Goal: Task Accomplishment & Management: Manage account settings

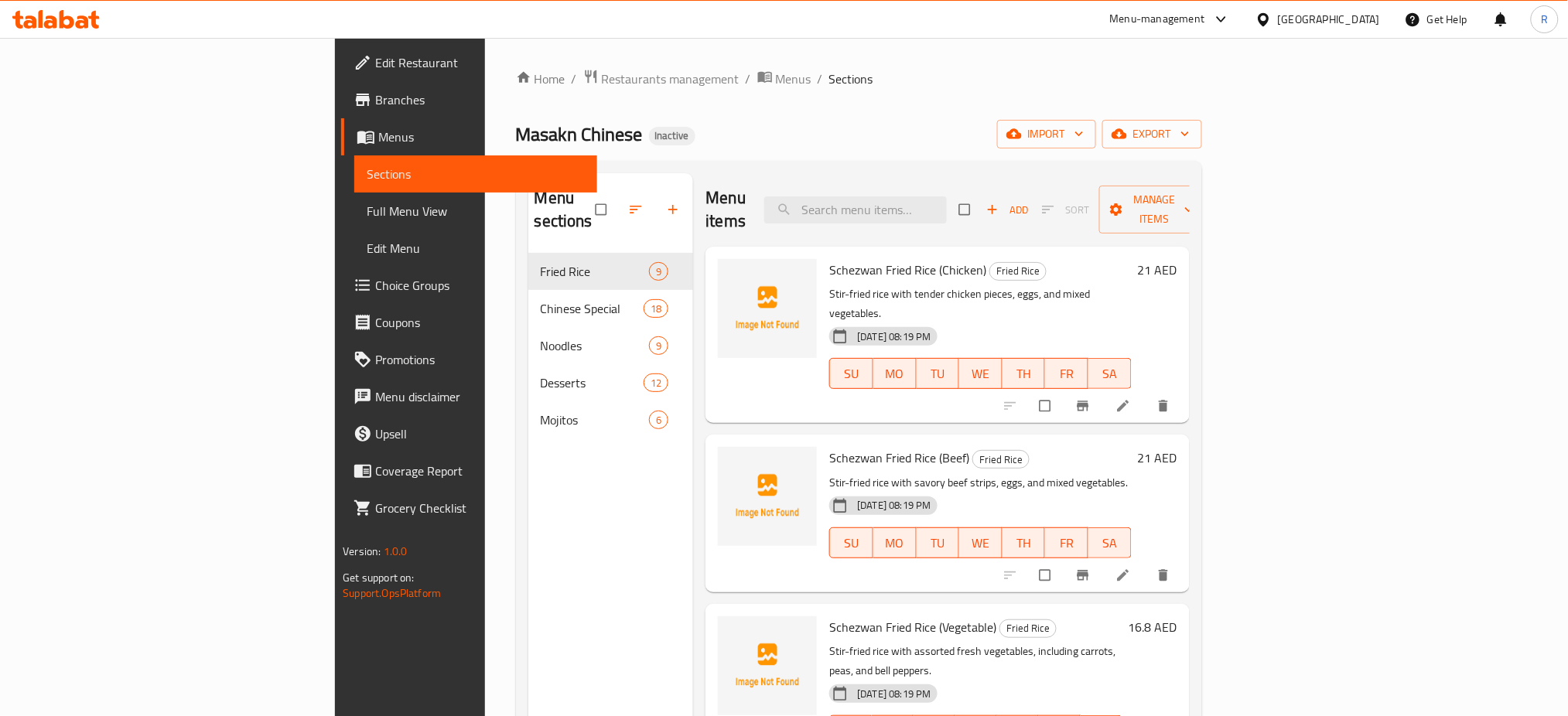
drag, startPoint x: 83, startPoint y: 203, endPoint x: 589, endPoint y: 51, distance: 528.3
click at [367, 203] on span "Full Menu View" at bounding box center [476, 212] width 218 height 19
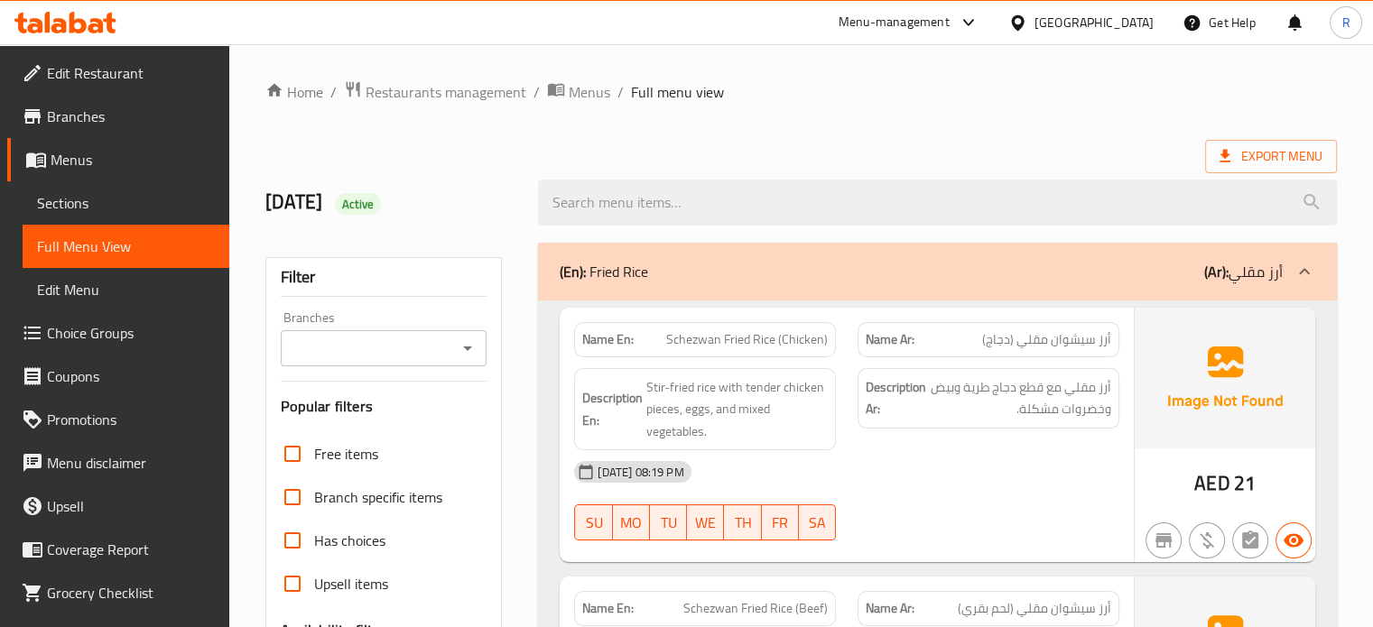
click at [852, 144] on div "Export Menu" at bounding box center [801, 156] width 1072 height 33
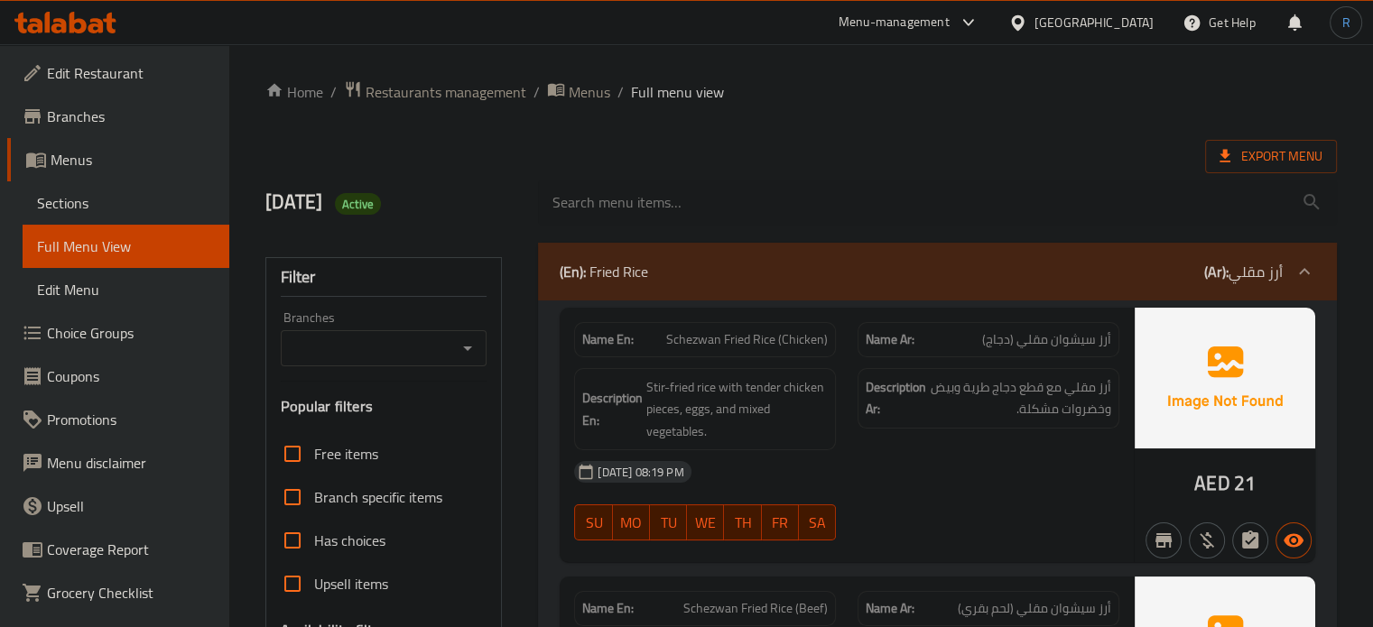
click at [825, 140] on div "Export Menu" at bounding box center [801, 156] width 1072 height 33
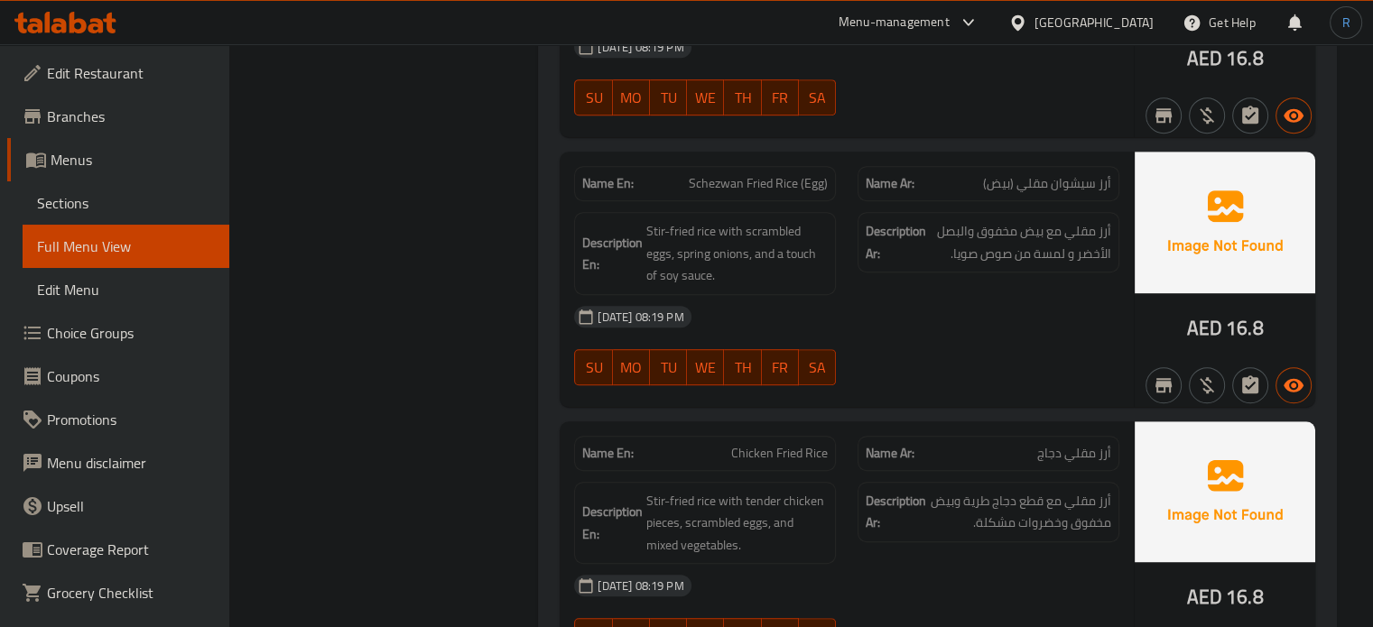
scroll to position [993, 0]
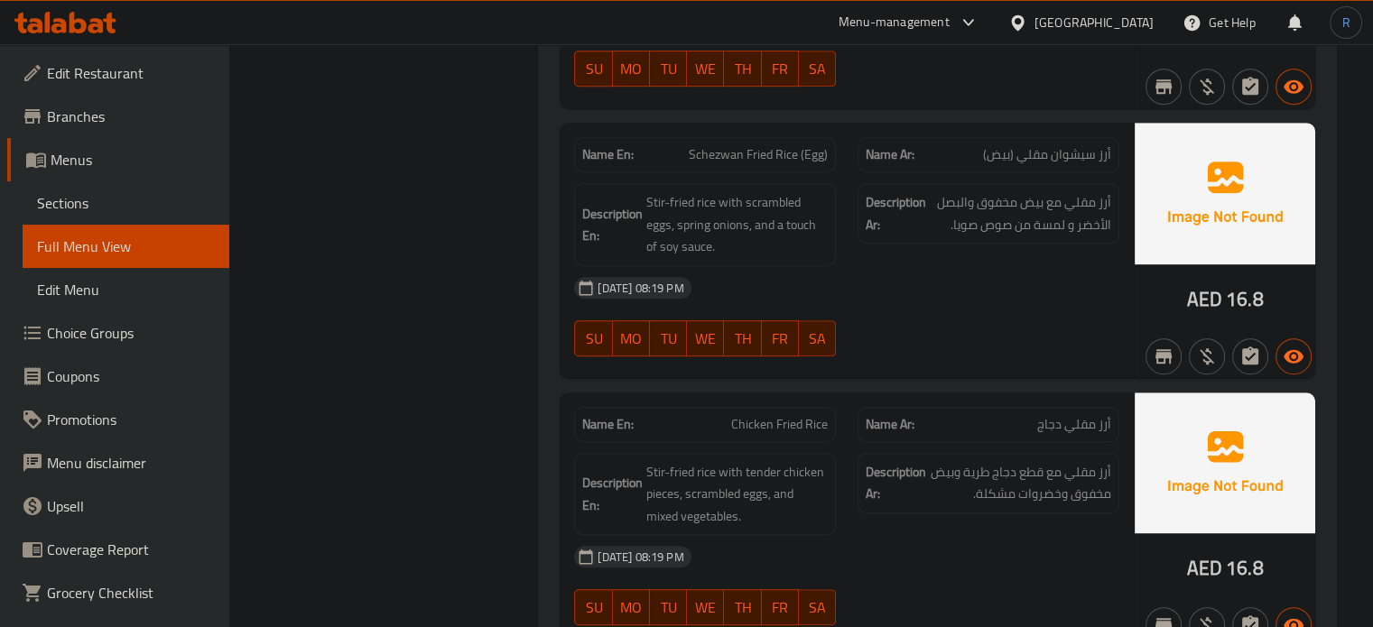
click at [718, 155] on span "Schezwan Fried Rice (Egg)" at bounding box center [758, 154] width 139 height 19
copy span "Schezwan"
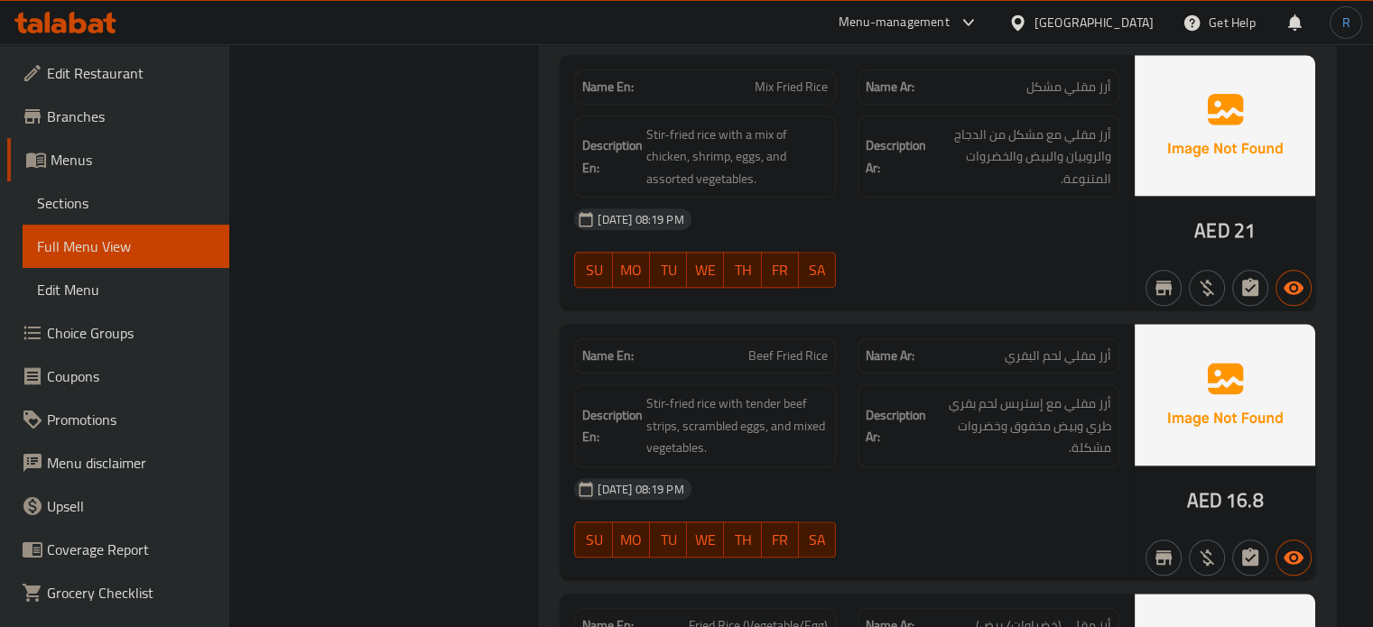
scroll to position [2050, 0]
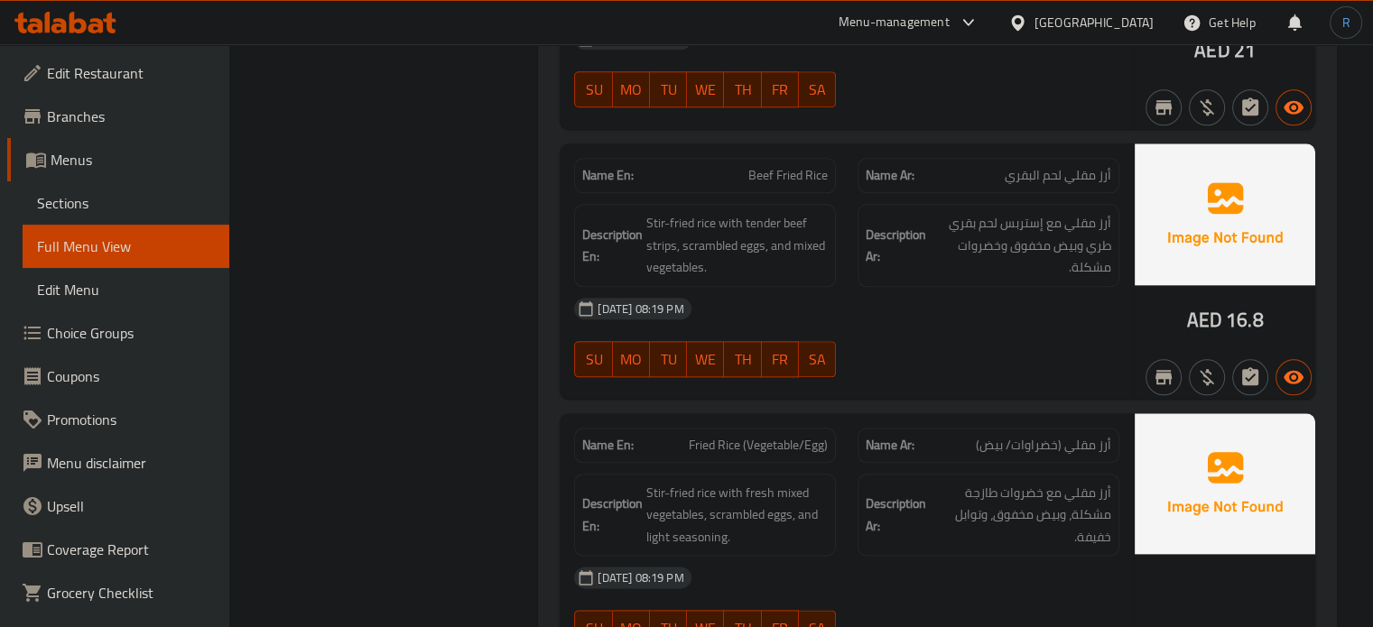
click at [1008, 345] on div "13-10-2025 08:19 PM SU MO TU WE TH FR SA" at bounding box center [846, 337] width 567 height 101
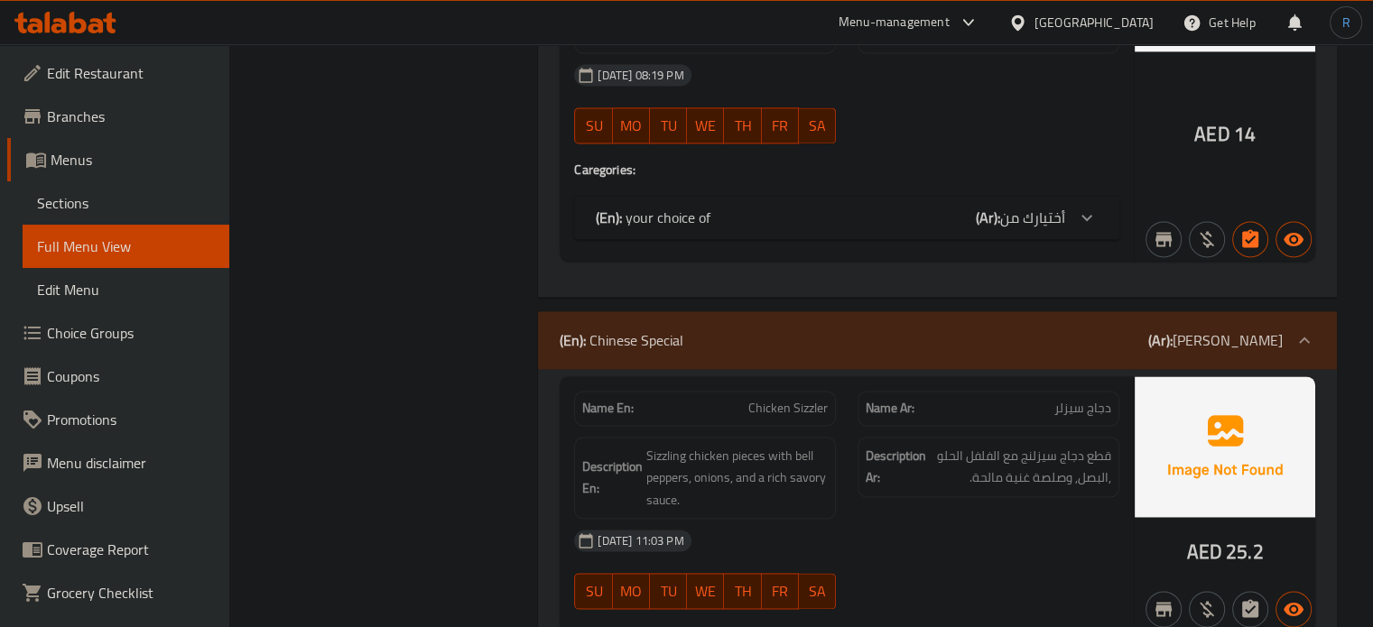
scroll to position [2592, 0]
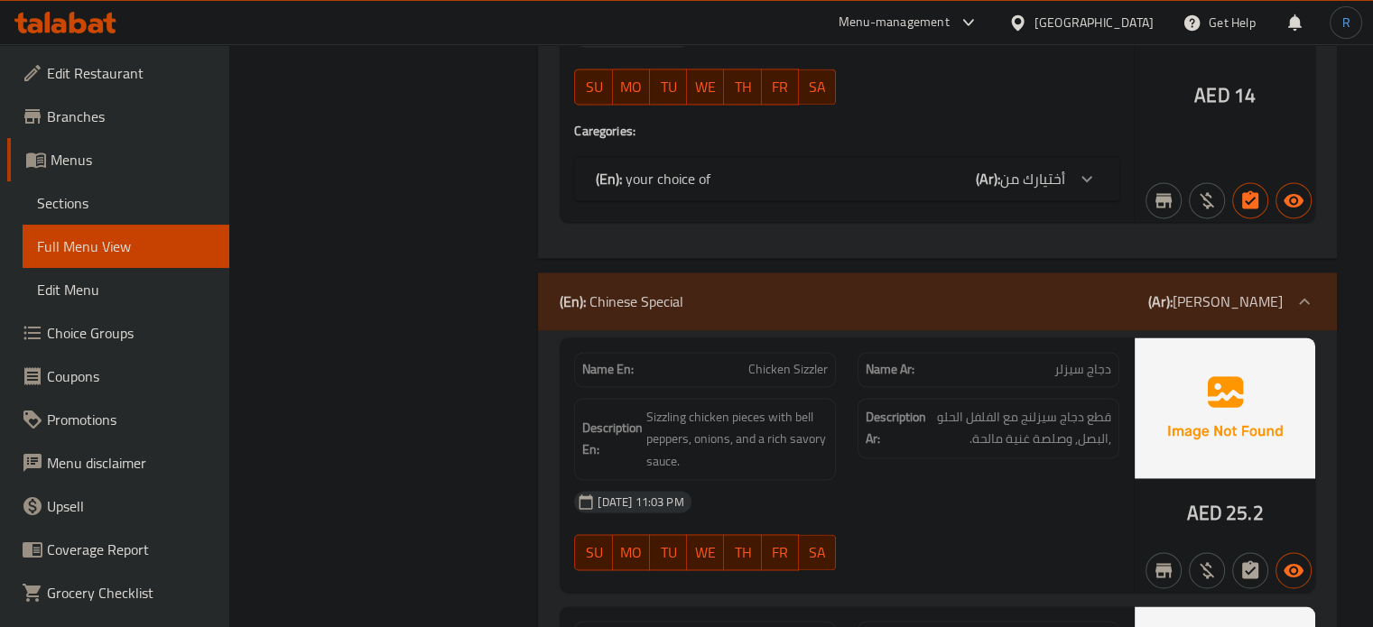
drag, startPoint x: 959, startPoint y: 443, endPoint x: 823, endPoint y: 354, distance: 162.2
click at [959, 443] on div "Description Ar: قطع دجاج سيزلنج مع الفلفل الحلو ,البصل, وصلصة غنية مالحة." at bounding box center [989, 428] width 262 height 60
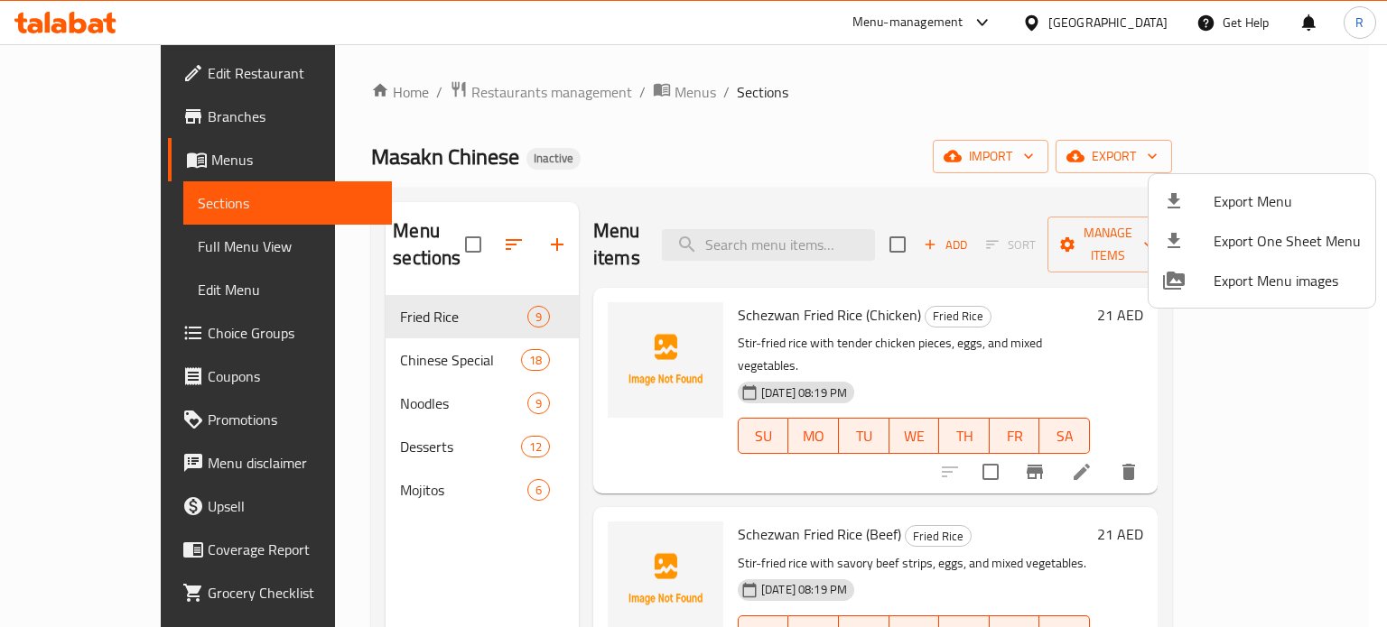
drag, startPoint x: 802, startPoint y: 121, endPoint x: 729, endPoint y: 107, distance: 73.5
click at [802, 121] on div at bounding box center [693, 313] width 1387 height 627
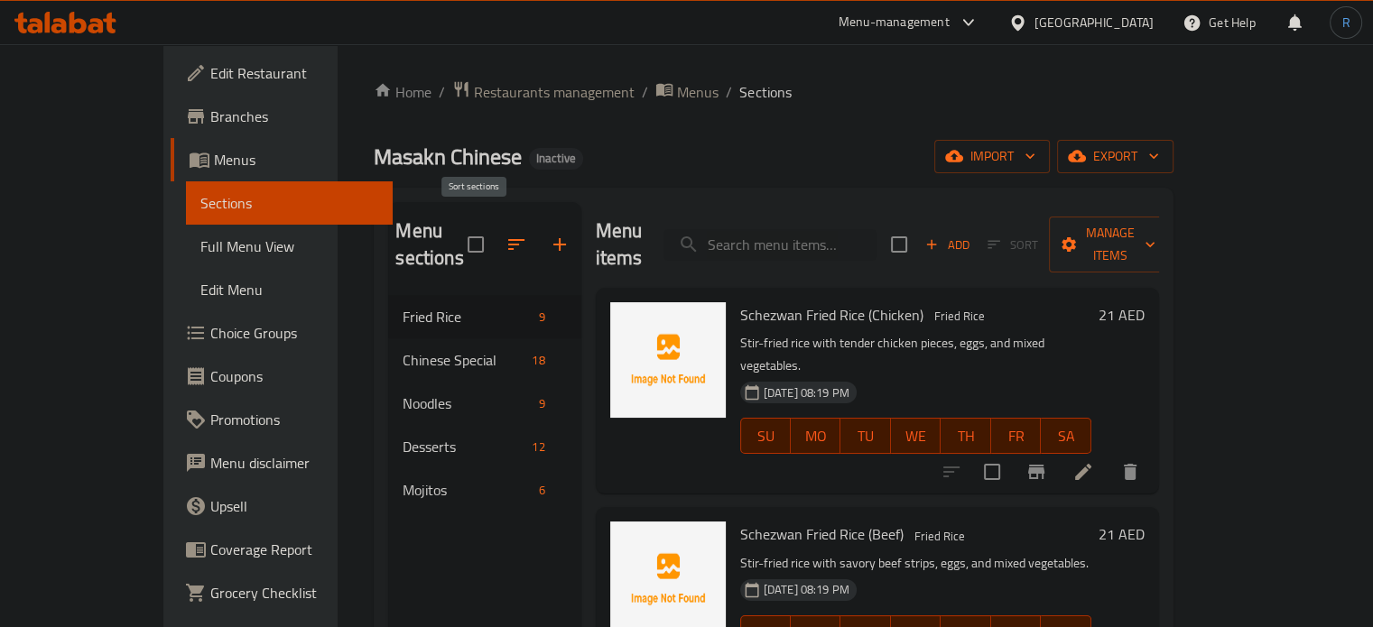
click at [495, 232] on button "button" at bounding box center [516, 244] width 43 height 43
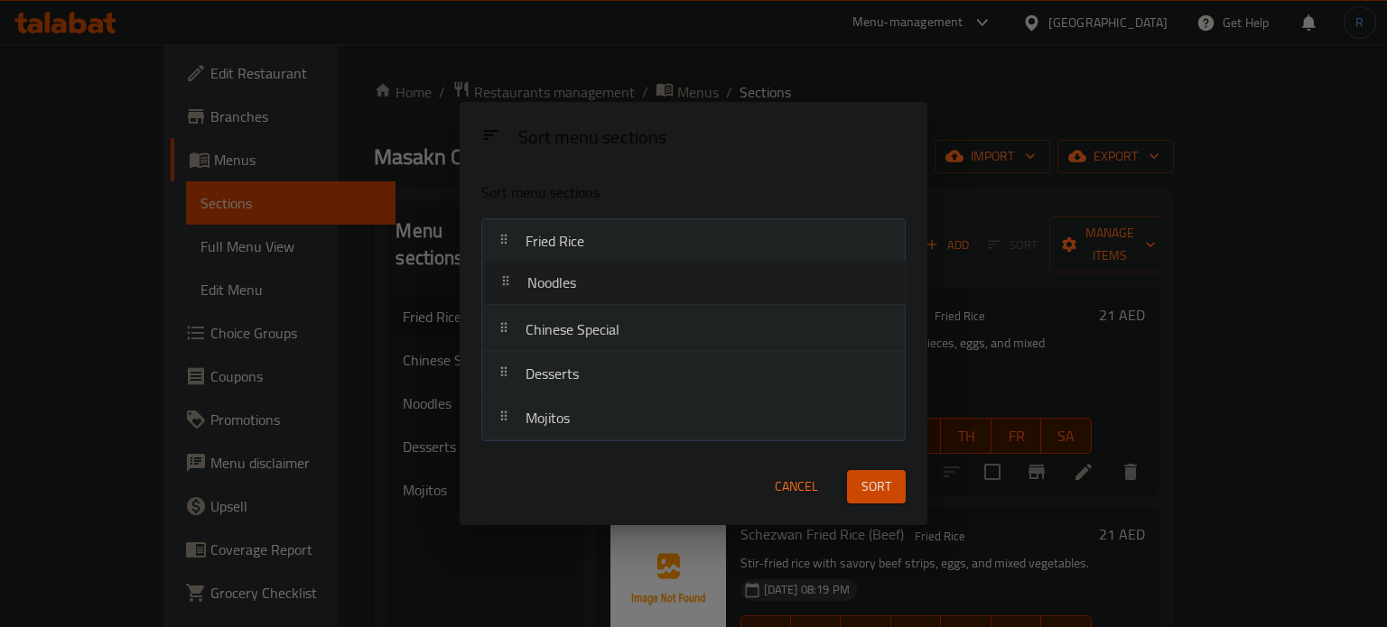
drag, startPoint x: 581, startPoint y: 329, endPoint x: 583, endPoint y: 277, distance: 51.5
click at [583, 277] on nav "Fried Rice Chinese Special Noodles Desserts Mojitos" at bounding box center [692, 329] width 423 height 223
click at [873, 505] on div "Sort" at bounding box center [876, 486] width 80 height 55
click at [873, 488] on span "Sort" at bounding box center [876, 487] width 30 height 23
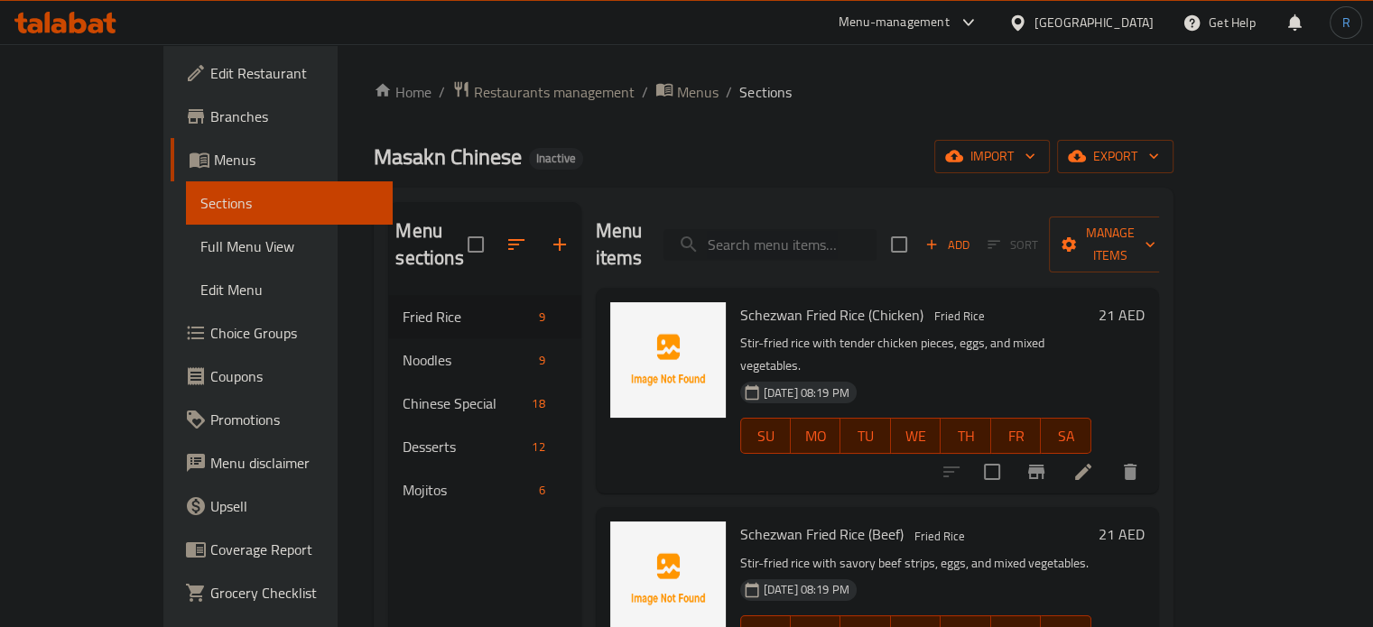
click at [824, 229] on input "search" at bounding box center [770, 245] width 213 height 32
paste input "Prawns Fried Rice"
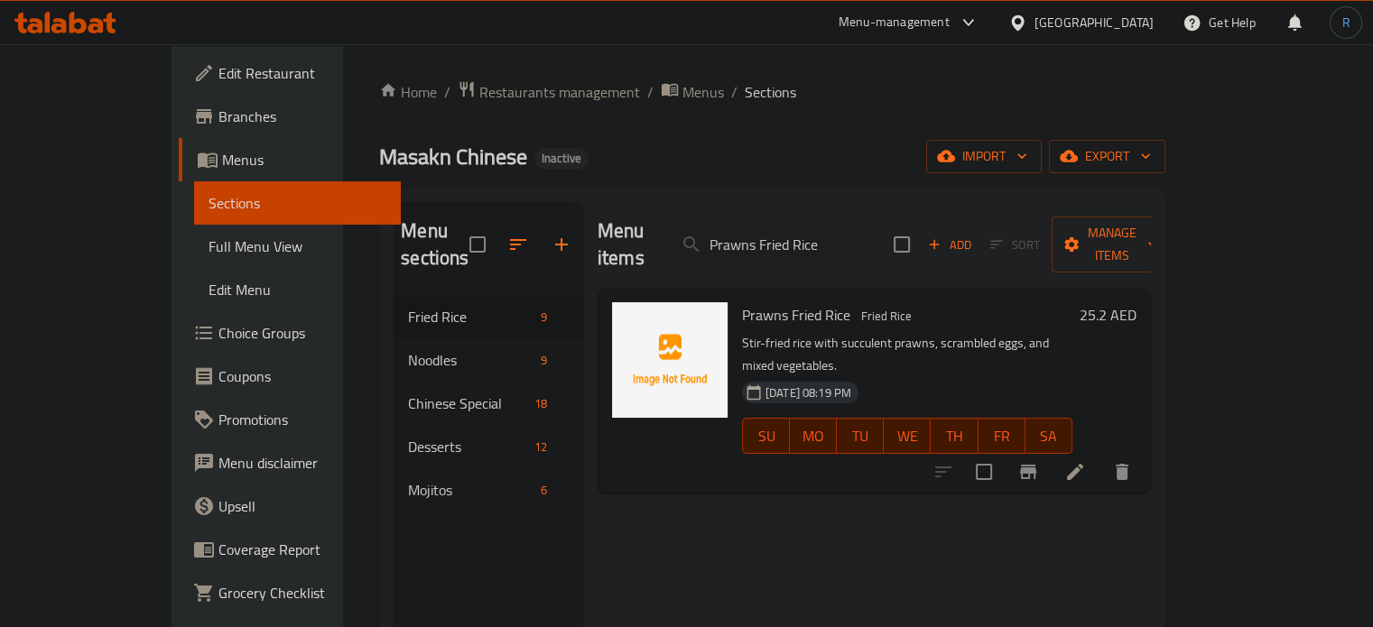
type input "Prawns Fried Rice"
click at [1100, 456] on li at bounding box center [1075, 472] width 51 height 32
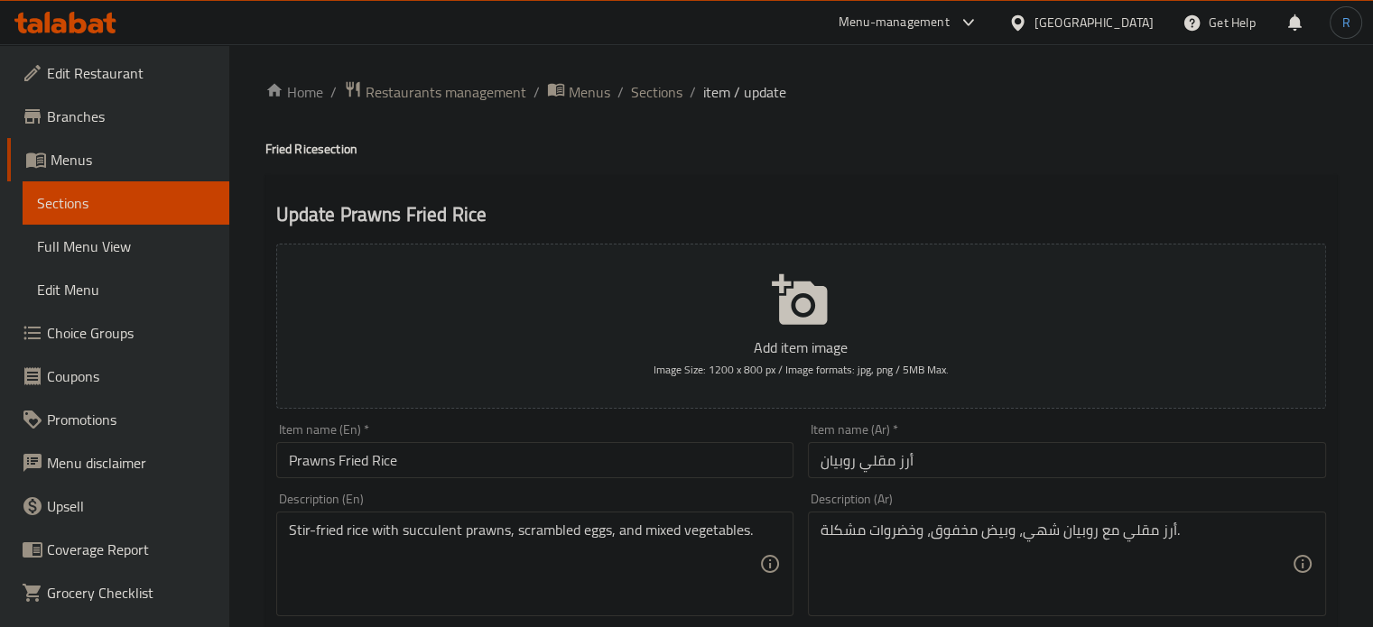
scroll to position [90, 0]
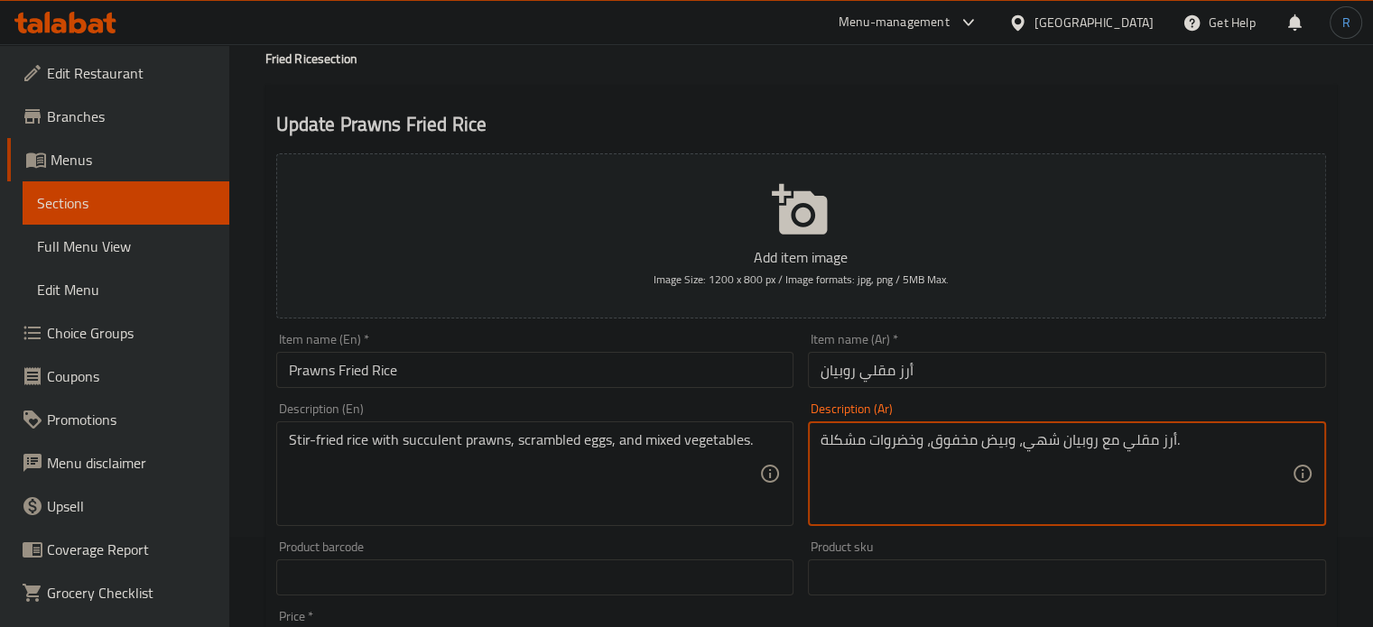
click at [1036, 450] on textarea "أرز مقلي مع روبيان شهي، وبيض مخفوق، وخضروات مشكلة." at bounding box center [1056, 475] width 471 height 86
type textarea "أرز مقلي مع روبيان عصاري، وبيض مخفوق، وخضروات مشكلة."
click at [1033, 374] on input "أرز مقلي روبيان" at bounding box center [1067, 370] width 518 height 36
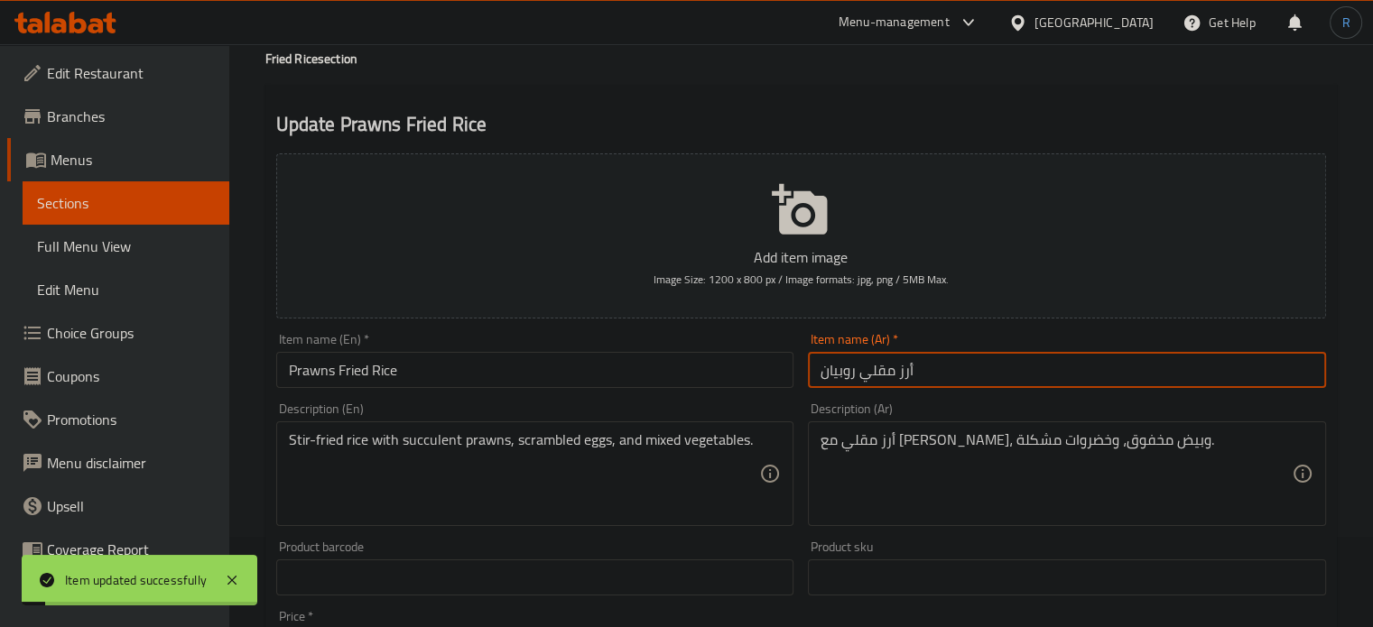
scroll to position [0, 0]
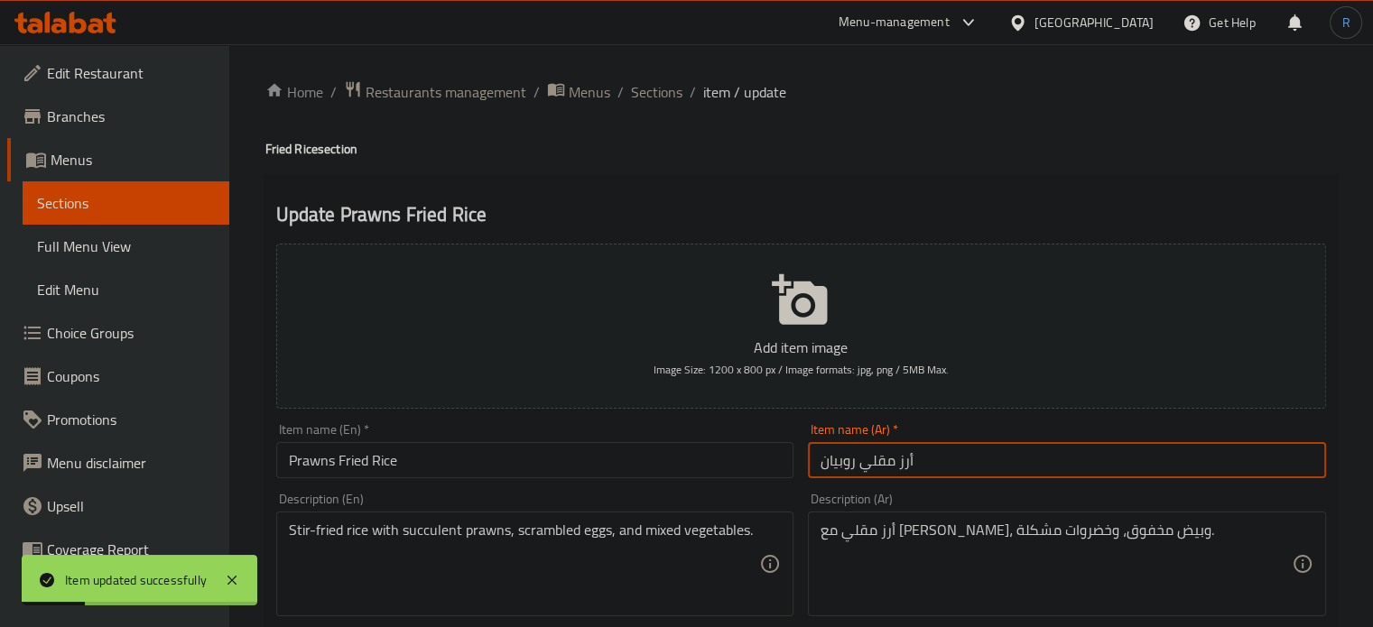
click at [645, 100] on span "Sections" at bounding box center [656, 92] width 51 height 22
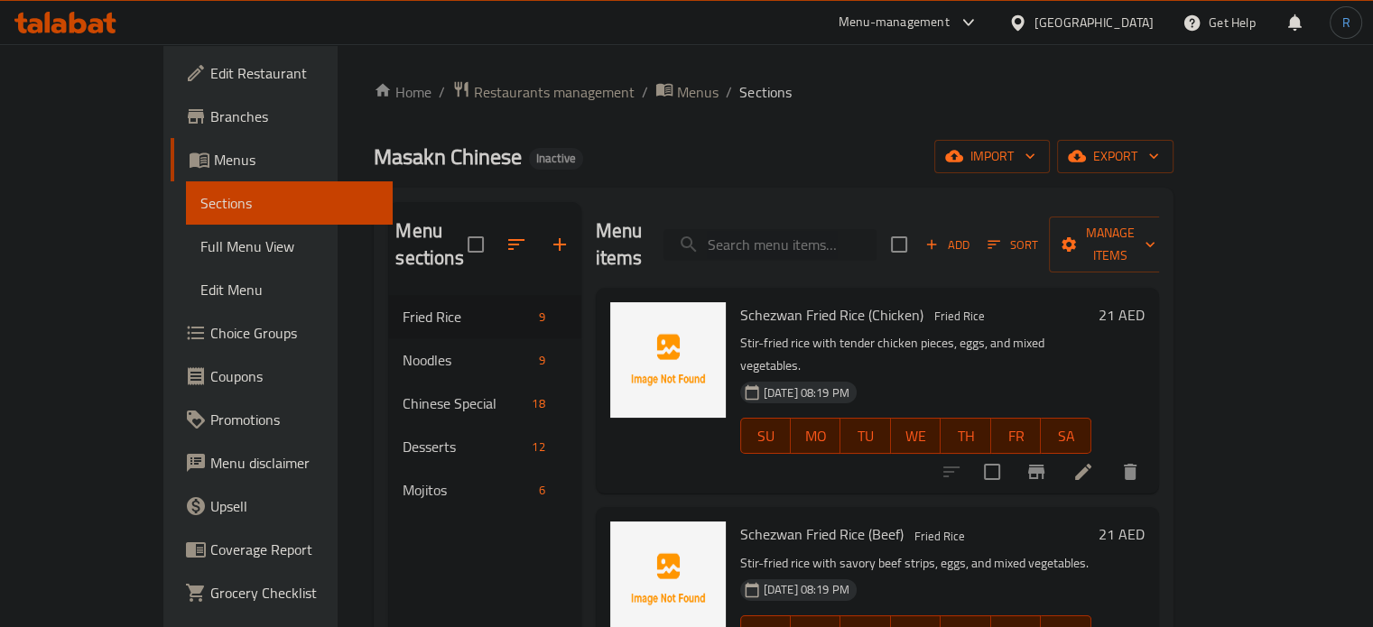
click at [877, 237] on input "search" at bounding box center [770, 245] width 213 height 32
paste input "Schezwan Noodles (Beef)"
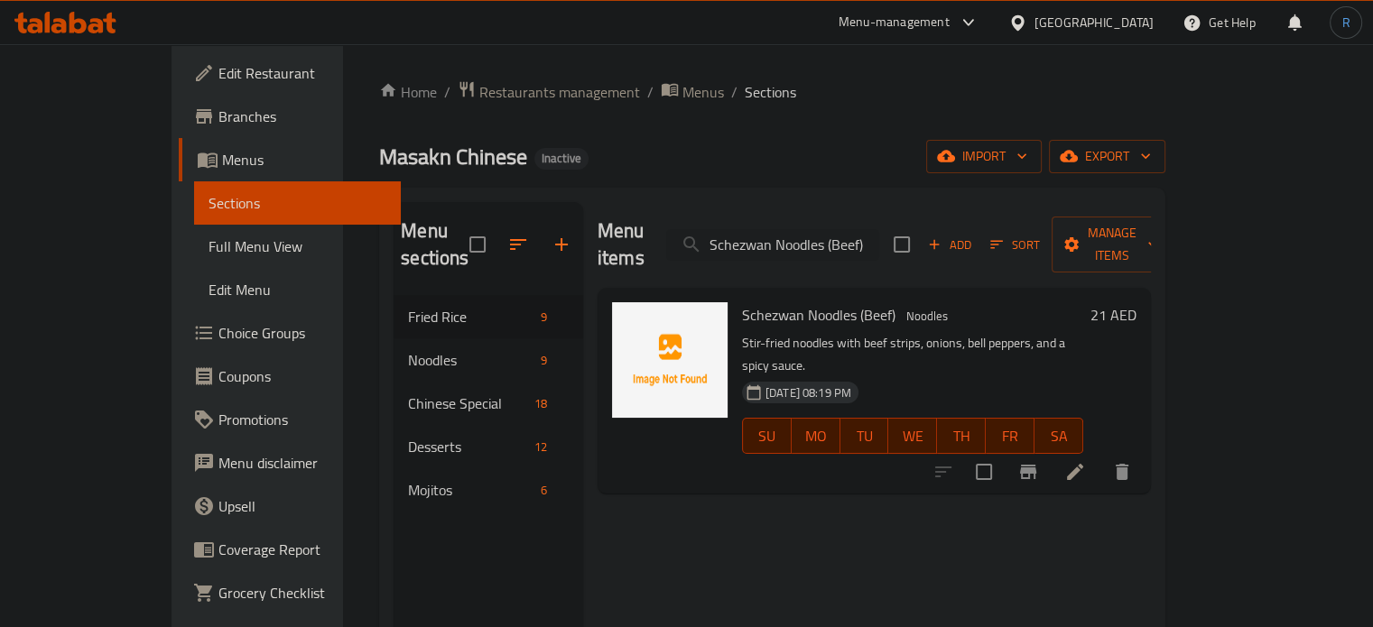
type input "Schezwan Noodles (Beef)"
click at [1086, 461] on icon at bounding box center [1075, 472] width 22 height 22
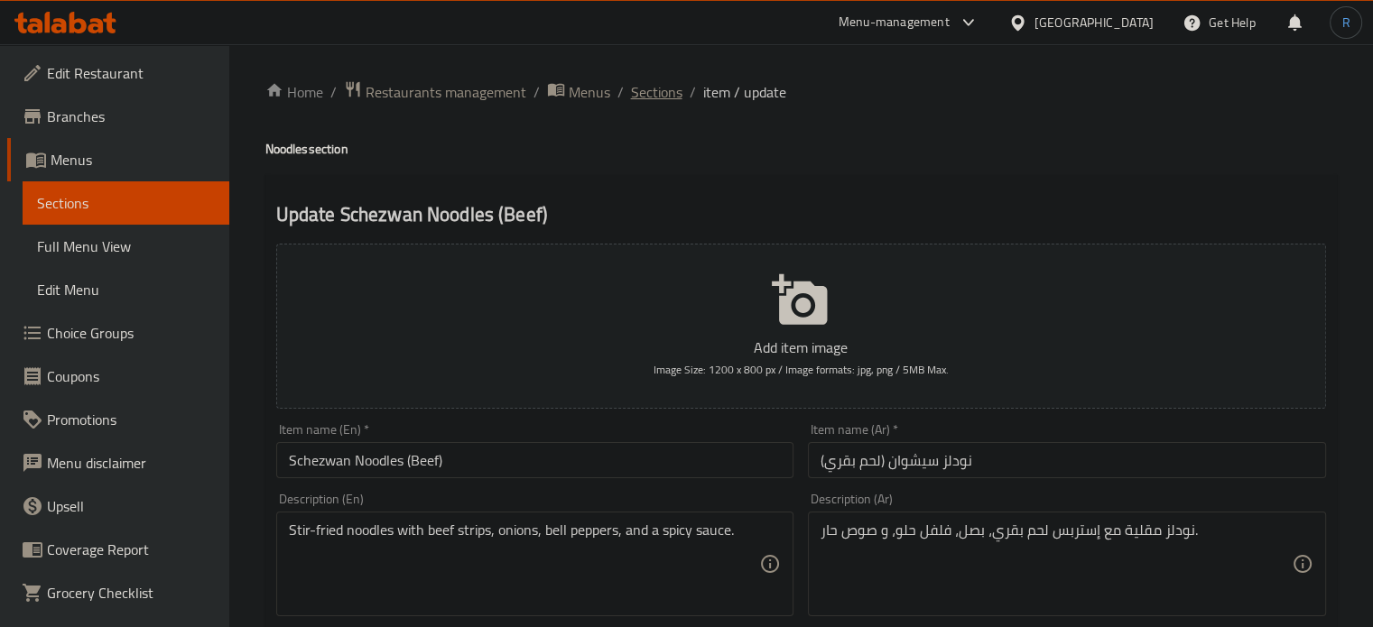
click at [641, 92] on span "Sections" at bounding box center [656, 92] width 51 height 22
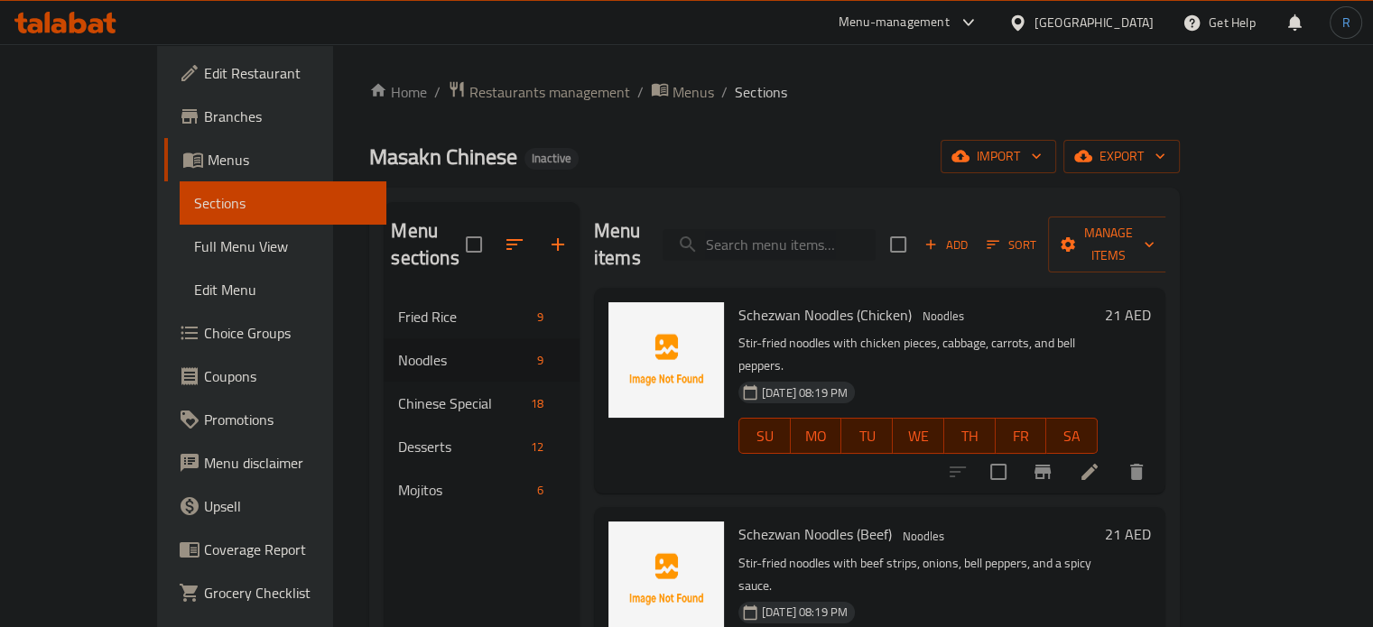
click at [859, 229] on input "search" at bounding box center [769, 245] width 213 height 32
paste input "Schezwan Noodles (Beef)"
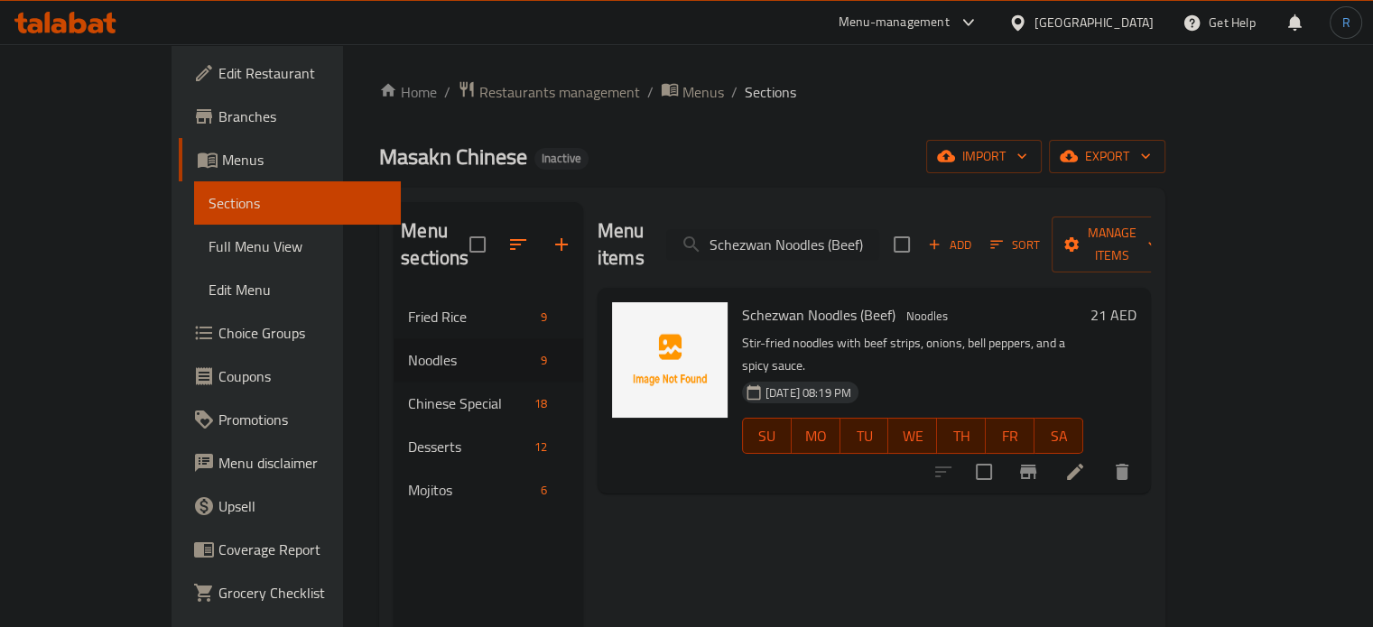
type input "Schezwan Noodles (Beef)"
click at [1100, 456] on li at bounding box center [1075, 472] width 51 height 32
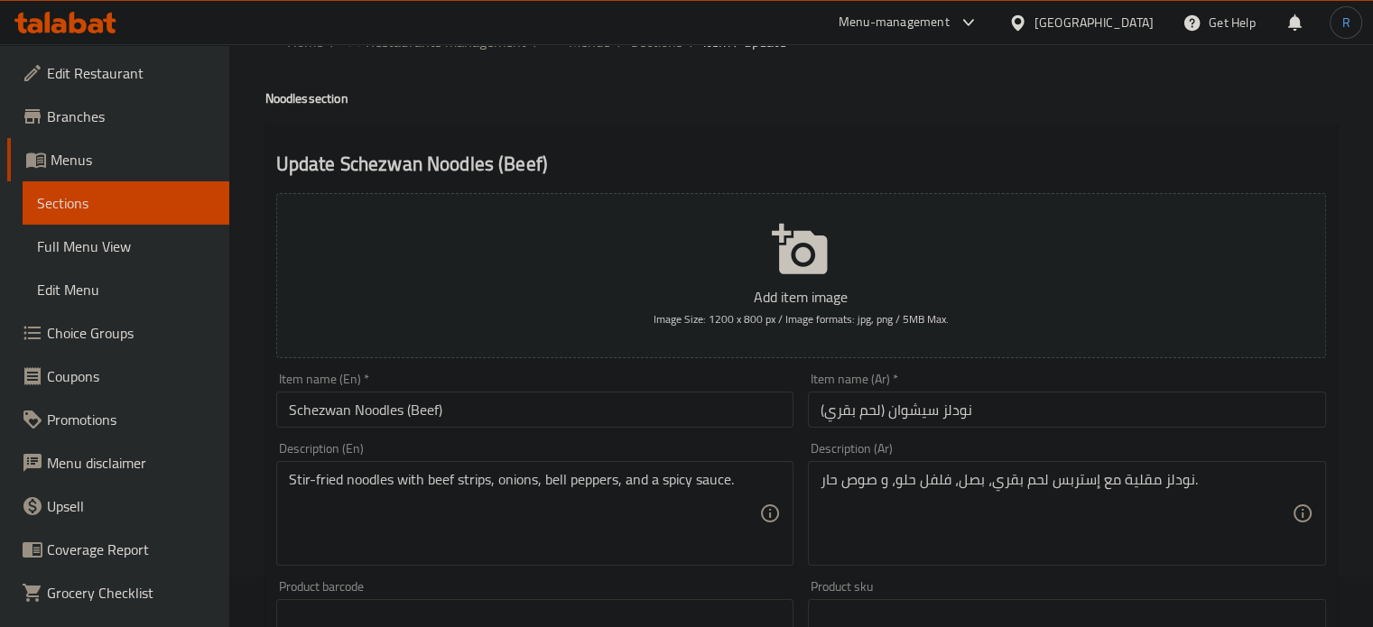
scroll to position [90, 0]
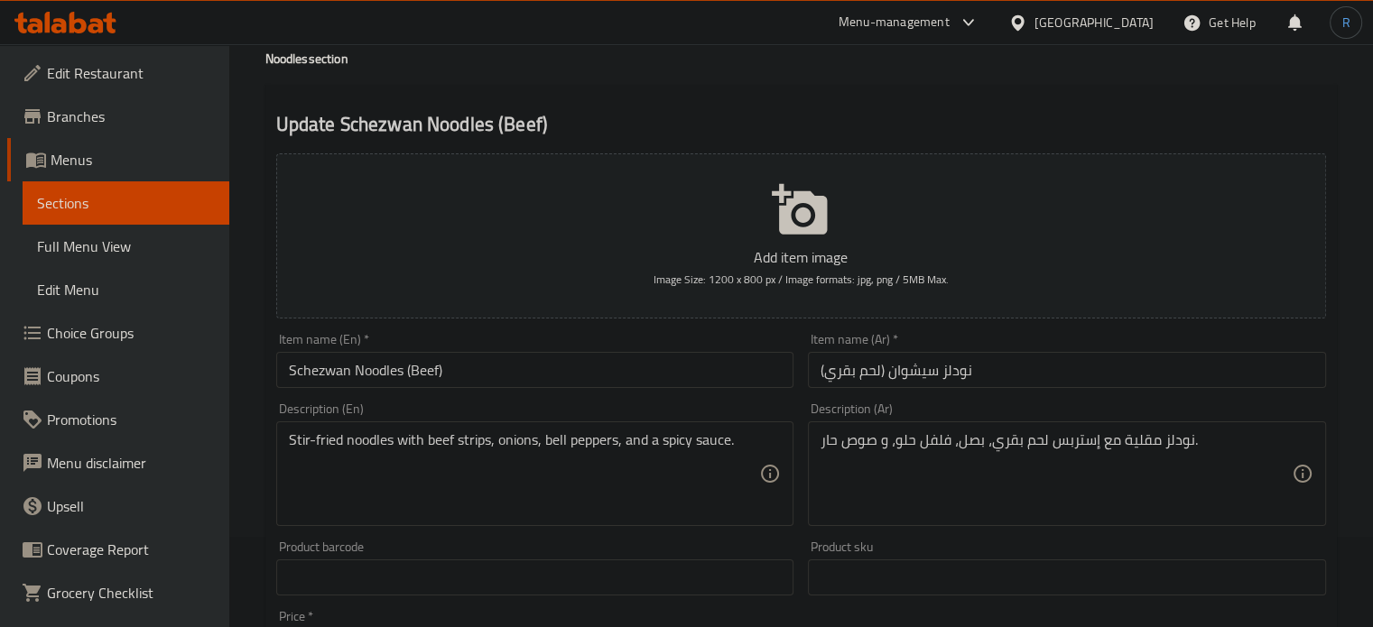
click at [1116, 370] on input "(نودلز سيشوان (لحم بقري" at bounding box center [1067, 370] width 518 height 36
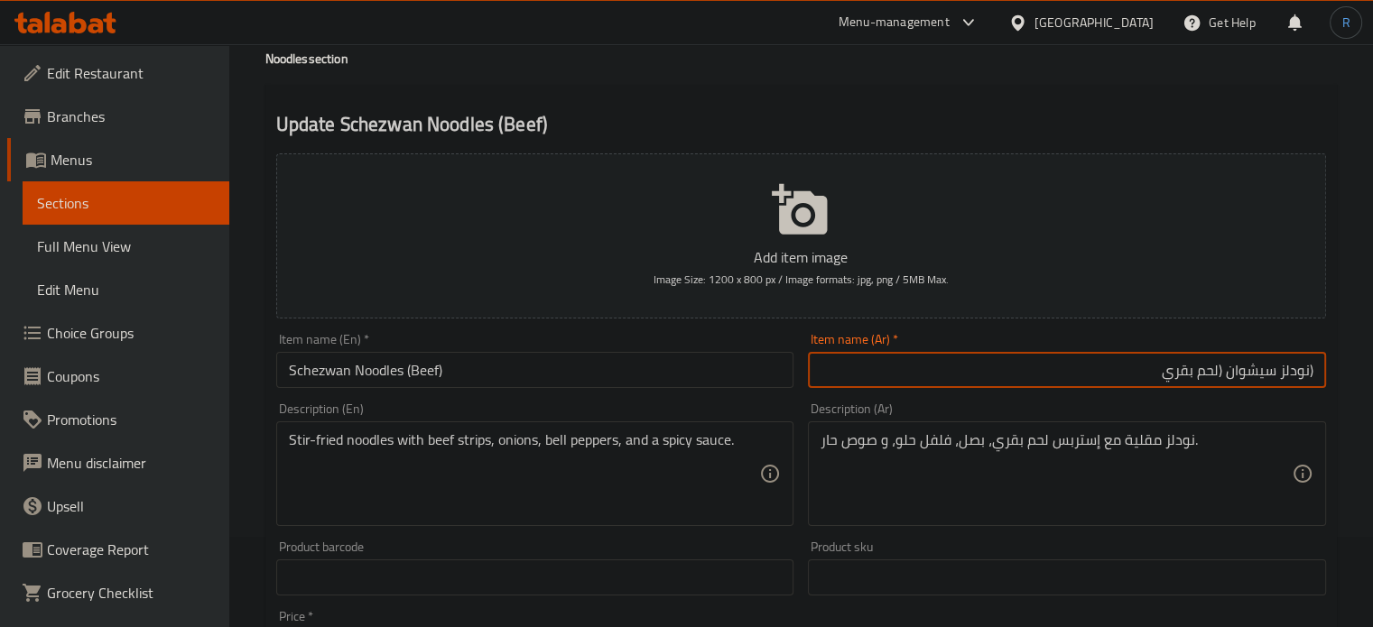
click at [1308, 368] on input "(نودلز سيشوان (لحم بقري" at bounding box center [1067, 370] width 518 height 36
click at [1101, 369] on input "نودلز سيشوان (لحم بقري" at bounding box center [1067, 370] width 518 height 36
type input "نودلز سيشوان (لحم بقري)"
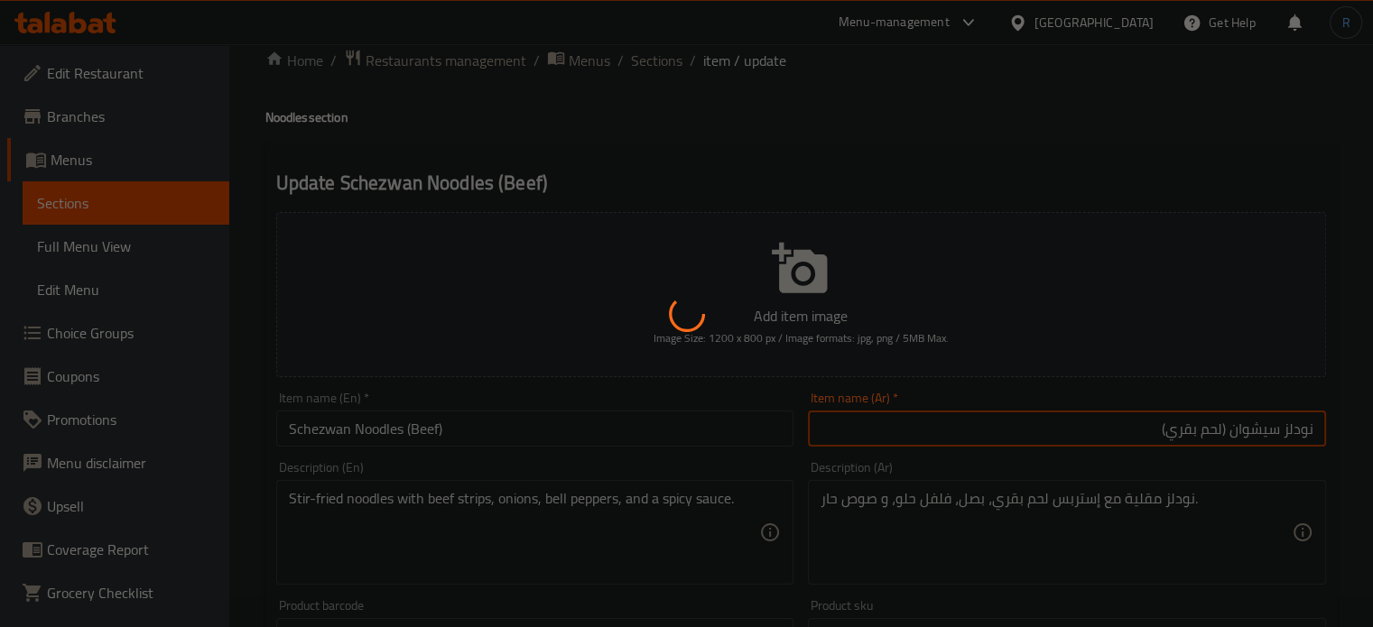
scroll to position [0, 0]
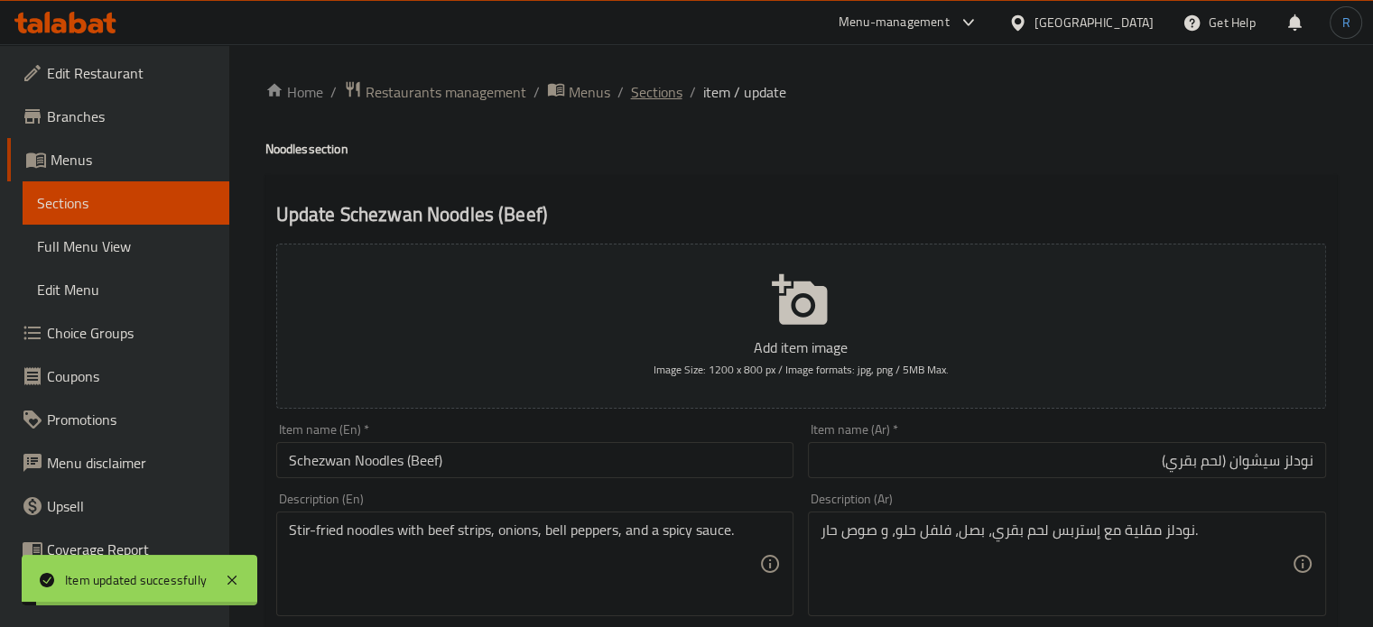
click at [660, 86] on span "Sections" at bounding box center [656, 92] width 51 height 22
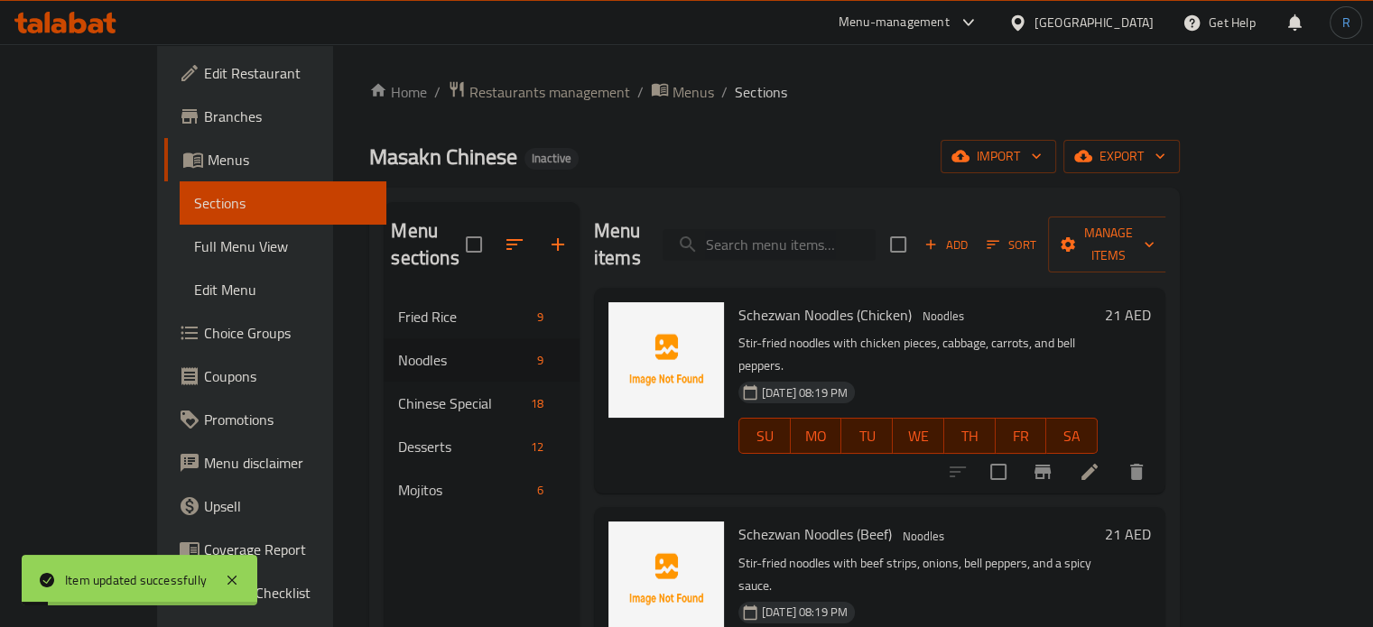
click at [798, 229] on input "search" at bounding box center [769, 245] width 213 height 32
paste input "Noodles (Egg/Vegetable)"
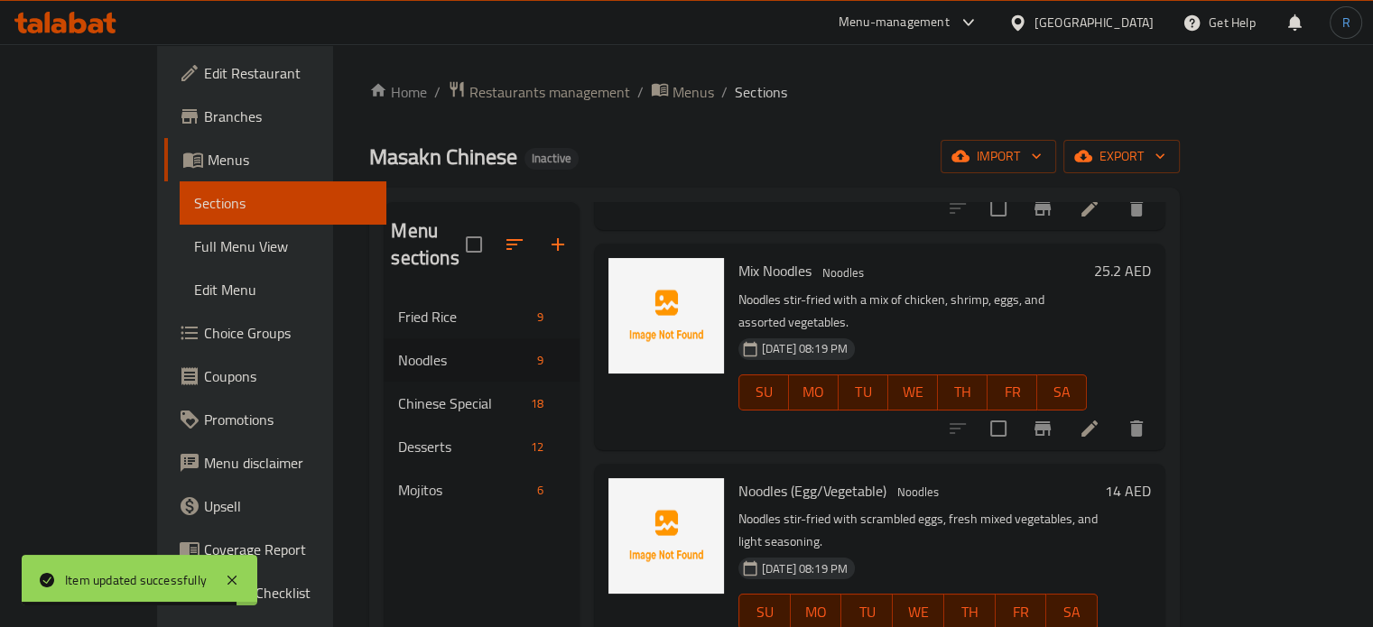
scroll to position [1174, 0]
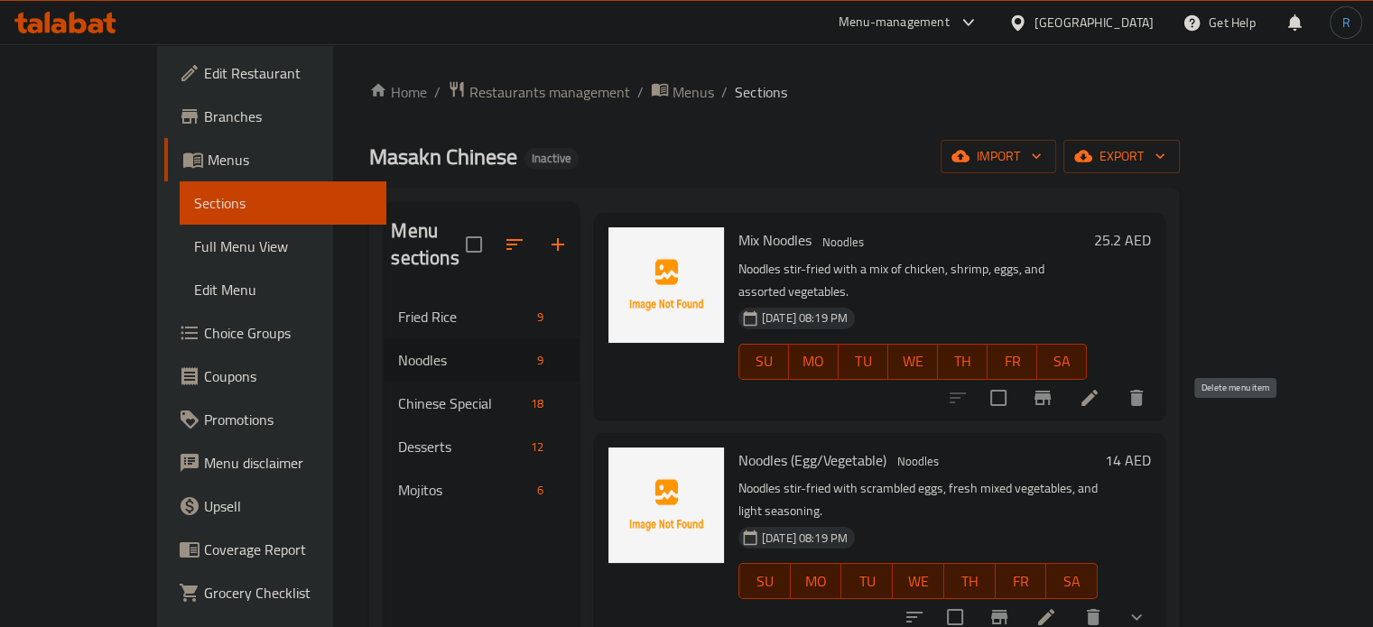
click at [1100, 609] on icon "delete" at bounding box center [1093, 617] width 13 height 16
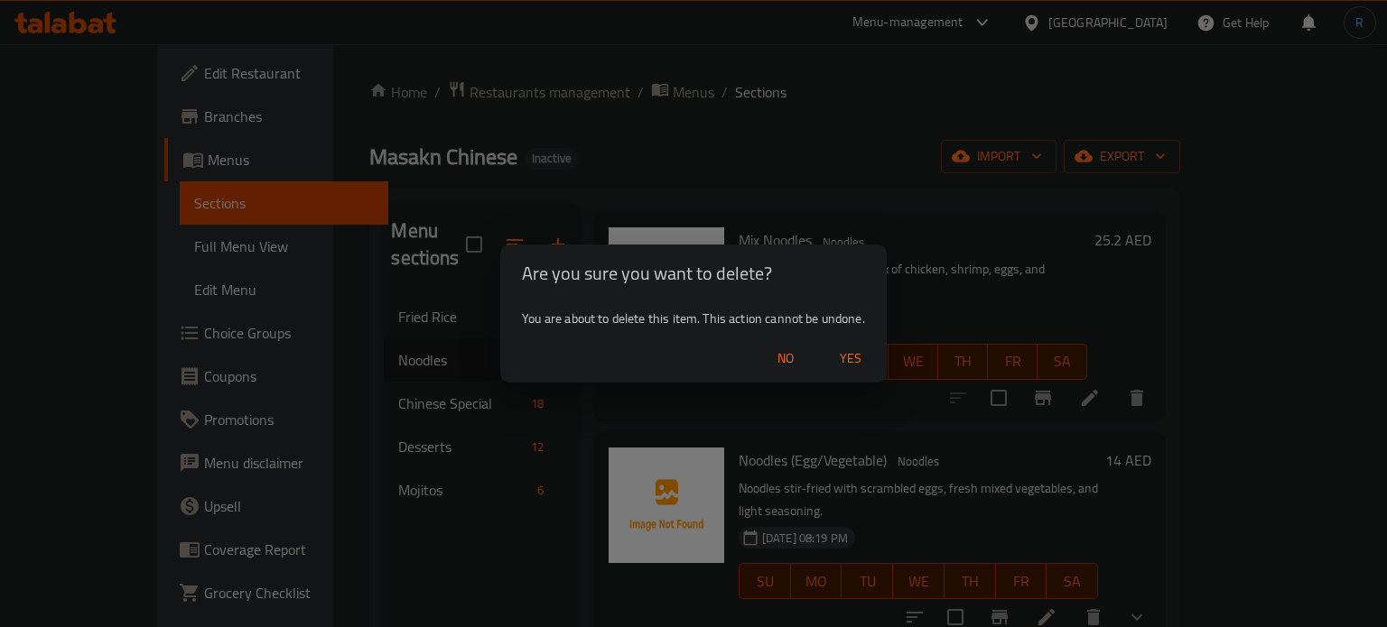
click at [848, 367] on span "Yes" at bounding box center [850, 359] width 43 height 23
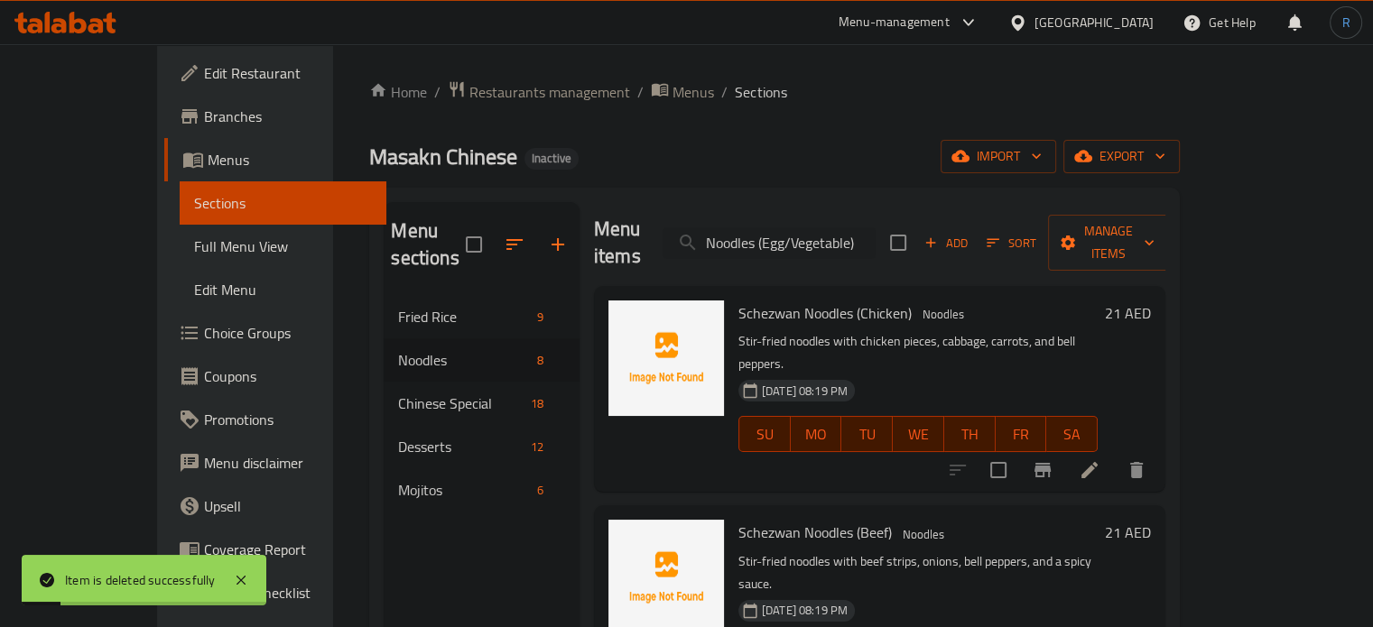
scroll to position [0, 0]
click at [859, 229] on input "Noodles (Egg/Vegetable)" at bounding box center [769, 245] width 213 height 32
paste input "Fried Rice (Vegetable/Egg"
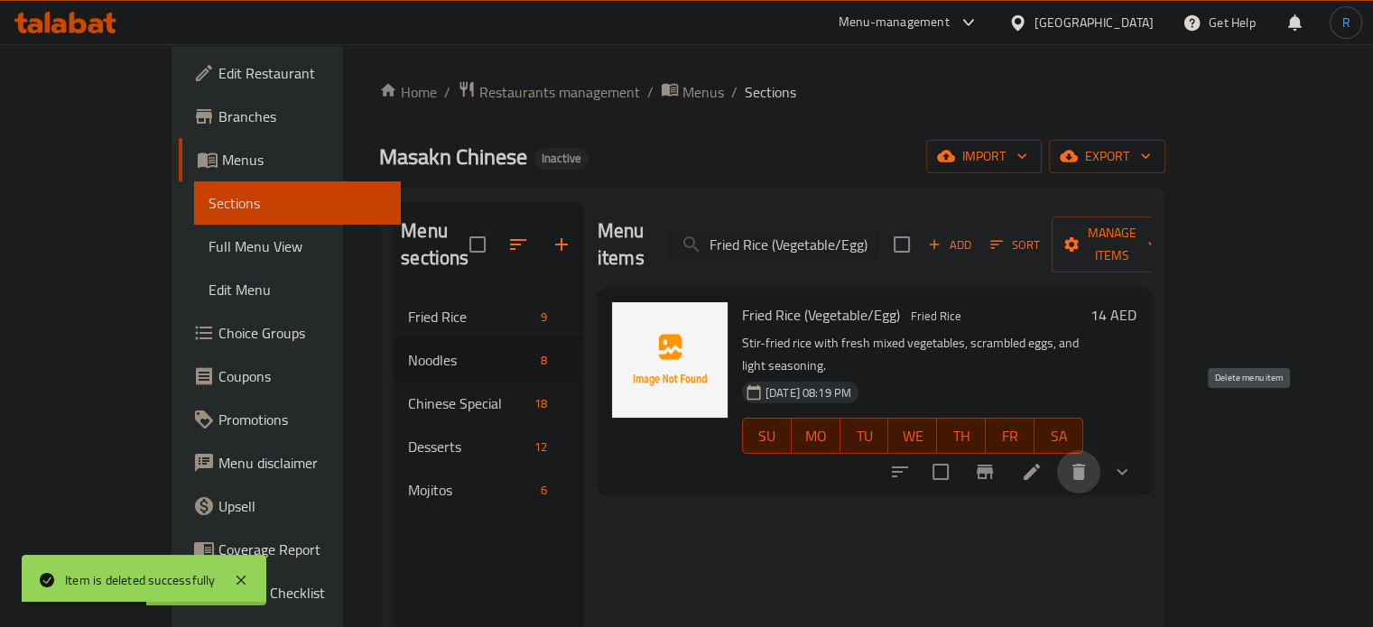
click at [1085, 464] on icon "delete" at bounding box center [1078, 472] width 13 height 16
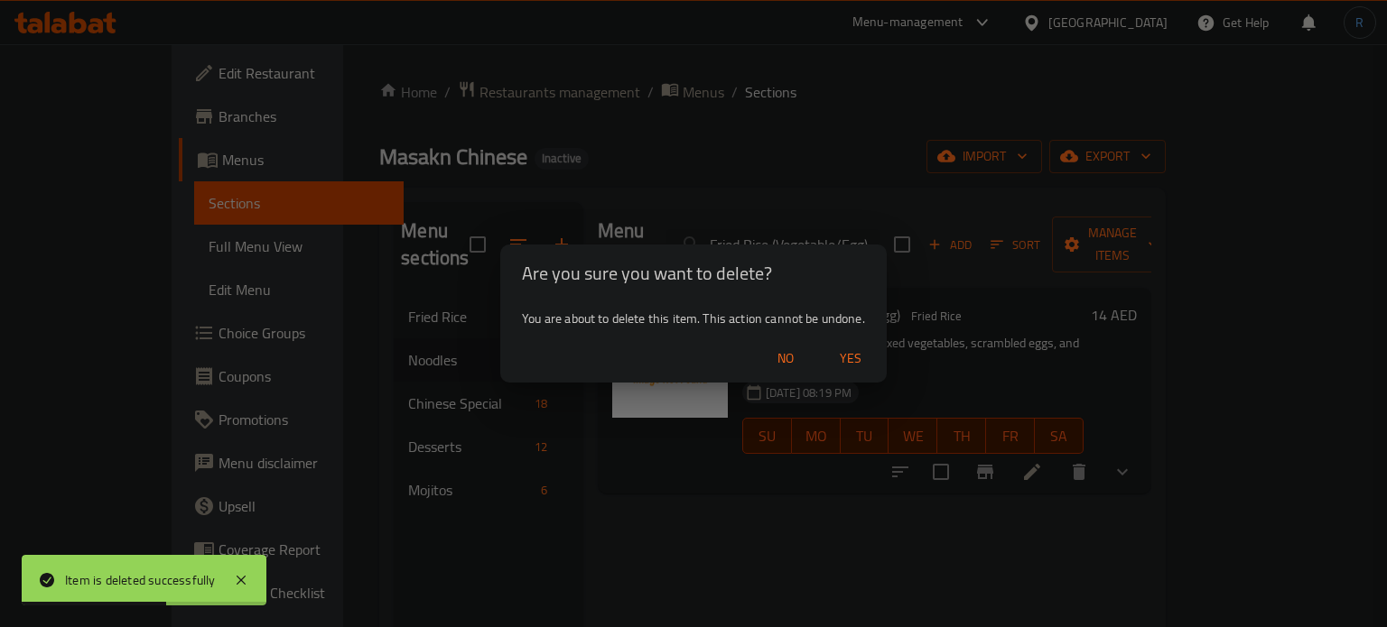
click at [849, 357] on span "Yes" at bounding box center [850, 359] width 43 height 23
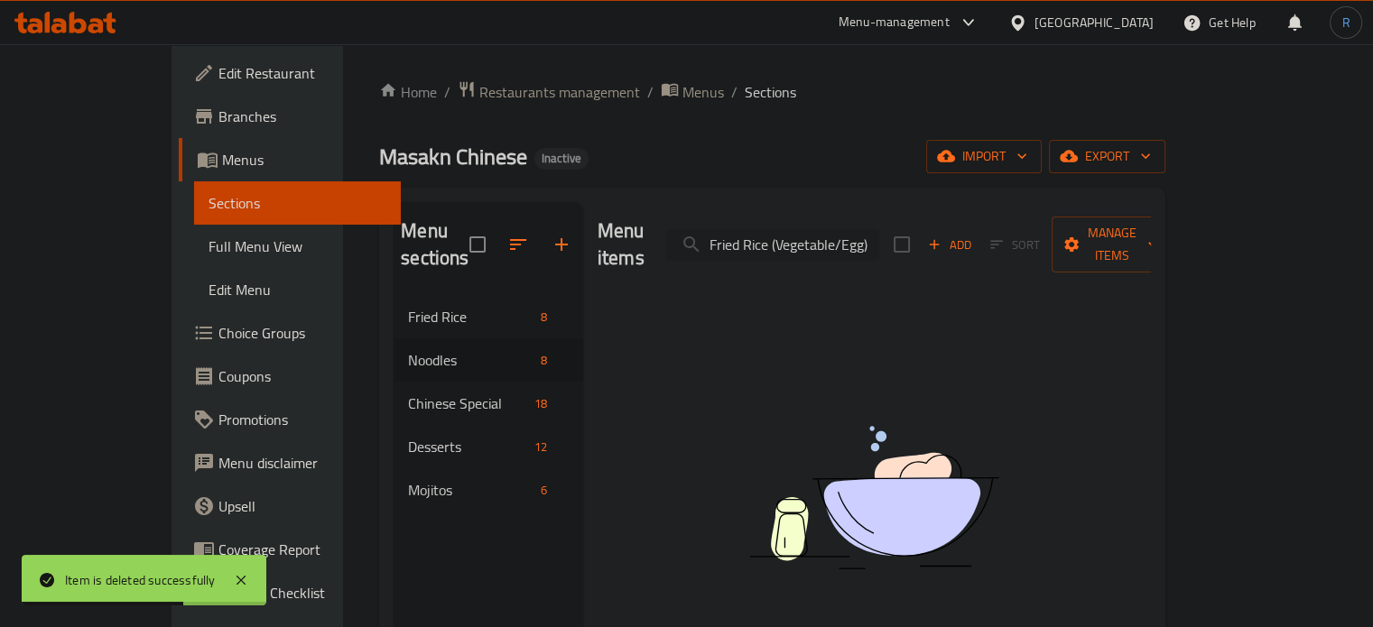
click at [849, 229] on input "Fried Rice (Vegetable/Egg)" at bounding box center [772, 245] width 213 height 32
paste input "Schezwan Noodles (Vegetable"
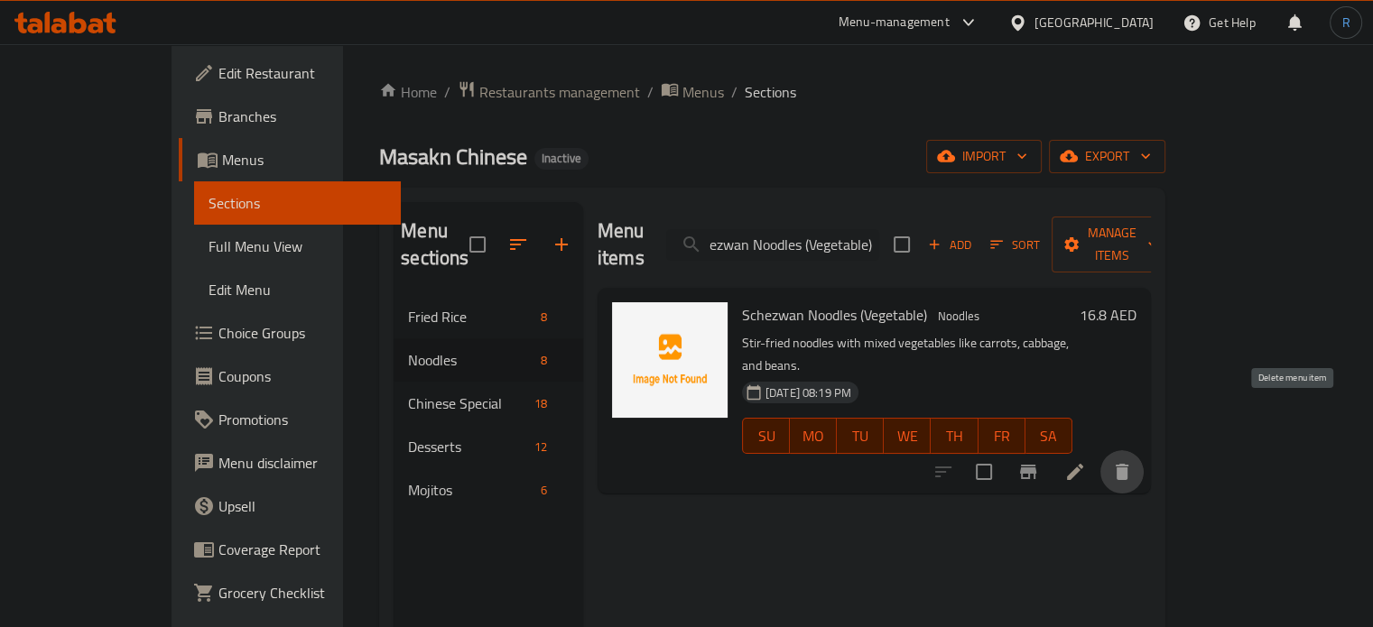
click at [1128, 464] on icon "delete" at bounding box center [1122, 472] width 13 height 16
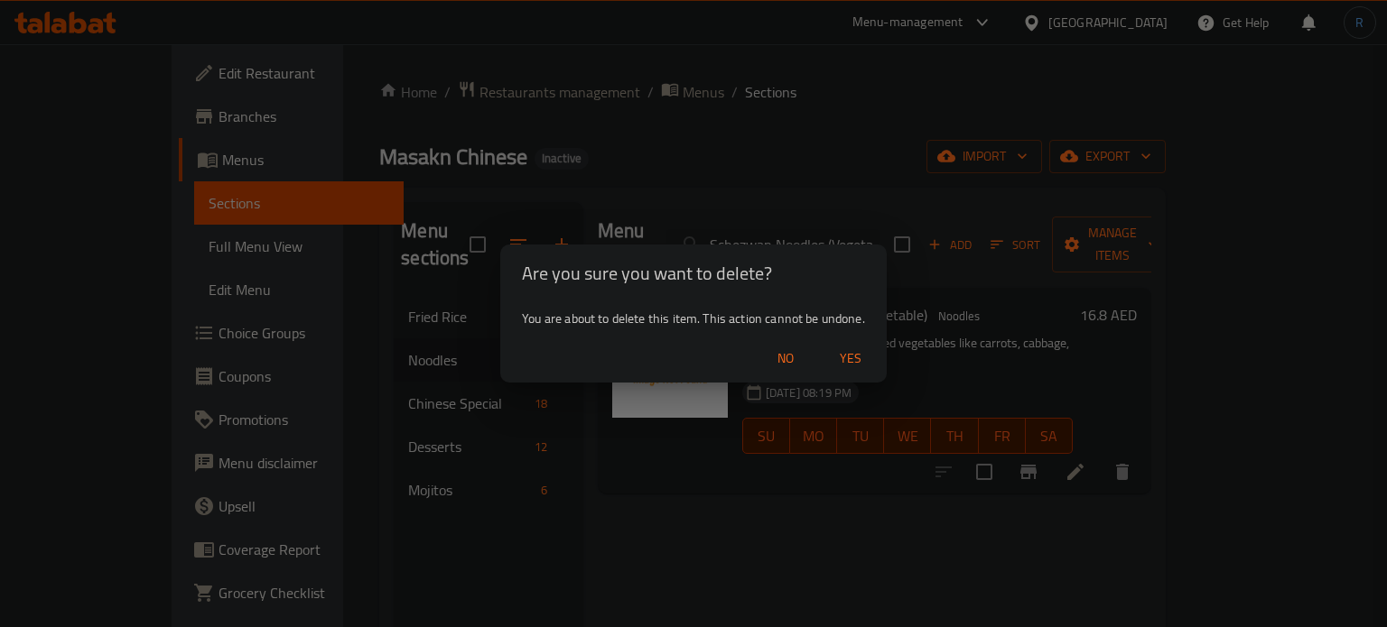
click at [852, 359] on span "Yes" at bounding box center [850, 359] width 43 height 23
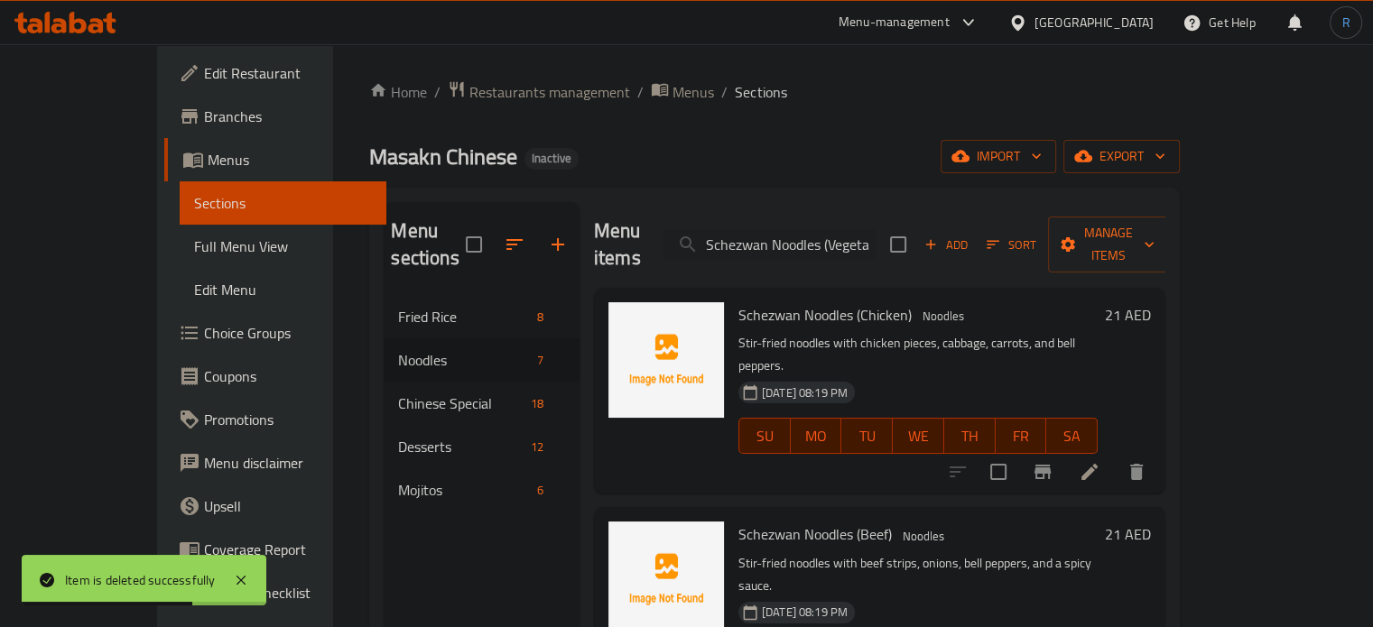
click at [820, 214] on div "Menu items Schezwan Noodles (Vegetable) Add Sort Manage items" at bounding box center [879, 245] width 571 height 86
click at [820, 229] on input "Schezwan Noodles (Vegetable)" at bounding box center [769, 245] width 213 height 32
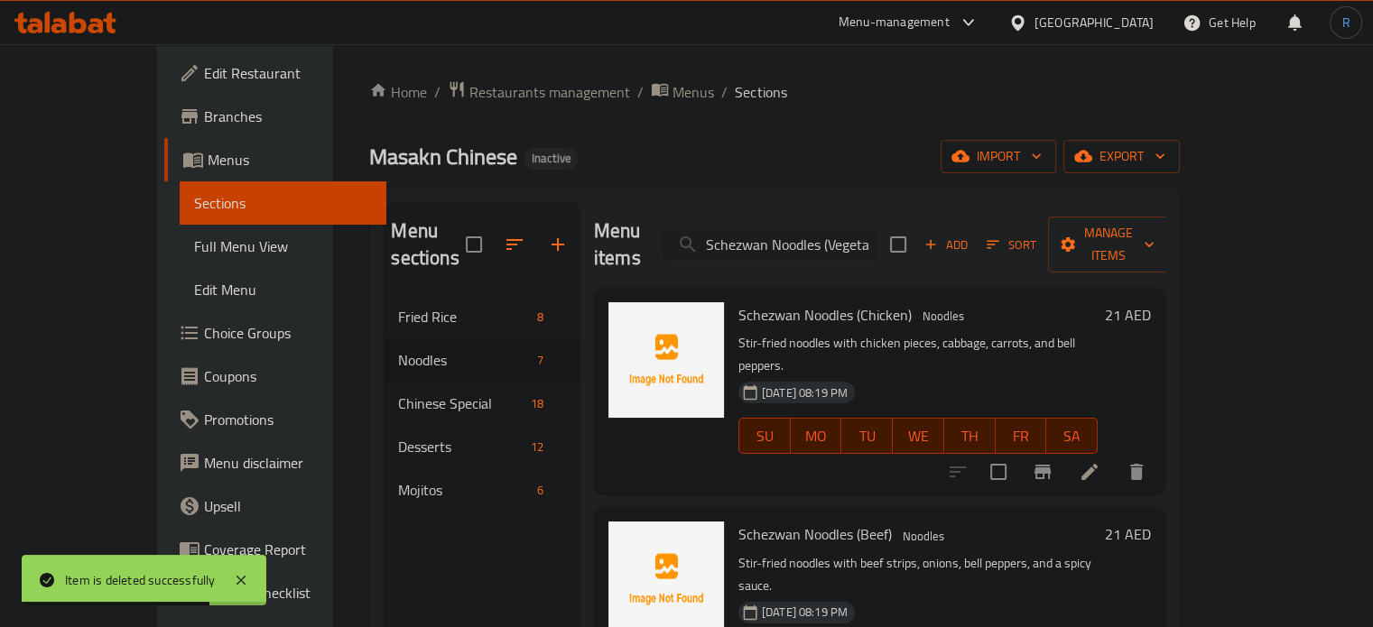
paste input "Prawns Noodles"
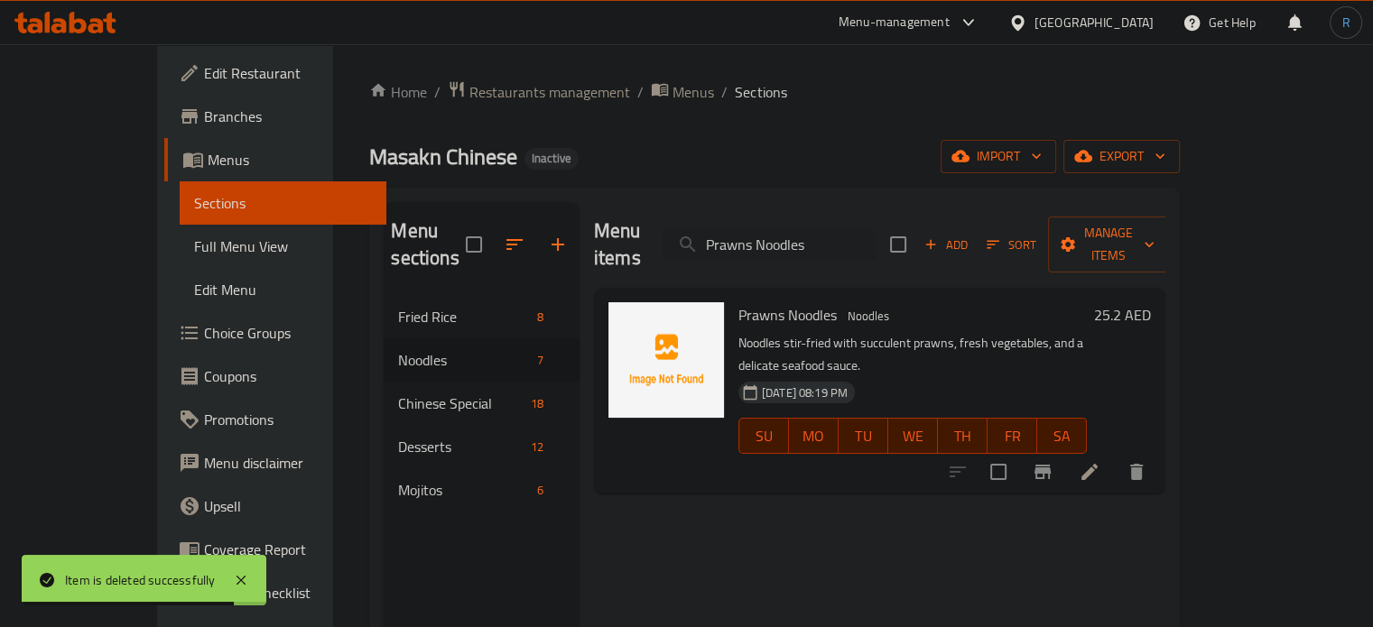
type input "Prawns Noodles"
click at [1098, 464] on icon at bounding box center [1089, 472] width 16 height 16
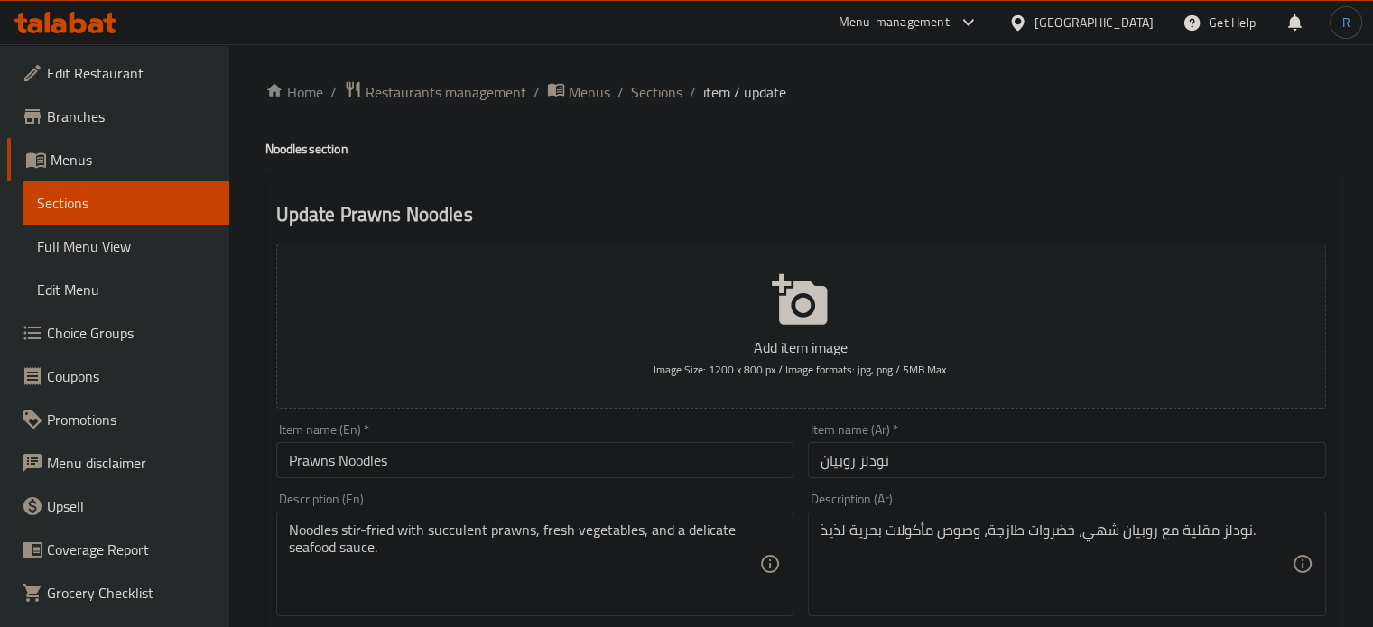
click at [1101, 535] on textarea "نودلز مقلية مع روبيان شهي، خضروات طازجة، وصوص مأكولات بحرية لذيذ." at bounding box center [1056, 565] width 471 height 86
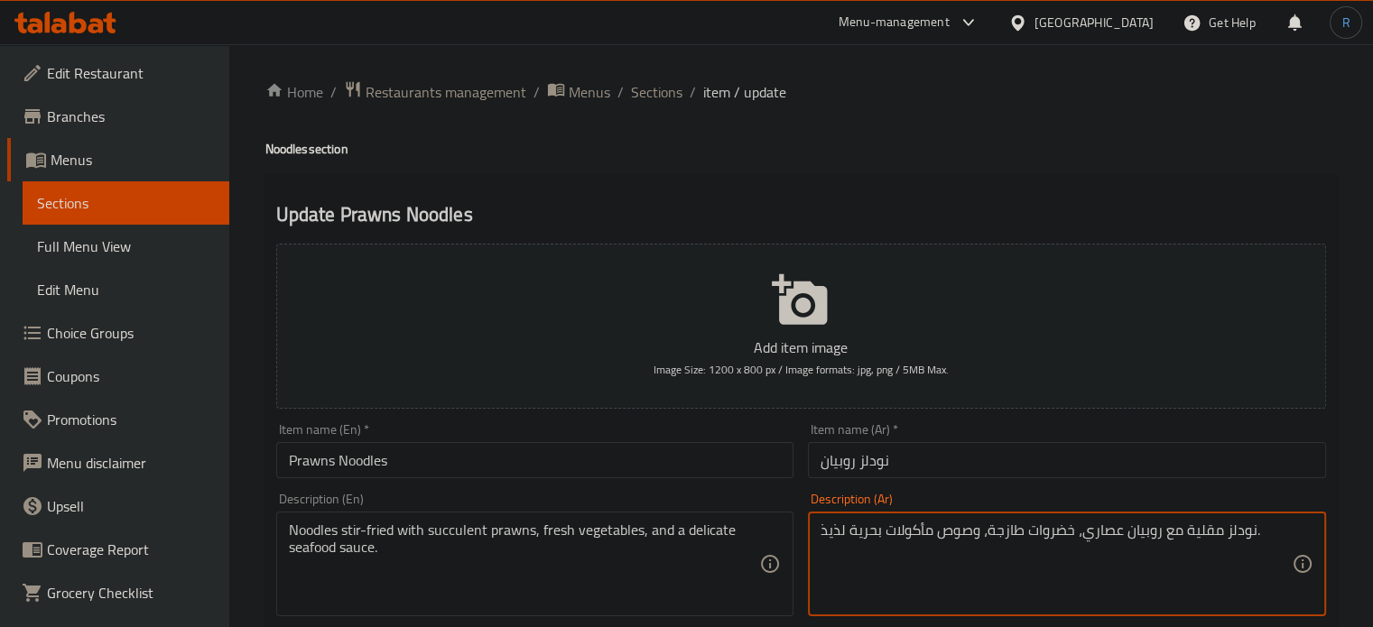
click at [831, 535] on textarea "نودلز مقلية مع روبيان عصاري، خضروات طازجة، وصوص مأكولات بحرية لذيذ." at bounding box center [1056, 565] width 471 height 86
type textarea "نودلز مقلية مع روبيان عصاري، خضروات طازجة، وصوص مأكولات بحرية ."
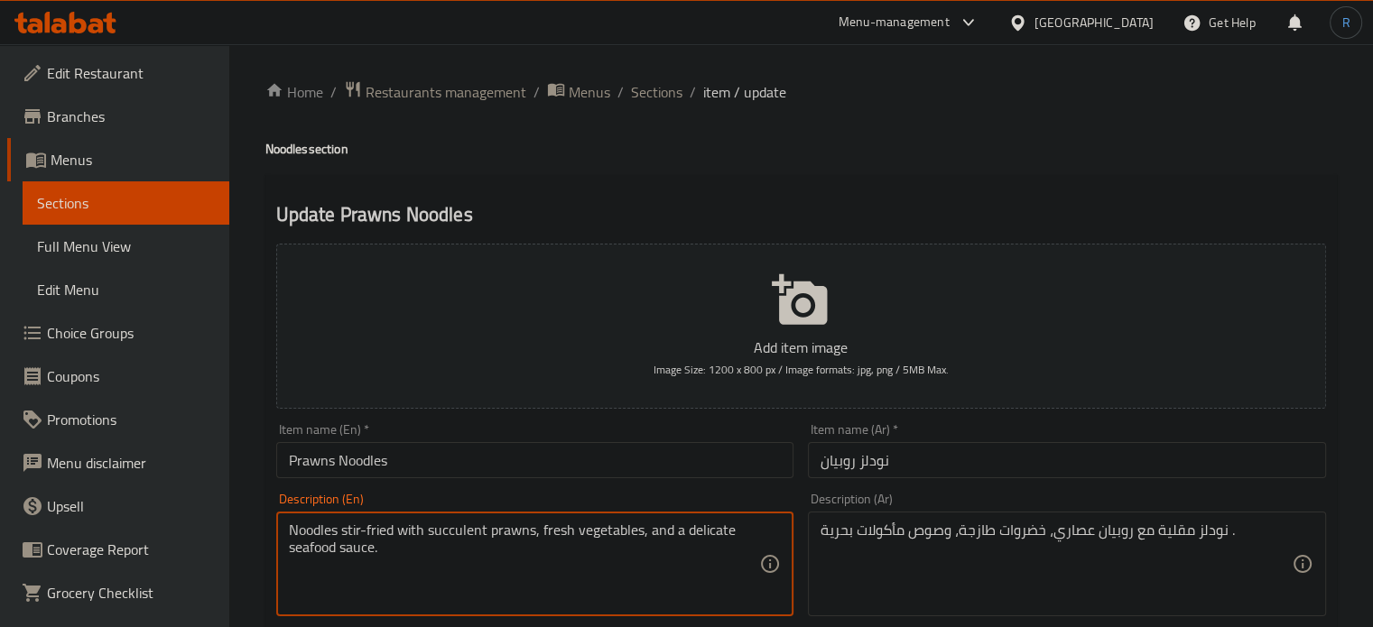
click at [693, 534] on textarea "Noodles stir-fried with succulent prawns, fresh vegetables, and a delicate seaf…" at bounding box center [524, 565] width 471 height 86
type textarea "Noodles stir-fried with succulent prawns, fresh vegetables, and seafood sauce."
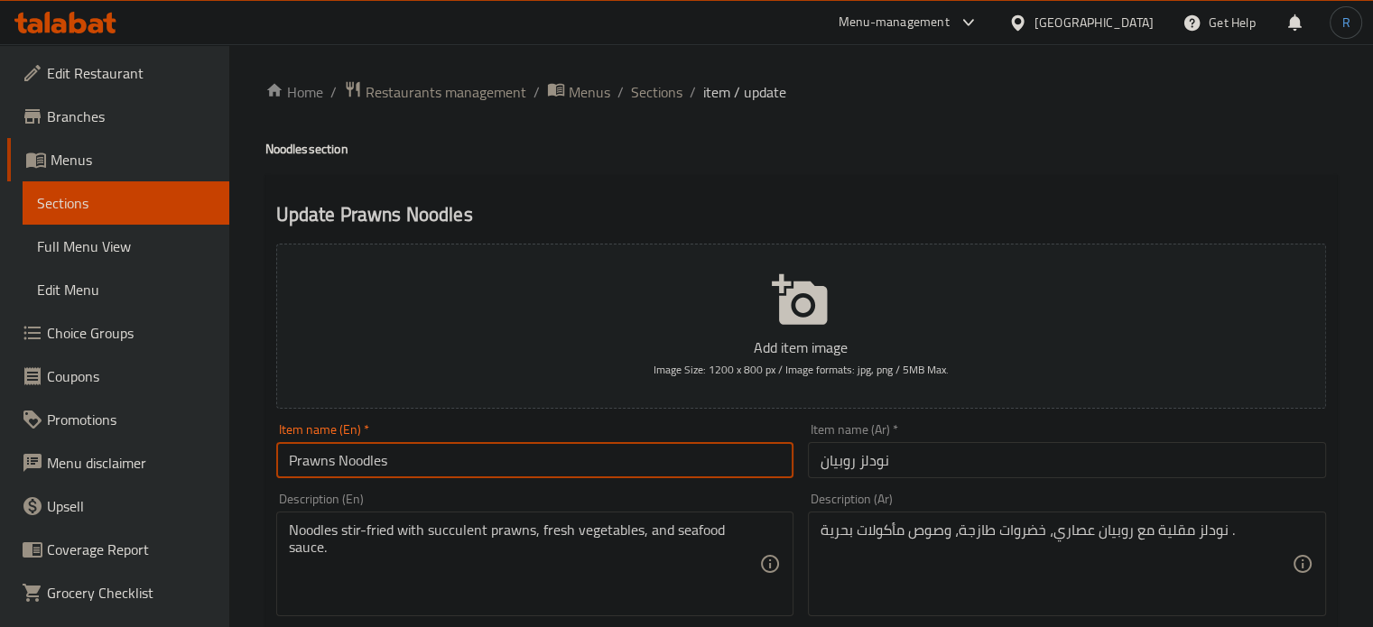
click at [699, 454] on input "Prawns Noodles" at bounding box center [535, 460] width 518 height 36
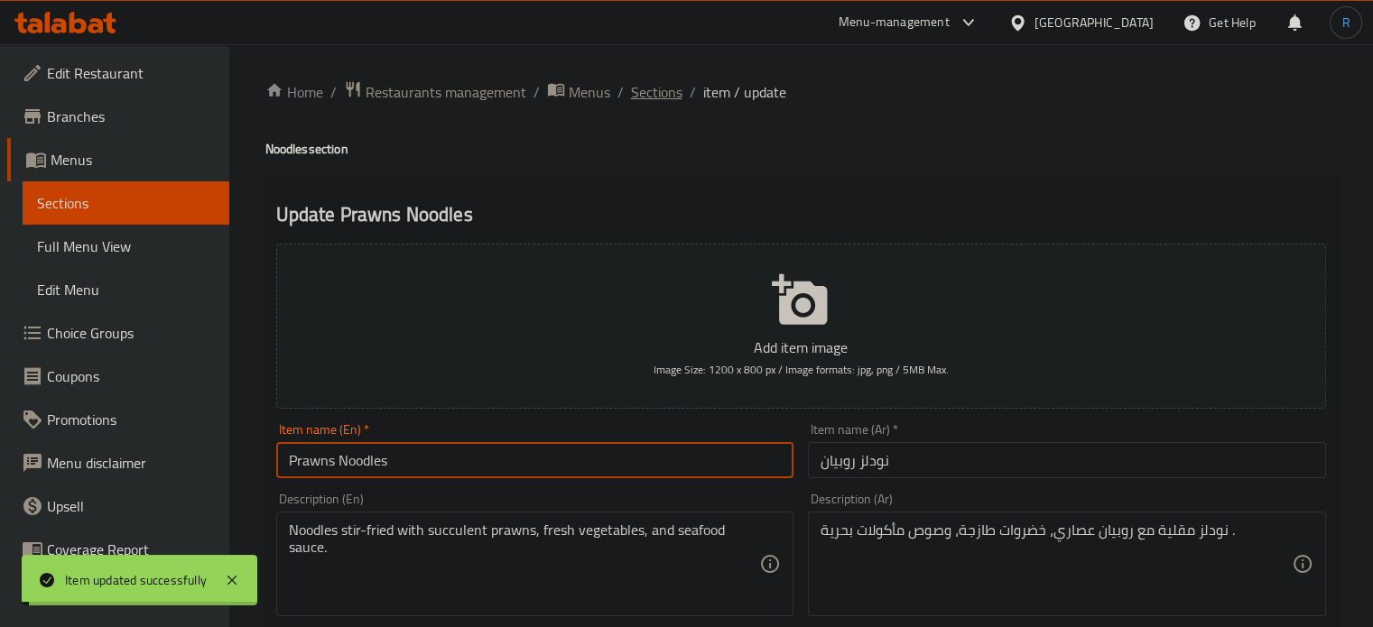
click at [647, 89] on span "Sections" at bounding box center [656, 92] width 51 height 22
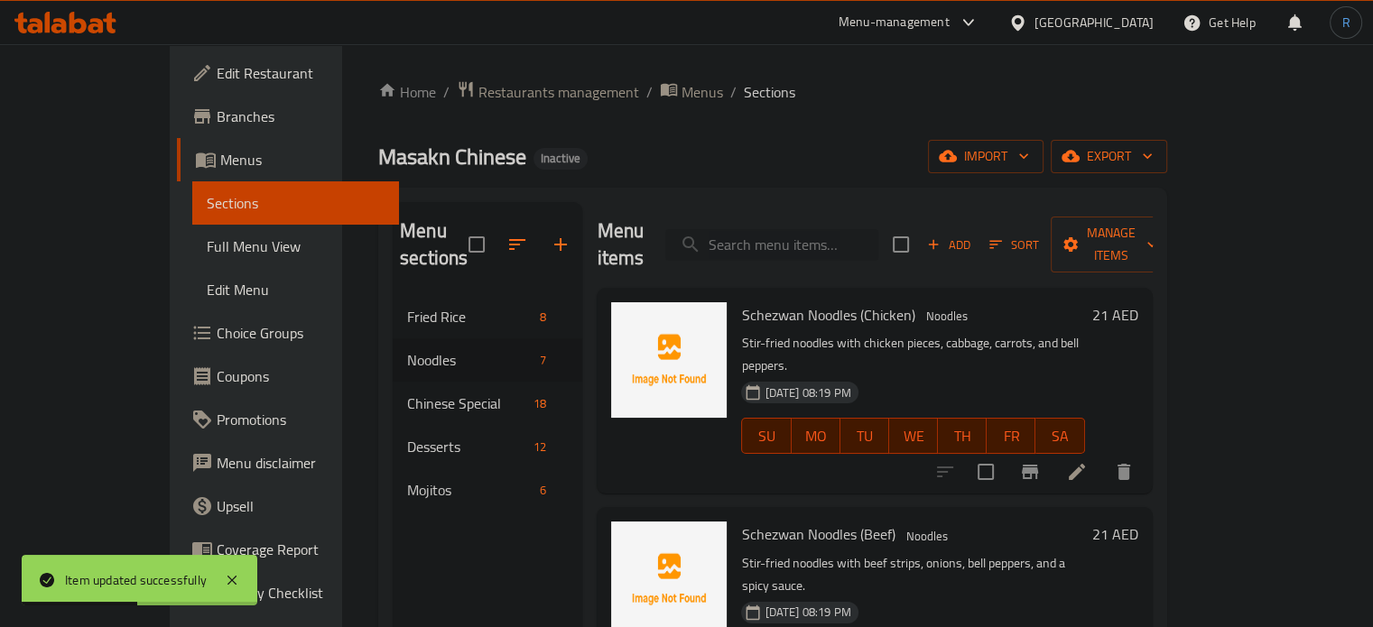
click at [815, 229] on input "search" at bounding box center [771, 245] width 213 height 32
paste input "Beef Chilli"
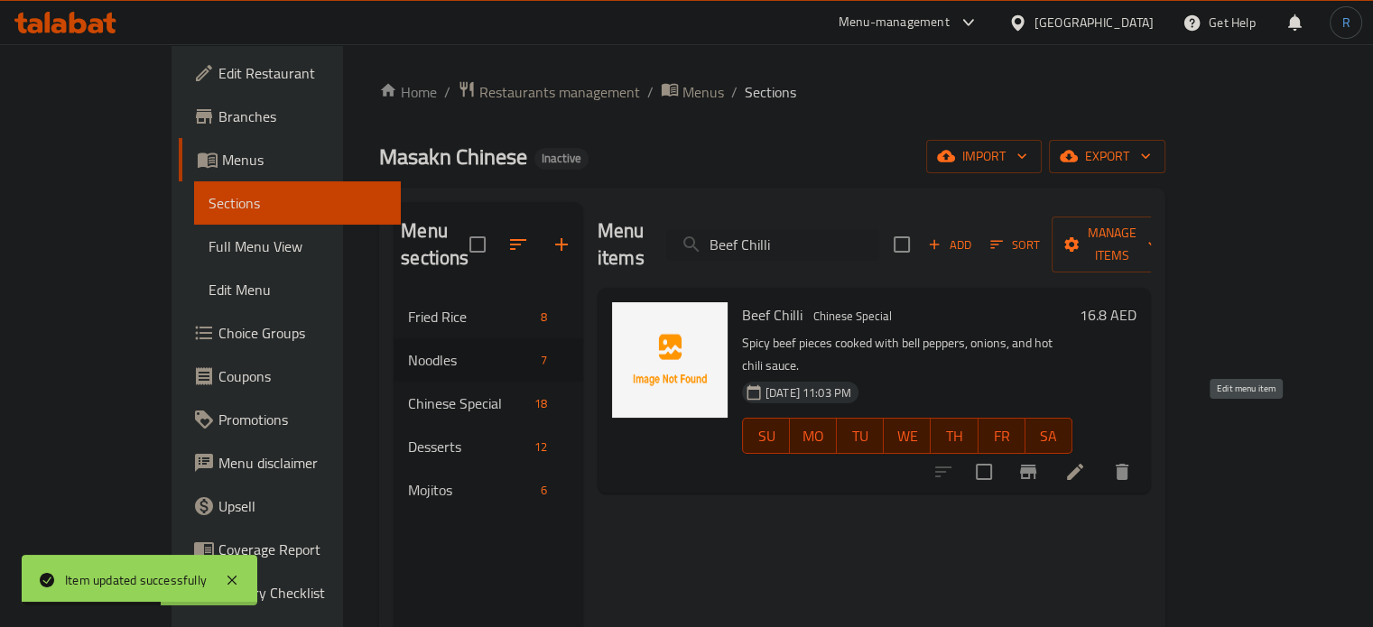
type input "Beef Chilli"
click at [1083, 464] on icon at bounding box center [1075, 472] width 16 height 16
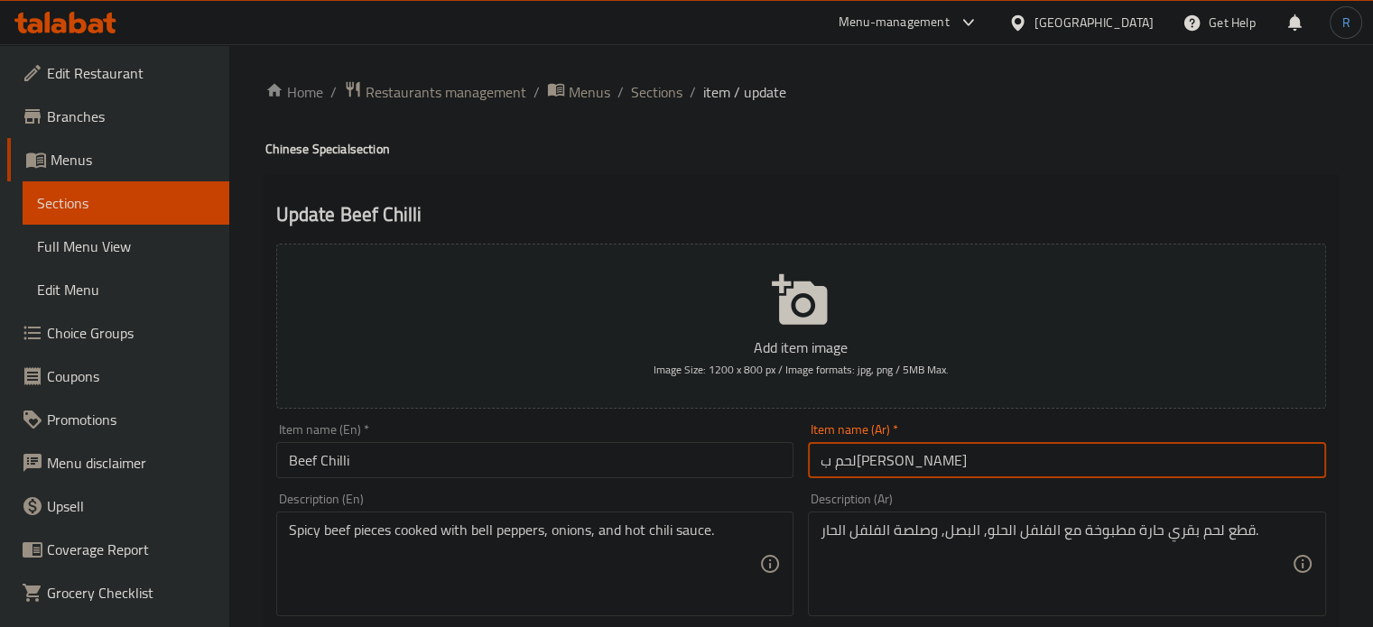
click at [844, 463] on input "لحم بقري شيلي" at bounding box center [1067, 460] width 518 height 36
type input "لحم بقري فلفل حار"
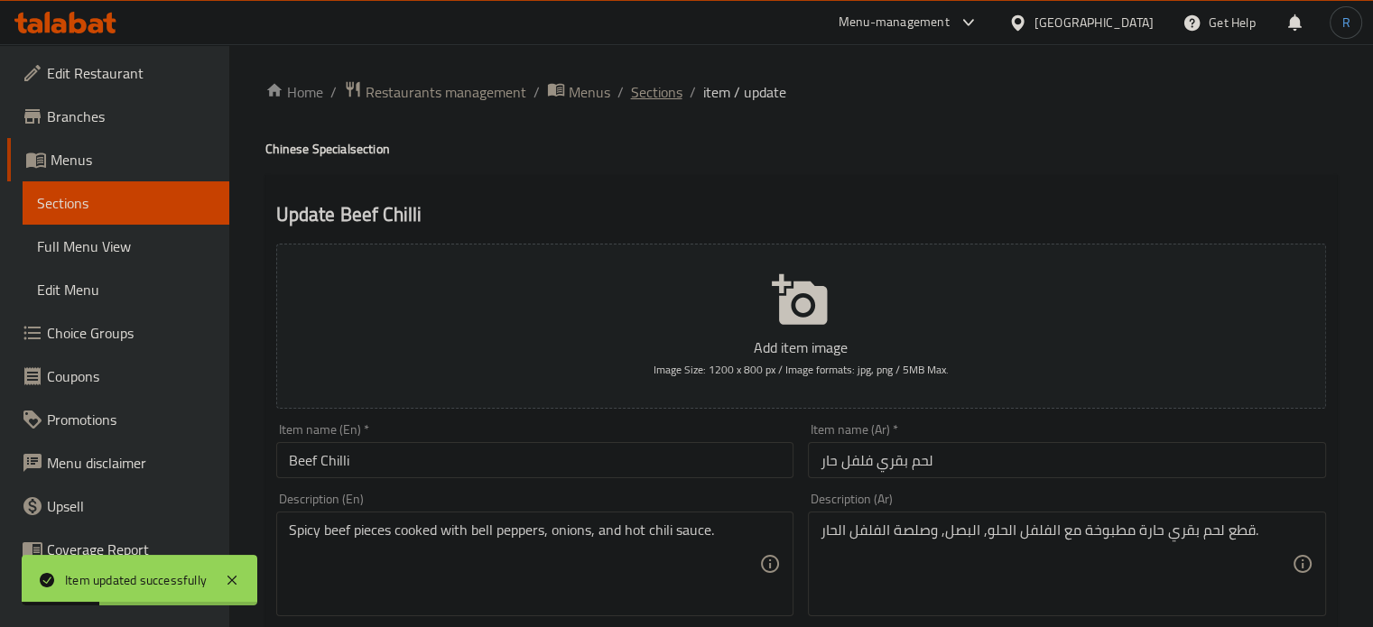
click at [647, 102] on span "Sections" at bounding box center [656, 92] width 51 height 22
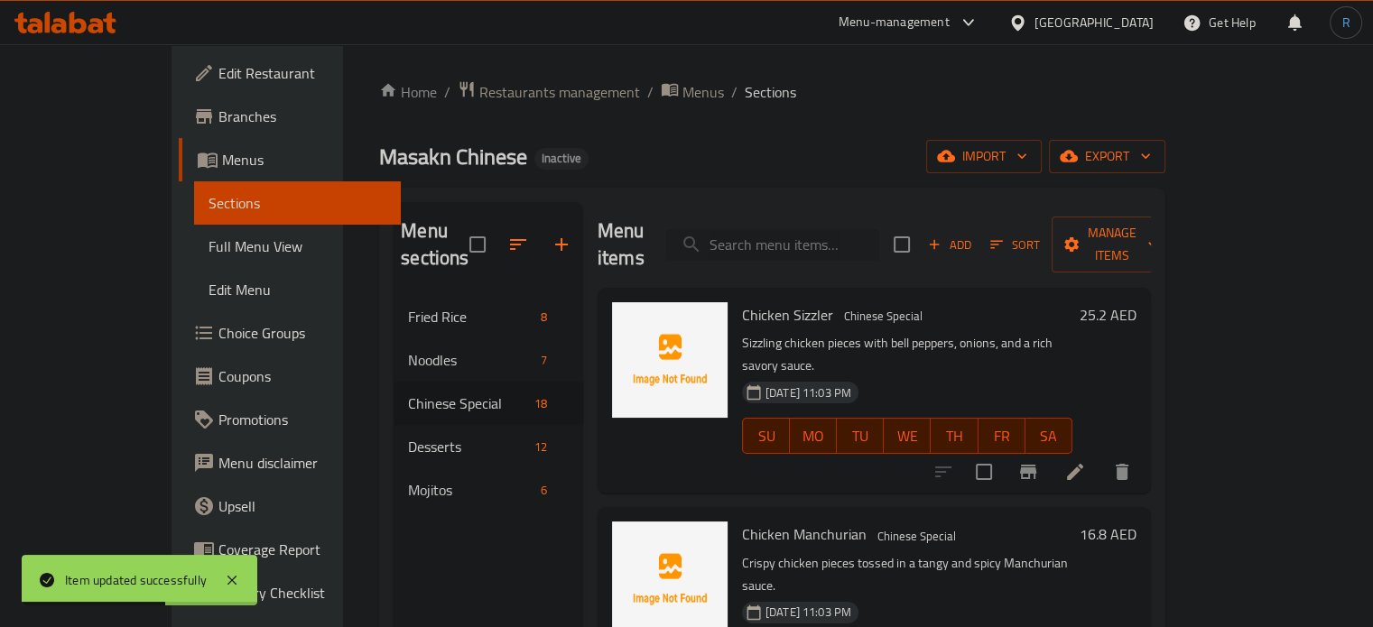
click at [835, 231] on input "search" at bounding box center [772, 245] width 213 height 32
paste input "Chicken Chilli"
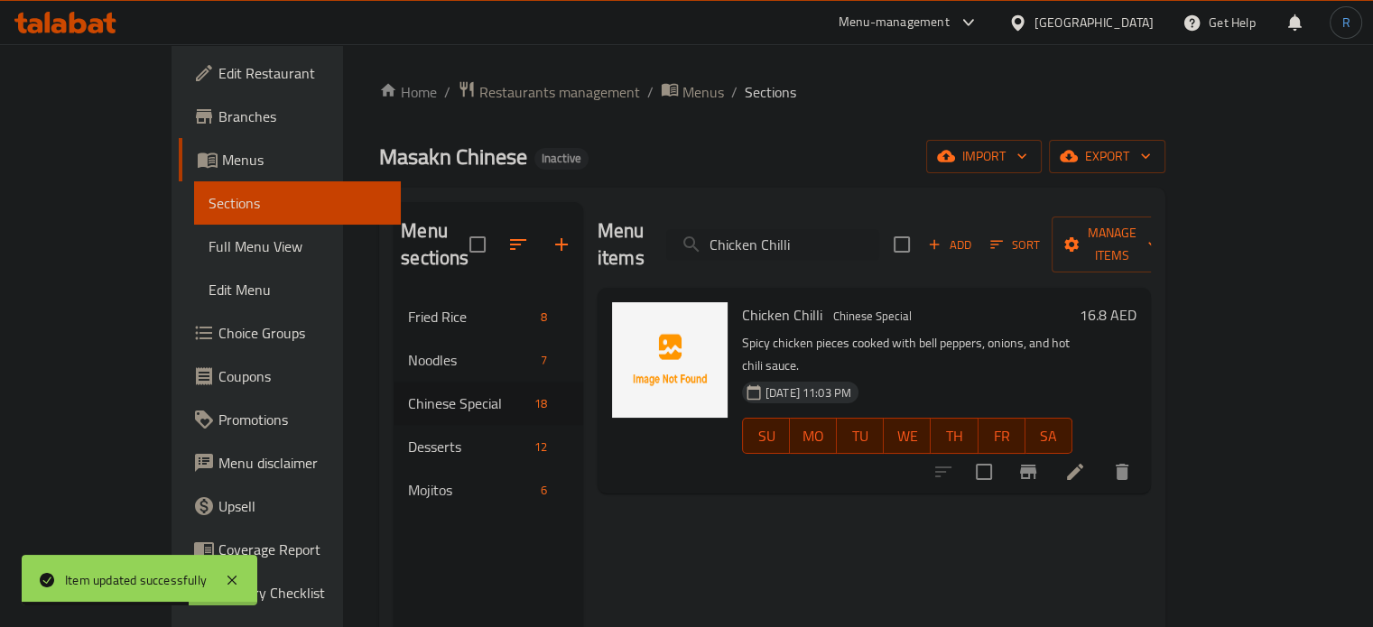
type input "Chicken Chilli"
click at [1083, 464] on icon at bounding box center [1075, 472] width 16 height 16
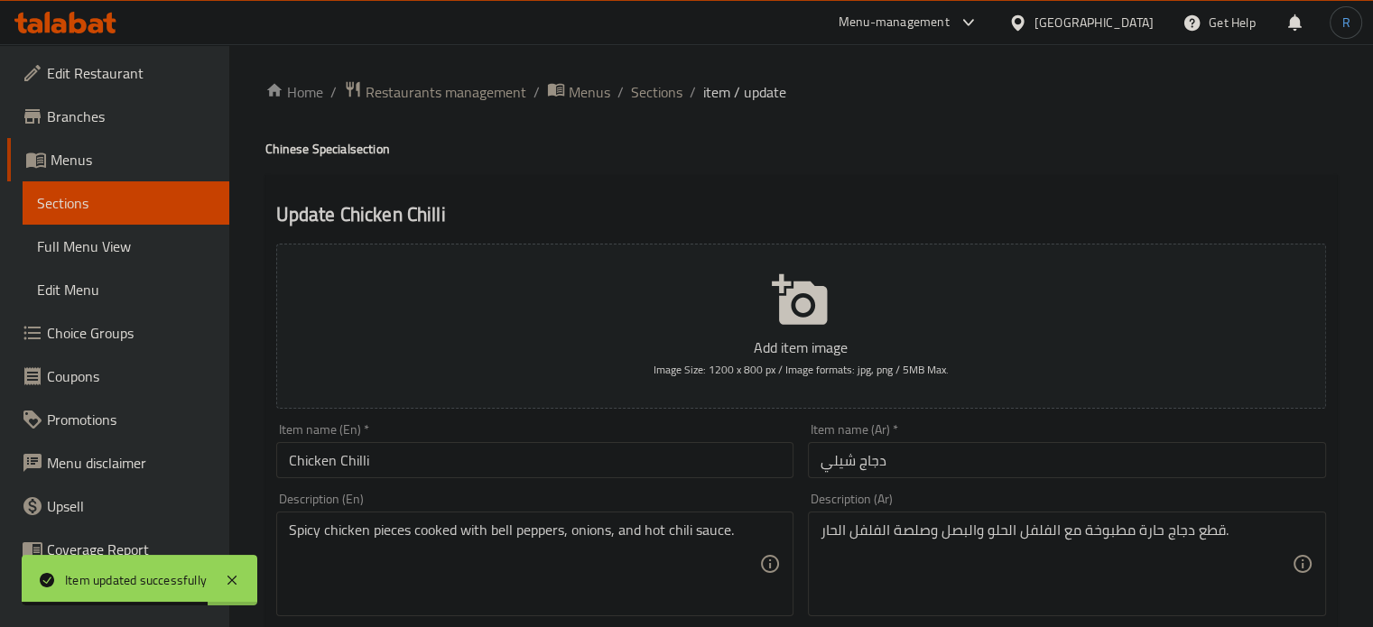
scroll to position [90, 0]
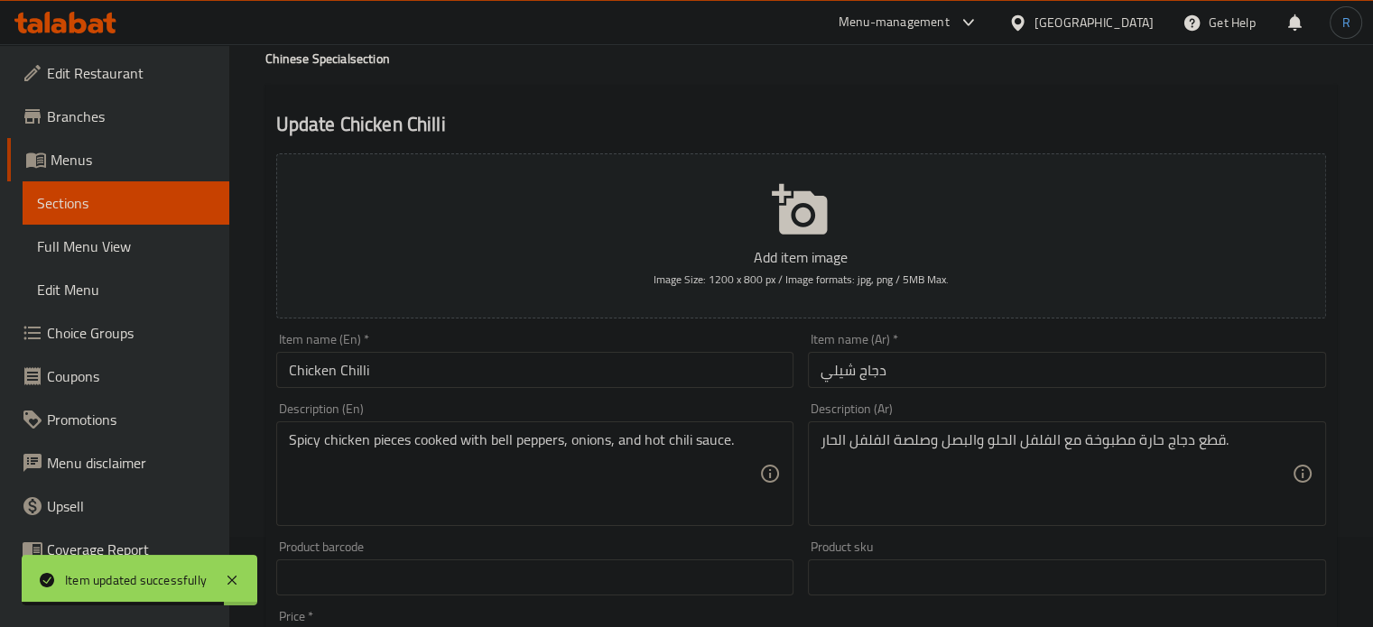
click at [843, 367] on input "دجاج شيلي" at bounding box center [1067, 370] width 518 height 36
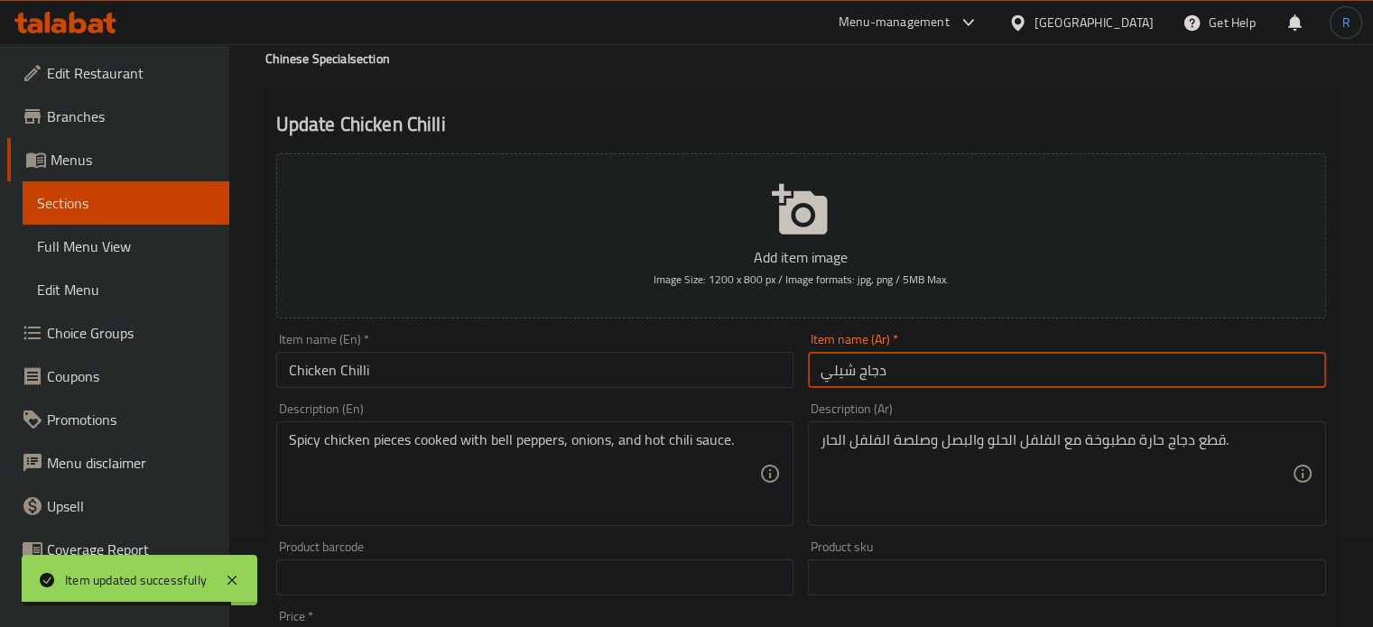
click at [843, 367] on input "دجاج شيلي" at bounding box center [1067, 370] width 518 height 36
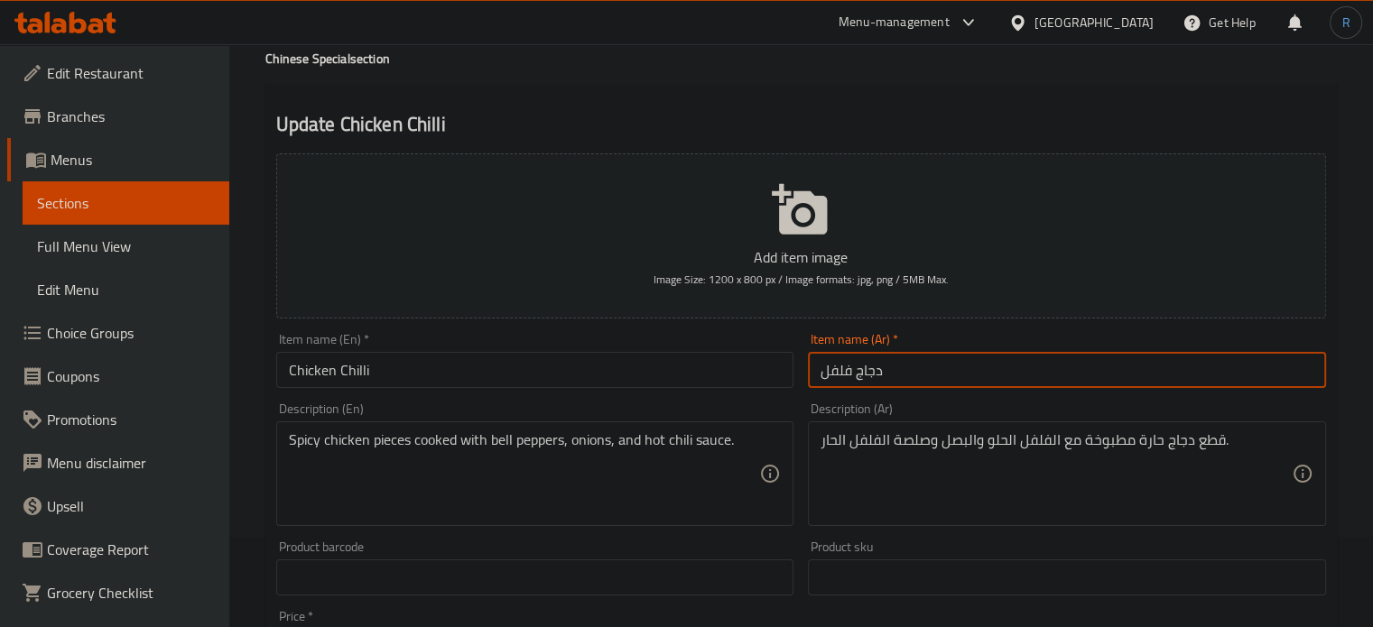
type input "دجاج فلفل حار"
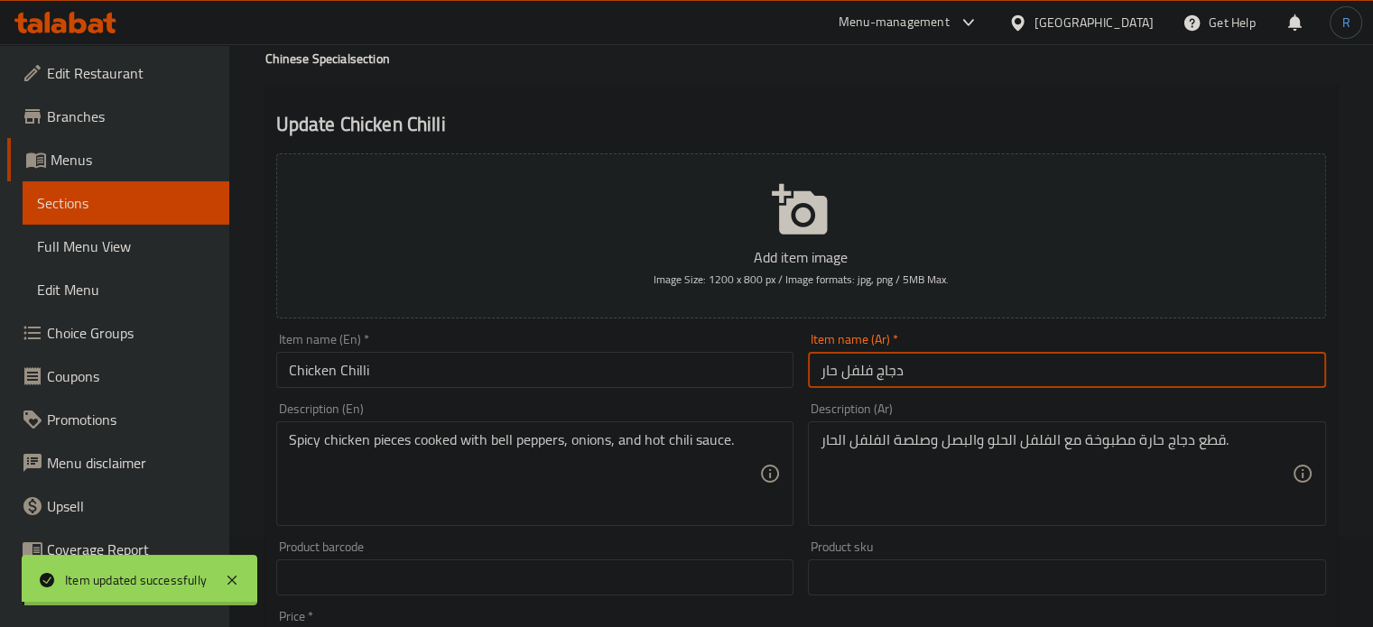
scroll to position [0, 0]
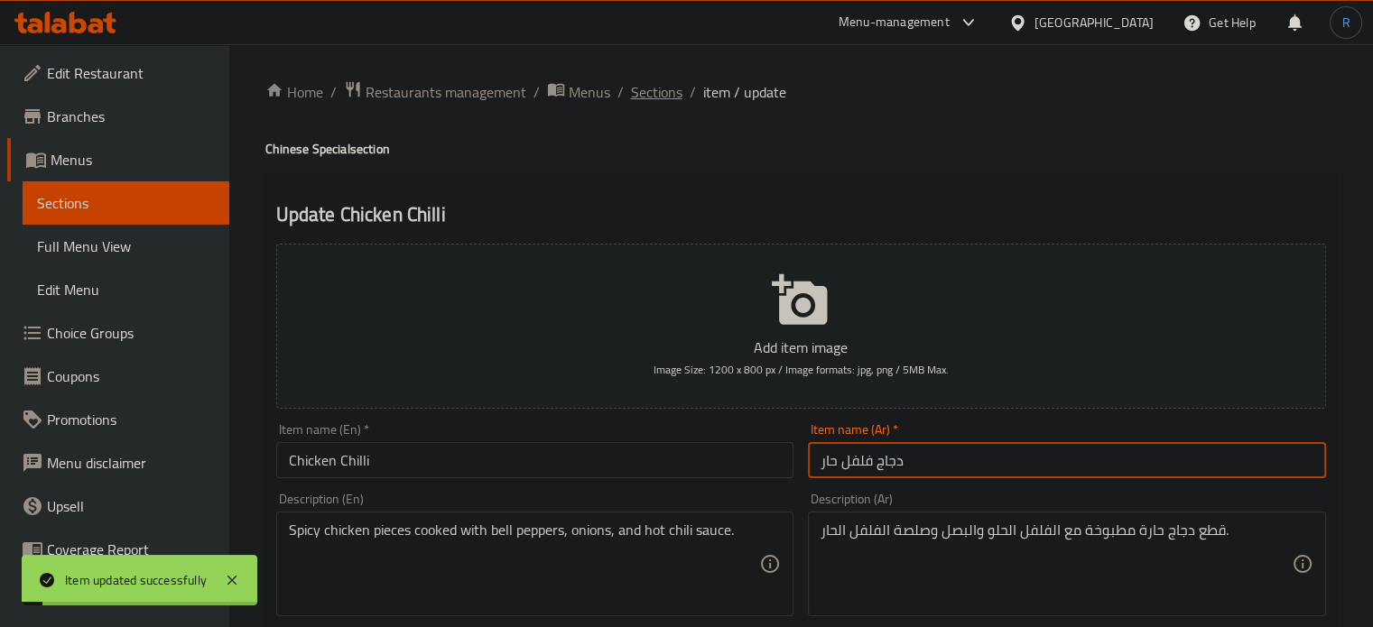
click at [646, 103] on span "Sections" at bounding box center [656, 92] width 51 height 22
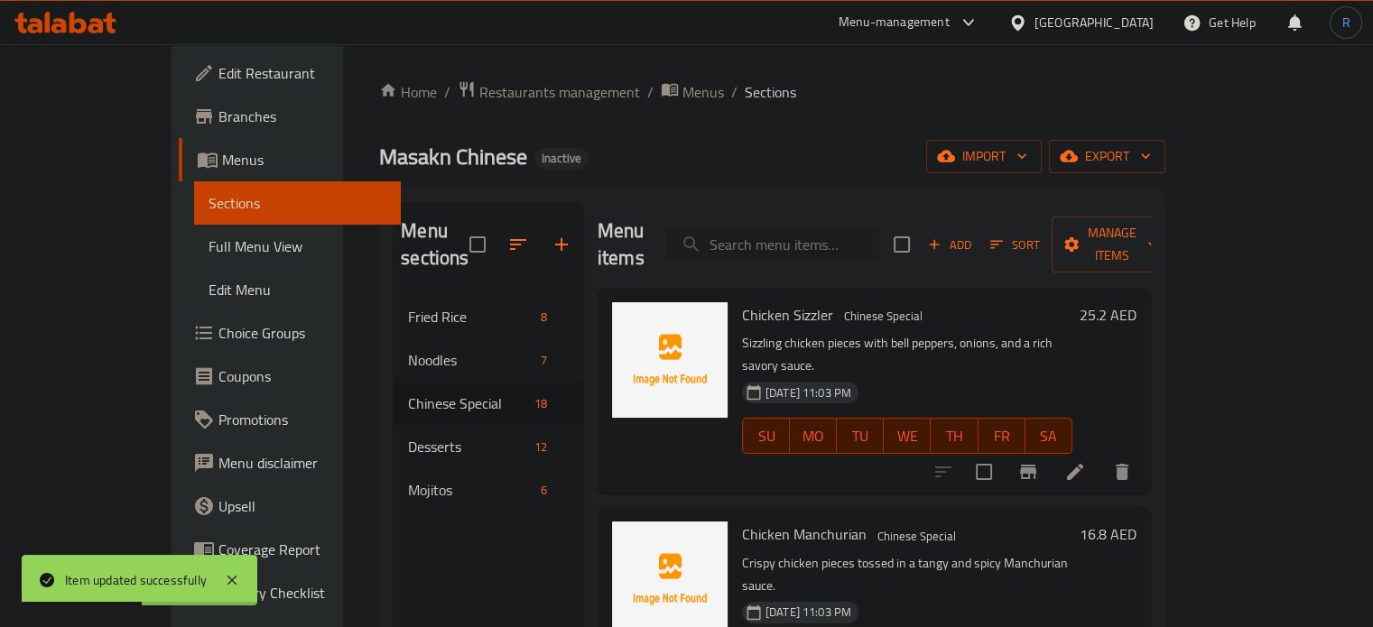
click at [849, 229] on input "search" at bounding box center [772, 245] width 213 height 32
paste input "Chilli Gobi"
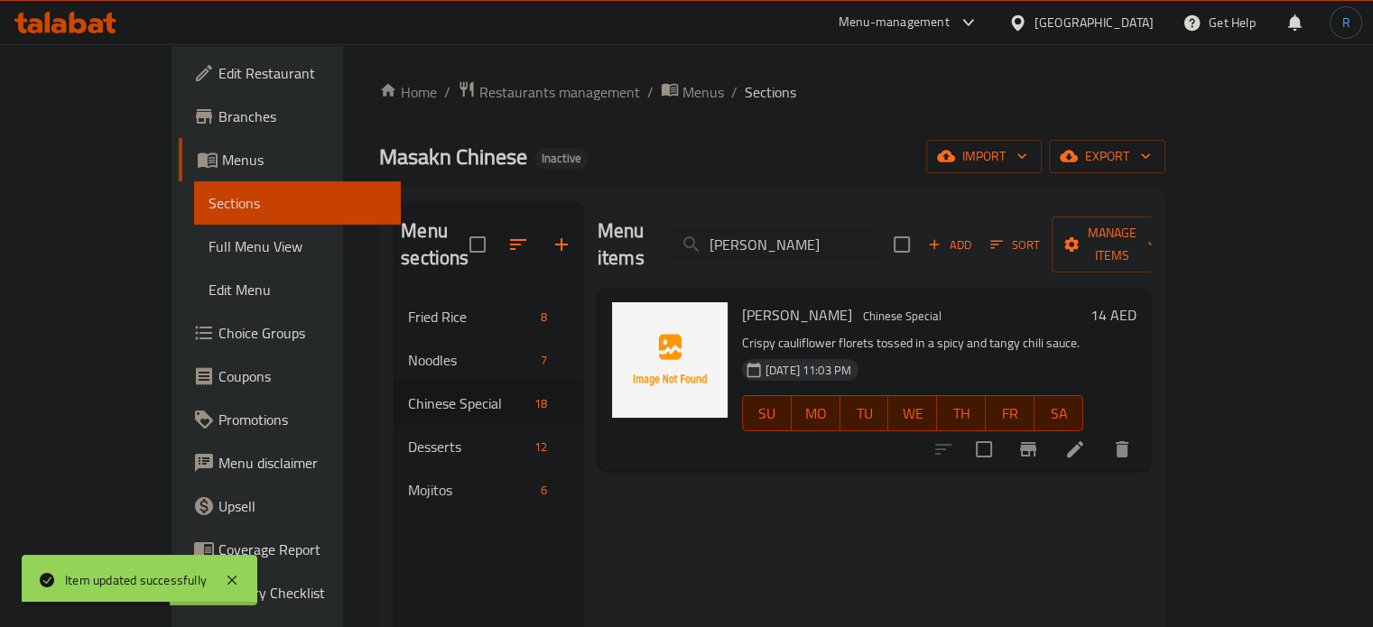
type input "Chilli Gobi"
click at [1086, 439] on icon at bounding box center [1075, 450] width 22 height 22
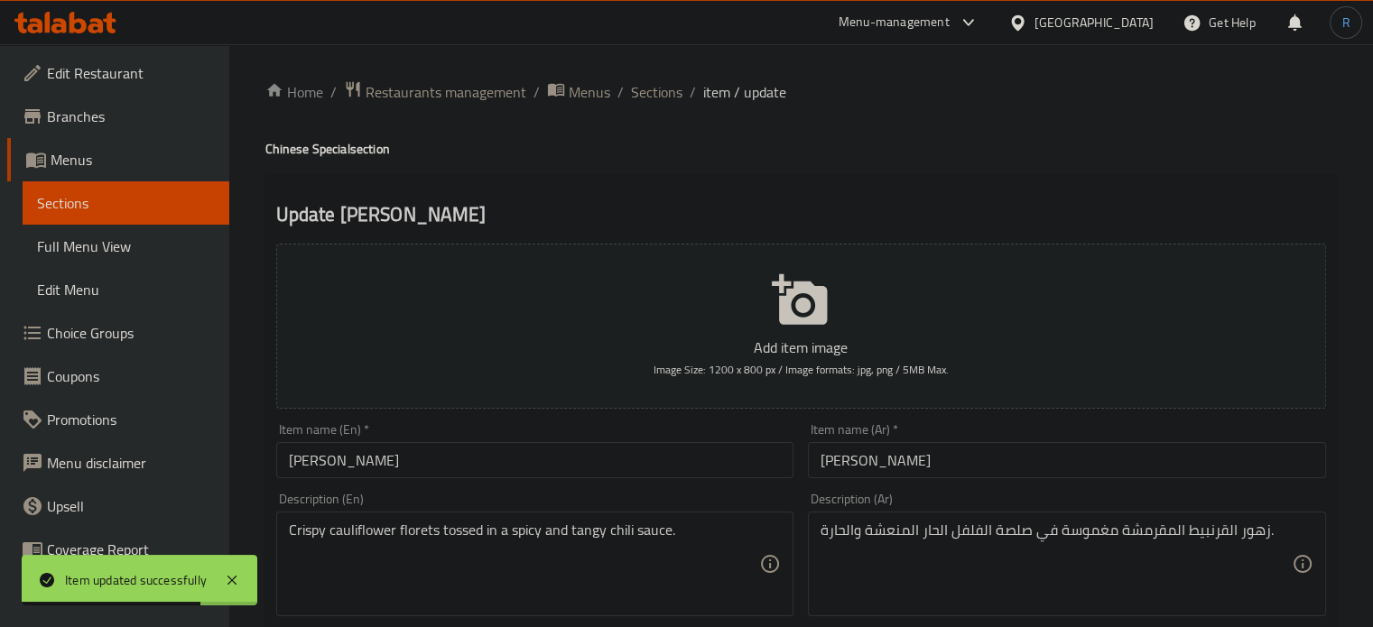
click at [881, 461] on input "تشيلي جوبي" at bounding box center [1067, 460] width 518 height 36
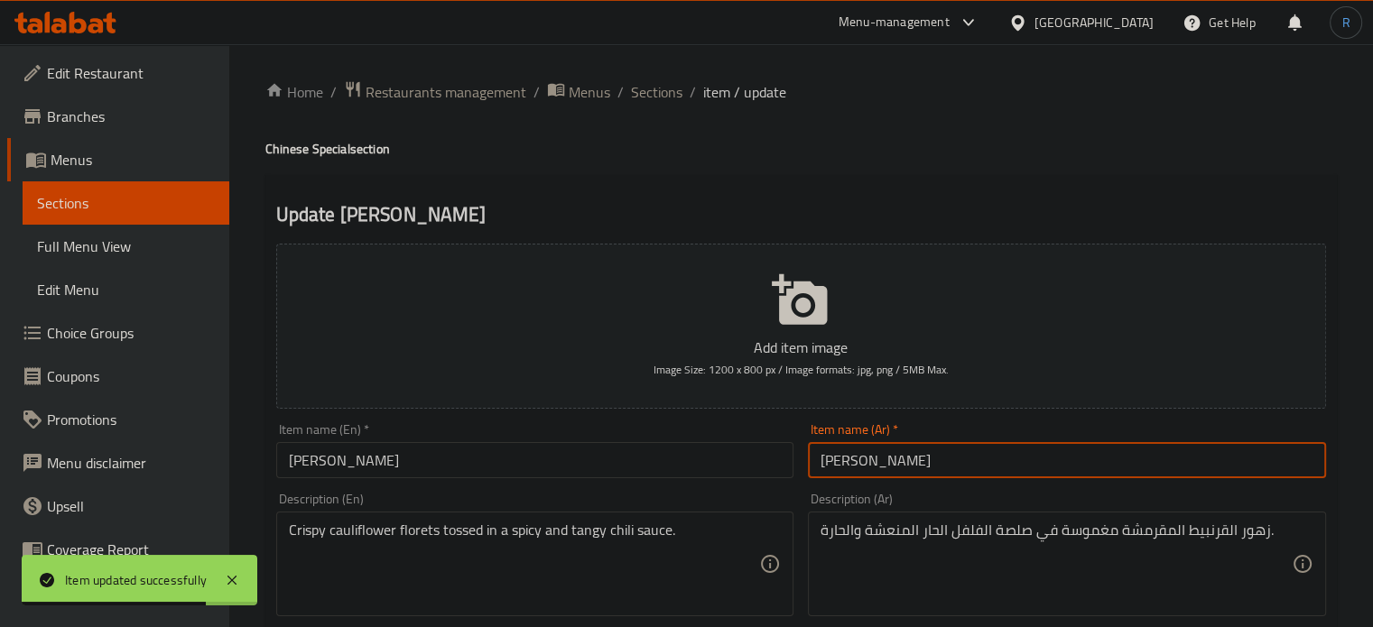
click at [881, 461] on input "تشيلي جوبي" at bounding box center [1067, 460] width 518 height 36
click at [992, 471] on input "جوبي" at bounding box center [1067, 460] width 518 height 36
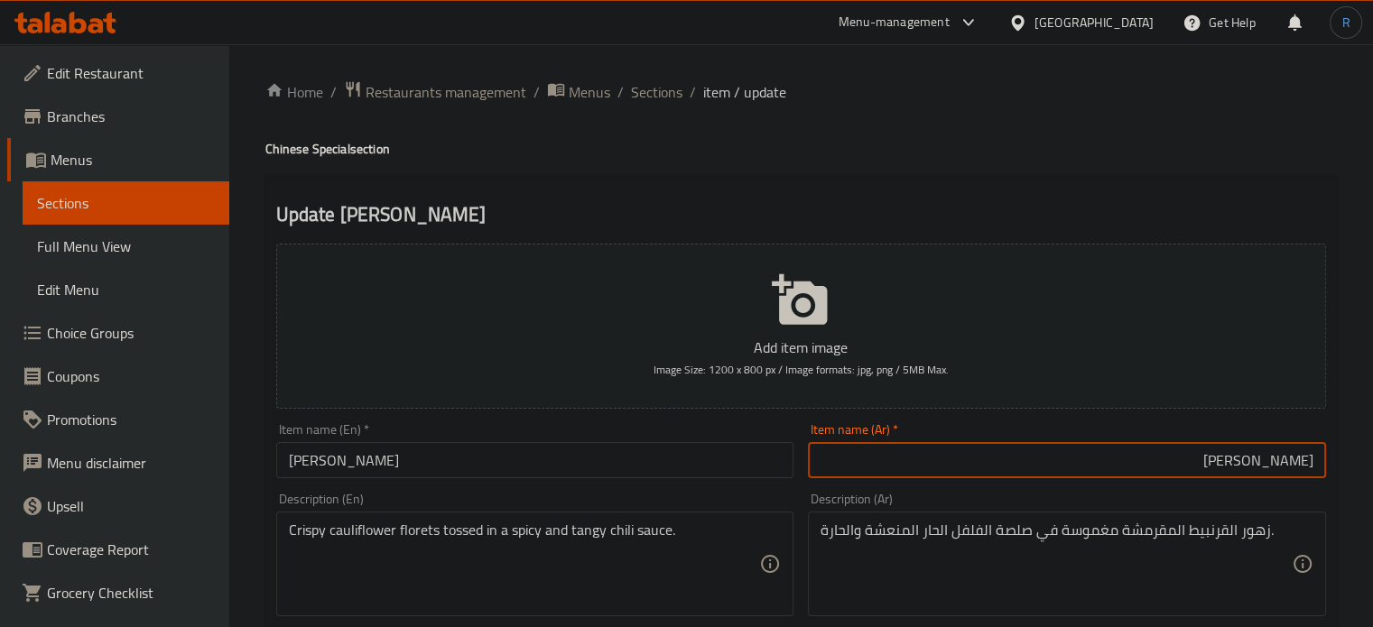
type input "[PERSON_NAME]"
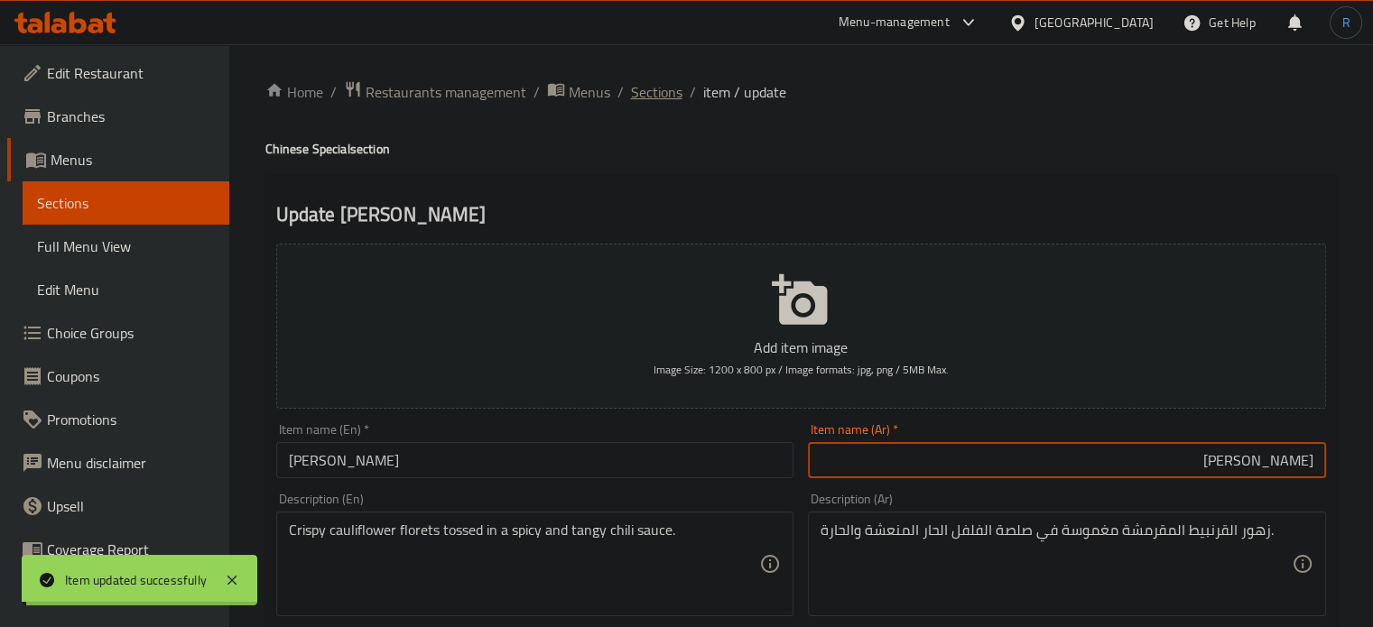
click at [654, 92] on span "Sections" at bounding box center [656, 92] width 51 height 22
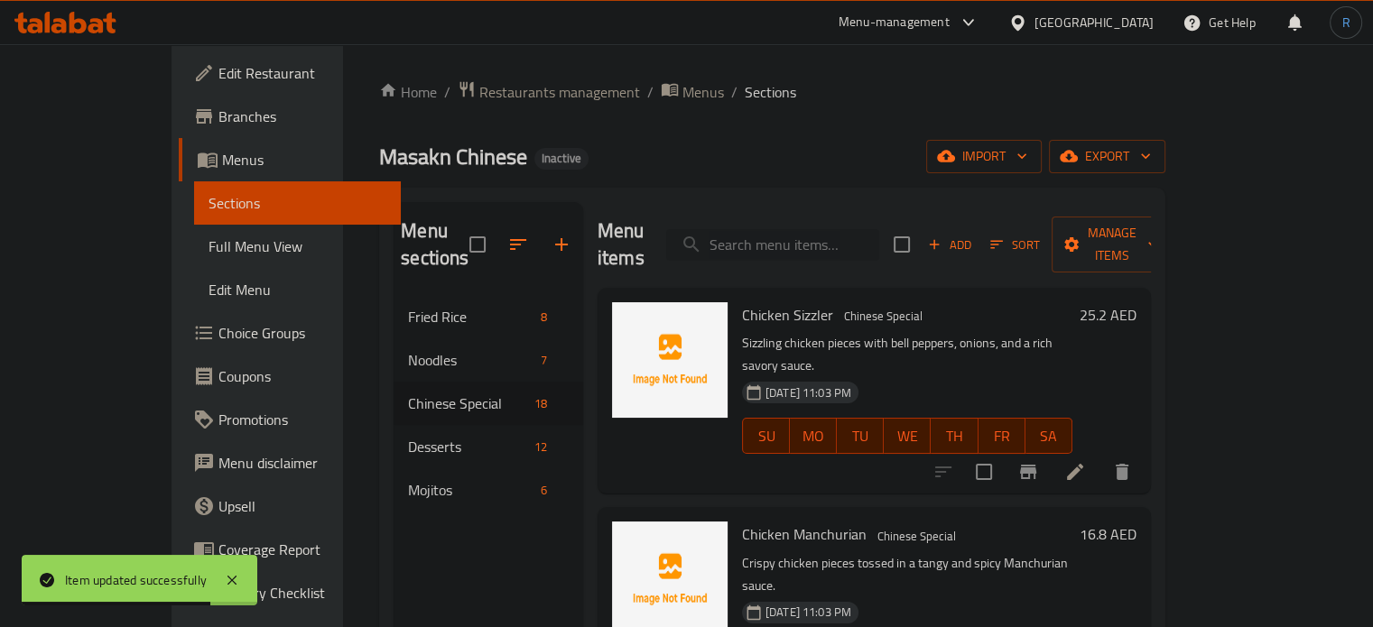
click at [793, 234] on input "search" at bounding box center [772, 245] width 213 height 32
paste input "Chicken 65"
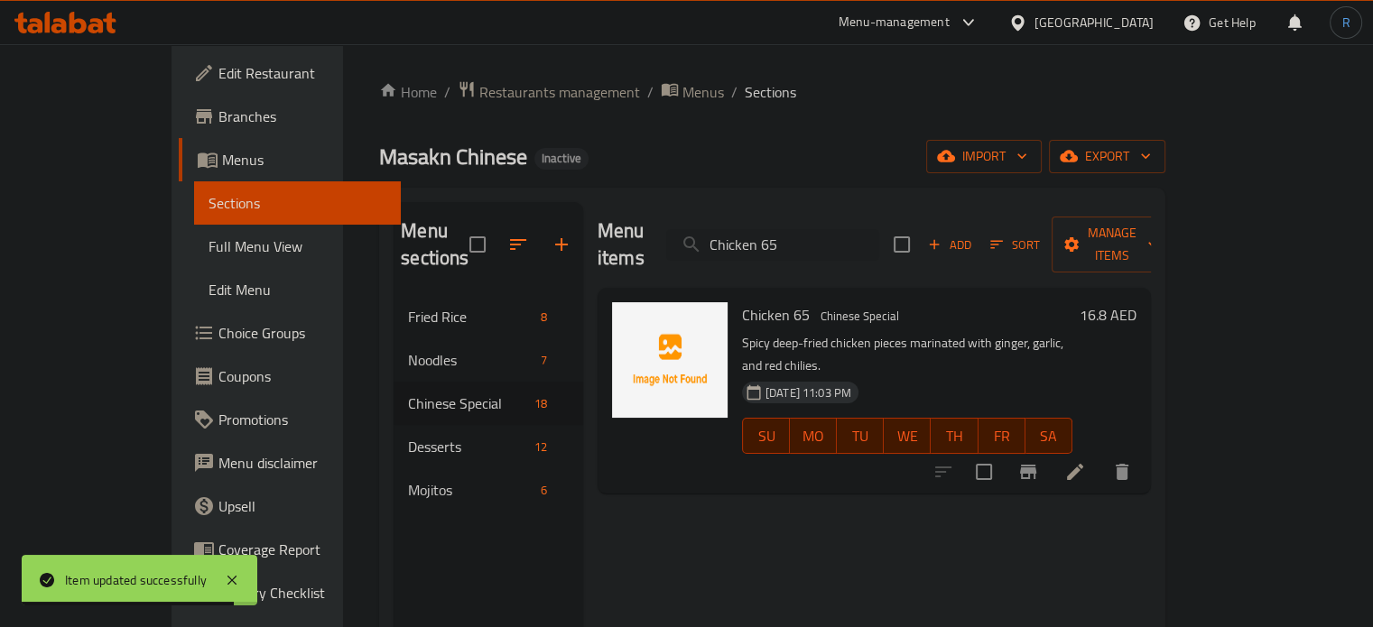
type input "Chicken 65"
click at [1100, 456] on li at bounding box center [1075, 472] width 51 height 32
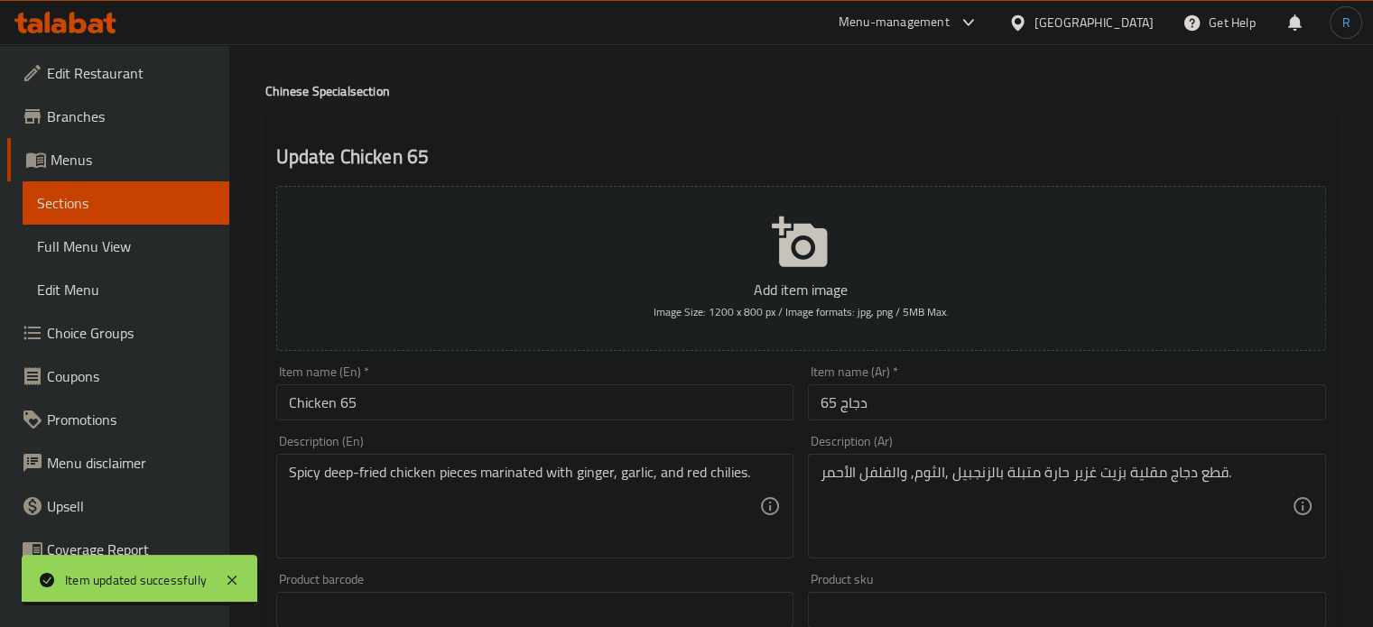
scroll to position [90, 0]
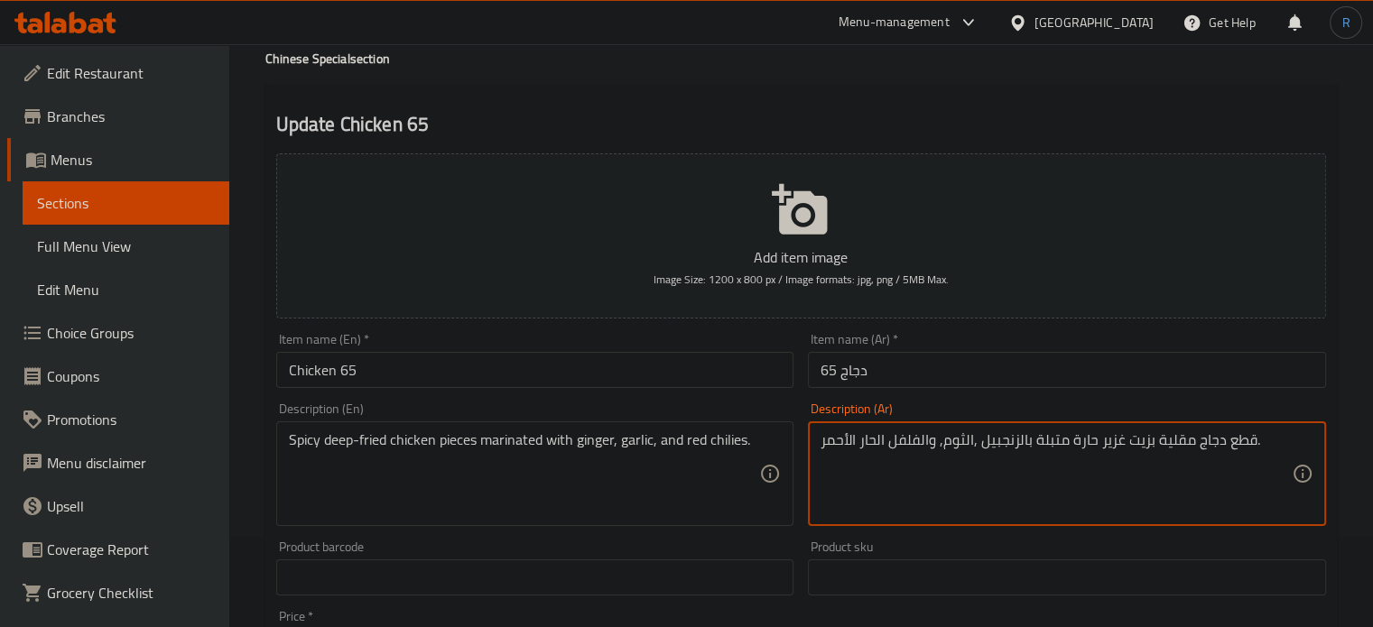
type textarea "قطع دجاج مقلية بزيت غزير حارة متبلة بالزنجبيل ,الثوم, والفلفل الحار الأحمر."
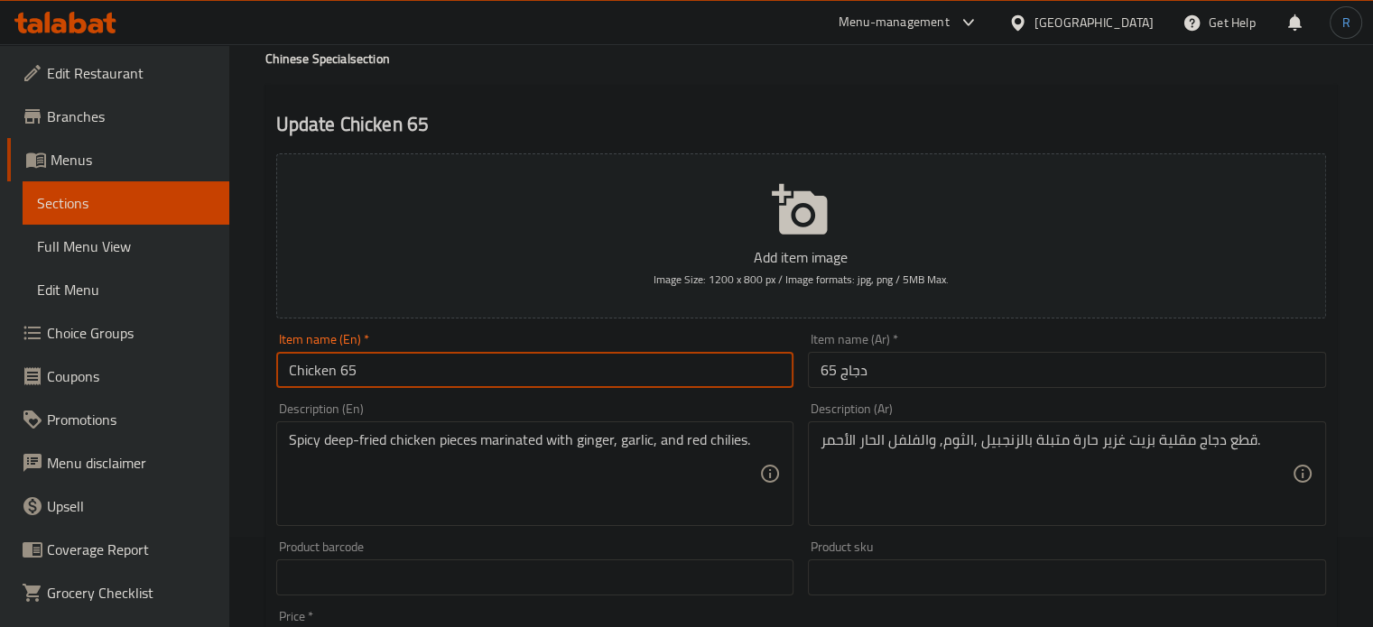
click at [545, 364] on input "Chicken 65" at bounding box center [535, 370] width 518 height 36
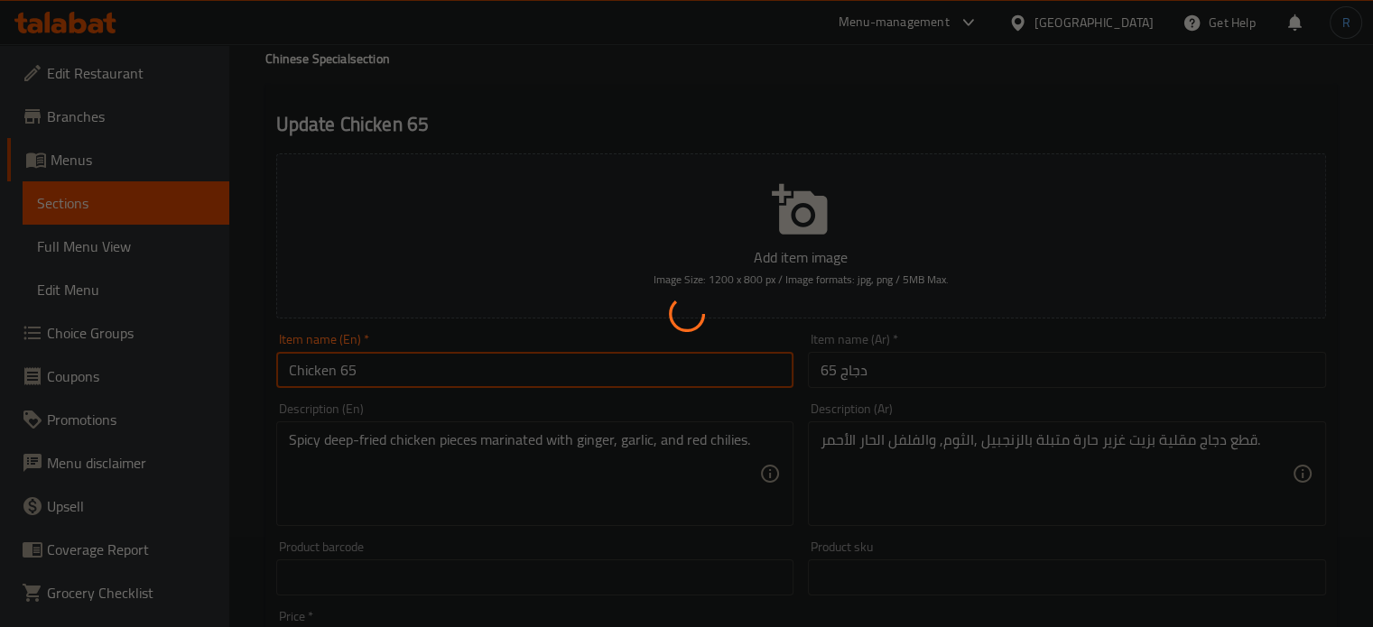
scroll to position [0, 0]
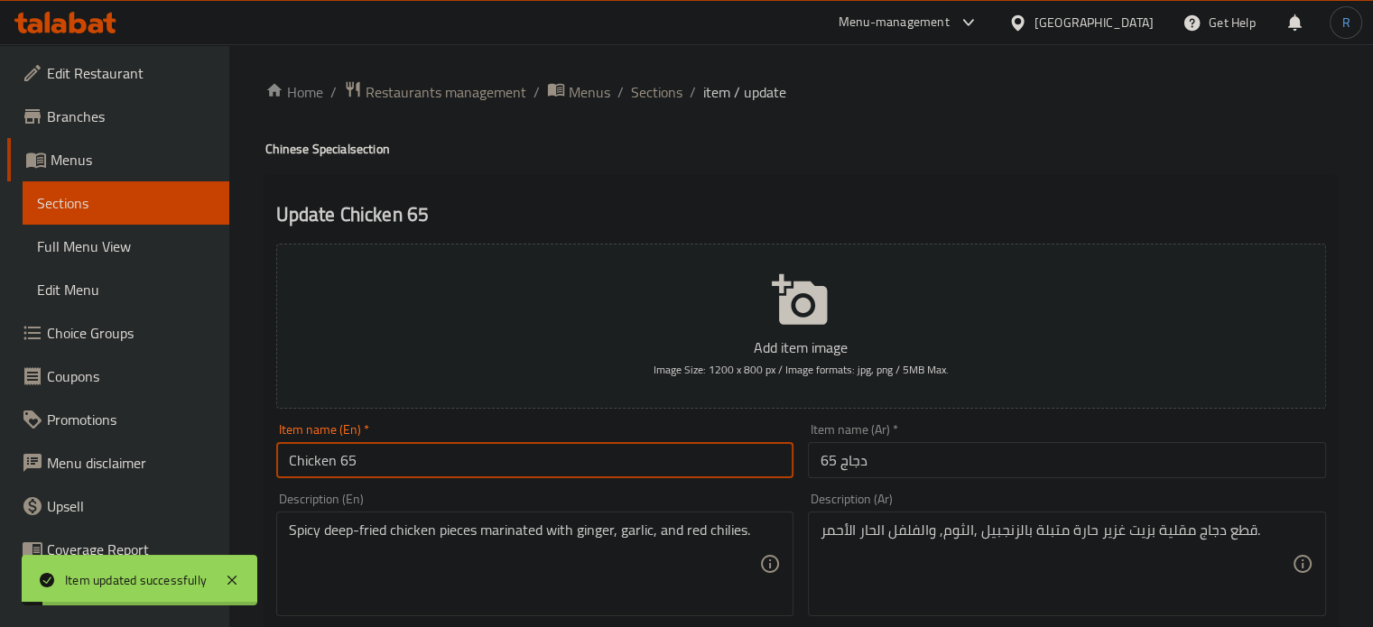
drag, startPoint x: 651, startPoint y: 89, endPoint x: 645, endPoint y: 44, distance: 45.6
click at [651, 89] on span "Sections" at bounding box center [656, 92] width 51 height 22
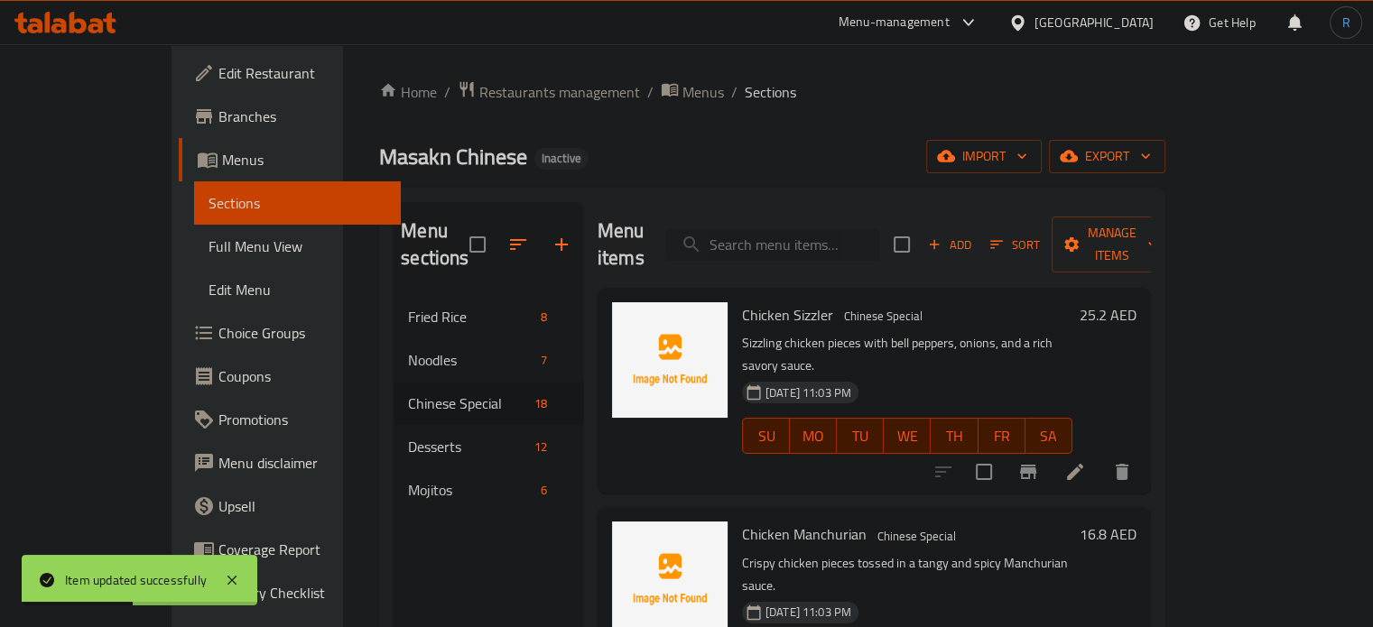
click at [853, 229] on input "search" at bounding box center [772, 245] width 213 height 32
paste input "Beef Dry Fry"
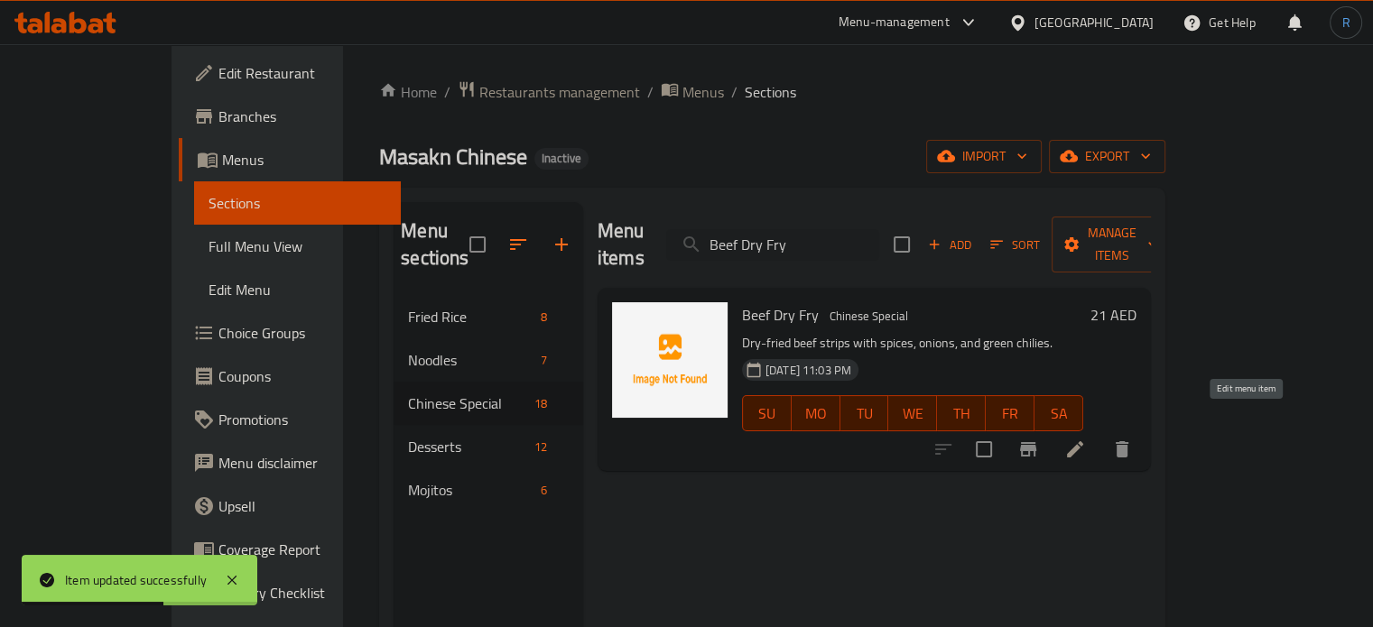
type input "Beef Dry Fry"
click at [1086, 439] on icon at bounding box center [1075, 450] width 22 height 22
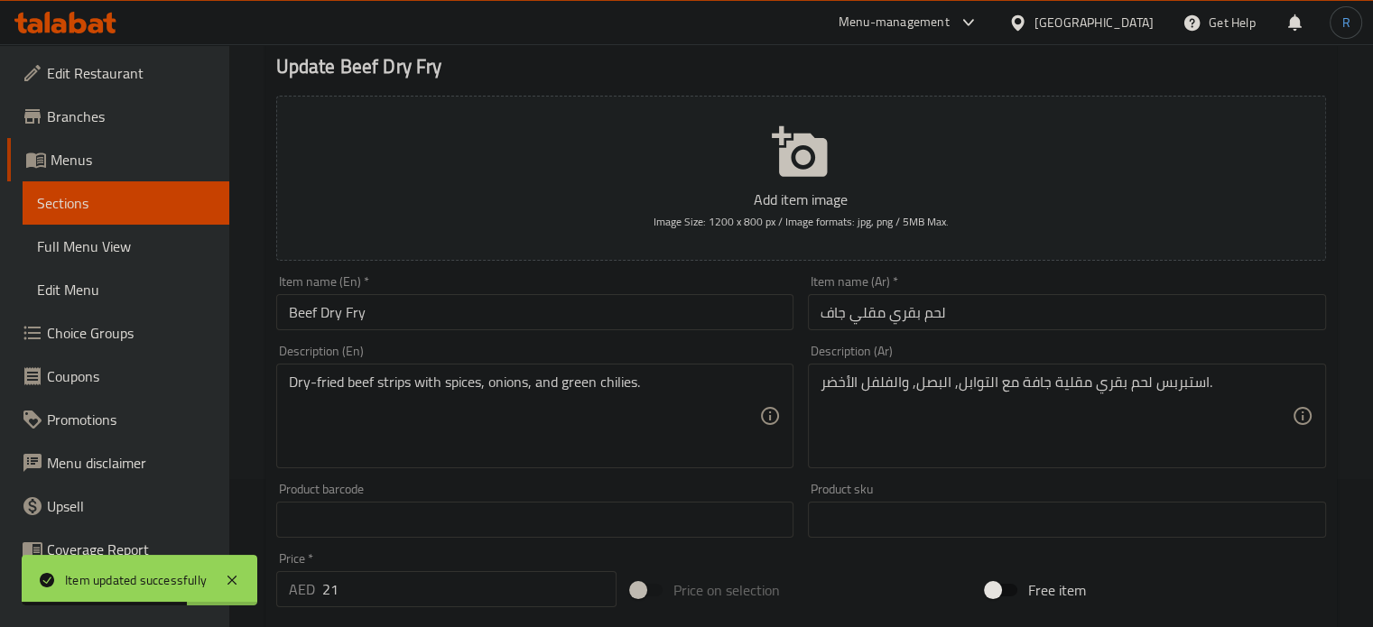
scroll to position [181, 0]
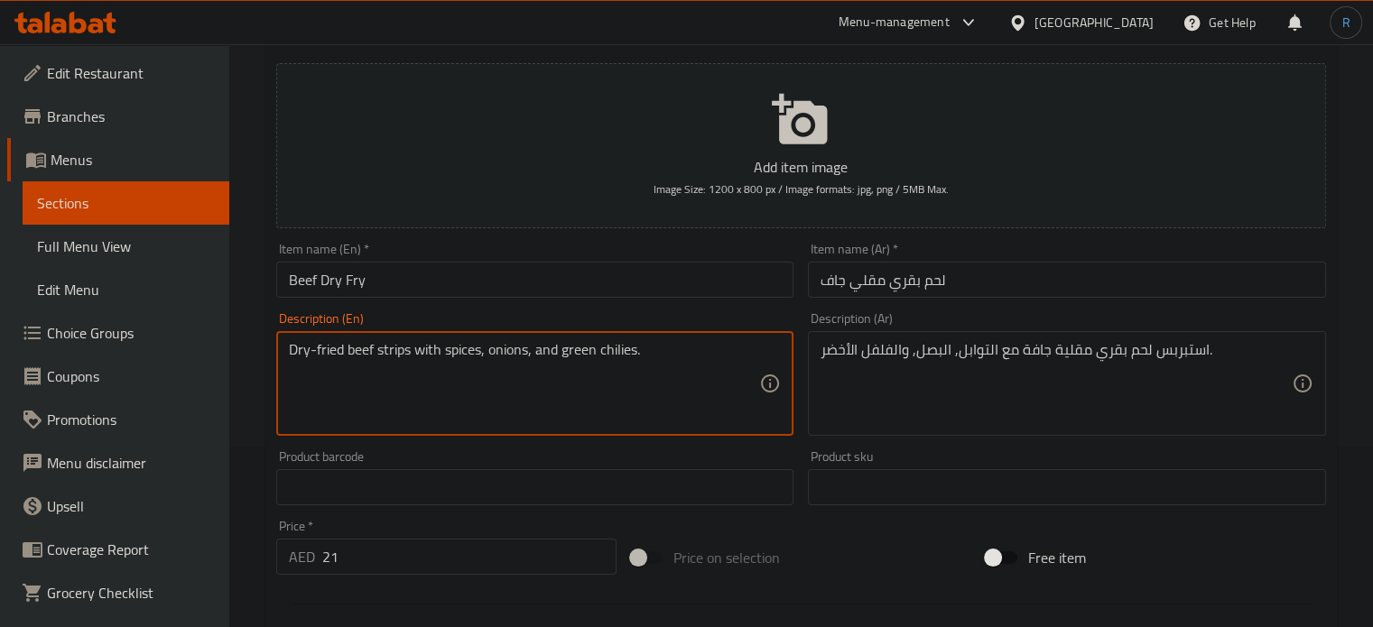
click at [392, 353] on textarea "Dry-fried beef strips with spices, onions, and green chilies." at bounding box center [524, 384] width 471 height 86
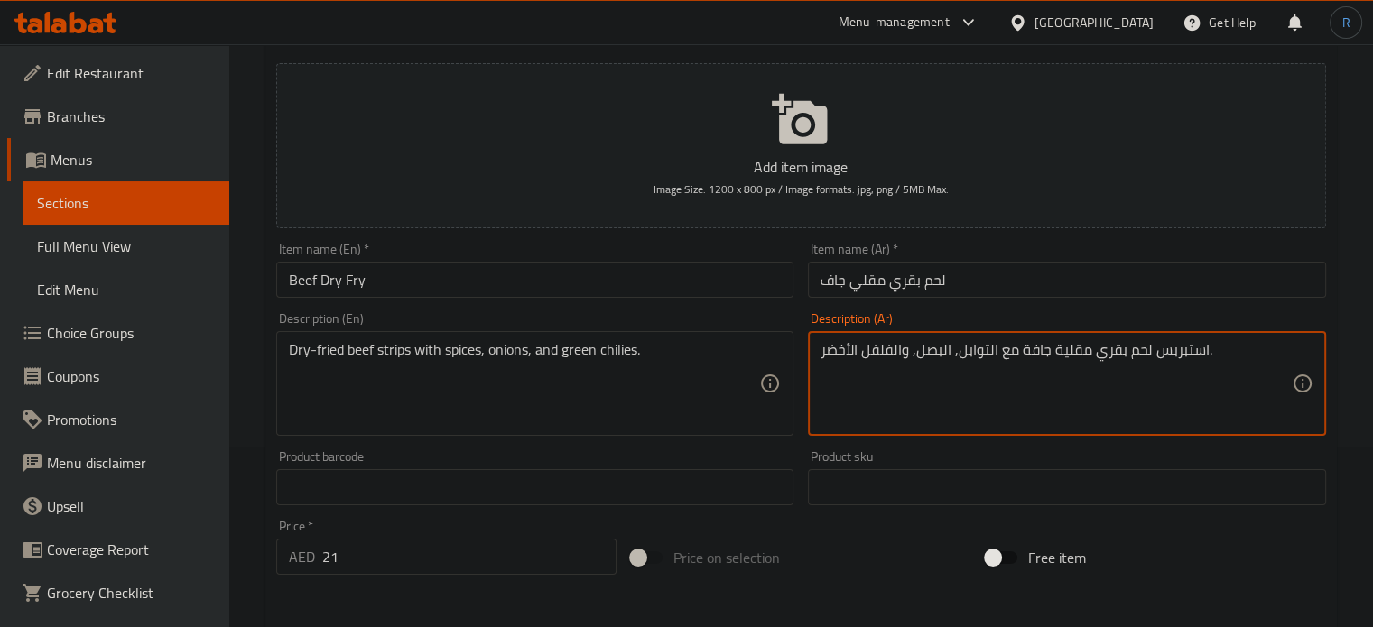
click at [1188, 360] on textarea "استبربس لحم بقري مقلية جافة مع التوابل, البصل, والفلفل الأخضر." at bounding box center [1056, 384] width 471 height 86
paste textarea "ستربس"
click at [661, 266] on input "Beef Dry Fry" at bounding box center [535, 280] width 518 height 36
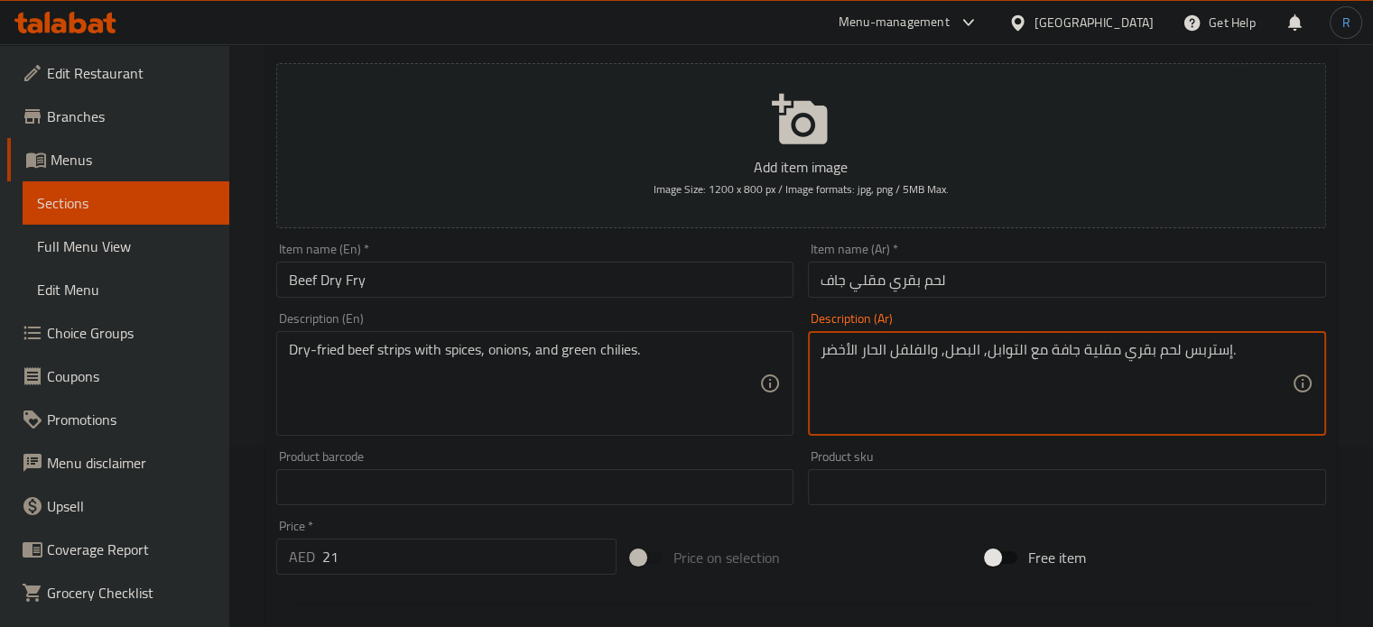
type textarea "إستربس لحم بقري مقلية جافة مع التوابل, البصل, والفلفل الحار الأخضر."
click at [747, 279] on input "Beef Dry Fry" at bounding box center [535, 280] width 518 height 36
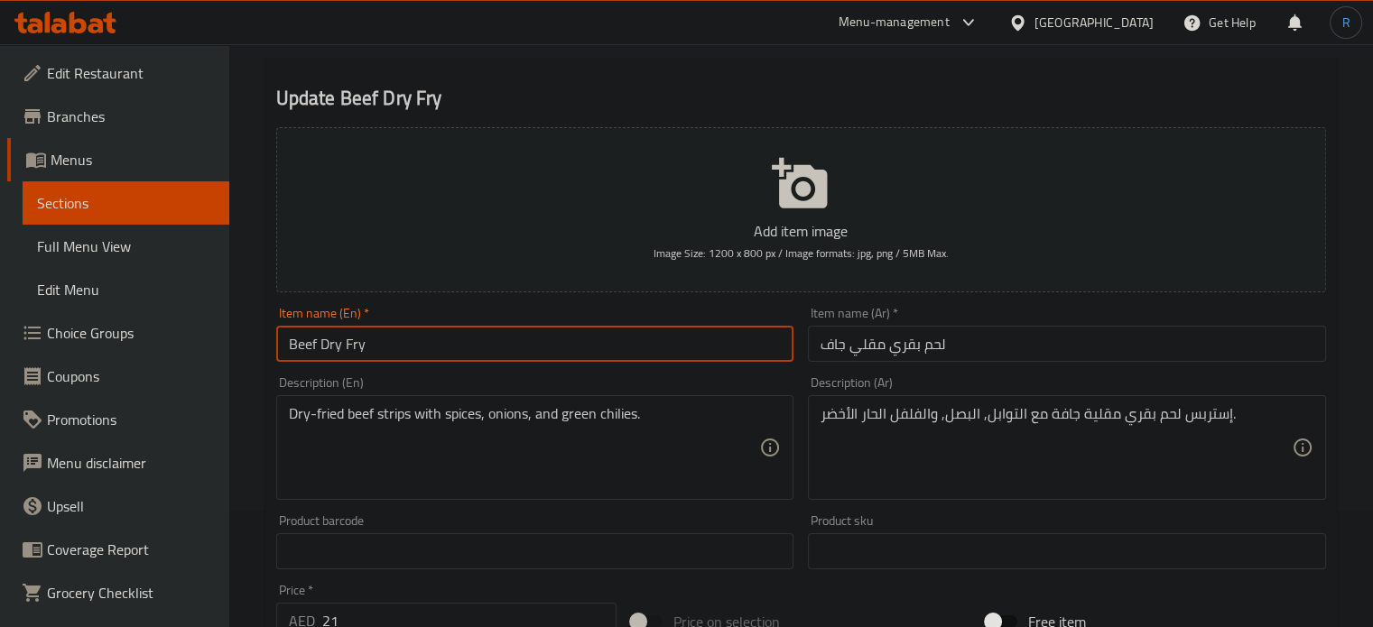
scroll to position [90, 0]
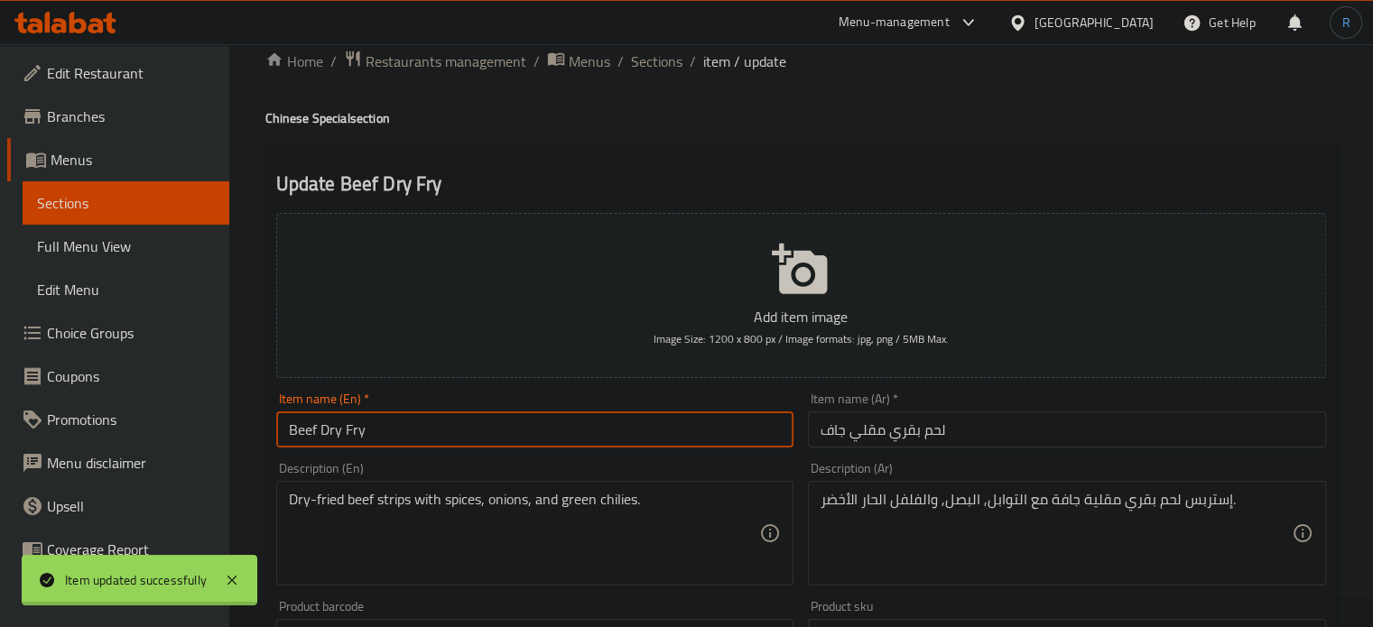
scroll to position [0, 0]
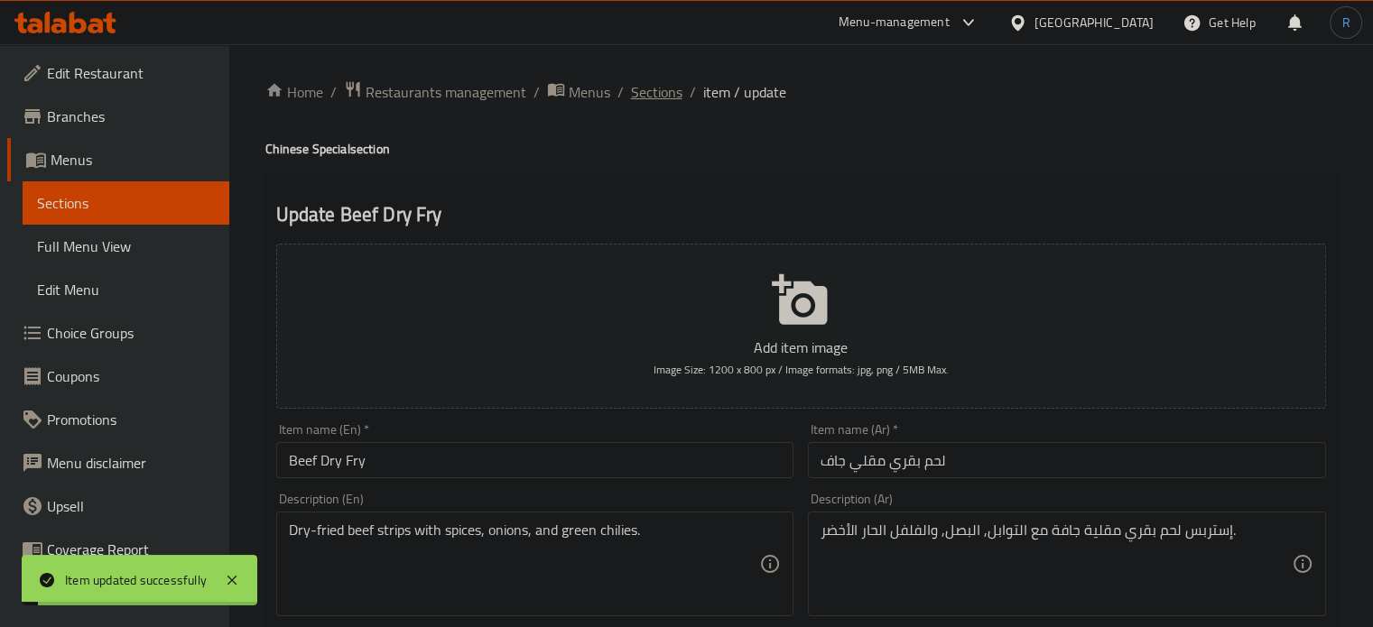
click at [657, 92] on span "Sections" at bounding box center [656, 92] width 51 height 22
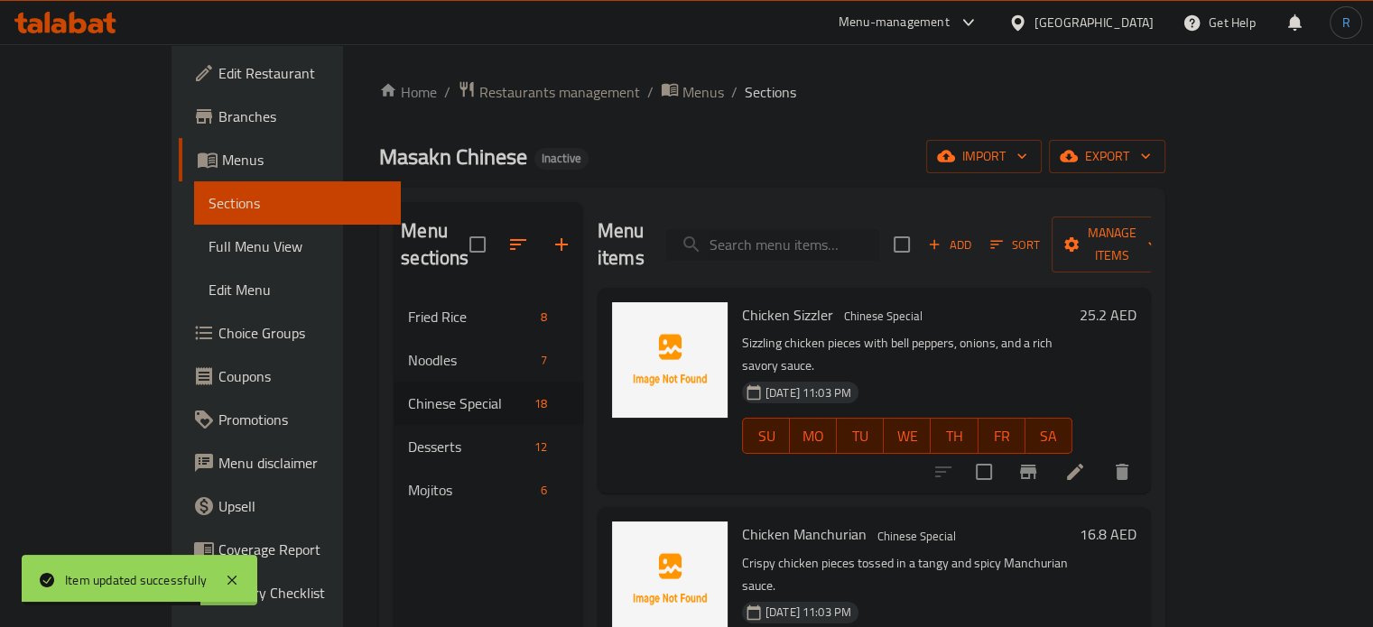
click at [825, 229] on input "search" at bounding box center [772, 245] width 213 height 32
paste input "Butter Chicken"
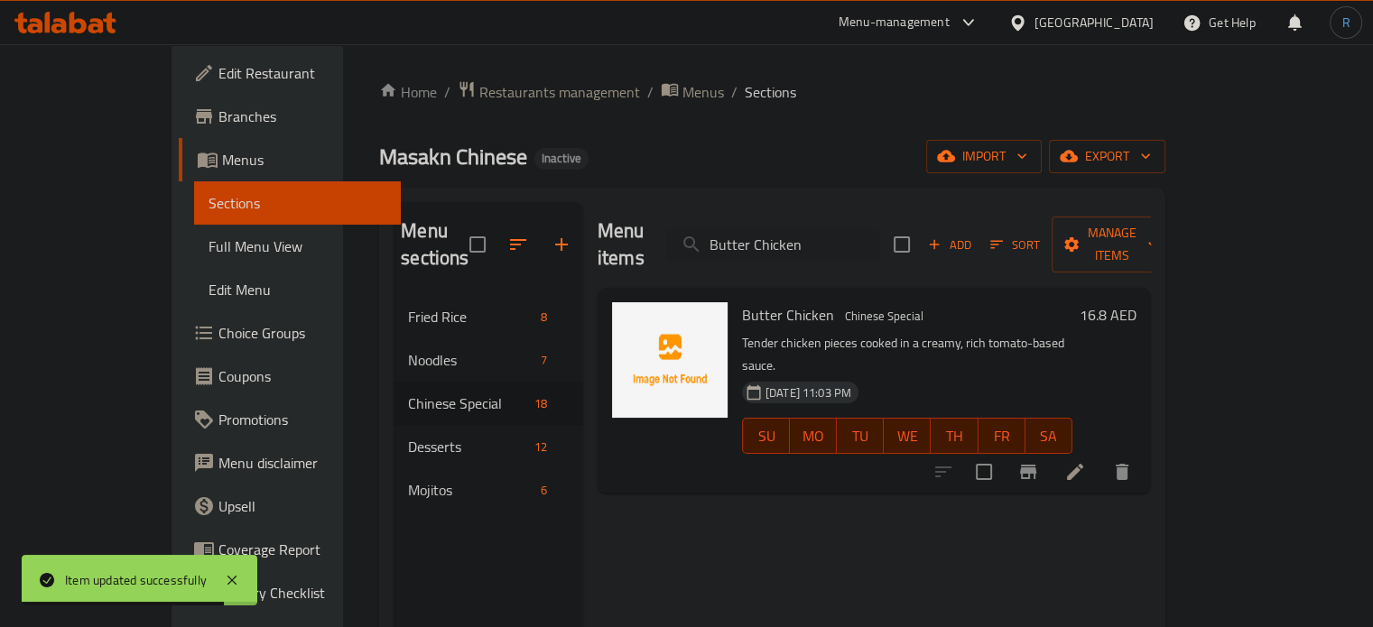
type input "Butter Chicken"
click at [1086, 461] on icon at bounding box center [1075, 472] width 22 height 22
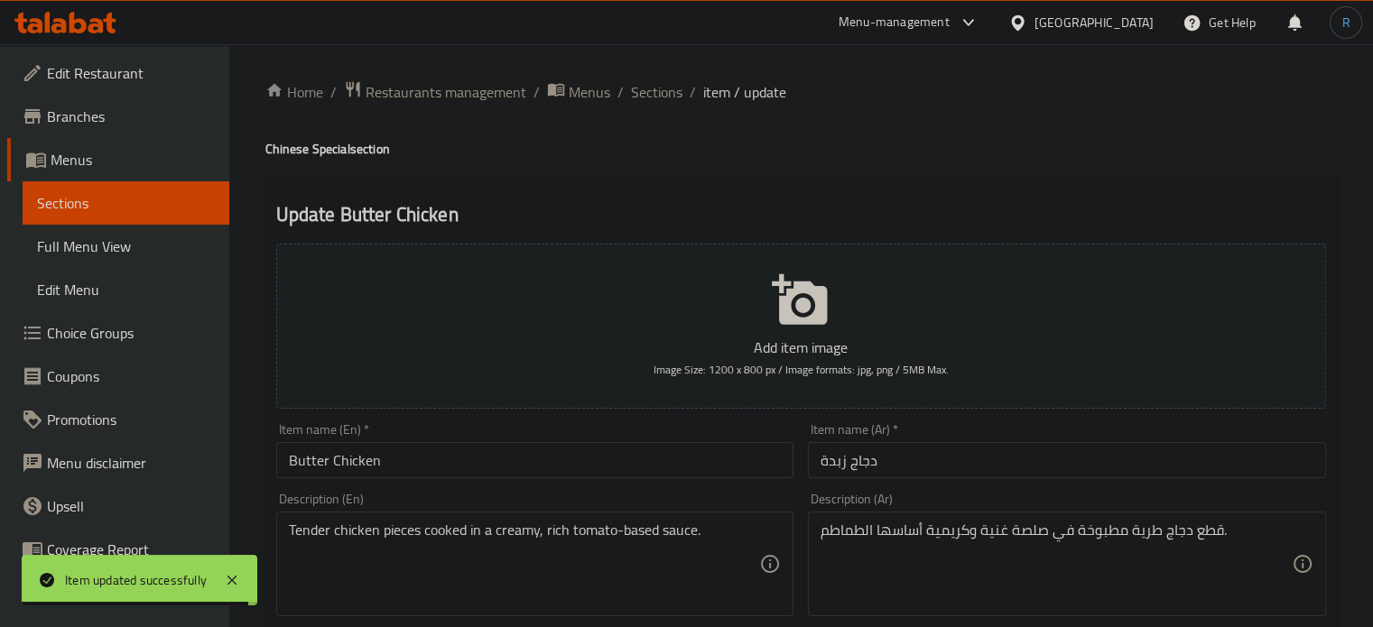
scroll to position [90, 0]
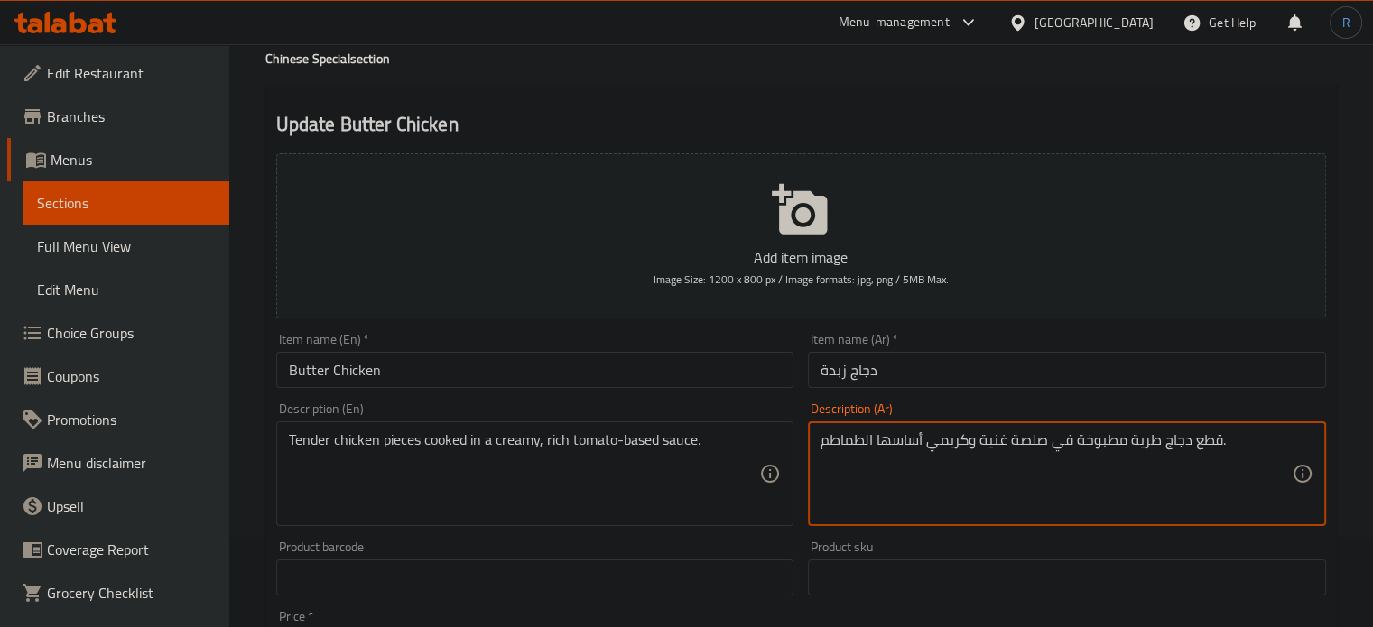
click at [859, 441] on textarea "قطع دجاج طرية مطبوخة في صلصة غنية وكريمي أساسها الطماطم." at bounding box center [1056, 475] width 471 height 86
click at [865, 441] on textarea "قطع دجاج طرية مطبوخة في صلصة غنية وكريمي أساسها الطماطم." at bounding box center [1056, 475] width 471 height 86
type textarea "قطع دجاج طرية مطبوخة في صلصة غنية وكريمي أساسها طماطم."
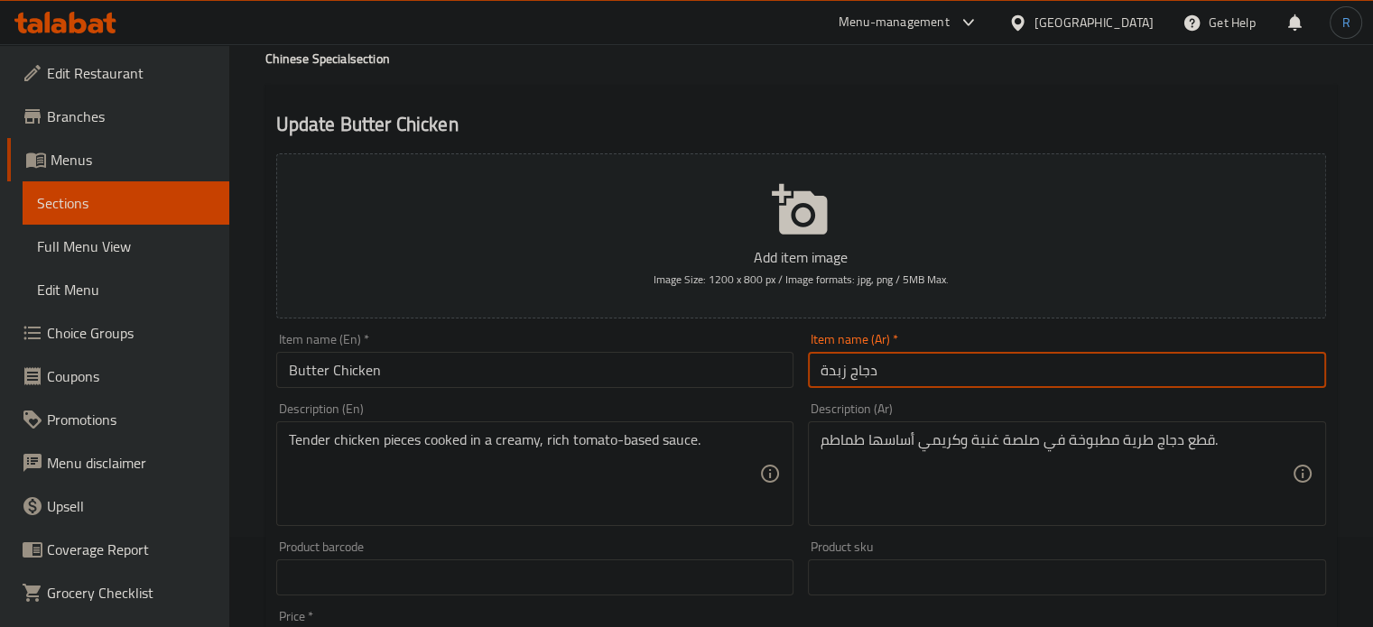
click at [967, 375] on input "دجاج زبدة" at bounding box center [1067, 370] width 518 height 36
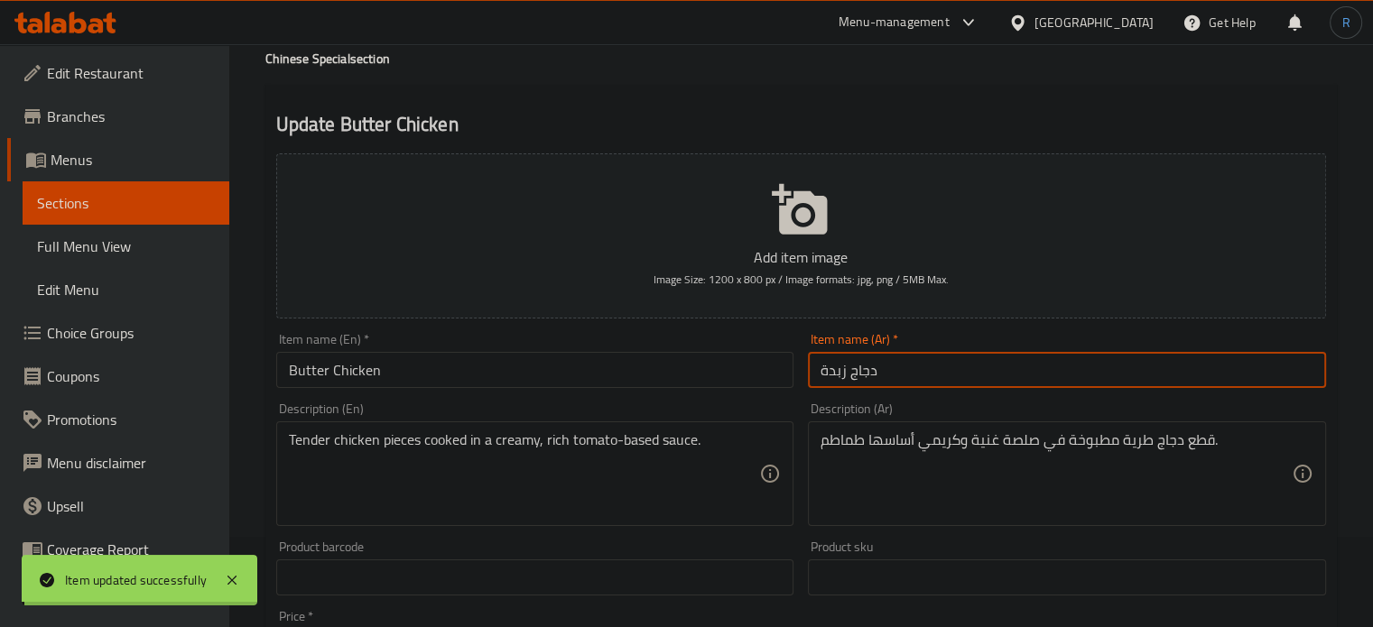
scroll to position [0, 0]
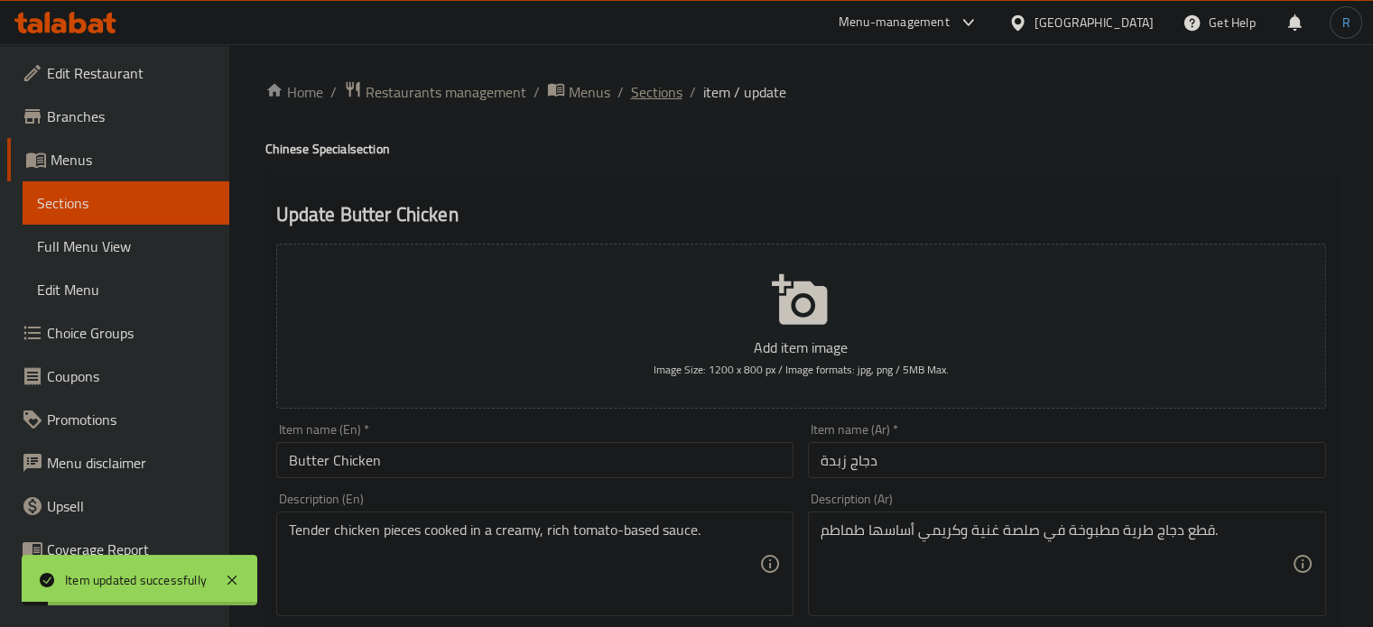
click at [635, 96] on span "Sections" at bounding box center [656, 92] width 51 height 22
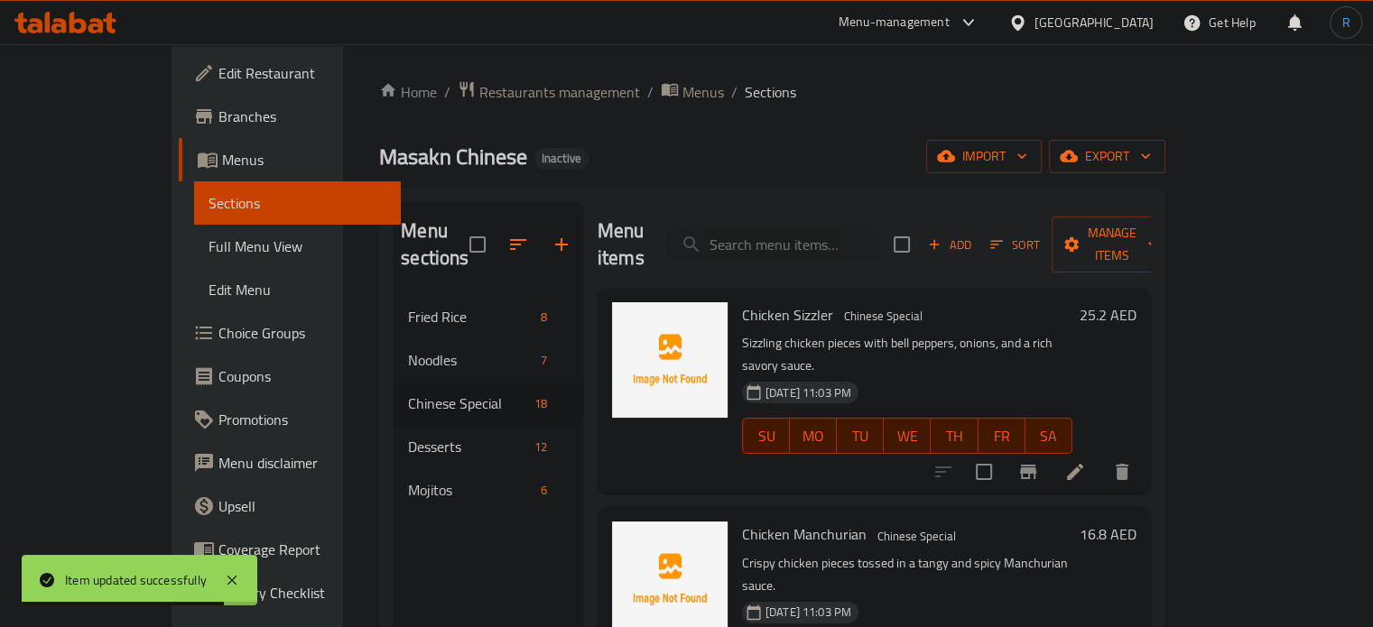
click at [820, 214] on div "Menu items Add Sort Manage items" at bounding box center [874, 245] width 553 height 86
click at [828, 252] on div "Menu items Add Sort Manage items" at bounding box center [874, 245] width 553 height 86
click at [828, 237] on input "search" at bounding box center [772, 245] width 213 height 32
paste input "Mix Fruit Plate"
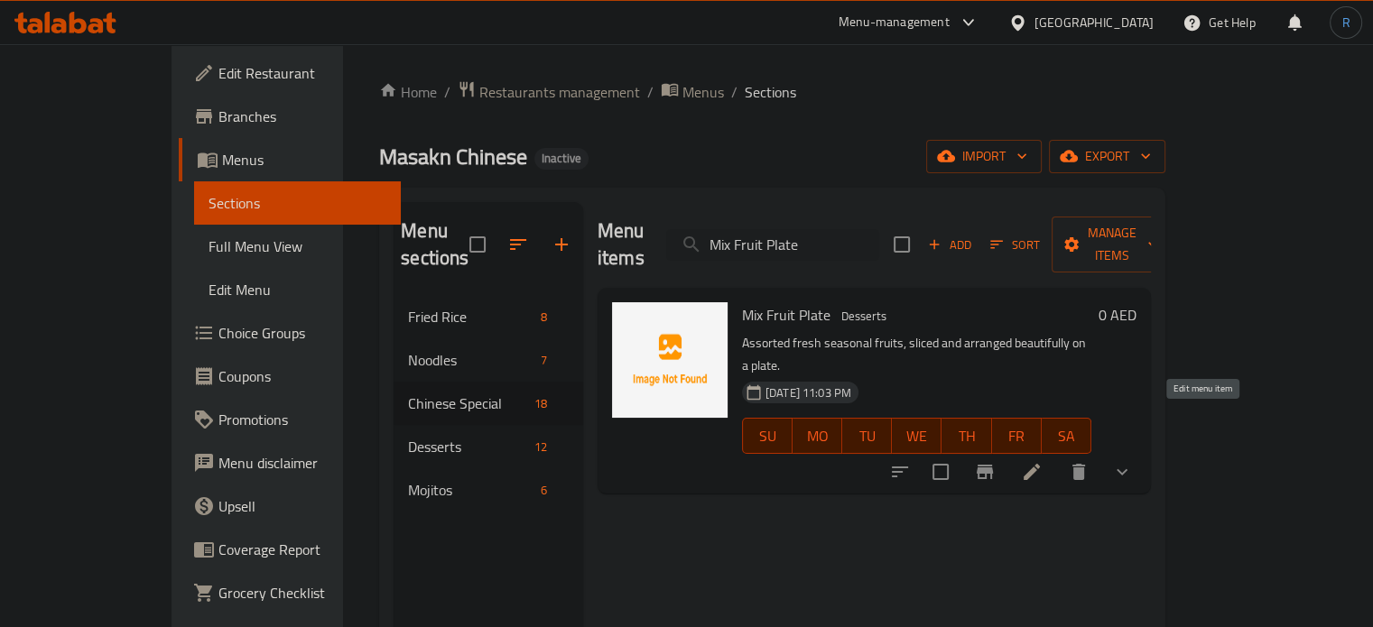
type input "Mix Fruit Plate"
click at [1040, 464] on icon at bounding box center [1032, 472] width 16 height 16
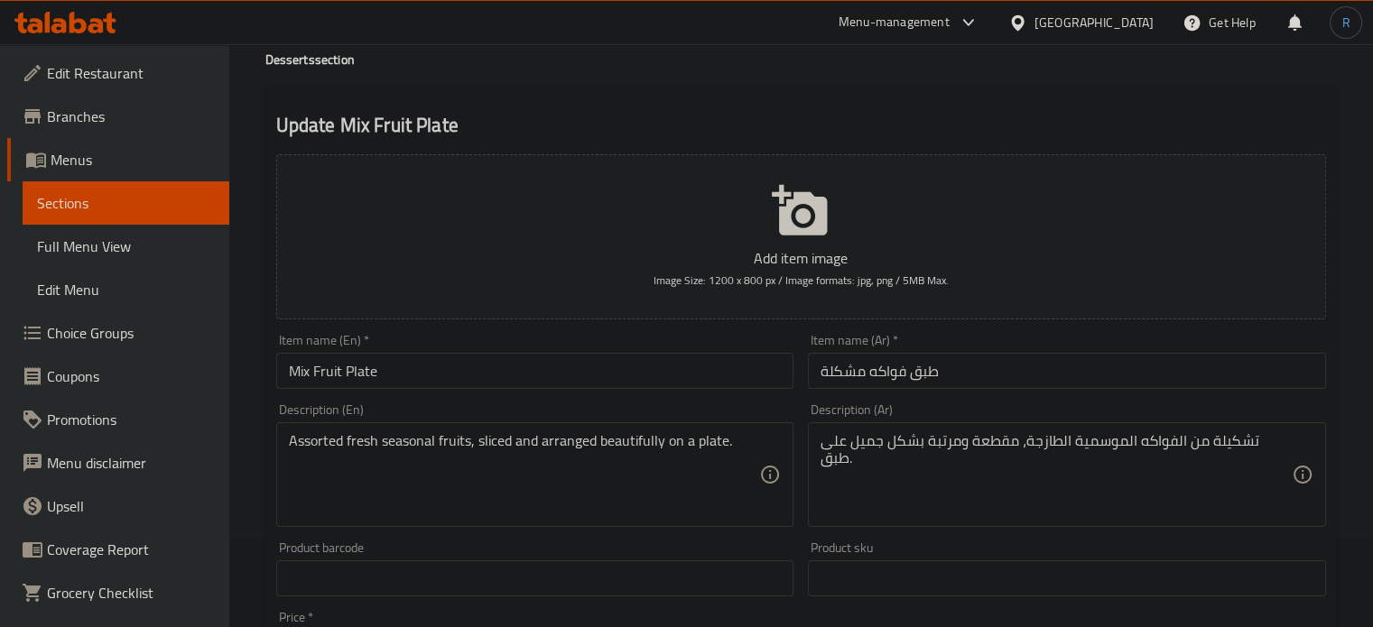
scroll to position [90, 0]
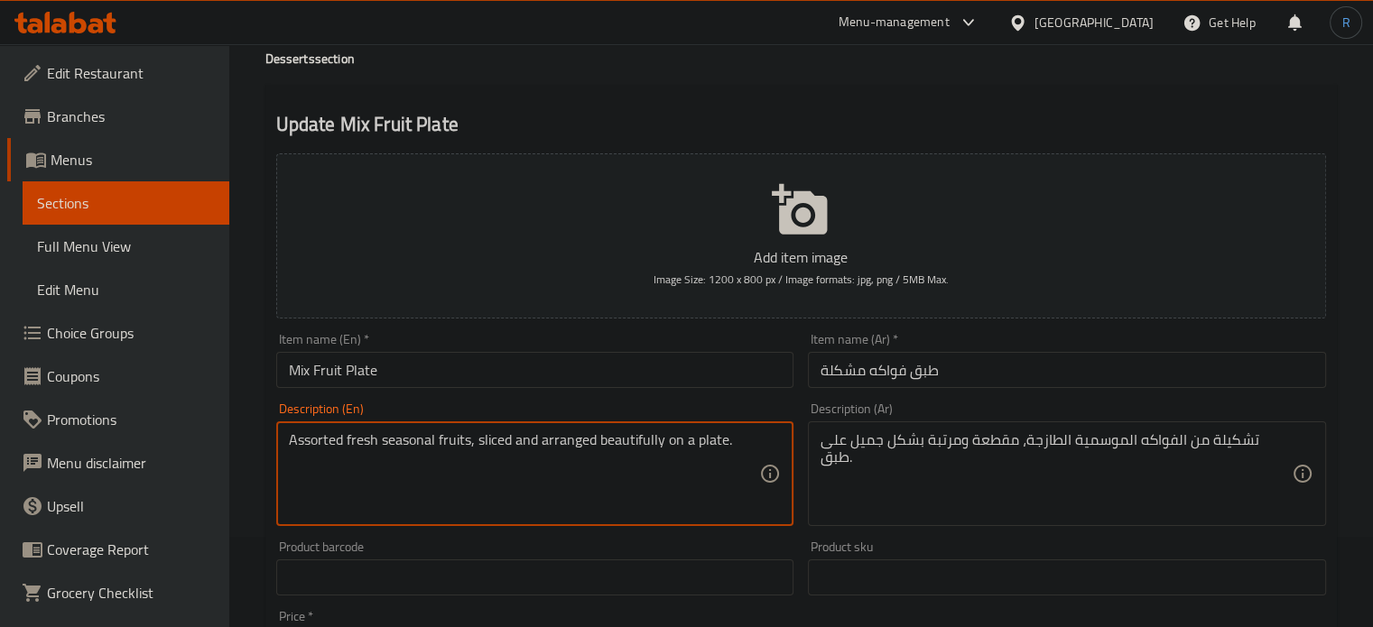
click at [317, 441] on textarea "Assorted fresh seasonal fruits, sliced and arranged beautifully on a plate." at bounding box center [524, 475] width 471 height 86
drag, startPoint x: 469, startPoint y: 441, endPoint x: 284, endPoint y: 443, distance: 185.1
click at [284, 443] on div "Assorted fresh seasonal fruits, sliced and arranged beautifully on a plate. Des…" at bounding box center [535, 474] width 518 height 105
click at [622, 365] on input "Mix Fruit Plate" at bounding box center [535, 370] width 518 height 36
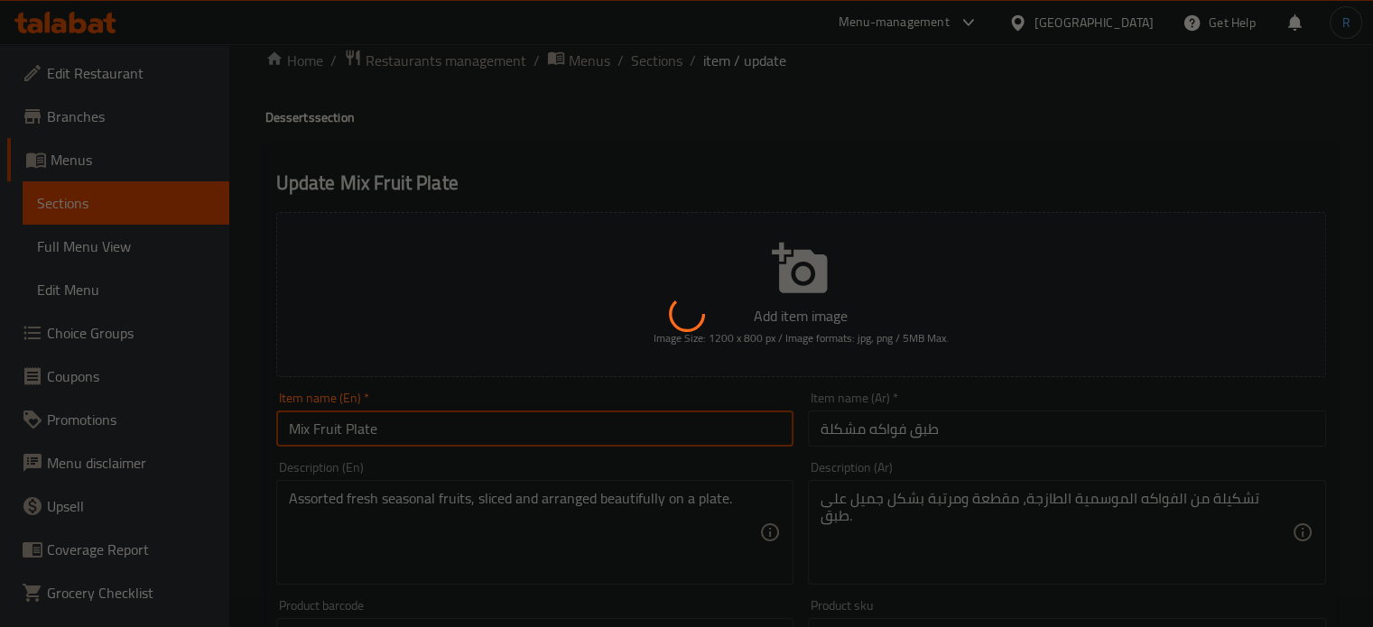
scroll to position [0, 0]
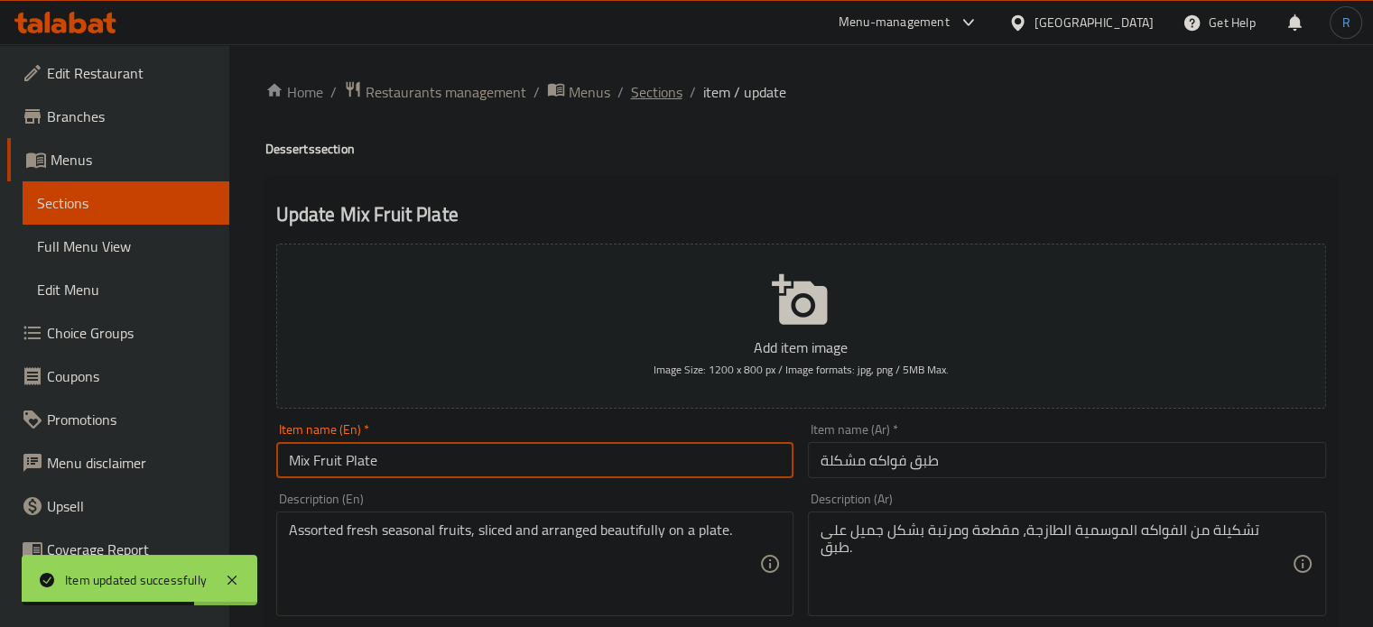
click at [646, 91] on span "Sections" at bounding box center [656, 92] width 51 height 22
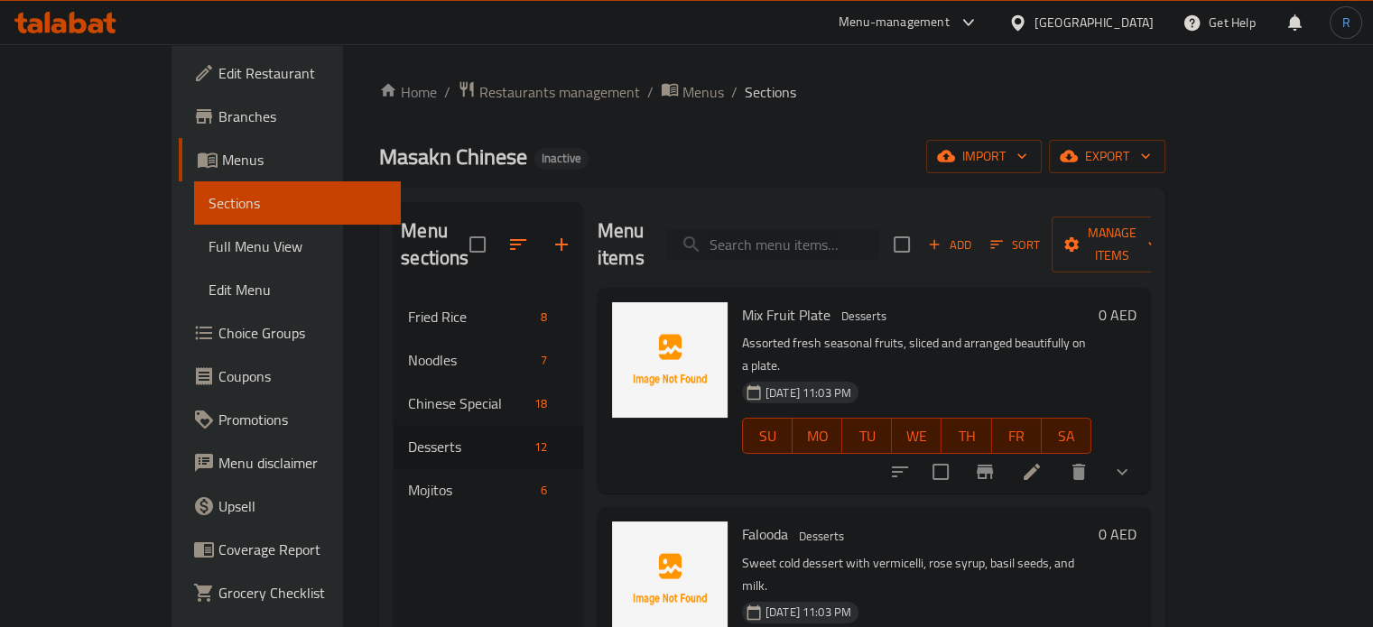
click at [848, 241] on input "search" at bounding box center [772, 245] width 213 height 32
paste input "Tutty Fruity"
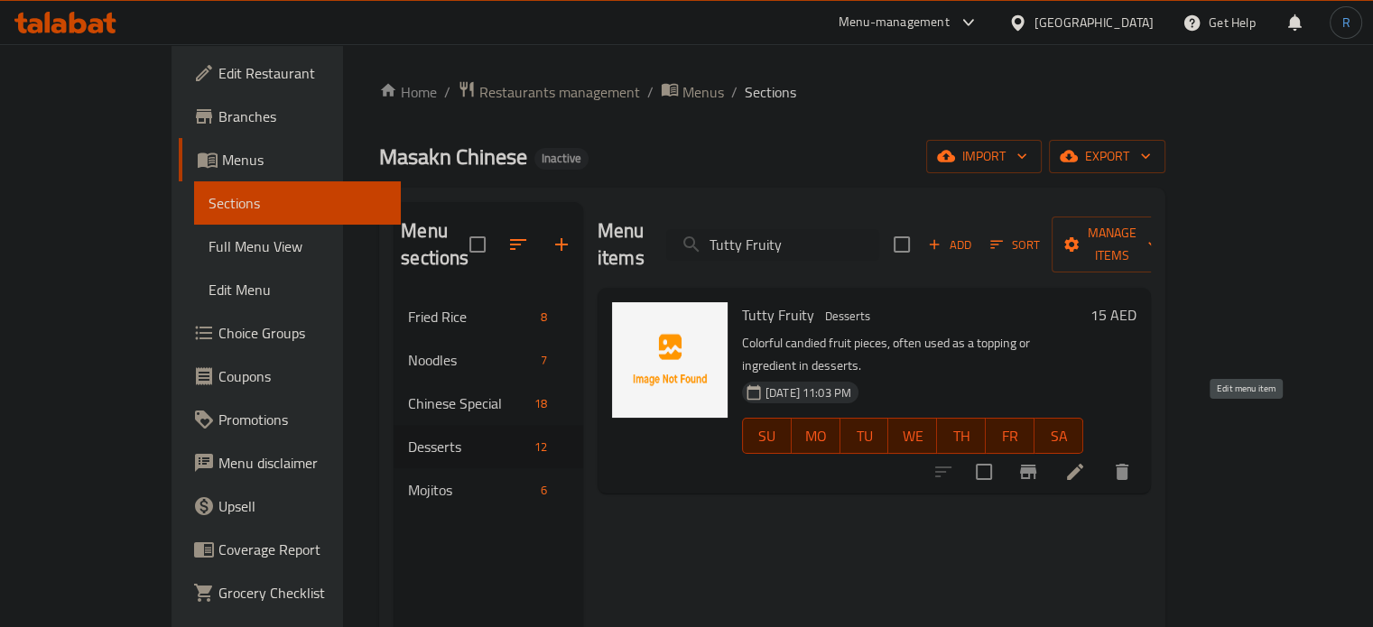
type input "Tutty Fruity"
click at [1086, 461] on icon at bounding box center [1075, 472] width 22 height 22
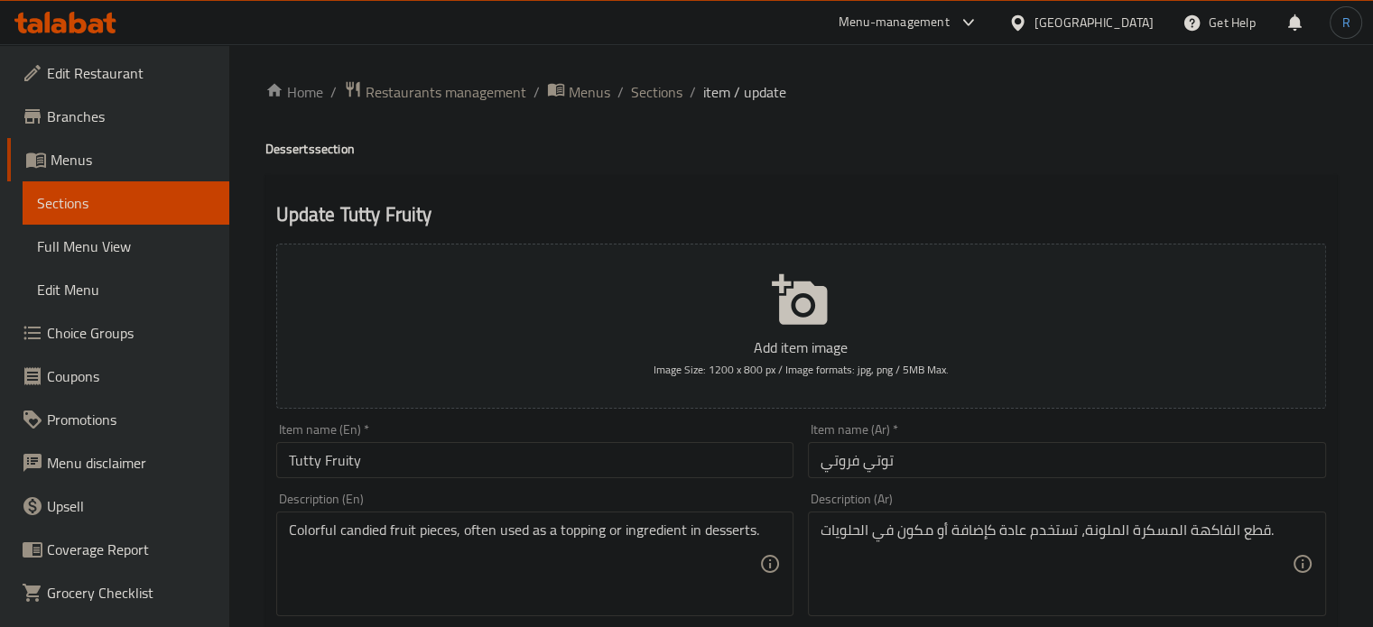
scroll to position [90, 0]
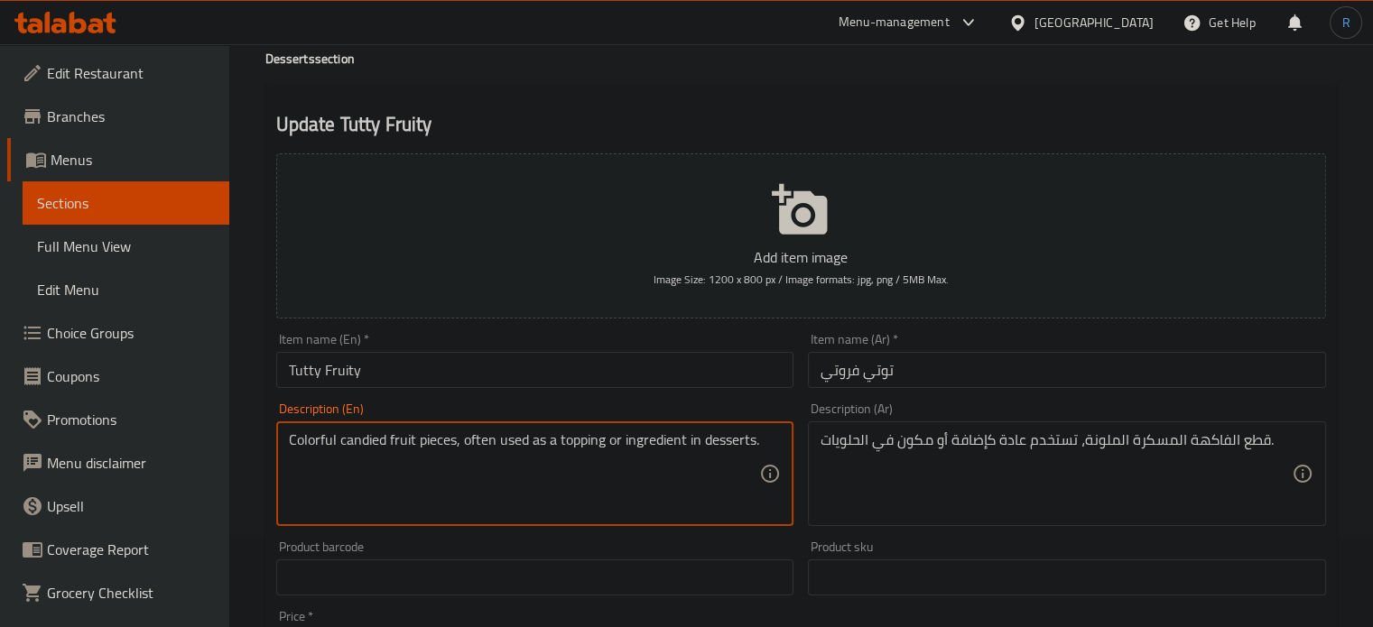
drag, startPoint x: 462, startPoint y: 443, endPoint x: 762, endPoint y: 442, distance: 299.7
type textarea "Colorful candied fruit pieces"
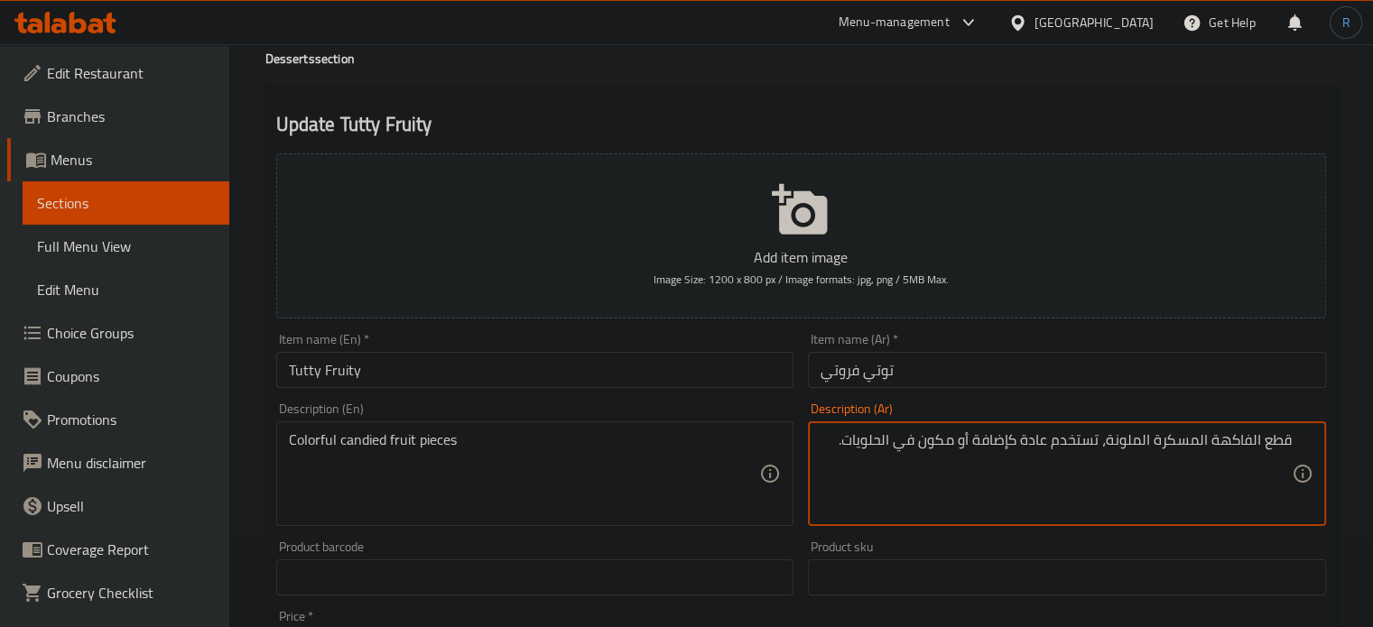
drag, startPoint x: 831, startPoint y: 442, endPoint x: 1107, endPoint y: 446, distance: 275.4
click at [1107, 446] on textarea "قطع الفاكهة المسكرة الملونة، تستخدم عادة كإضافة أو مكون في الحلويات." at bounding box center [1056, 475] width 471 height 86
type textarea "قطع الفاكهة المسكرة الملونة"
click at [979, 367] on input "توتي فروتي" at bounding box center [1067, 370] width 518 height 36
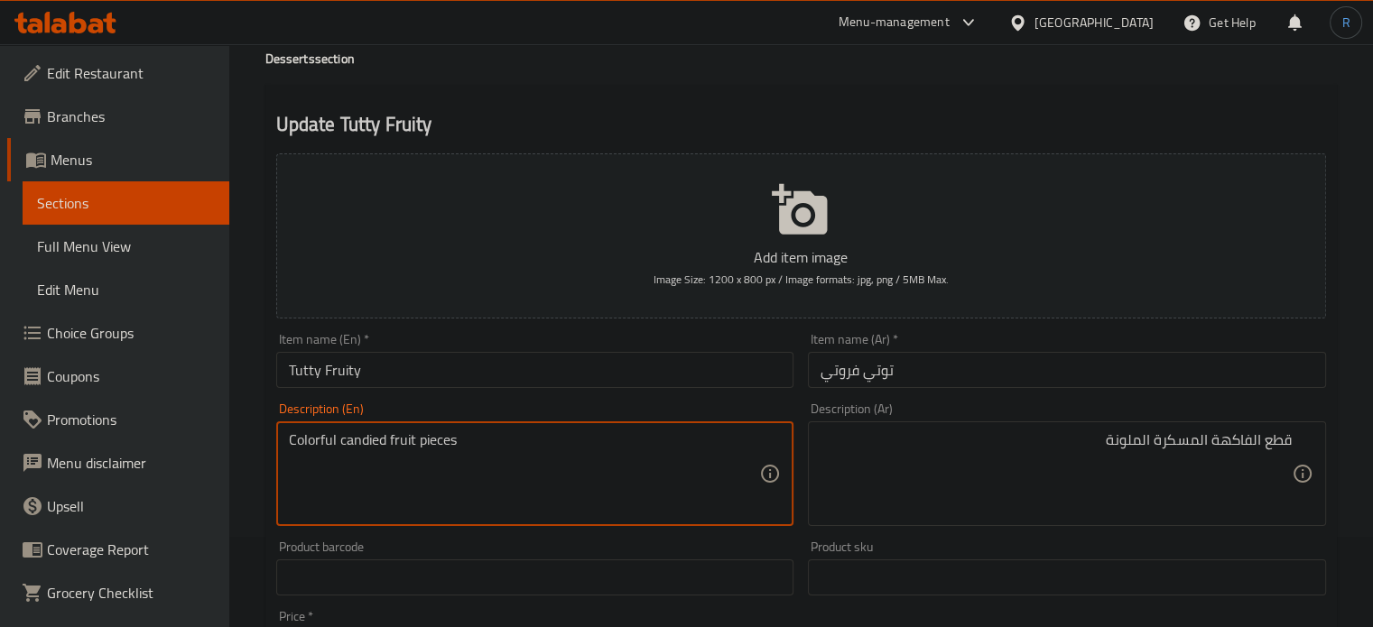
click at [412, 434] on textarea "Colorful candied fruit pieces" at bounding box center [524, 475] width 471 height 86
click at [599, 367] on input "Tutty Fruity" at bounding box center [535, 370] width 518 height 36
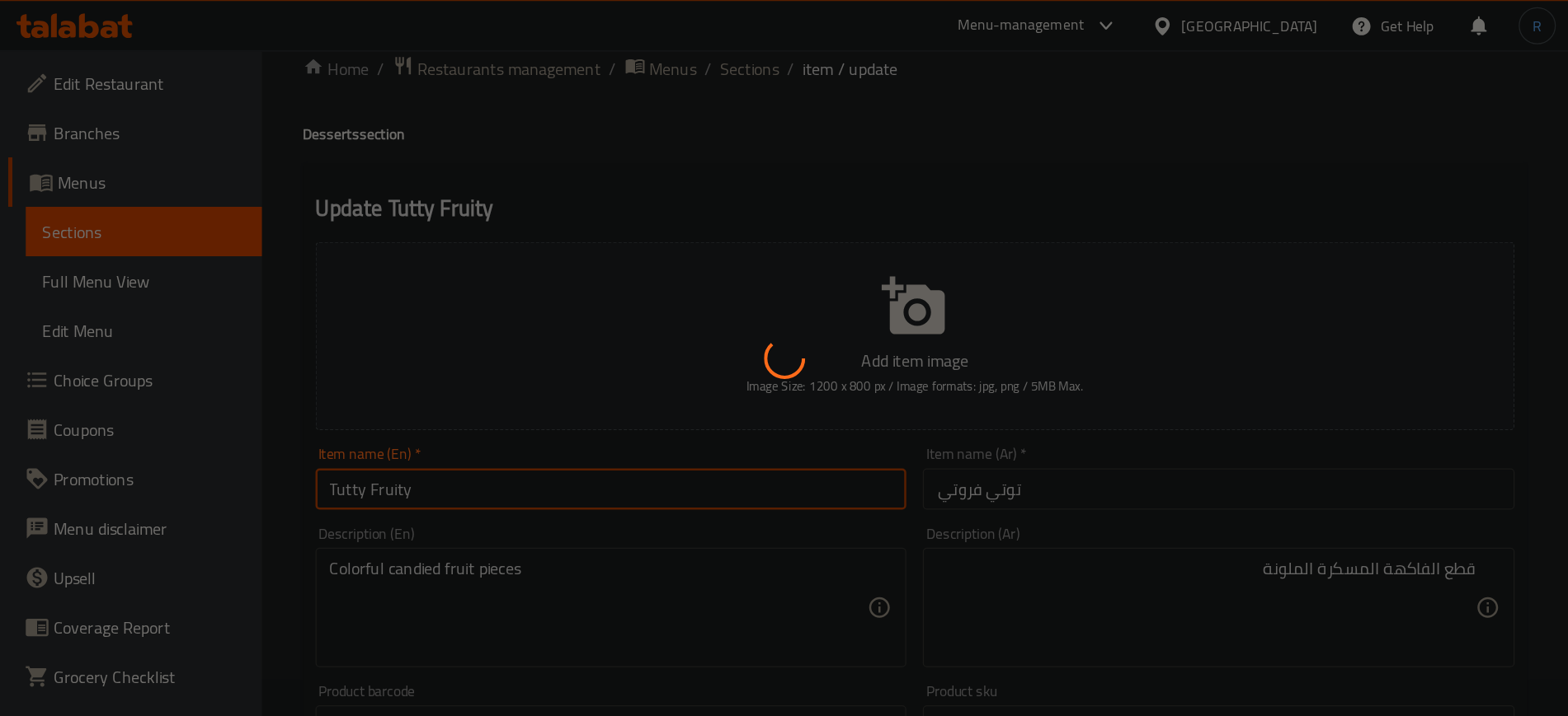
scroll to position [0, 0]
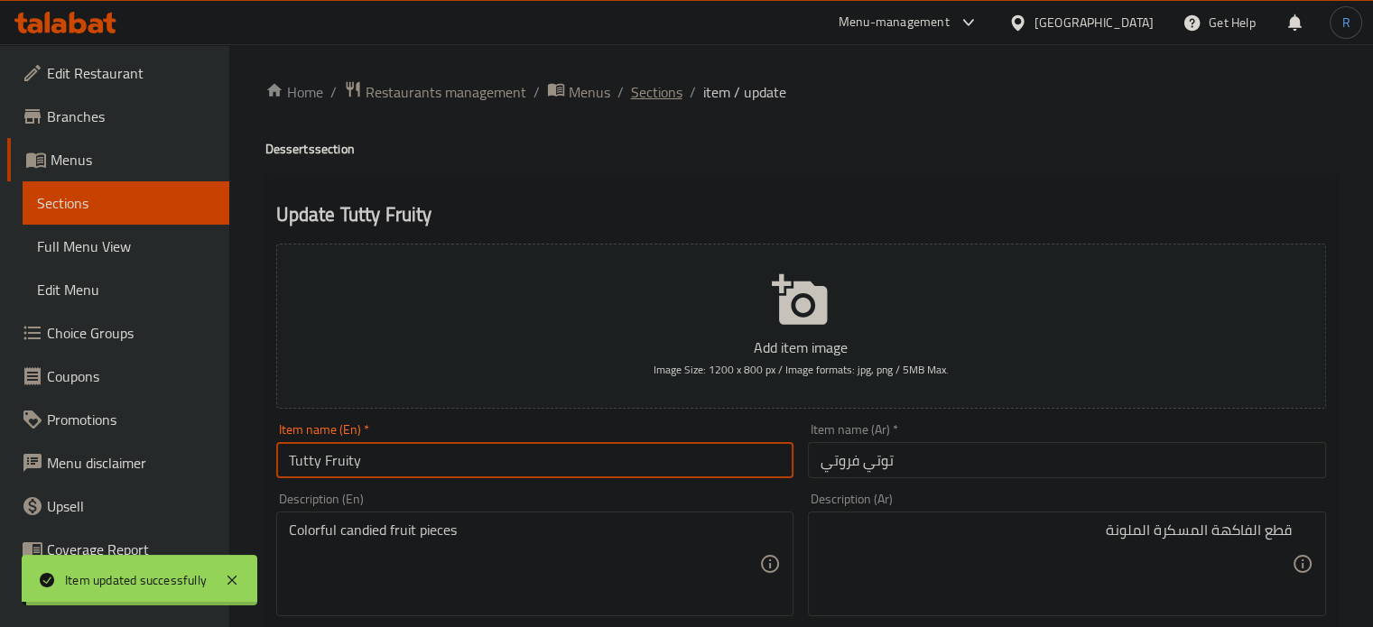
click at [664, 89] on span "Sections" at bounding box center [656, 92] width 51 height 22
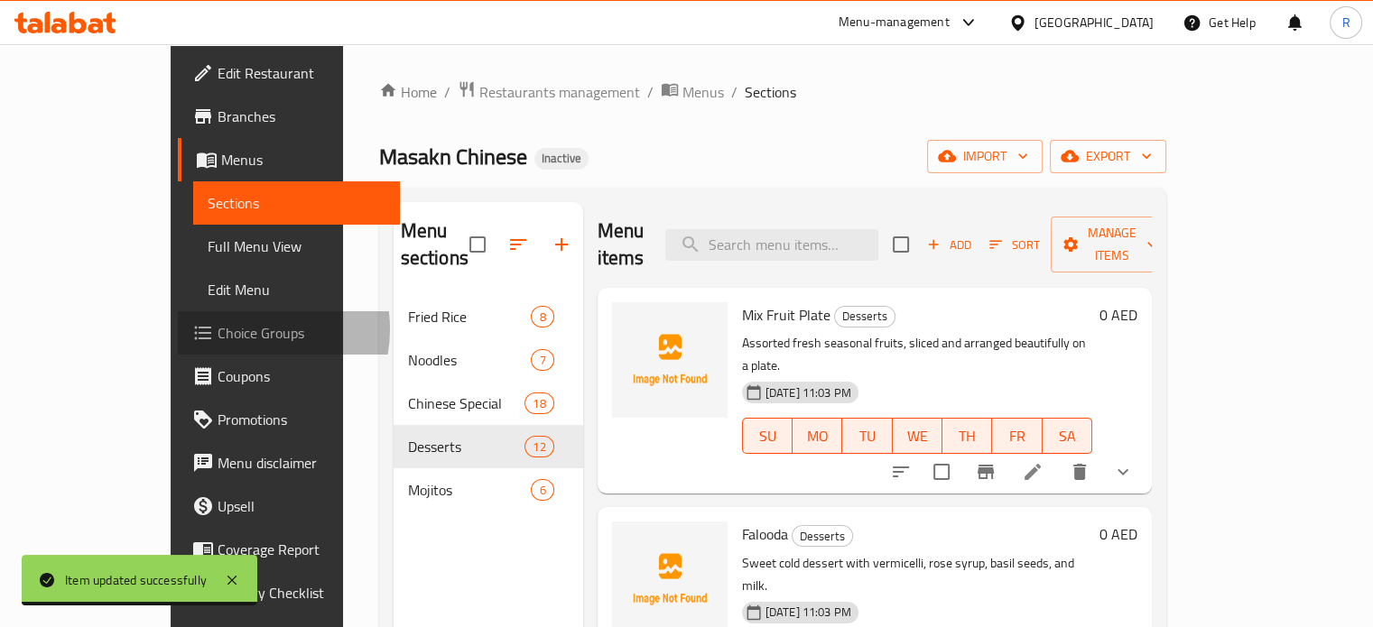
click at [218, 330] on span "Choice Groups" at bounding box center [302, 333] width 168 height 22
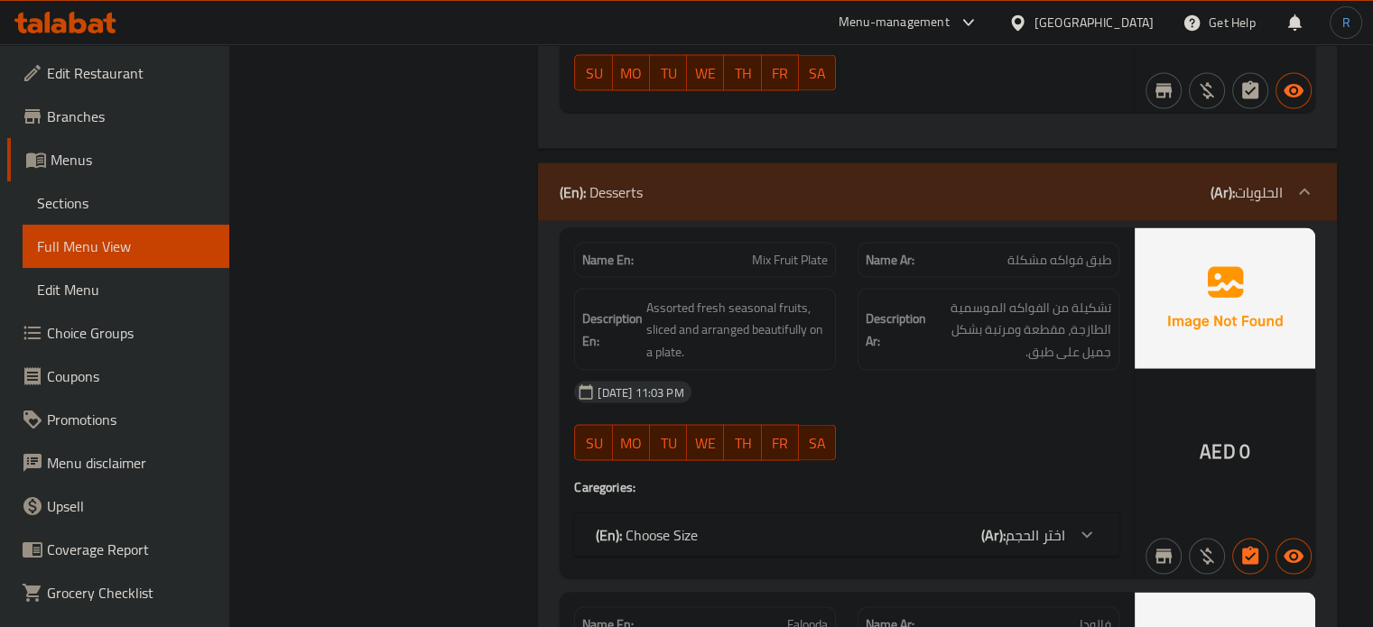
scroll to position [10291, 0]
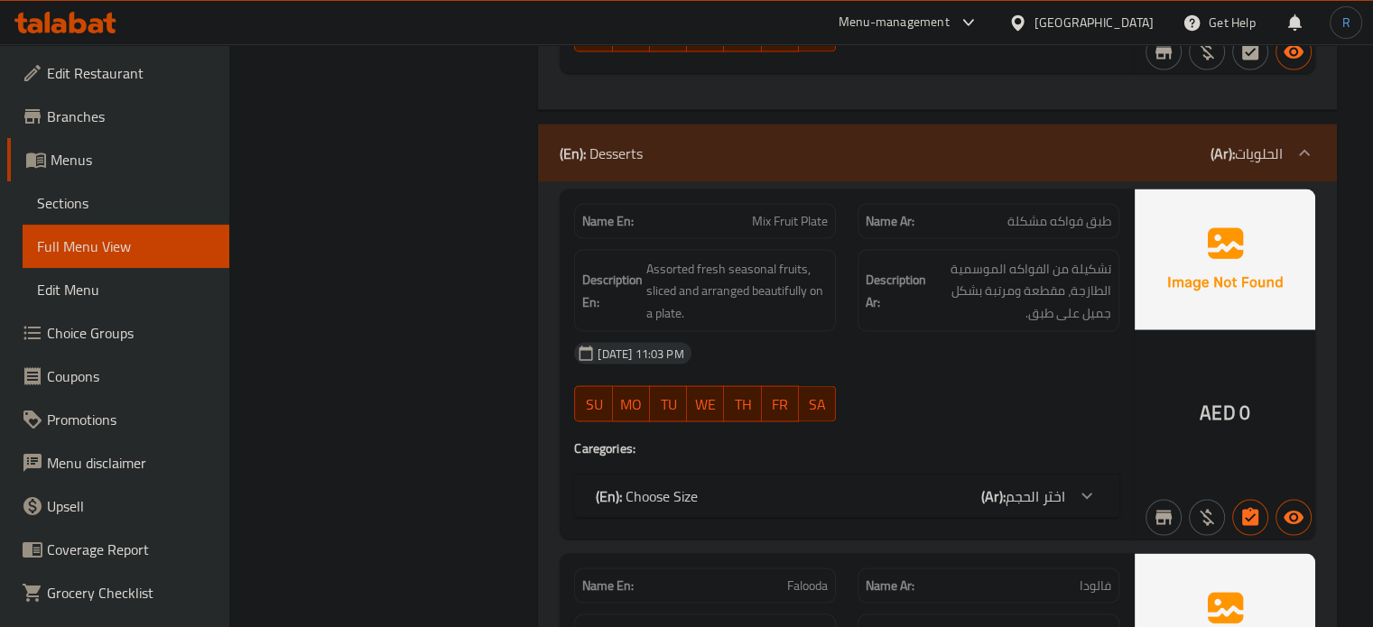
drag, startPoint x: 902, startPoint y: 330, endPoint x: 809, endPoint y: 331, distance: 93.0
click at [902, 331] on div "[DATE] 11:03 PM" at bounding box center [846, 352] width 567 height 43
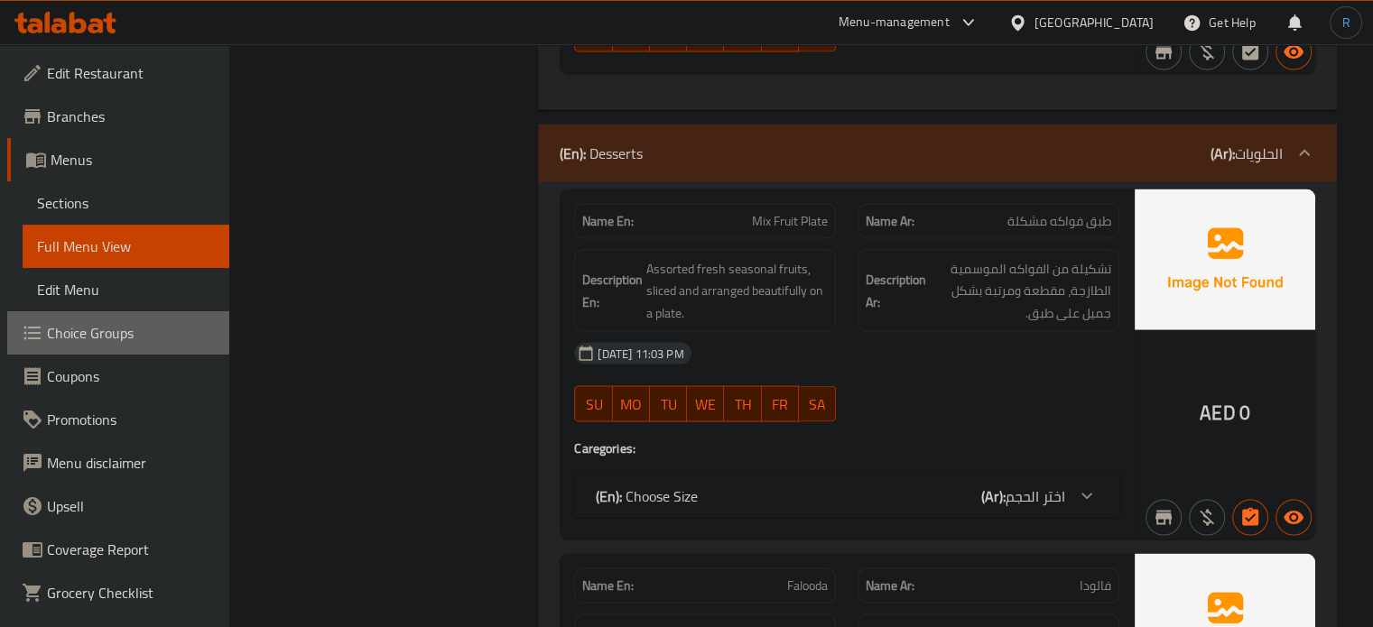
click at [196, 328] on span "Choice Groups" at bounding box center [131, 333] width 168 height 22
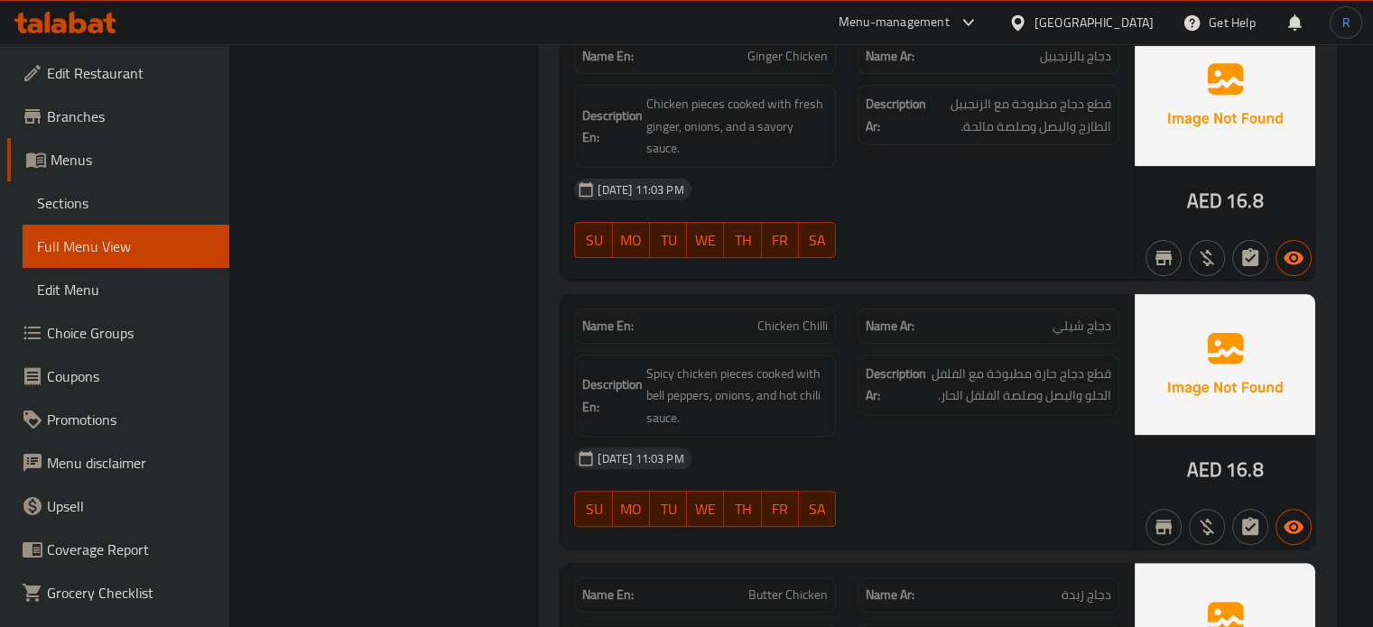
scroll to position [7312, 0]
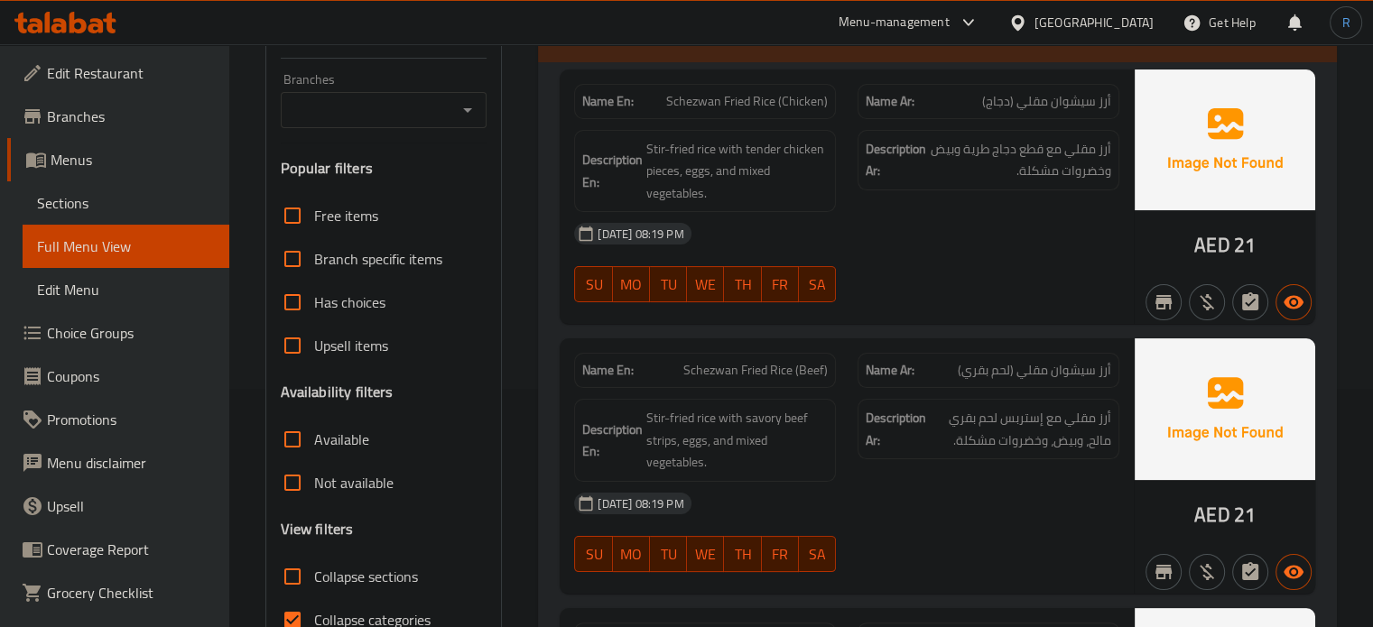
scroll to position [451, 0]
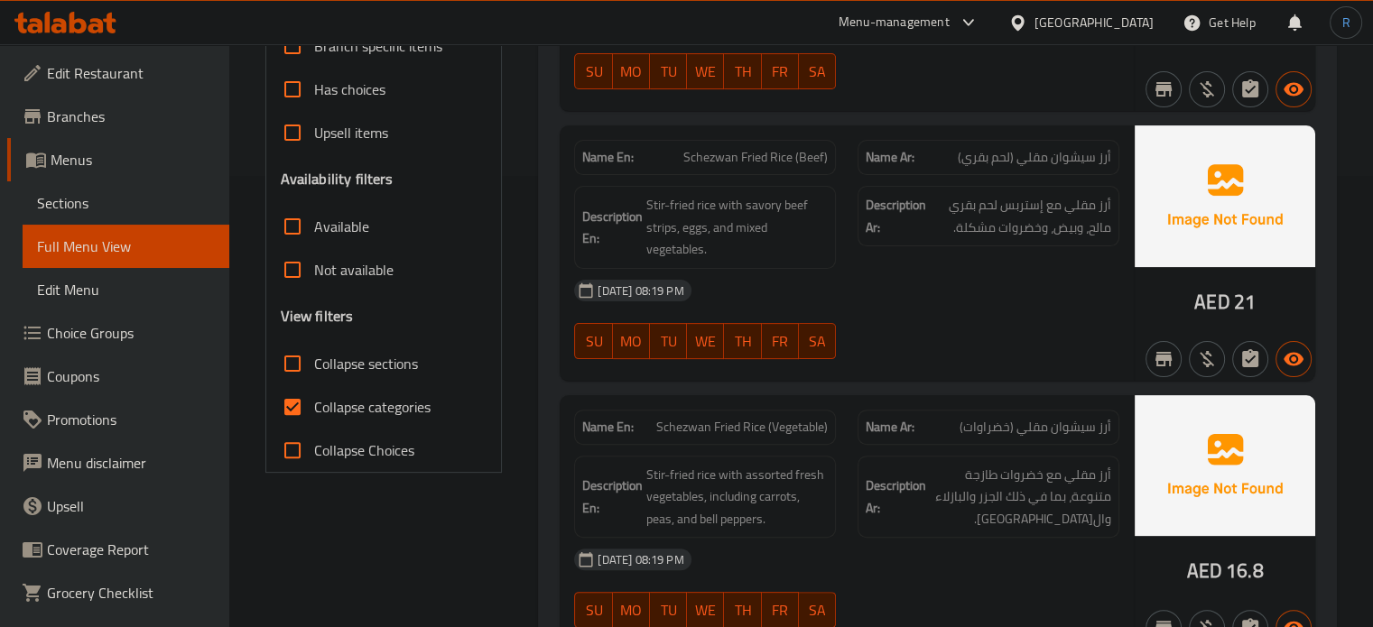
click at [311, 396] on input "Collapse categories" at bounding box center [292, 406] width 43 height 43
checkbox input "false"
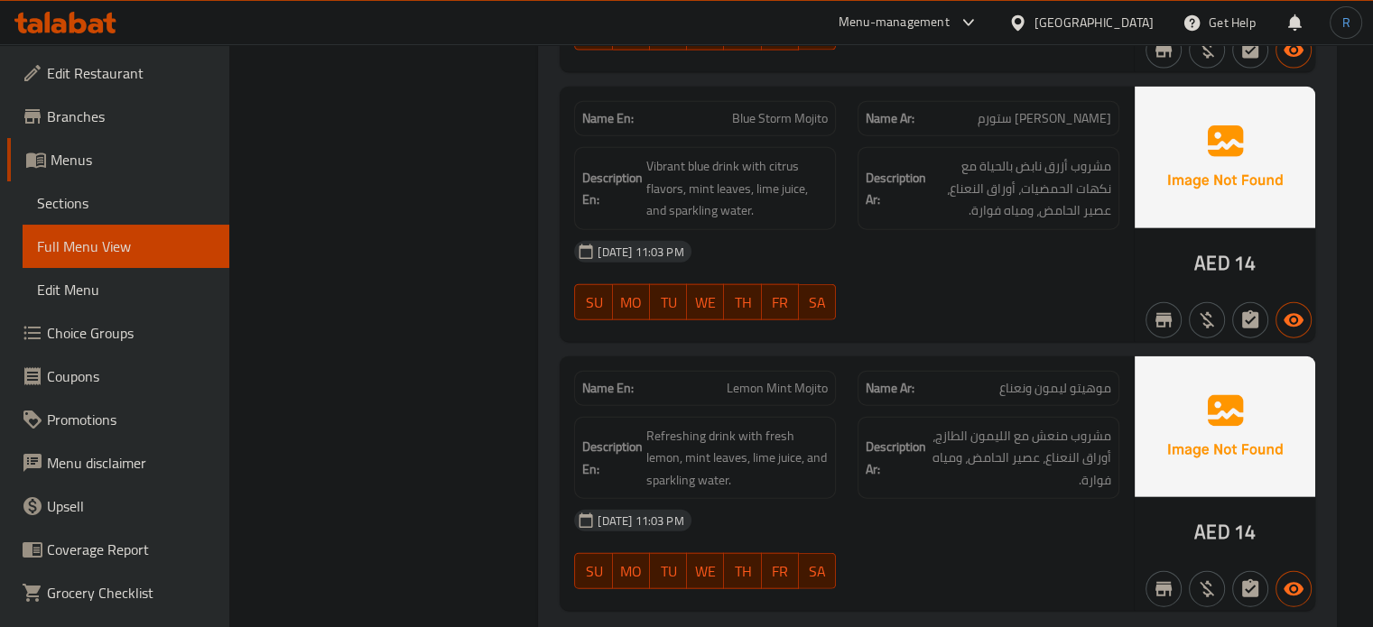
scroll to position [17957, 0]
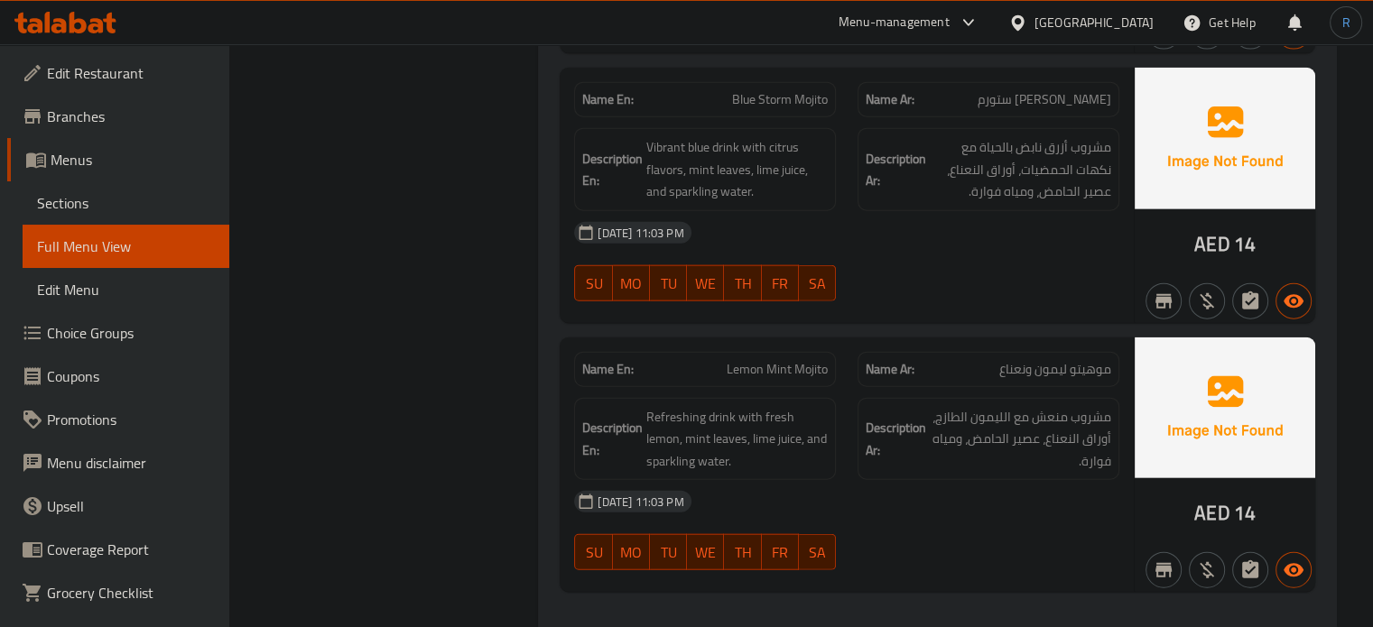
click at [771, 271] on span "FR" at bounding box center [780, 284] width 23 height 26
click at [803, 216] on div "13-10-2025 11:03 PM" at bounding box center [846, 232] width 567 height 43
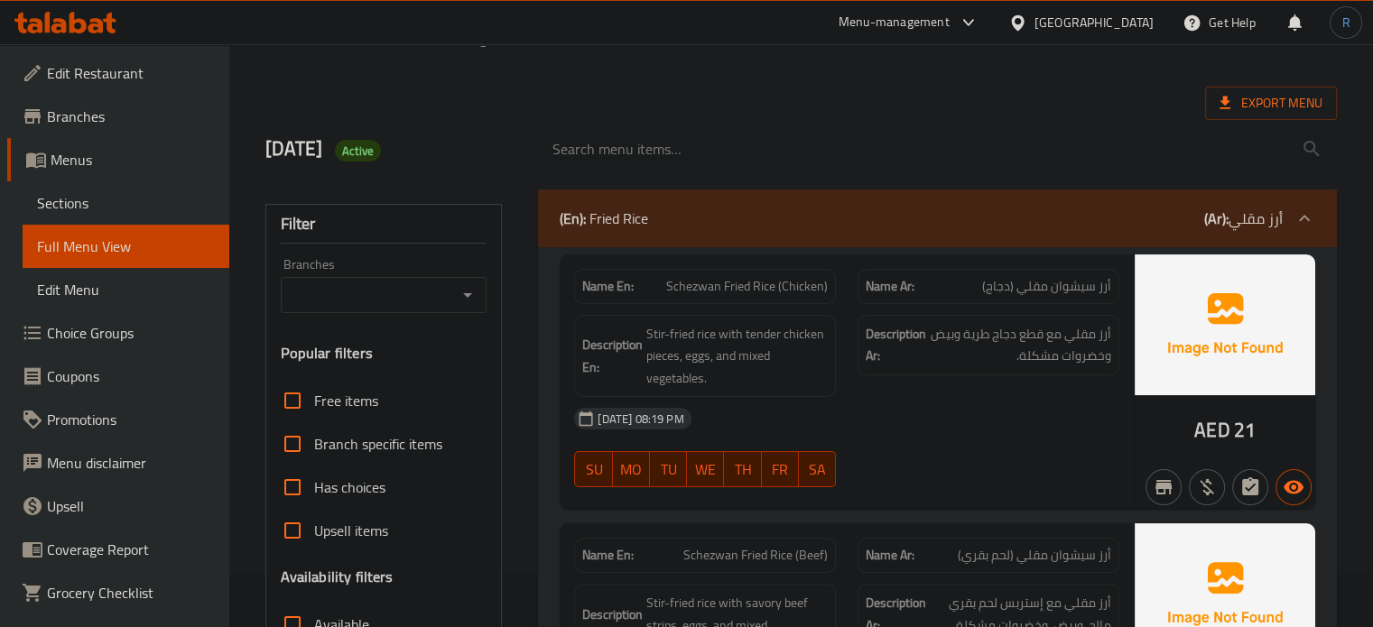
scroll to position [0, 0]
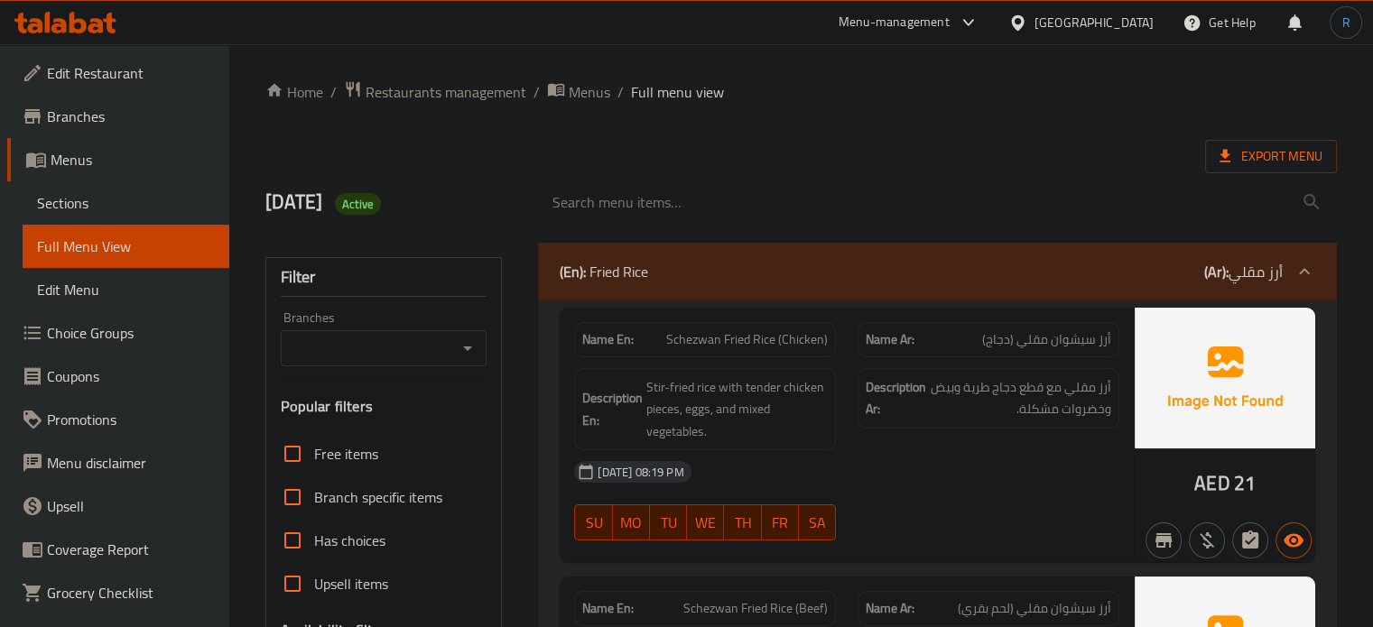
click at [857, 144] on div "Export Menu" at bounding box center [801, 156] width 1072 height 33
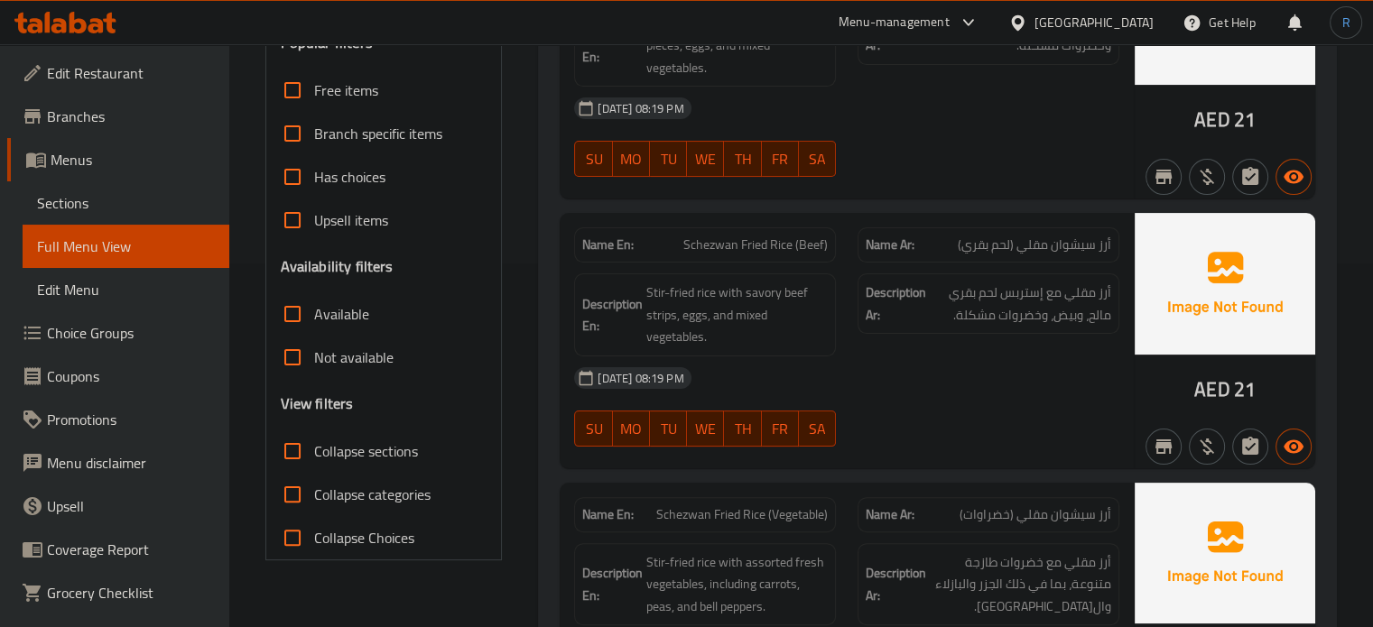
click at [970, 349] on div "Description Ar: أرز مقلي مع إستربس لحم بقري مالح، وبيض، وخضروات مشكلة." at bounding box center [988, 315] width 283 height 105
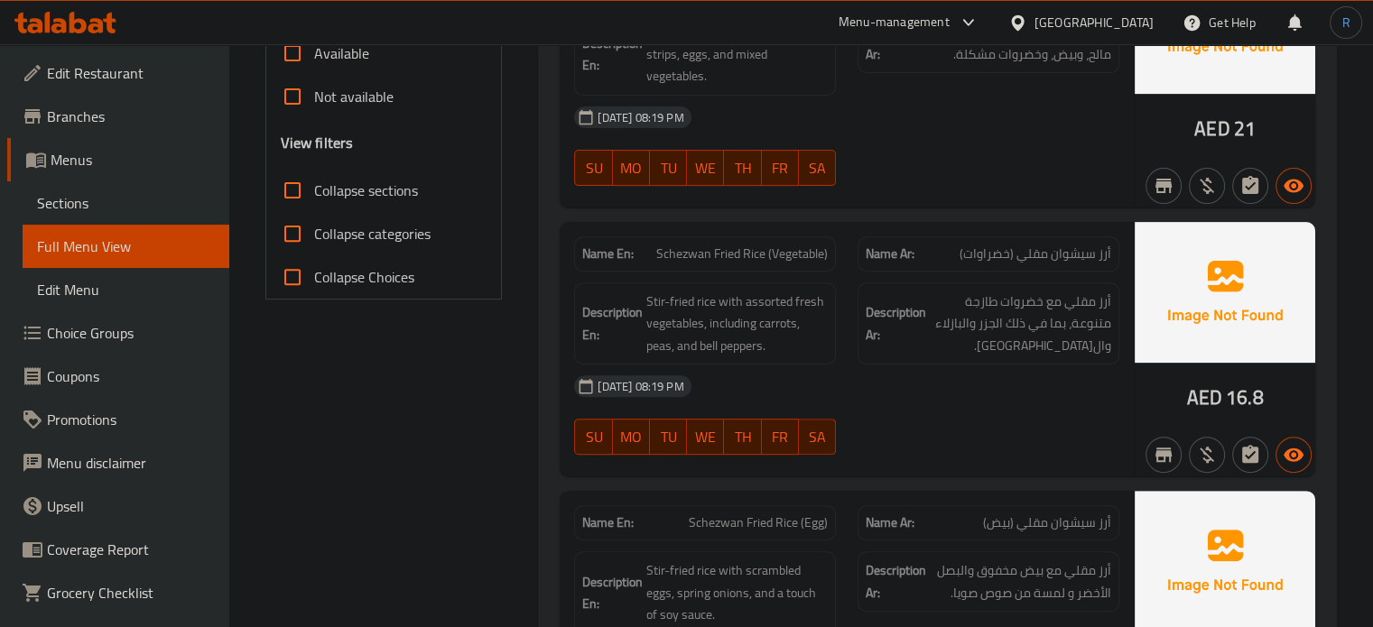
scroll to position [635, 0]
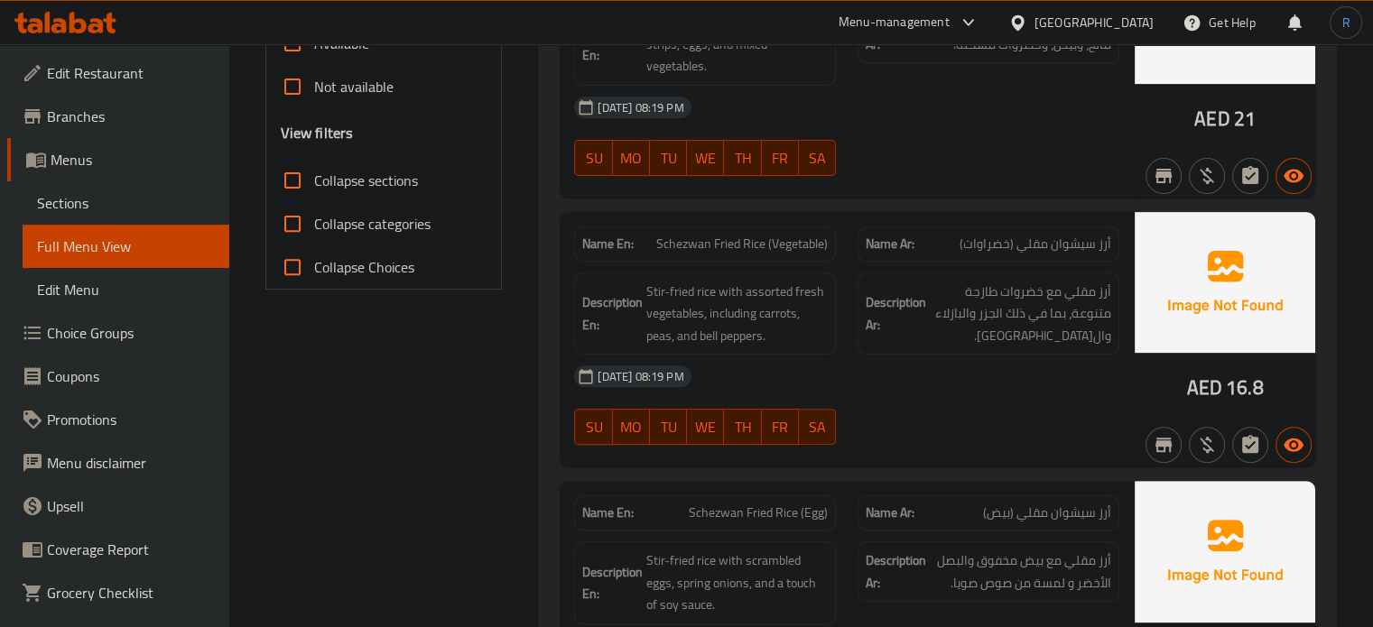
click at [841, 345] on div "Description En: Stir-fried rice with assorted fresh vegetables, including carro…" at bounding box center [704, 314] width 283 height 105
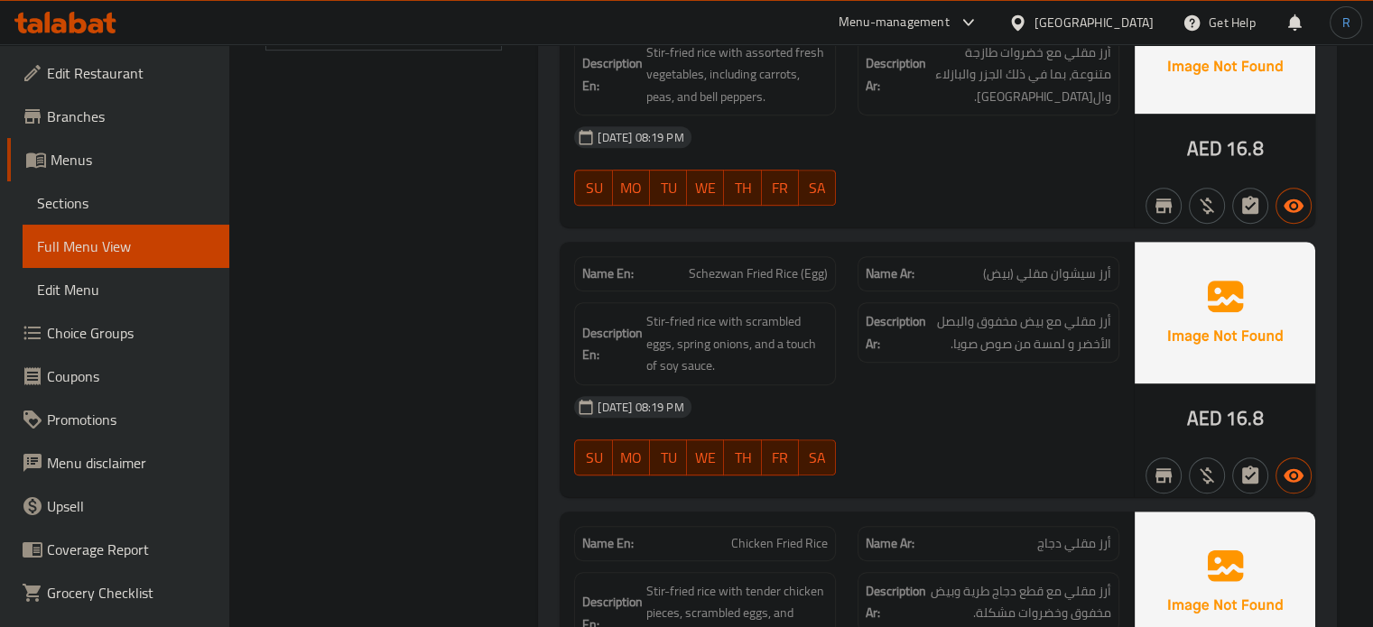
scroll to position [905, 0]
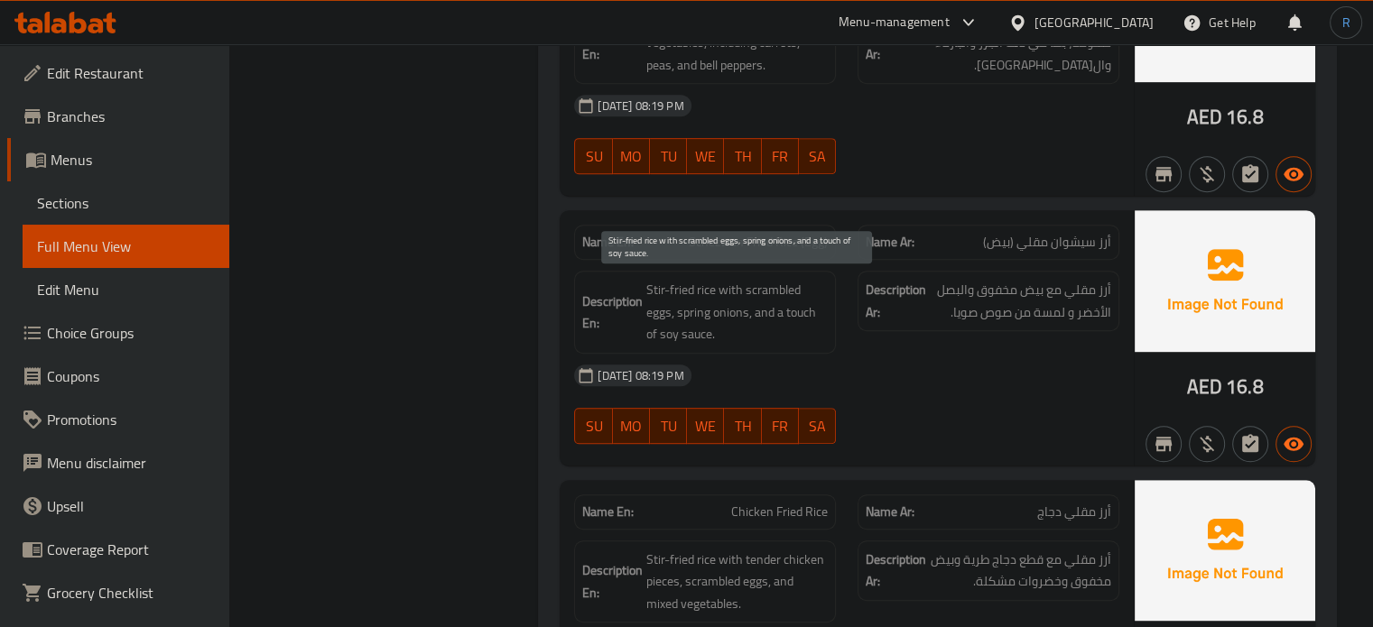
click at [773, 339] on span "Stir-fried rice with scrambled eggs, spring onions, and a touch of soy sauce." at bounding box center [736, 312] width 181 height 67
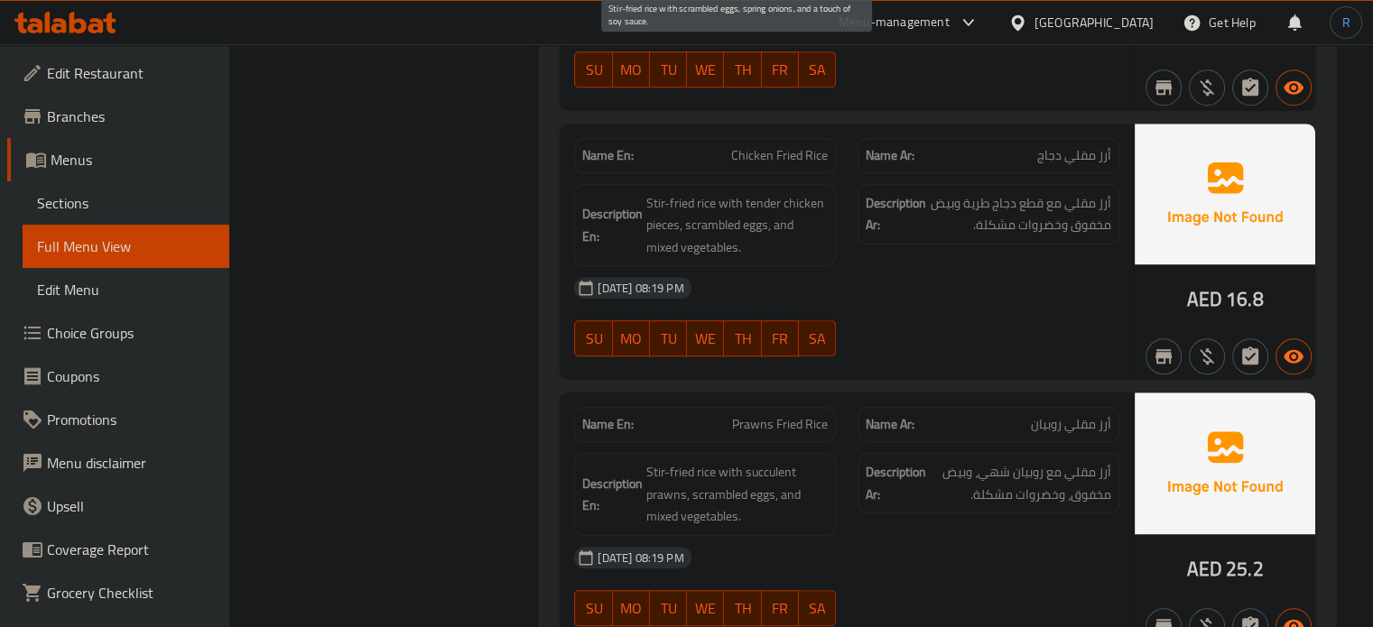
scroll to position [1267, 0]
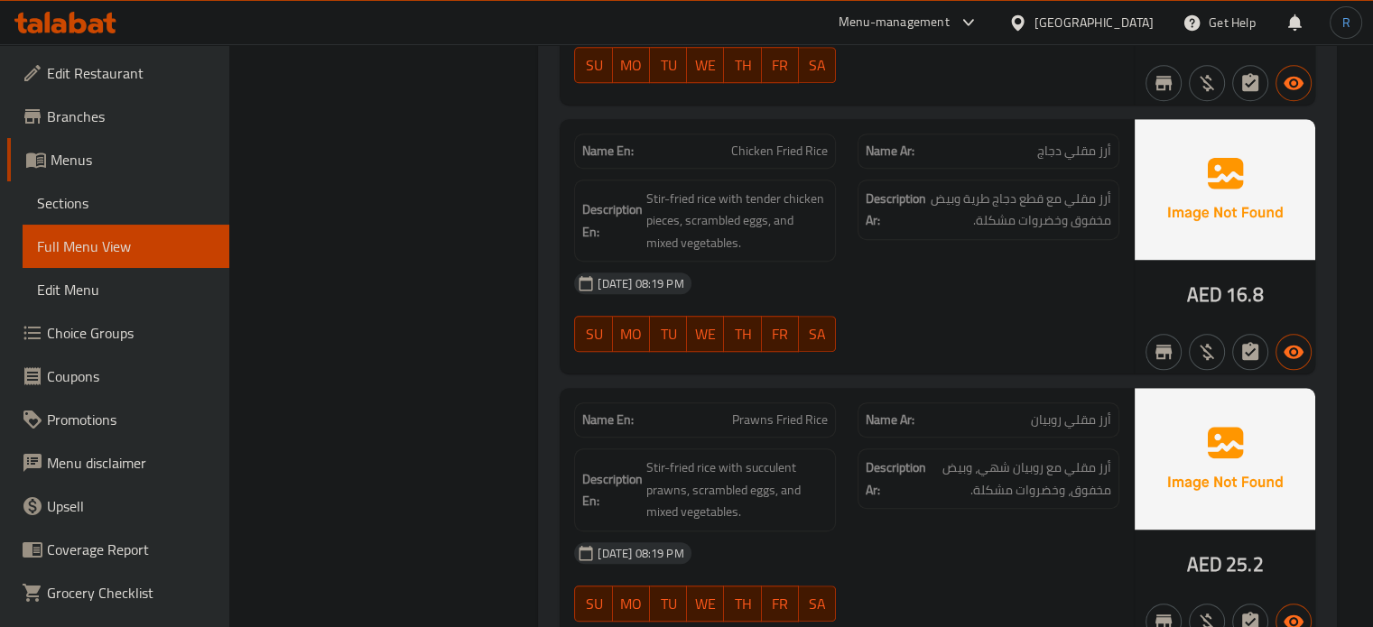
click at [971, 274] on div "13-10-2025 08:19 PM" at bounding box center [846, 283] width 567 height 43
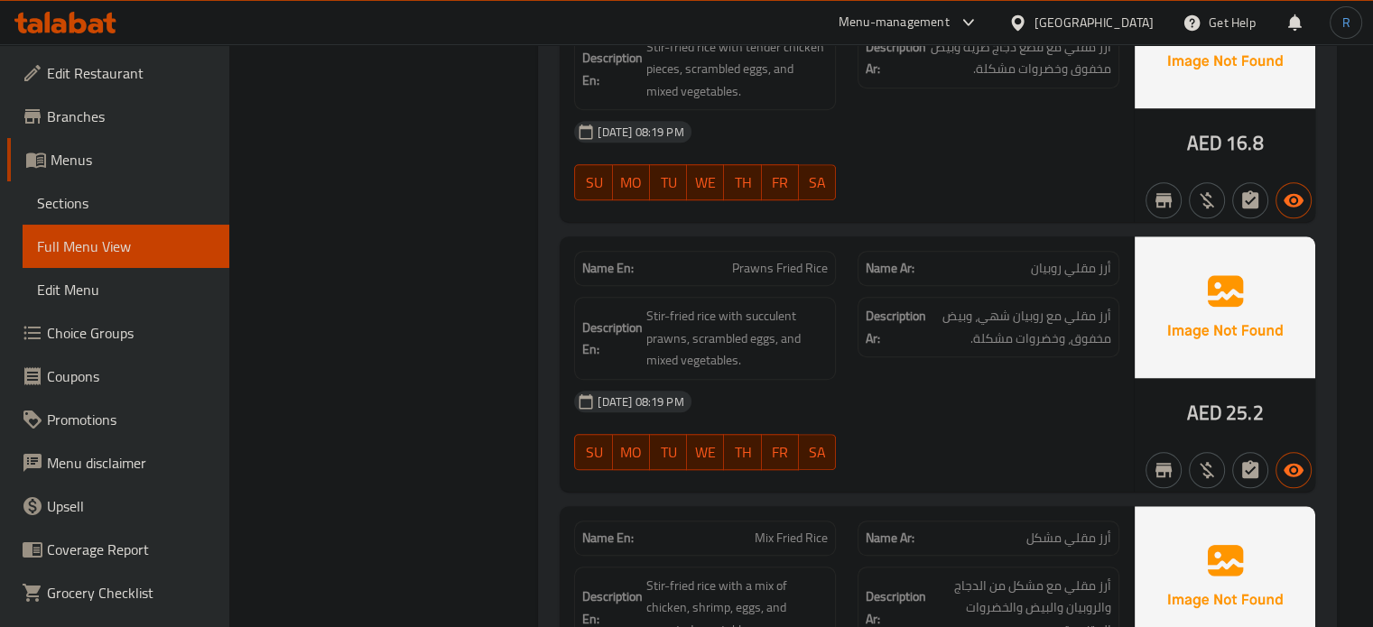
scroll to position [1447, 0]
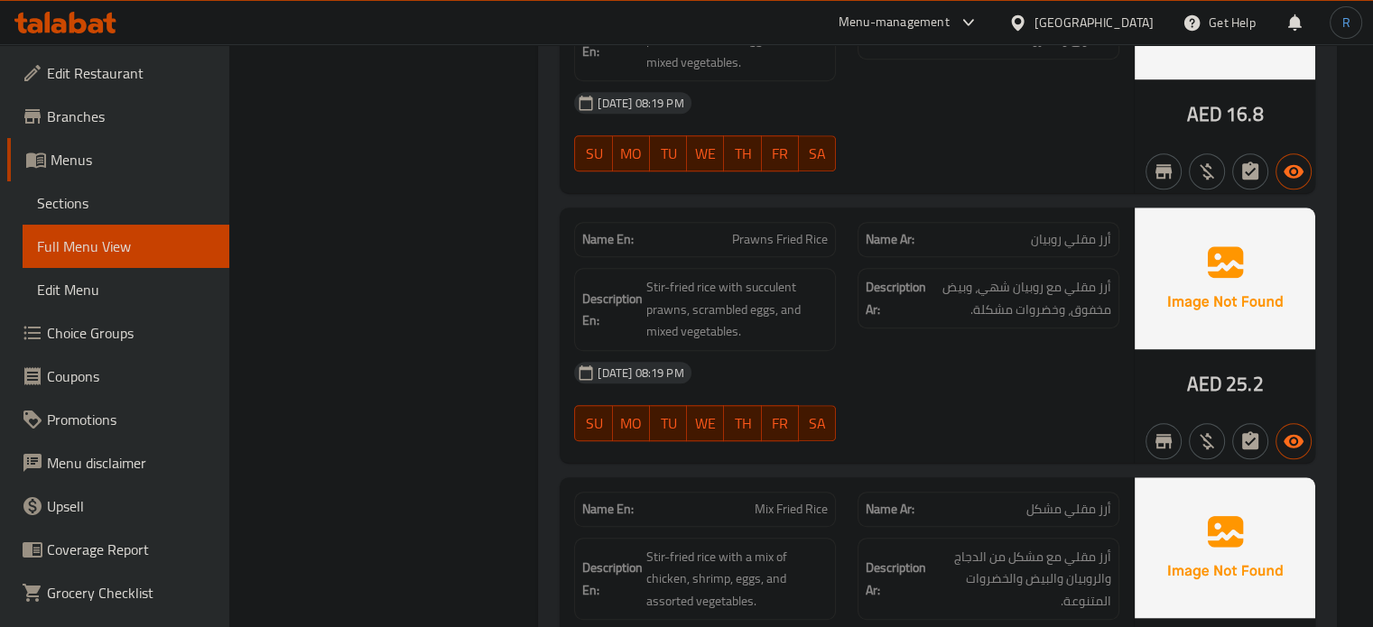
click at [794, 238] on span "Prawns Fried Rice" at bounding box center [780, 239] width 96 height 19
copy span "Prawns Fried Rice"
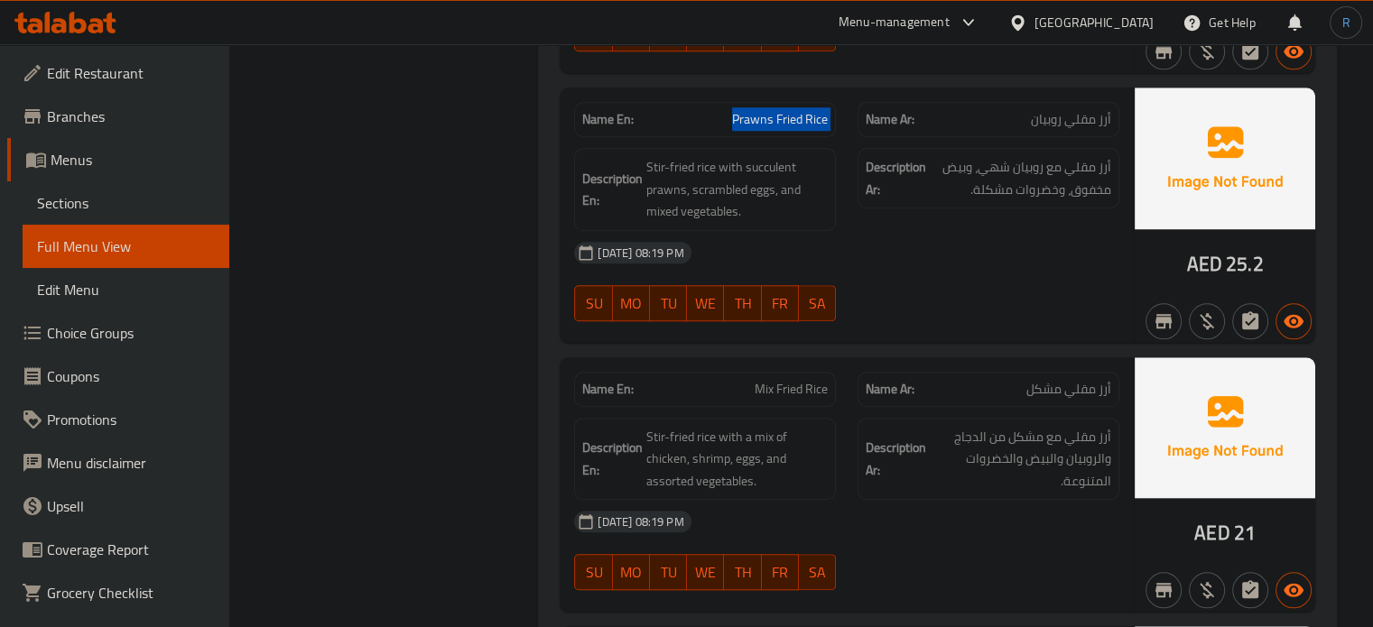
scroll to position [1628, 0]
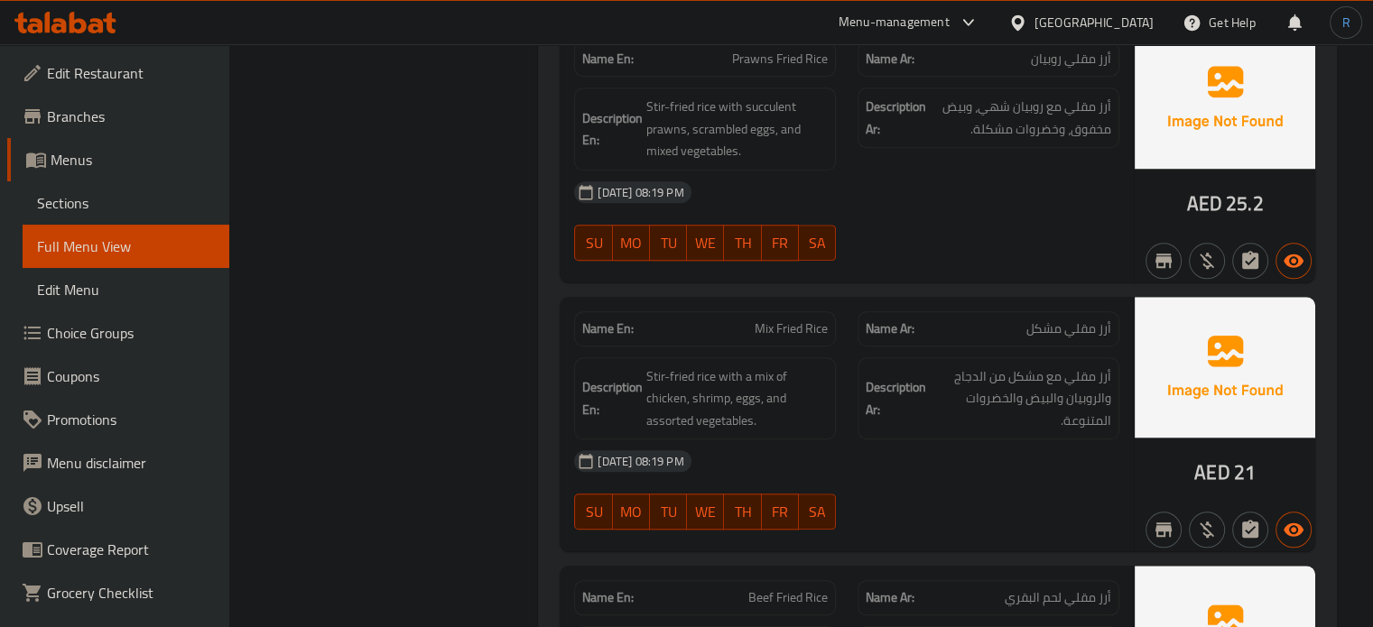
click at [697, 440] on div "13-10-2025 08:19 PM" at bounding box center [846, 461] width 567 height 43
click at [809, 432] on div "Description En: Stir-fried rice with a mix of chicken, shrimp, eggs, and assort…" at bounding box center [705, 398] width 262 height 83
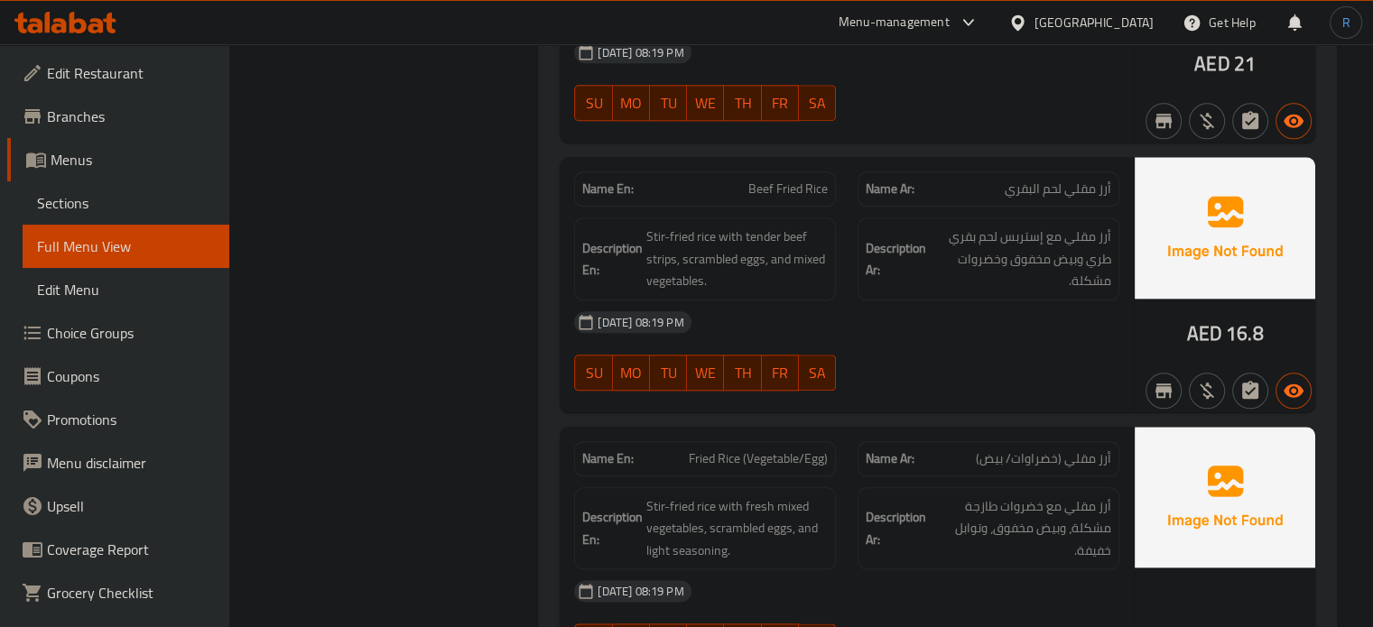
scroll to position [2066, 0]
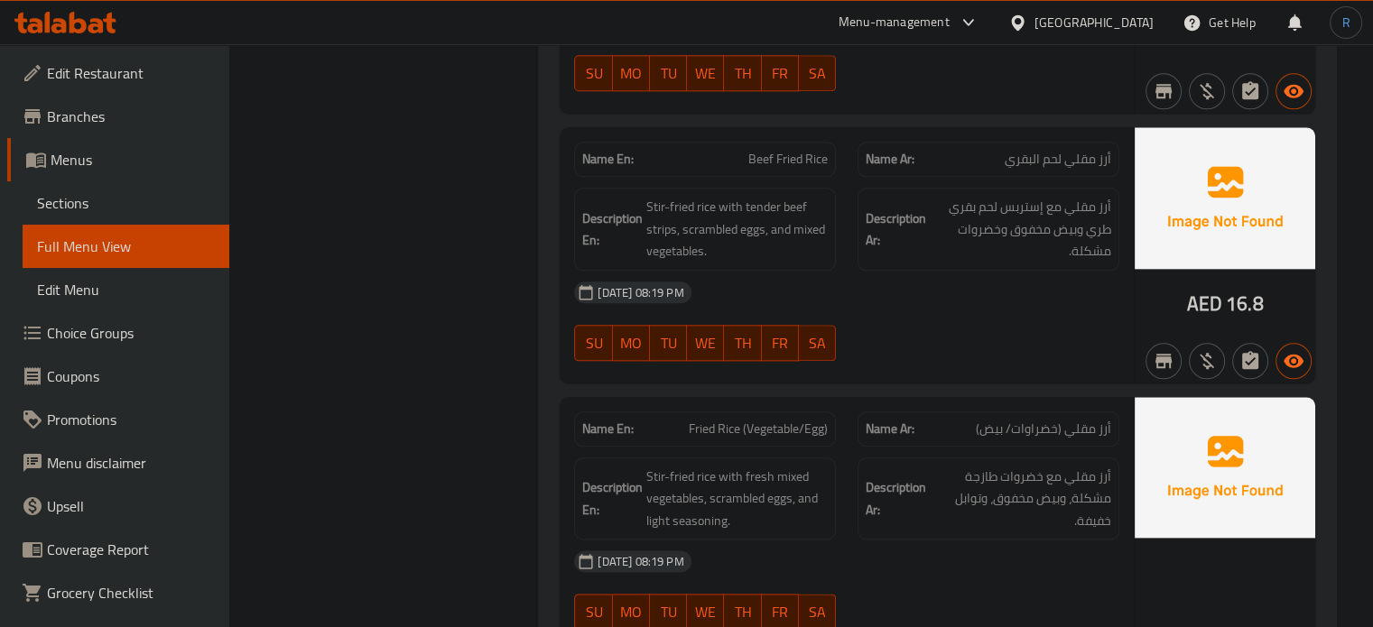
click at [774, 422] on span "Fried Rice (Vegetable/Egg)" at bounding box center [758, 429] width 139 height 19
copy span "Fried Rice (Vegetable/Egg)"
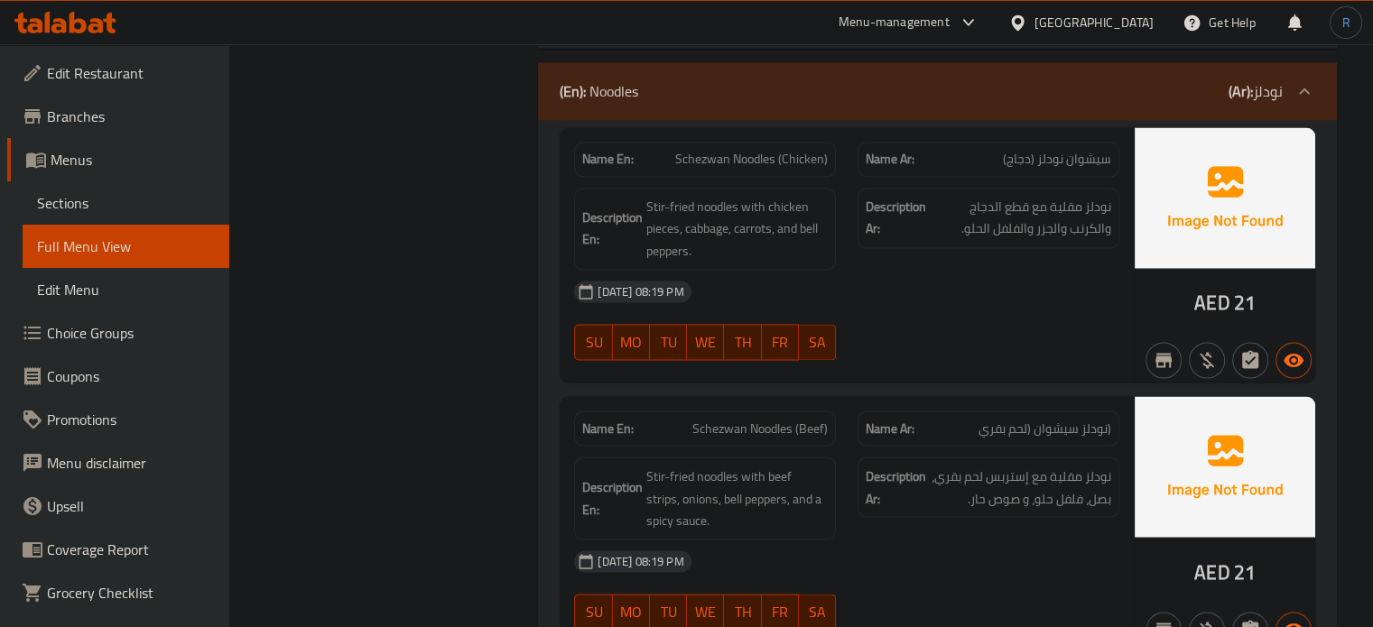
scroll to position [3059, 0]
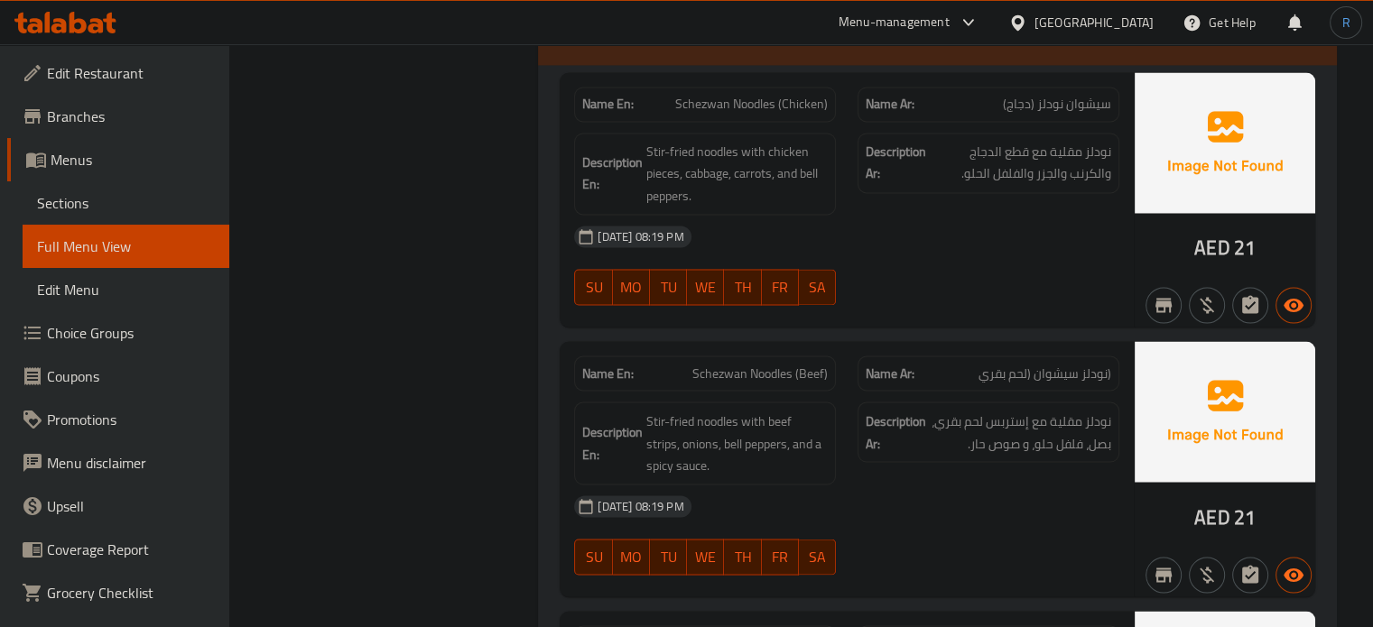
click at [794, 364] on span "Schezwan Noodles (Beef)" at bounding box center [759, 373] width 135 height 19
copy span "Schezwan Noodles (Beef)"
click at [560, 136] on div "Name En: Schezwan Noodles (Chicken) Name Ar: سيشوان نودلز (دجاج) Description En…" at bounding box center [847, 199] width 574 height 255
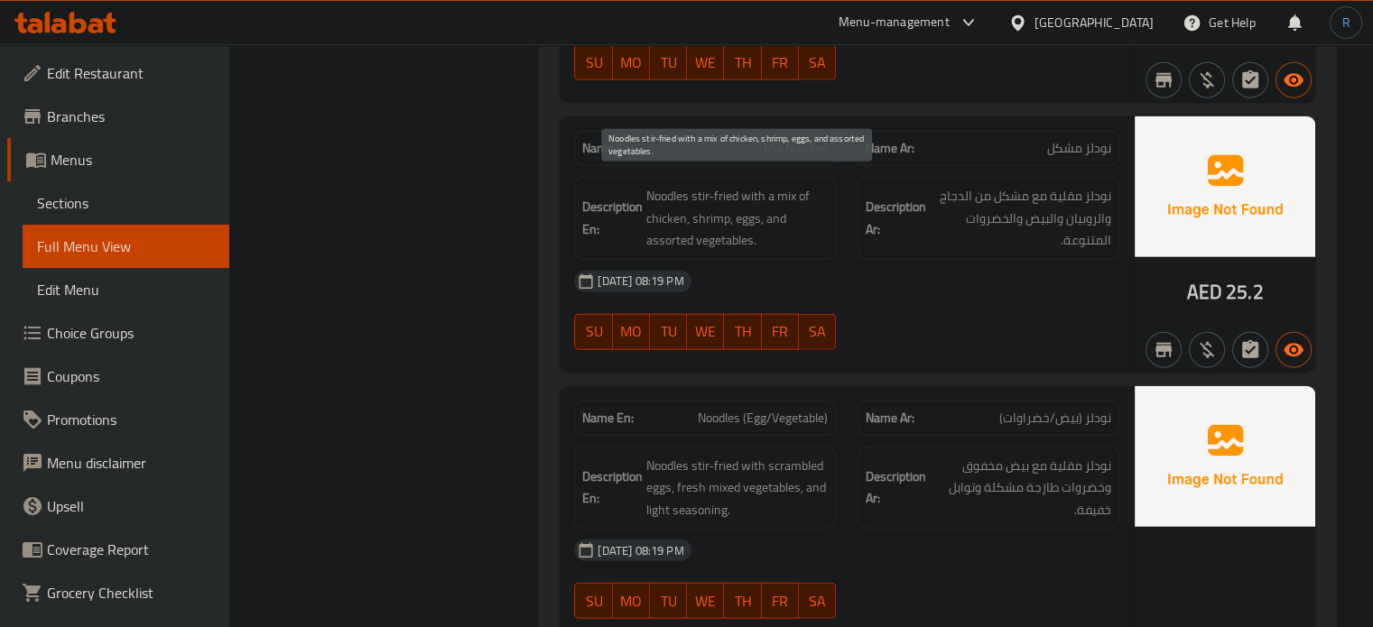
scroll to position [4414, 0]
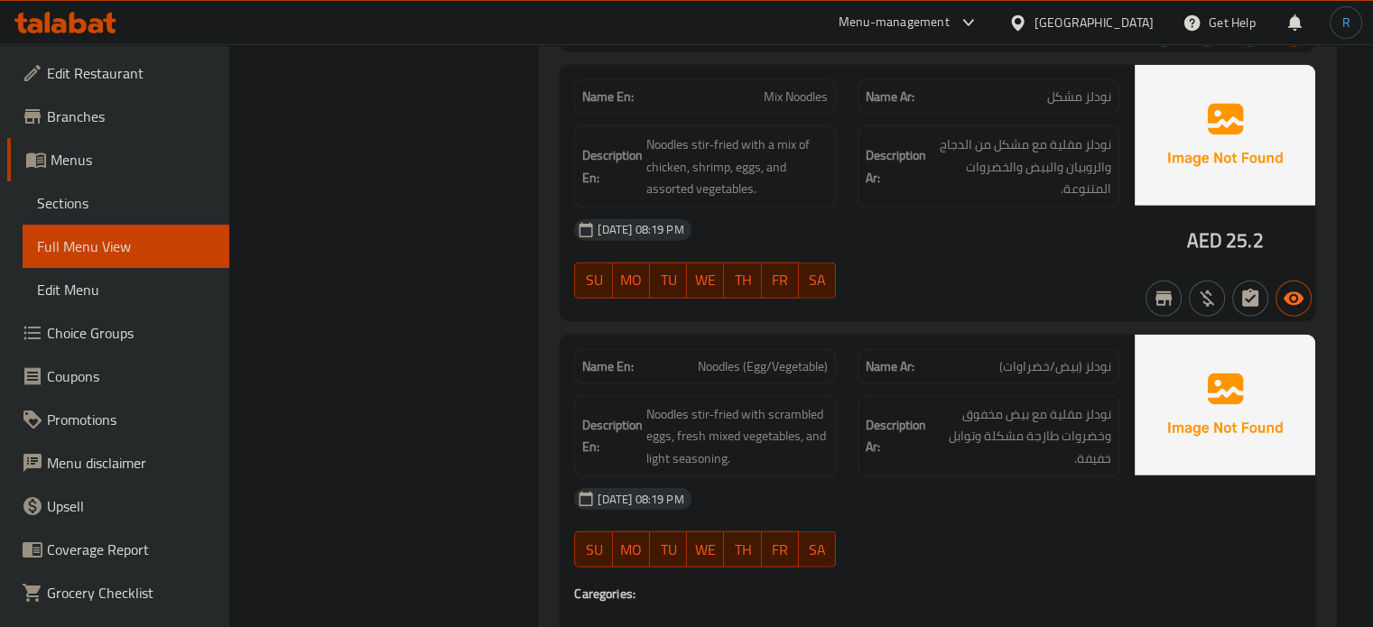
click at [761, 360] on span "Noodles (Egg/Vegetable)" at bounding box center [763, 366] width 130 height 19
copy span "Noodles (Egg/Vegetable)"
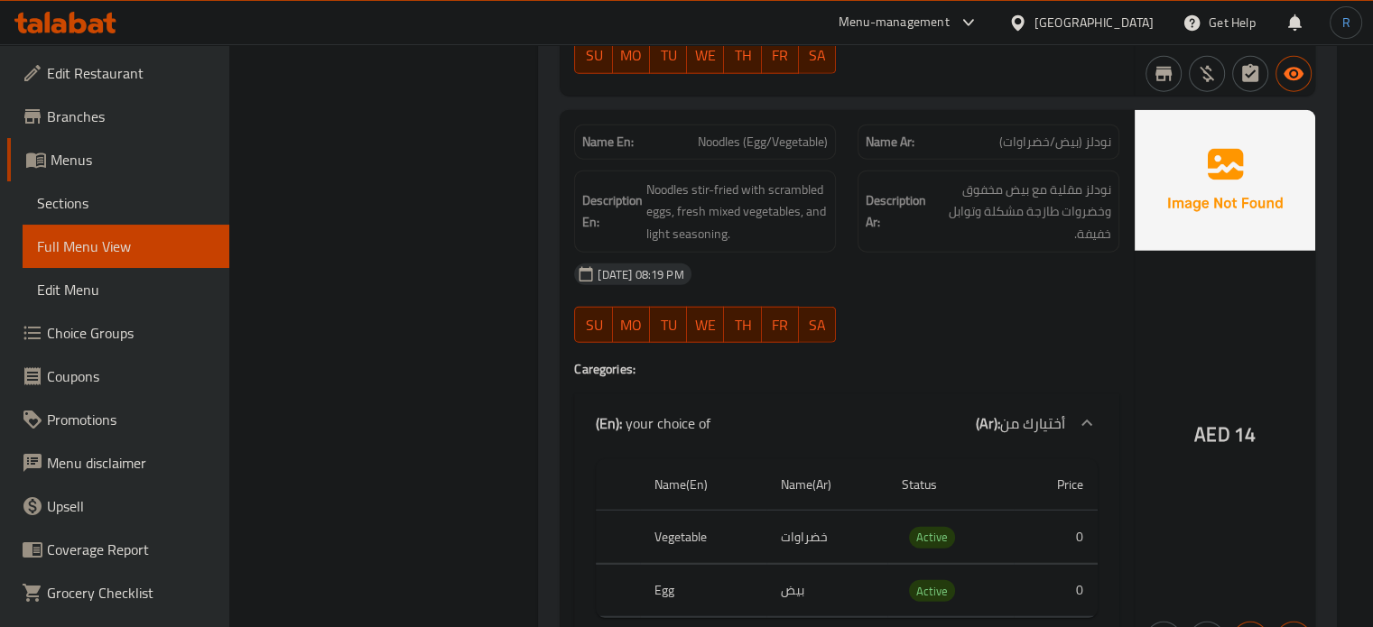
scroll to position [4594, 0]
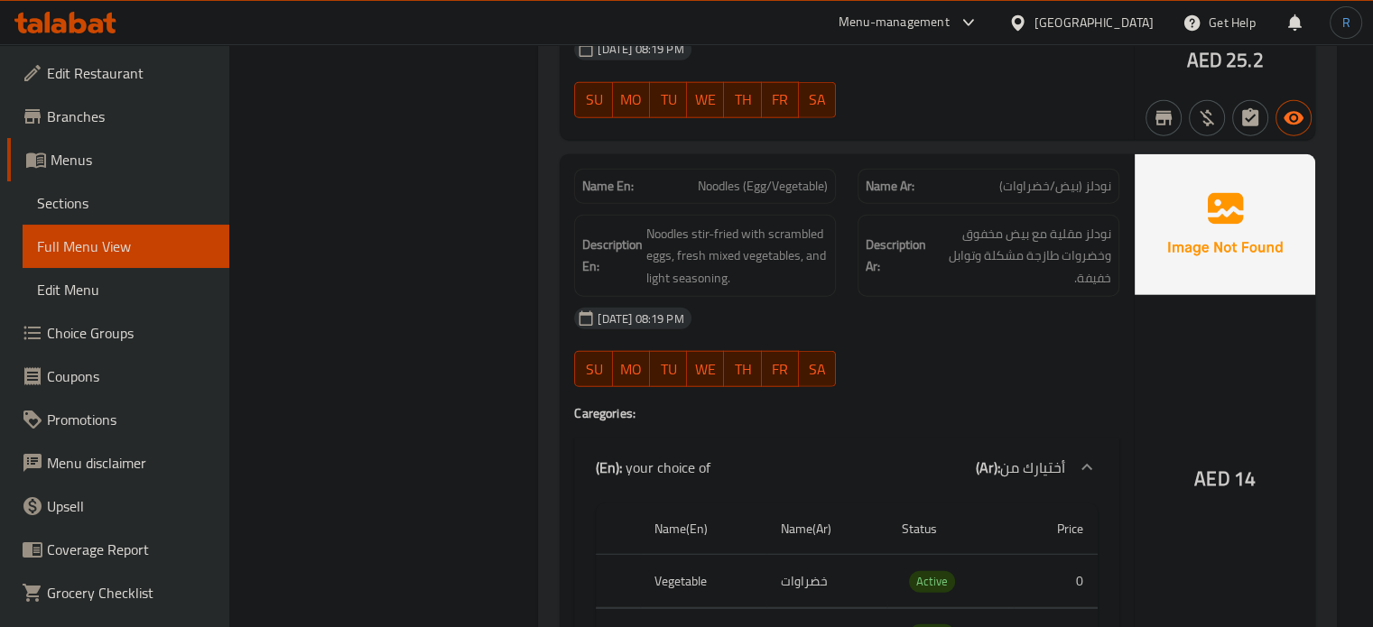
click at [810, 177] on span "Noodles (Egg/Vegetable)" at bounding box center [763, 186] width 130 height 19
copy span "Noodles (Egg/Vegetable)"
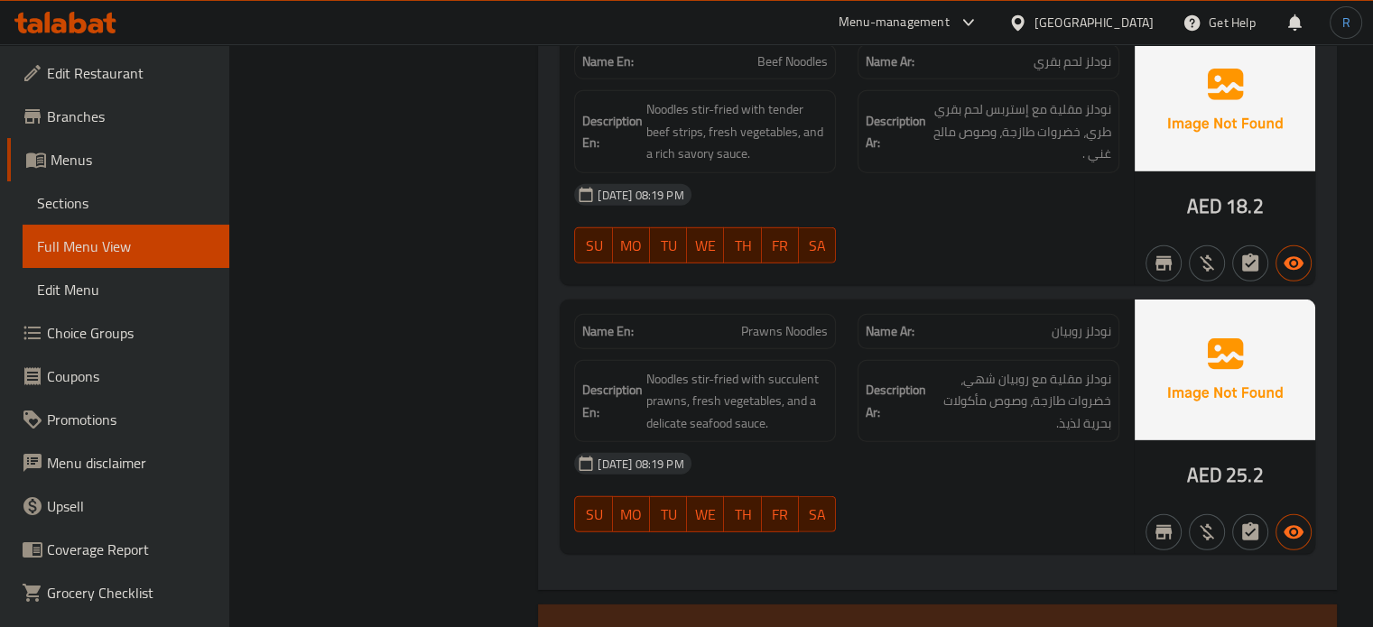
scroll to position [5316, 0]
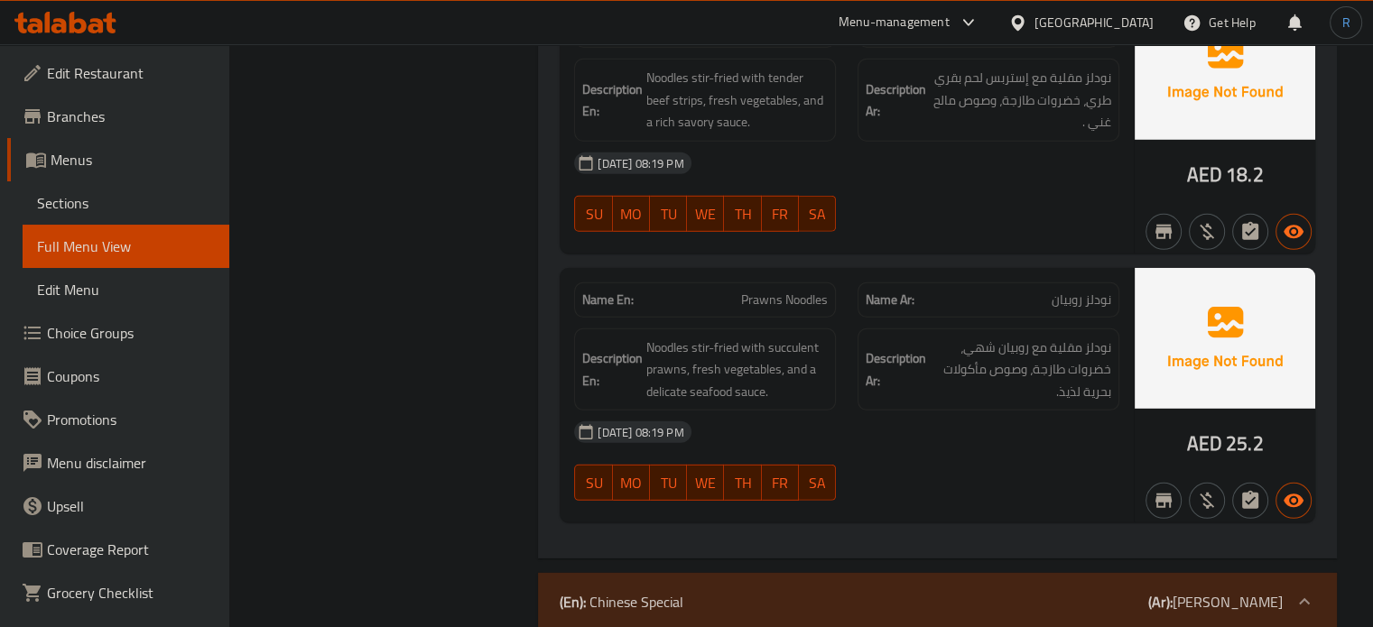
click at [898, 221] on div at bounding box center [988, 232] width 283 height 22
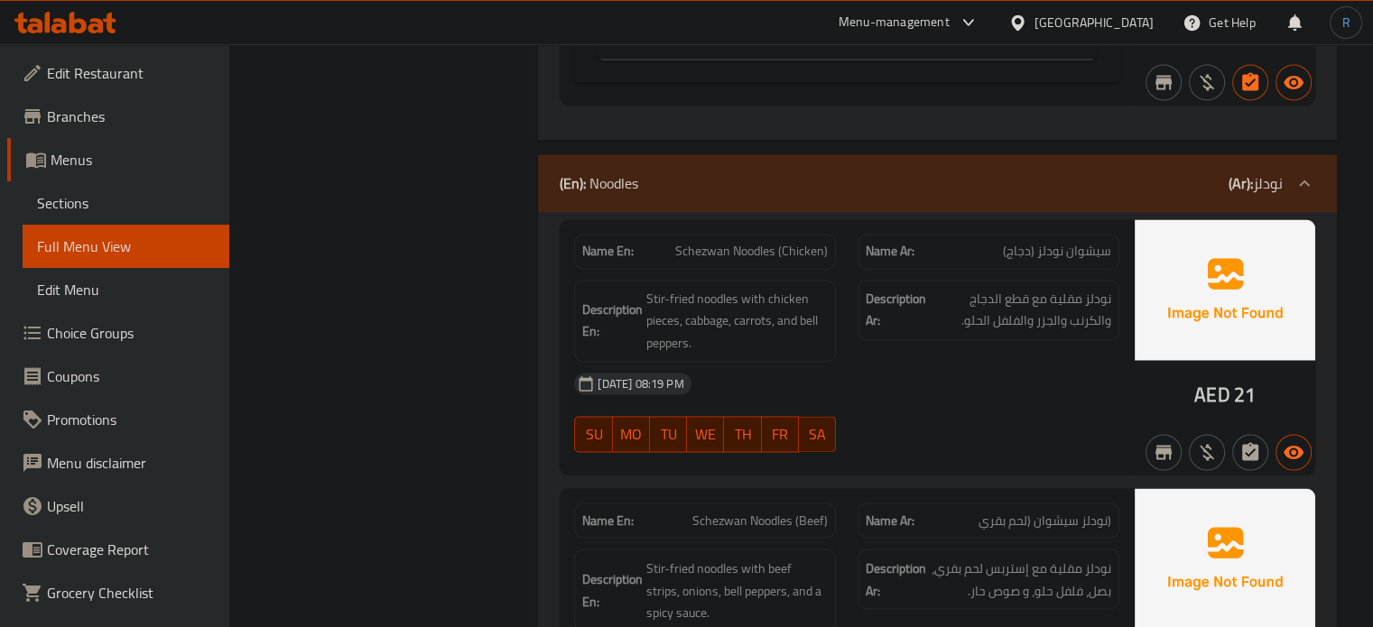
click at [903, 382] on div "13-10-2025 08:19 PM" at bounding box center [846, 383] width 567 height 43
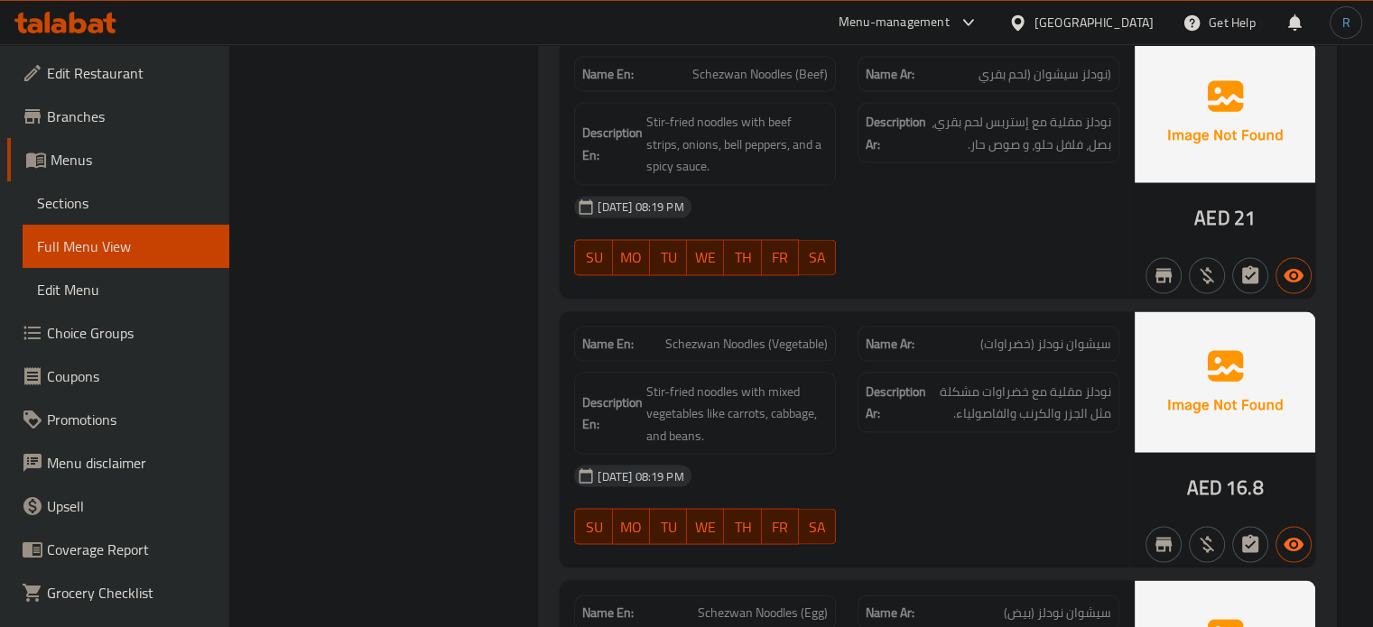
scroll to position [3364, 0]
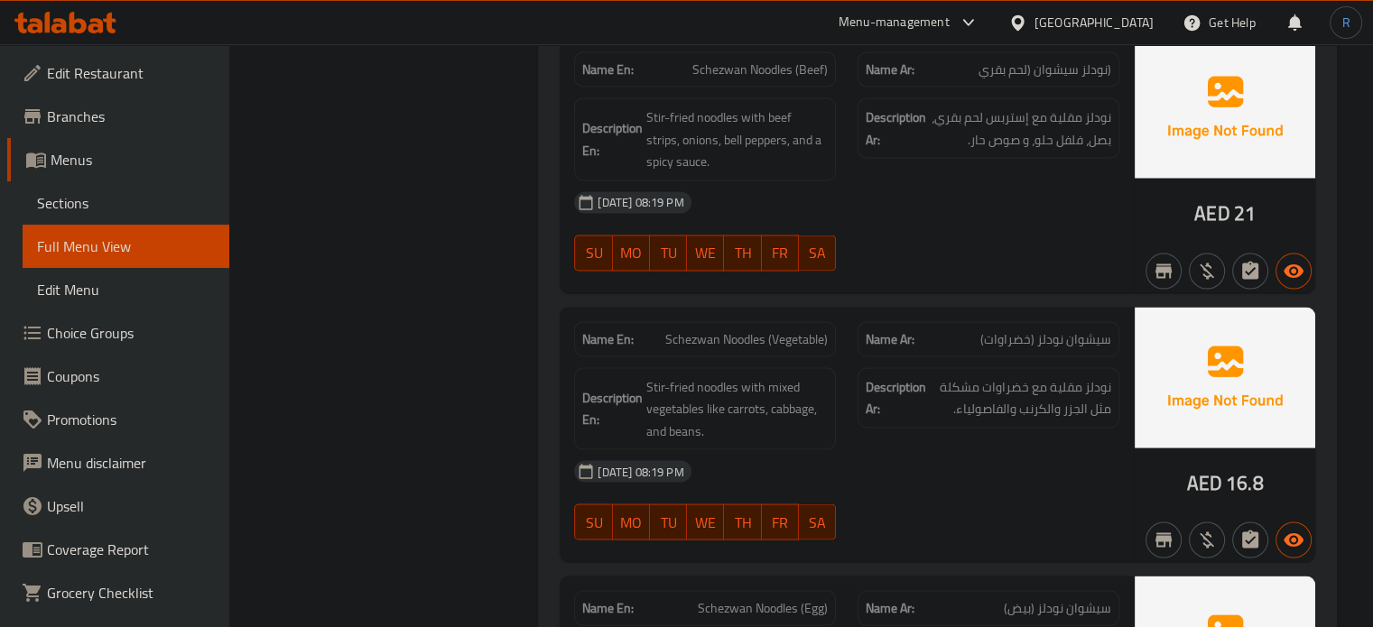
click at [948, 440] on div "Description Ar: نودلز مقلية مع خضراوات مشكلة مثل الجزر والكرنب والفاصولياء." at bounding box center [988, 409] width 283 height 105
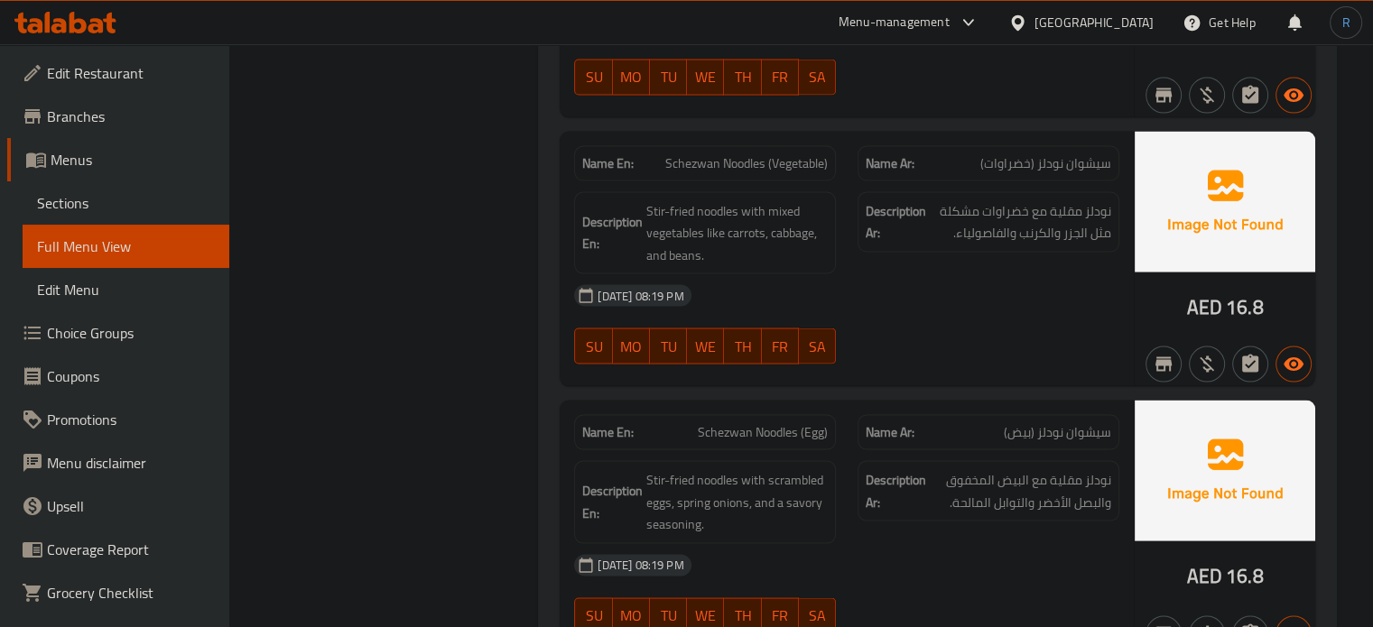
scroll to position [3544, 0]
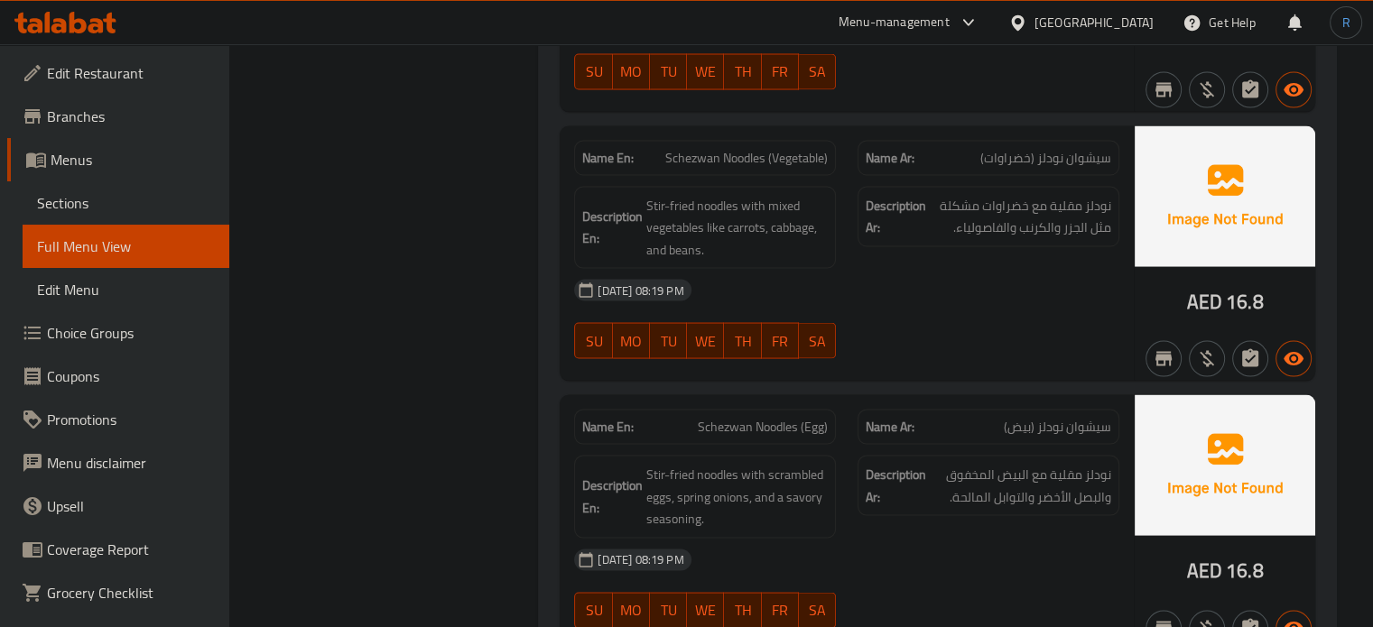
click at [798, 278] on div "13-10-2025 08:19 PM" at bounding box center [846, 290] width 567 height 43
click at [741, 149] on span "Schezwan Noodles (Vegetable)" at bounding box center [746, 158] width 162 height 19
copy span "Schezwan Noodles (Vegetable)"
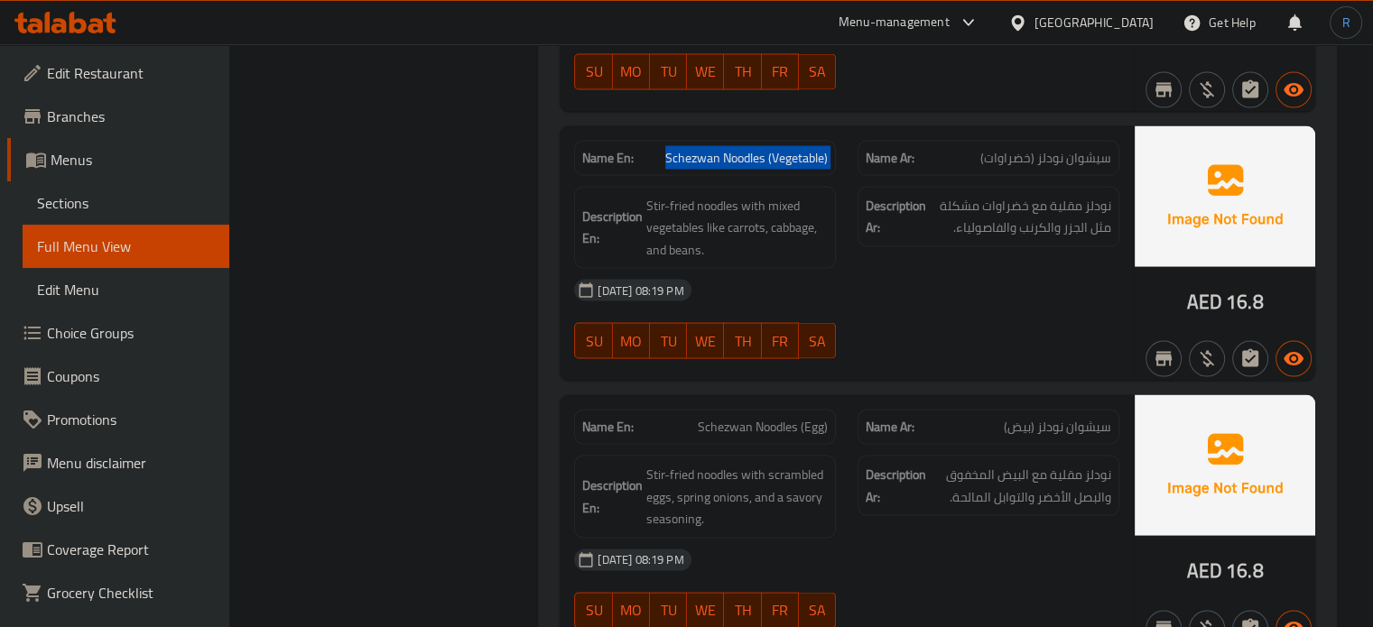
click at [787, 149] on span "Schezwan Noodles (Vegetable)" at bounding box center [746, 158] width 162 height 19
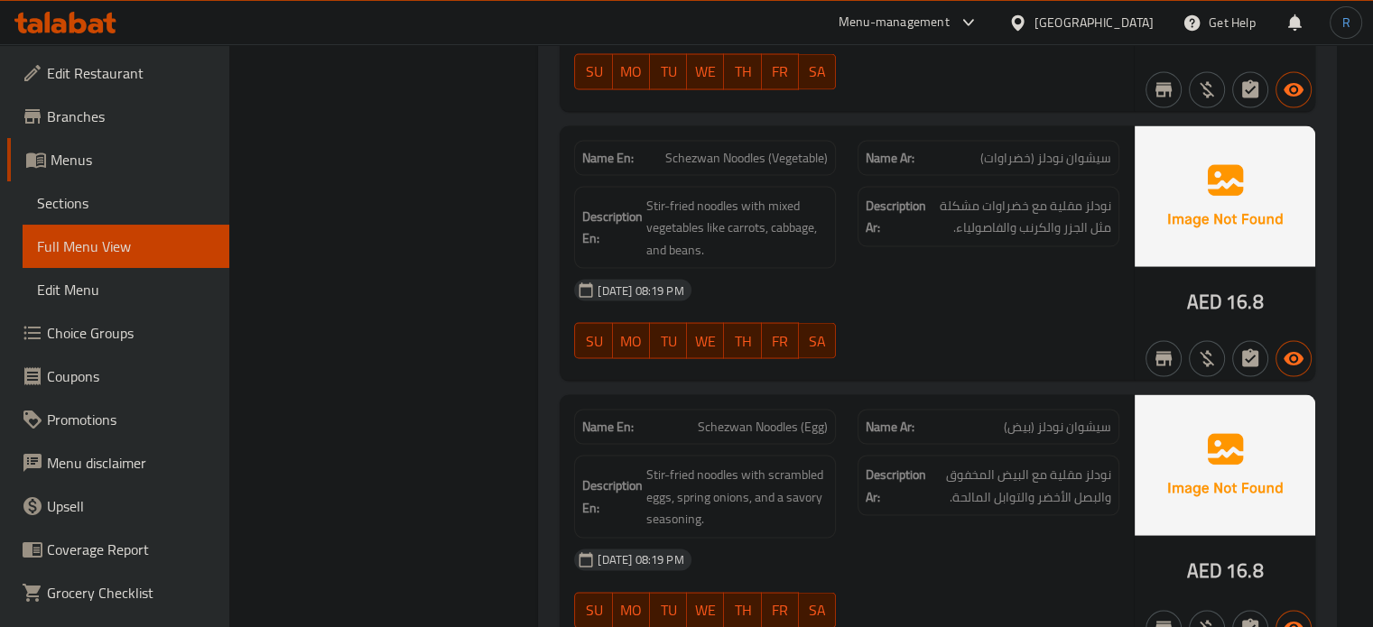
click at [859, 313] on div "13-10-2025 08:19 PM SU MO TU WE TH FR SA" at bounding box center [846, 319] width 567 height 101
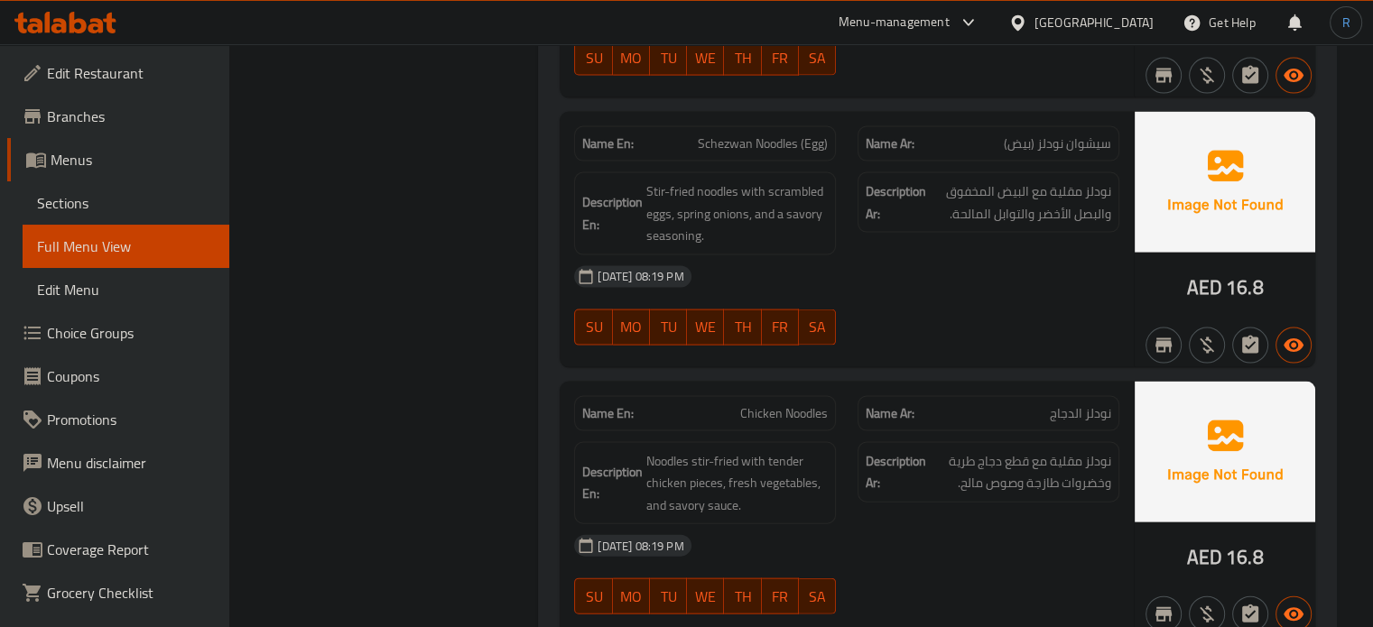
scroll to position [3905, 0]
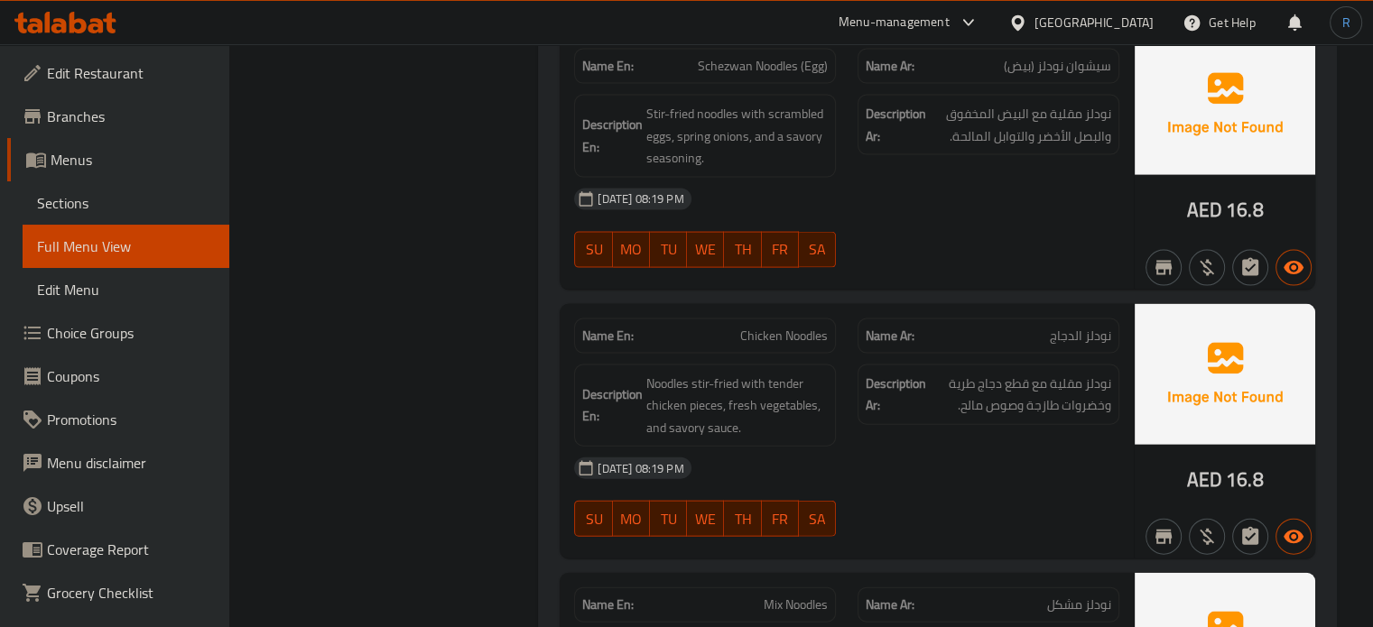
click at [1070, 242] on div "13-10-2025 08:19 PM SU MO TU WE TH FR SA" at bounding box center [846, 228] width 567 height 101
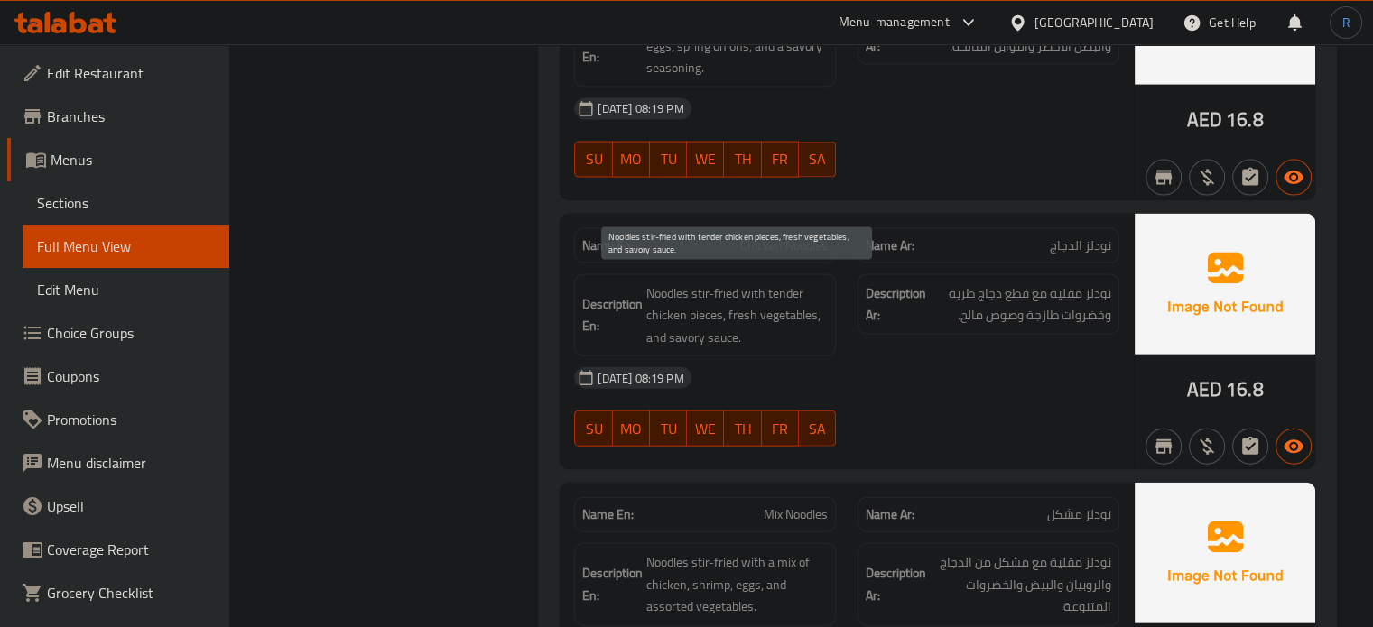
click at [817, 336] on span "Noodles stir-fried with tender chicken pieces, fresh vegetables, and savory sau…" at bounding box center [736, 316] width 181 height 67
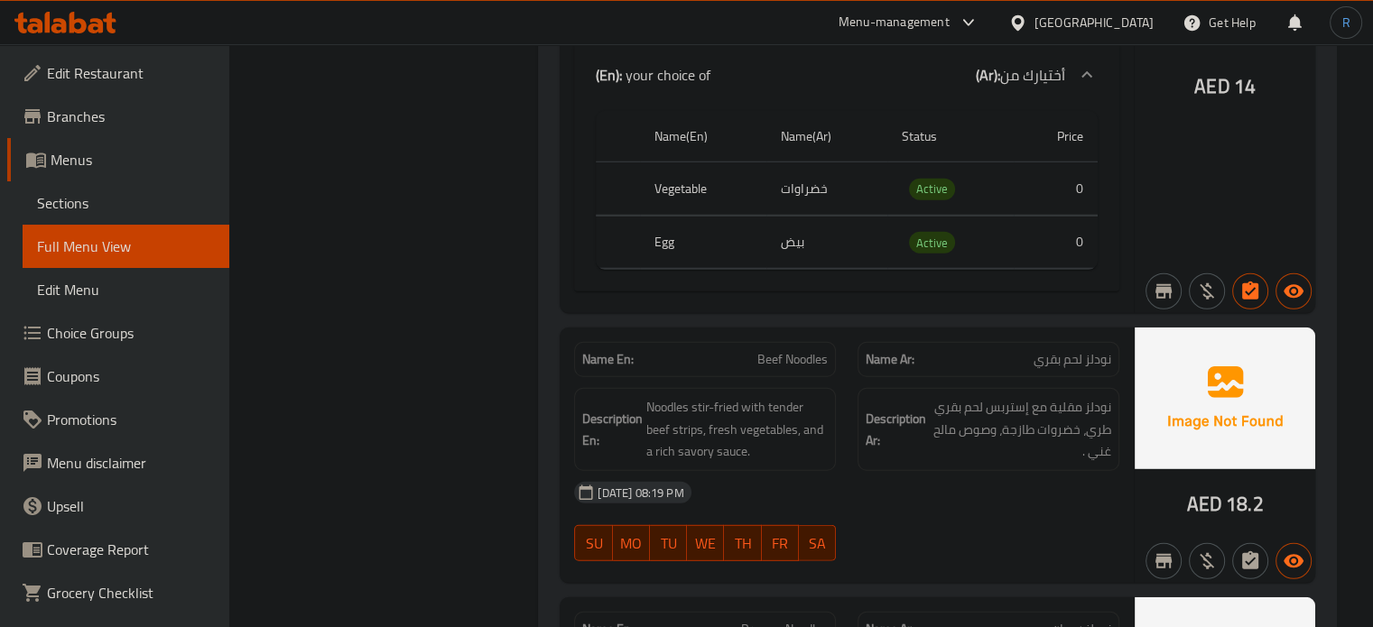
scroll to position [4989, 0]
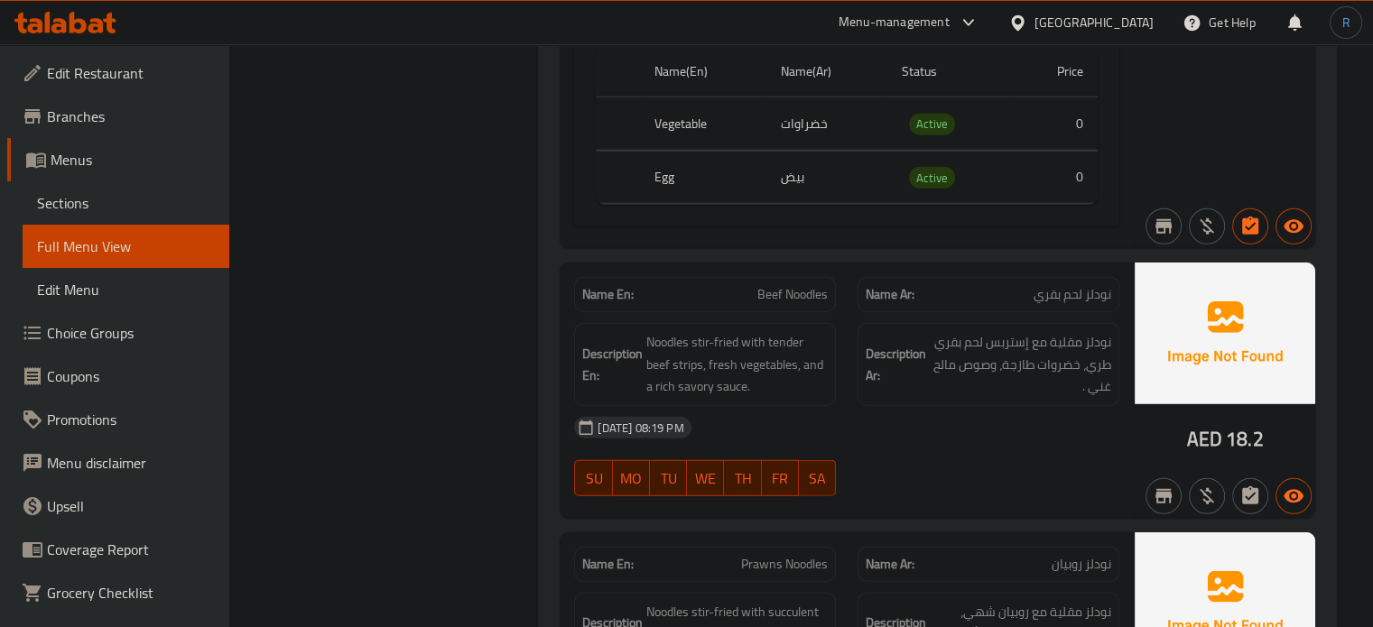
scroll to position [5169, 0]
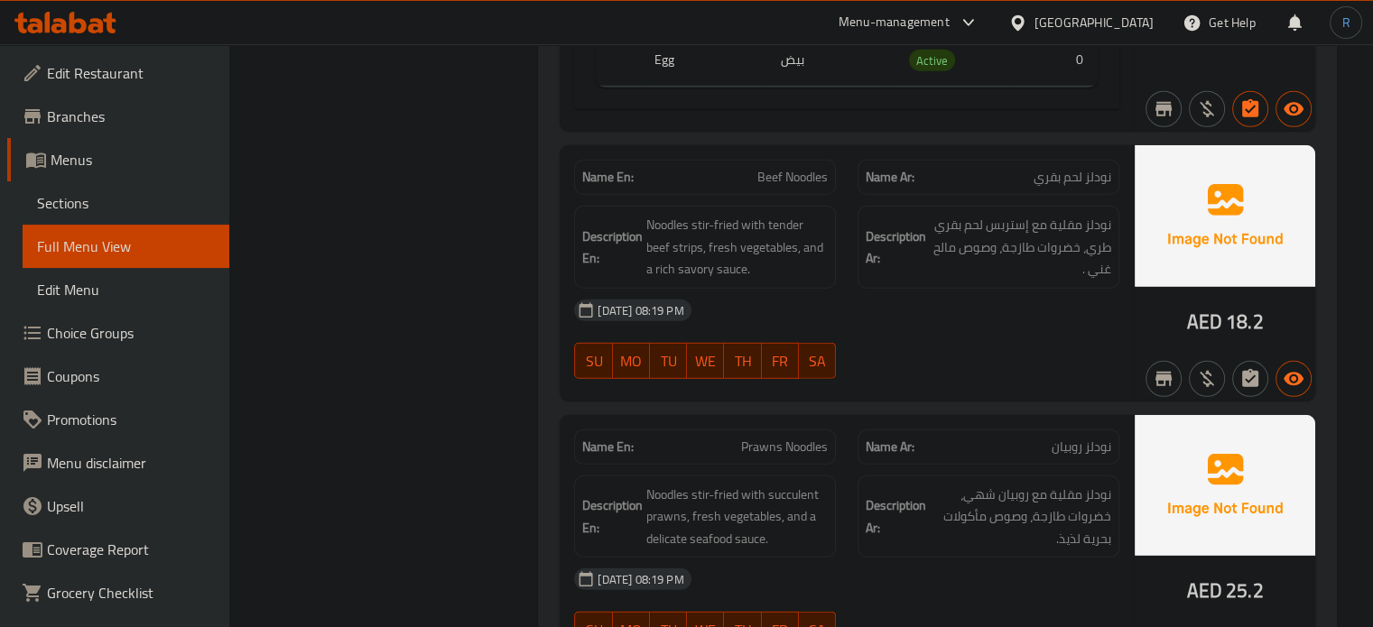
click at [902, 317] on div "13-10-2025 08:19 PM" at bounding box center [846, 310] width 567 height 43
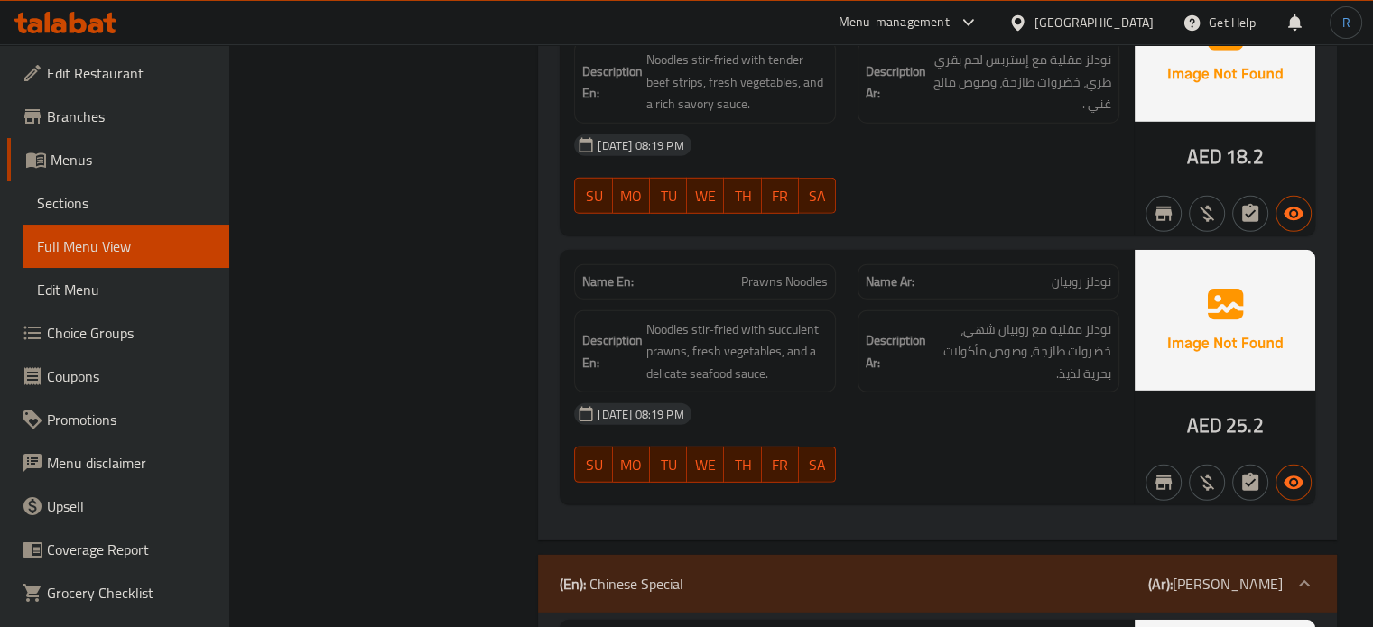
scroll to position [5350, 0]
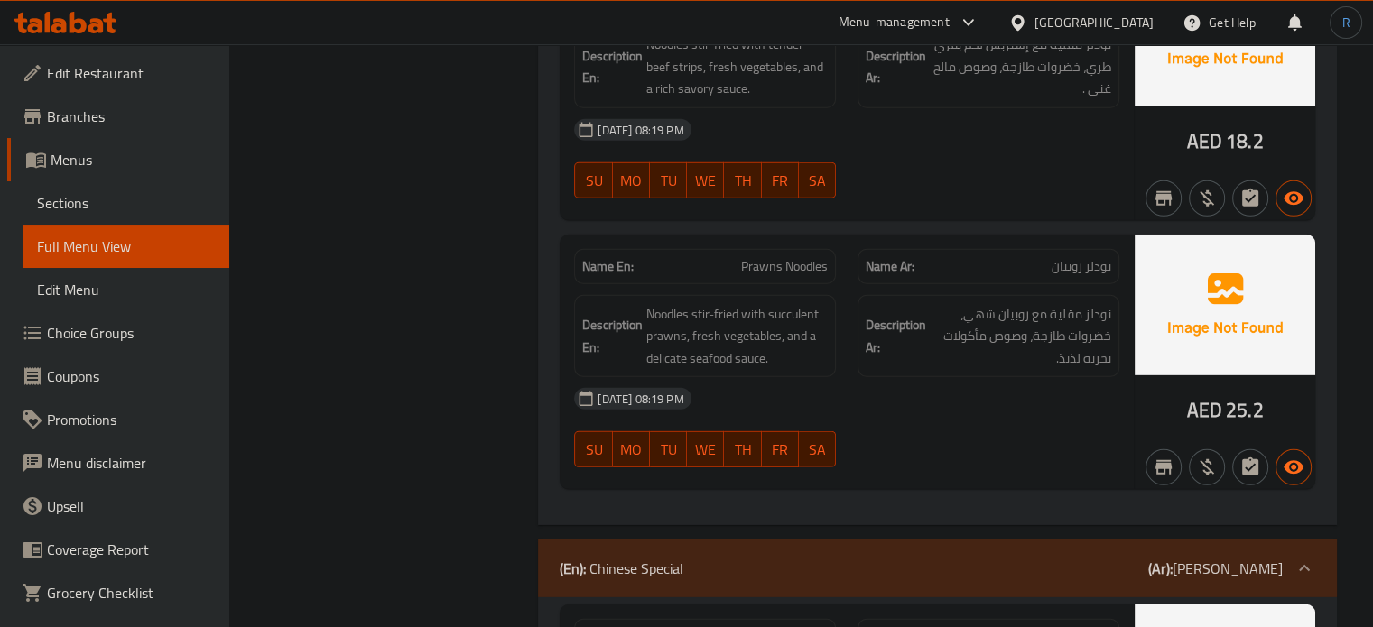
click at [794, 257] on span "Prawns Noodles" at bounding box center [784, 266] width 87 height 19
copy span "Prawns Noodles"
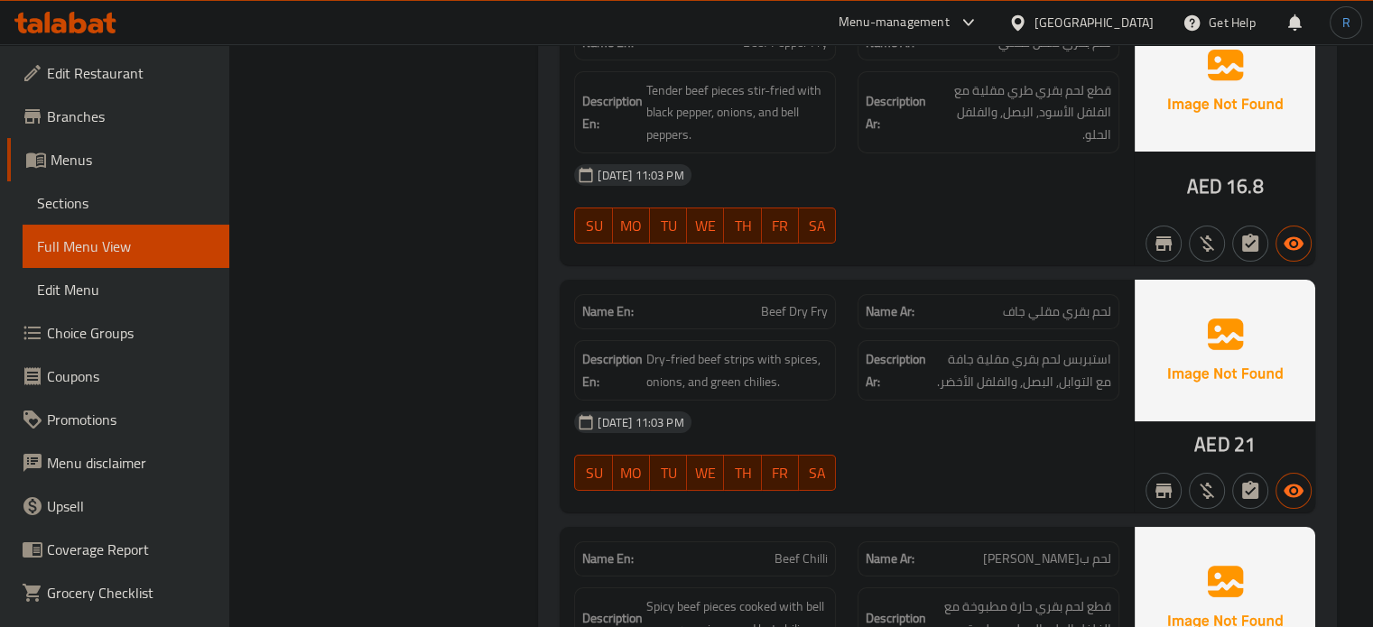
scroll to position [6794, 0]
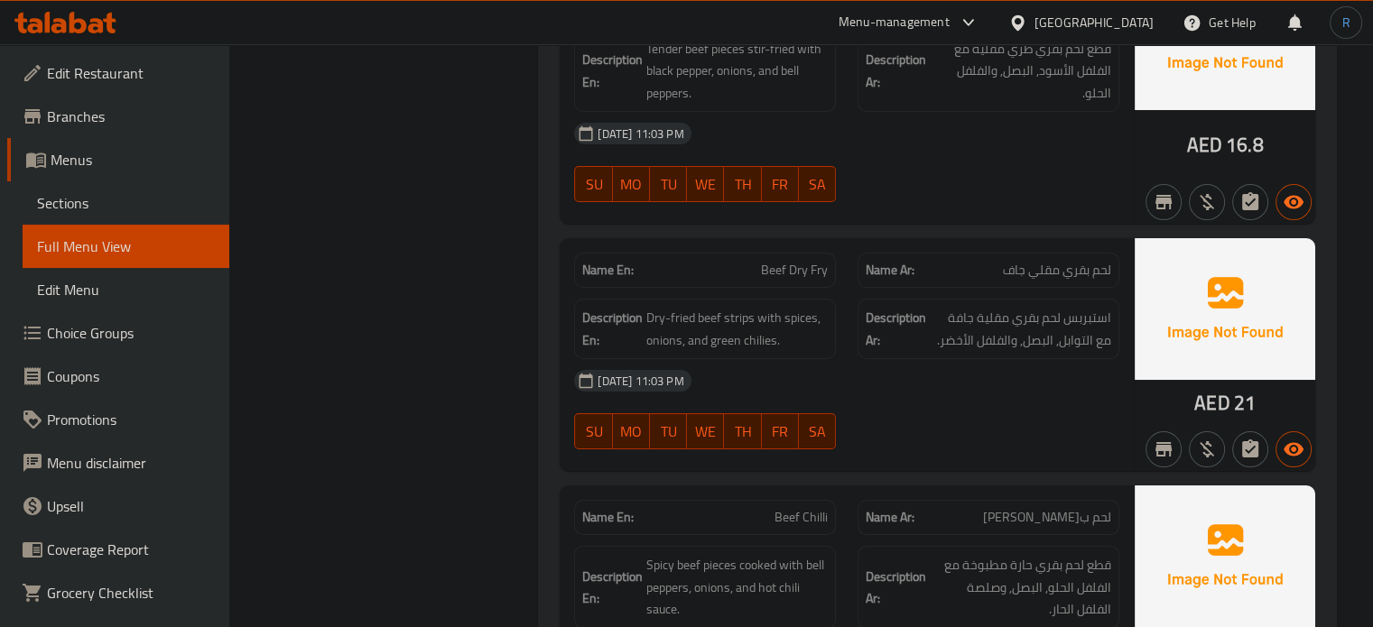
click at [823, 508] on span "Beef Chilli" at bounding box center [801, 517] width 53 height 19
copy span "Beef Chilli"
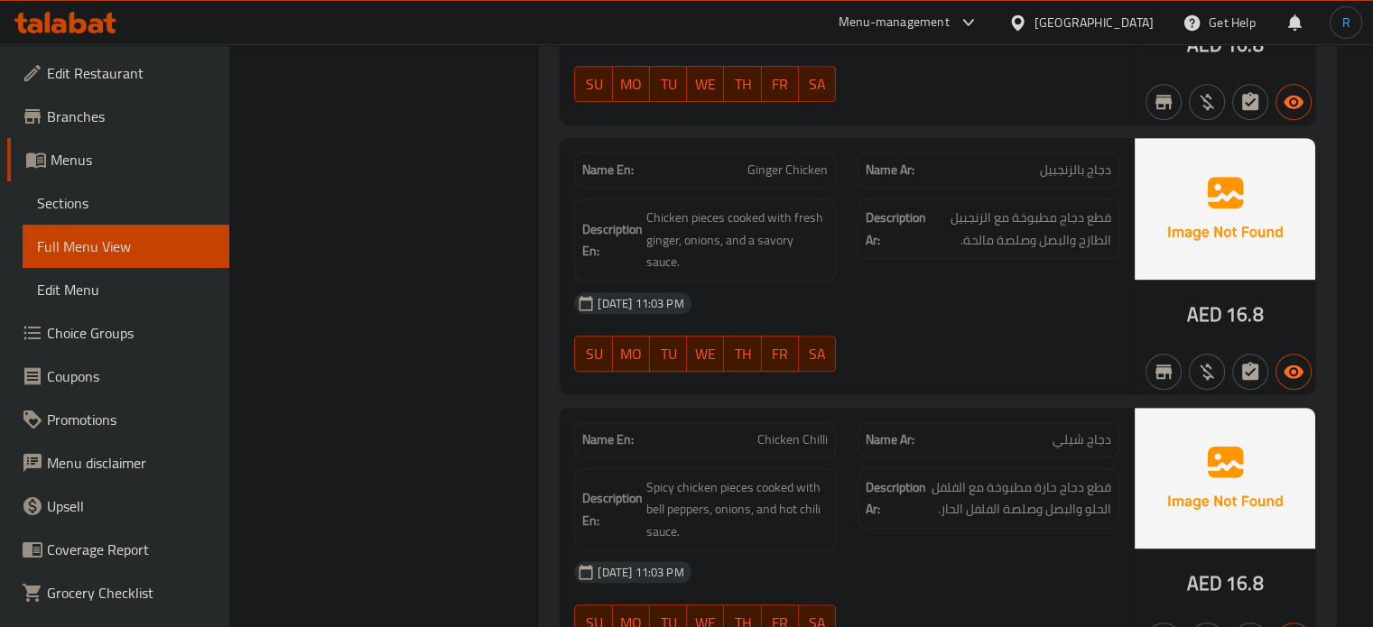
scroll to position [7697, 0]
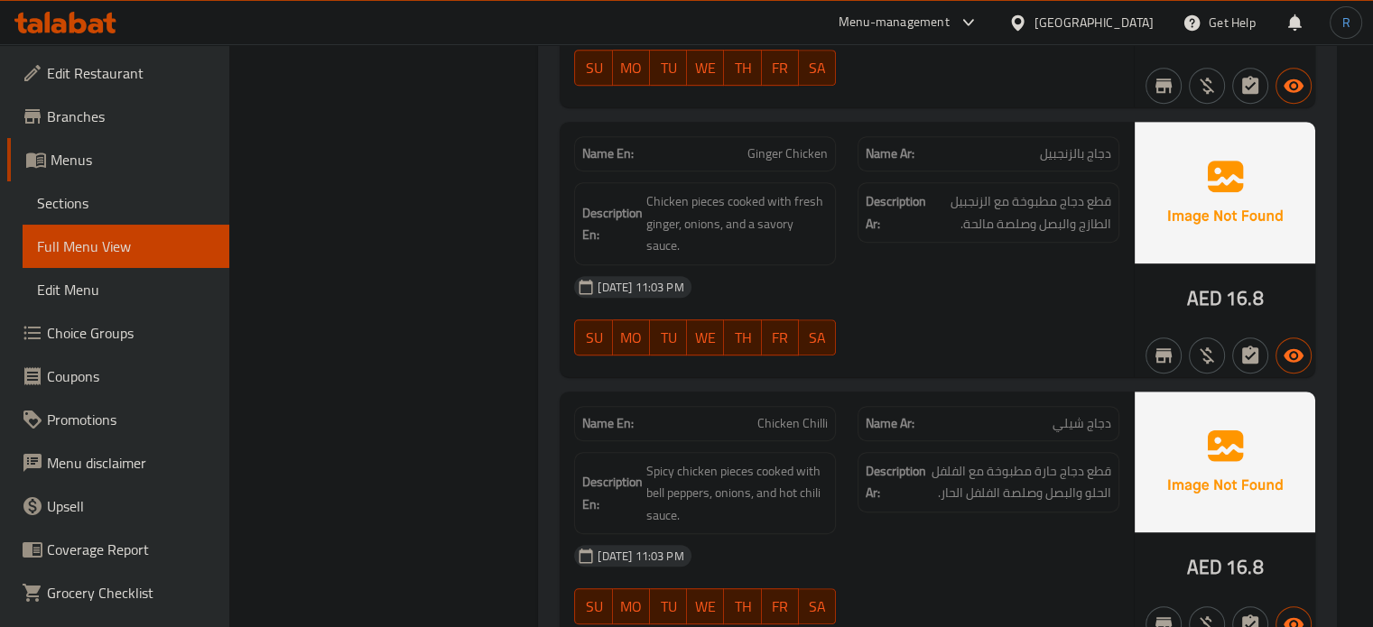
click at [803, 414] on span "Chicken Chilli" at bounding box center [792, 423] width 70 height 19
copy span "Chicken Chilli"
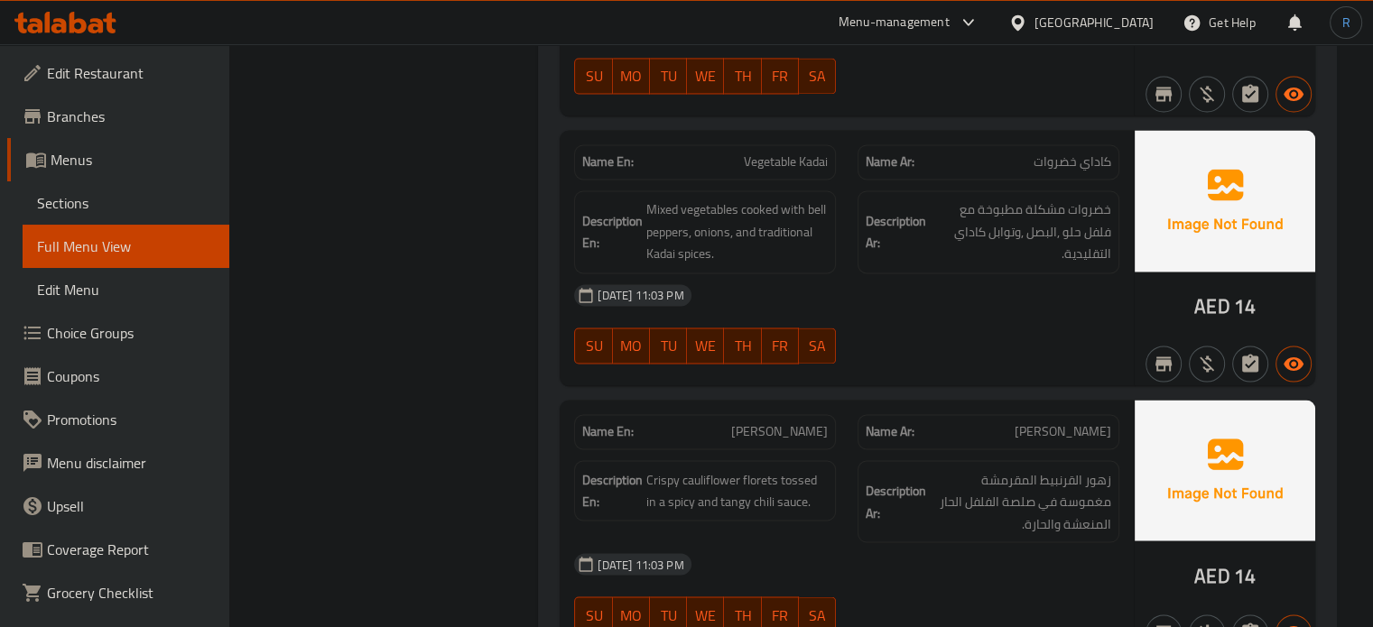
scroll to position [9863, 0]
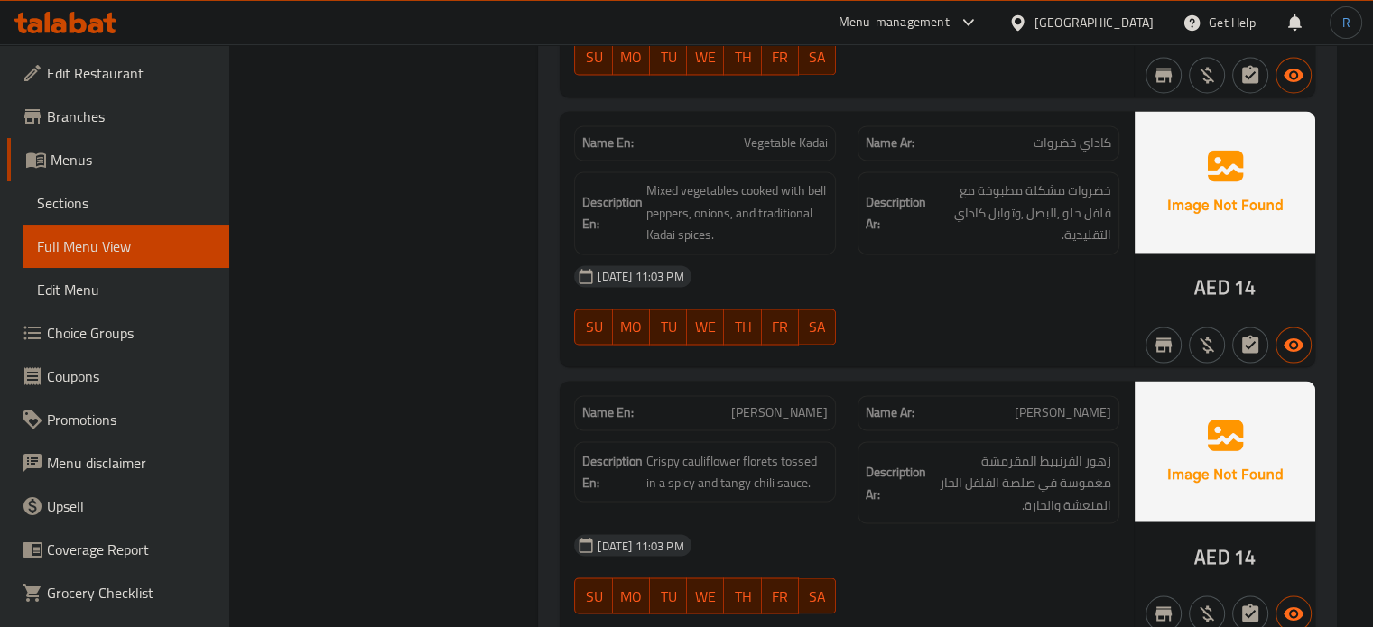
click at [793, 404] on span "Chilli Gobi" at bounding box center [779, 413] width 97 height 19
copy span "Chilli Gobi"
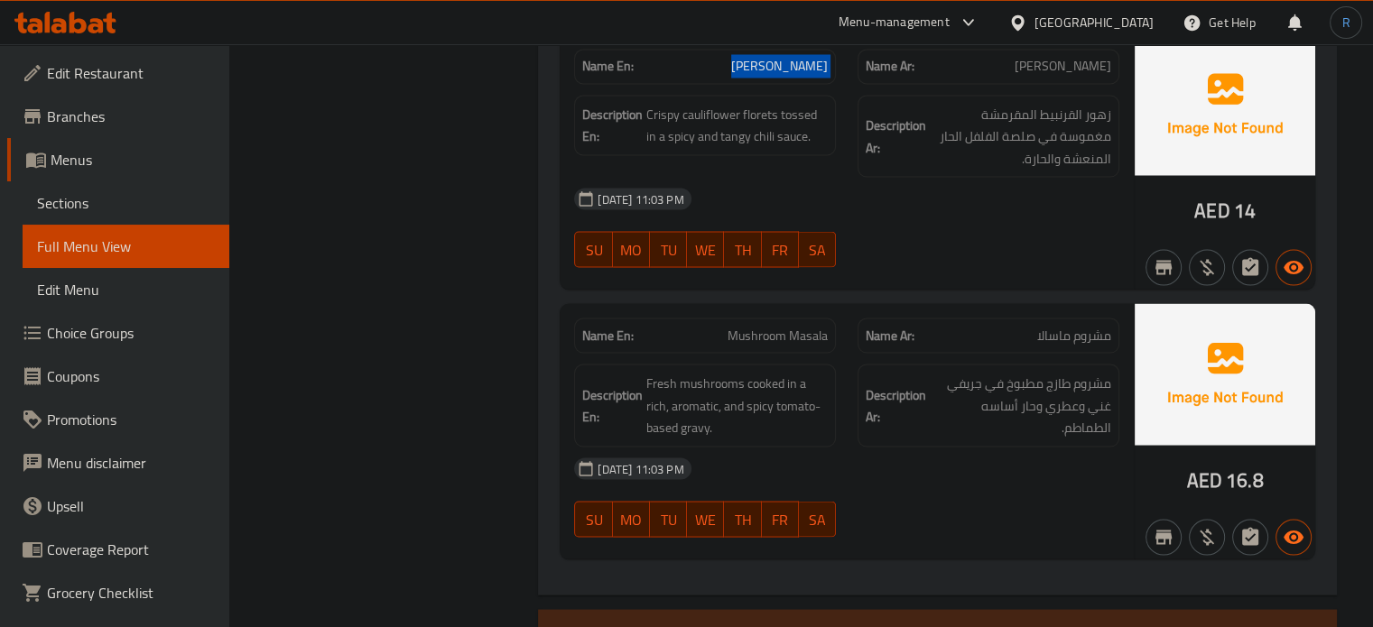
scroll to position [10224, 0]
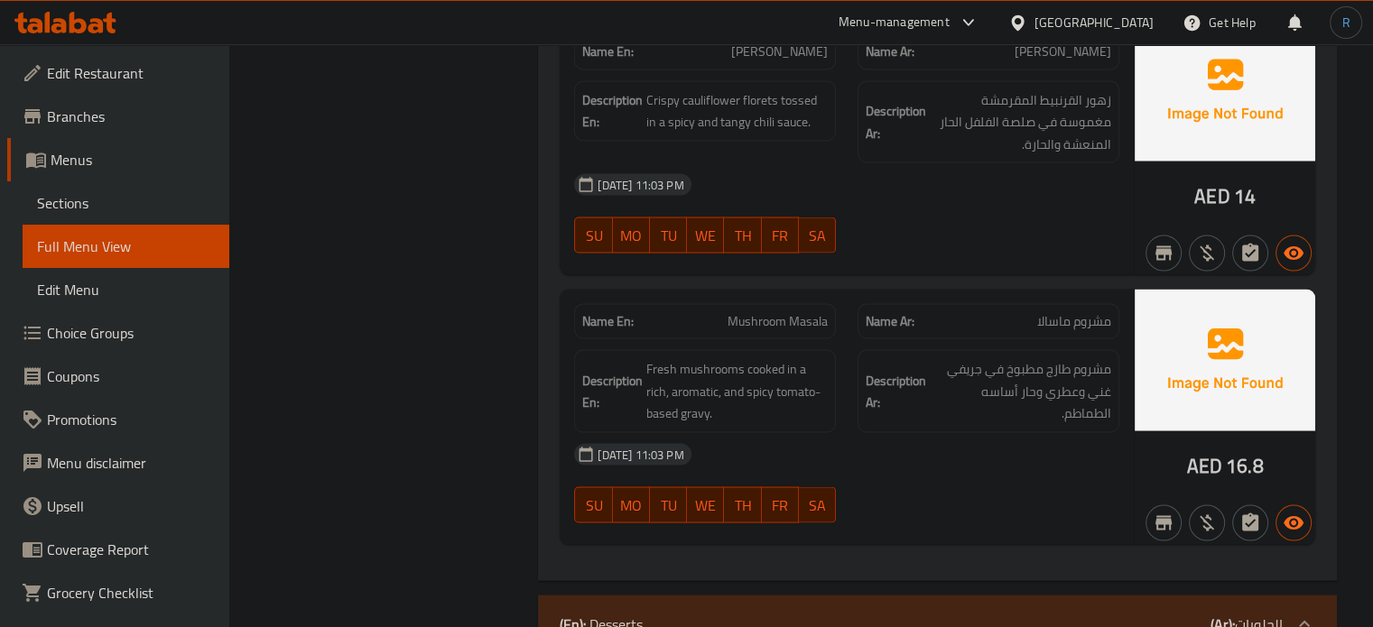
click at [762, 241] on div "Name En: Chilli Gobi Name Ar: تشيلي جوبي Description En: Crispy cauliflower flo…" at bounding box center [847, 147] width 574 height 255
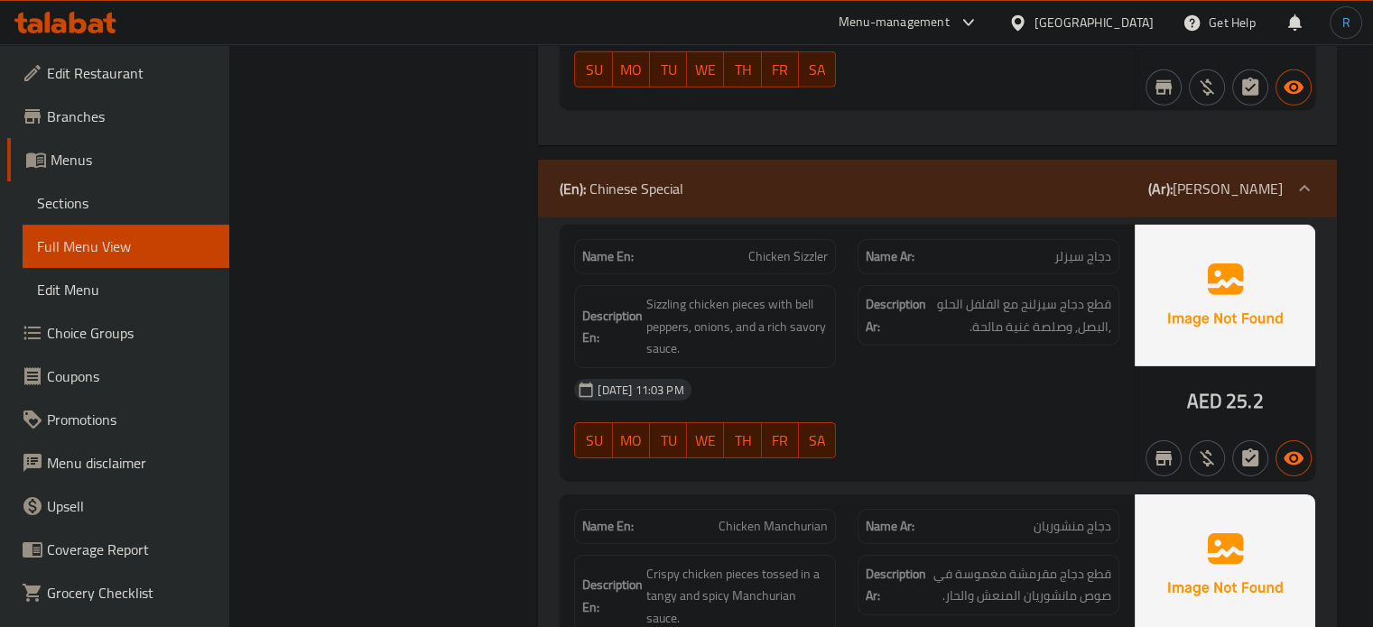
click at [881, 368] on div "13-10-2025 11:03 PM" at bounding box center [846, 389] width 567 height 43
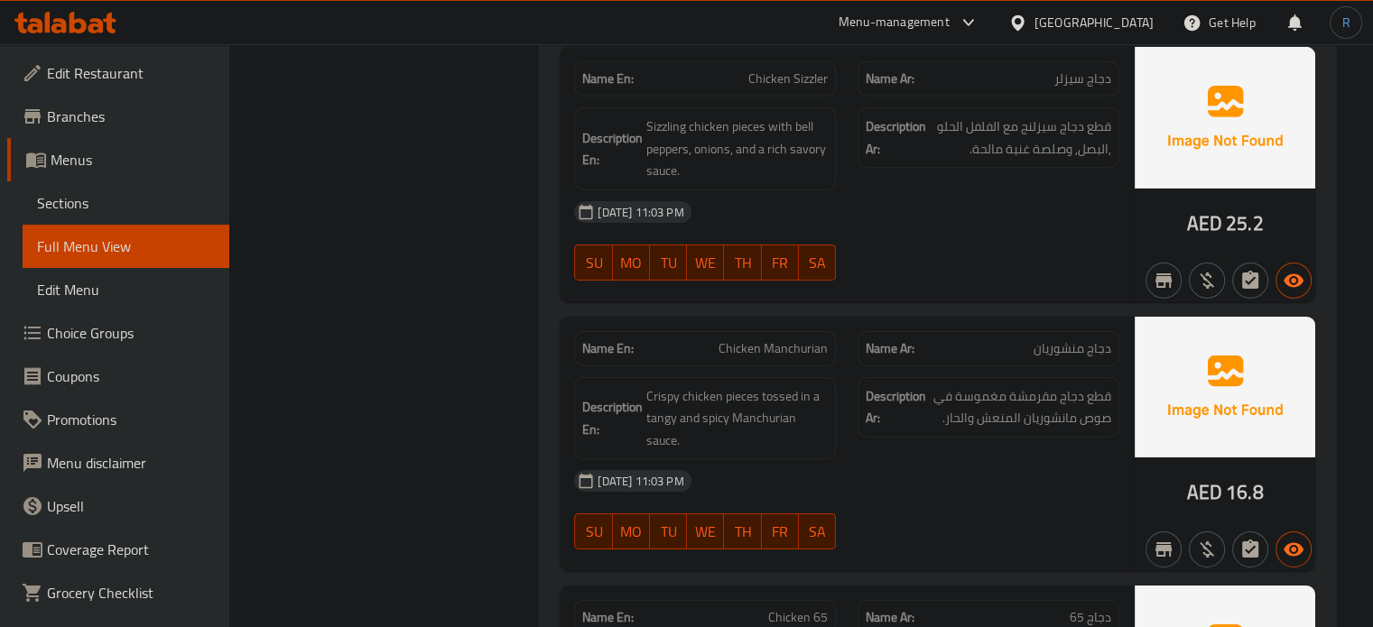
scroll to position [6001, 0]
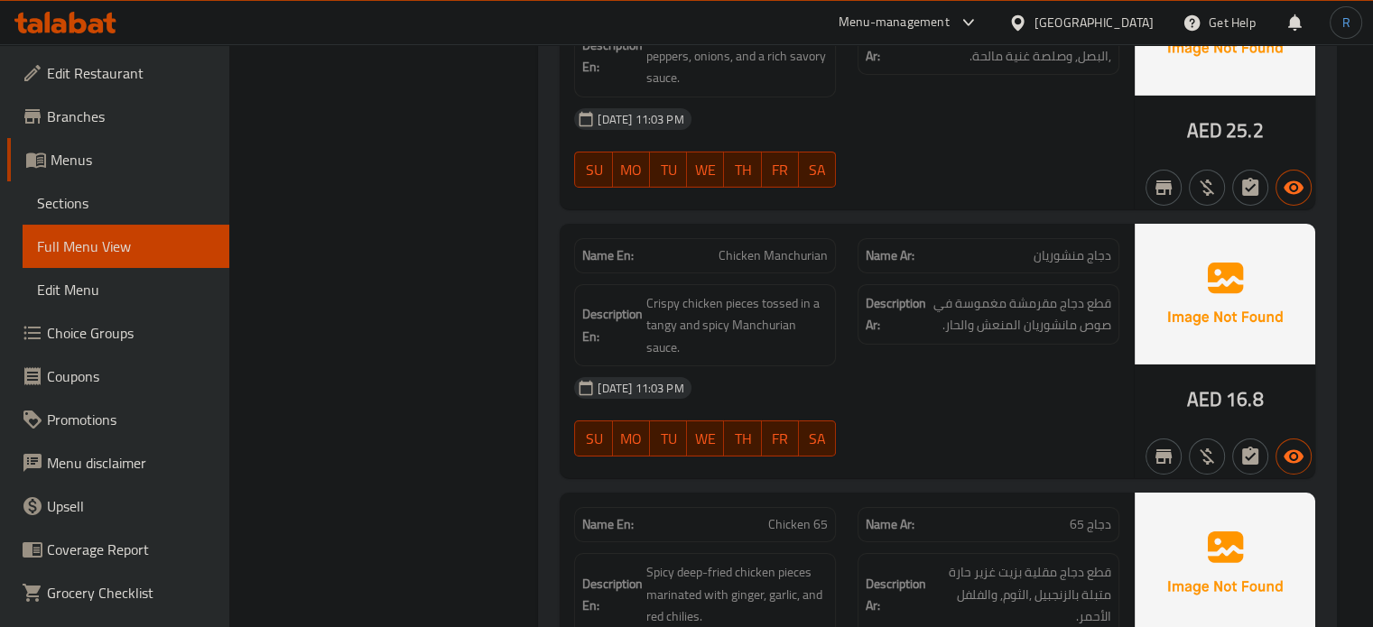
click at [867, 339] on div "Description Ar: قطع دجاج مقرمشة مغموسة في صوص مانشوريان المنعش والحار." at bounding box center [988, 326] width 283 height 105
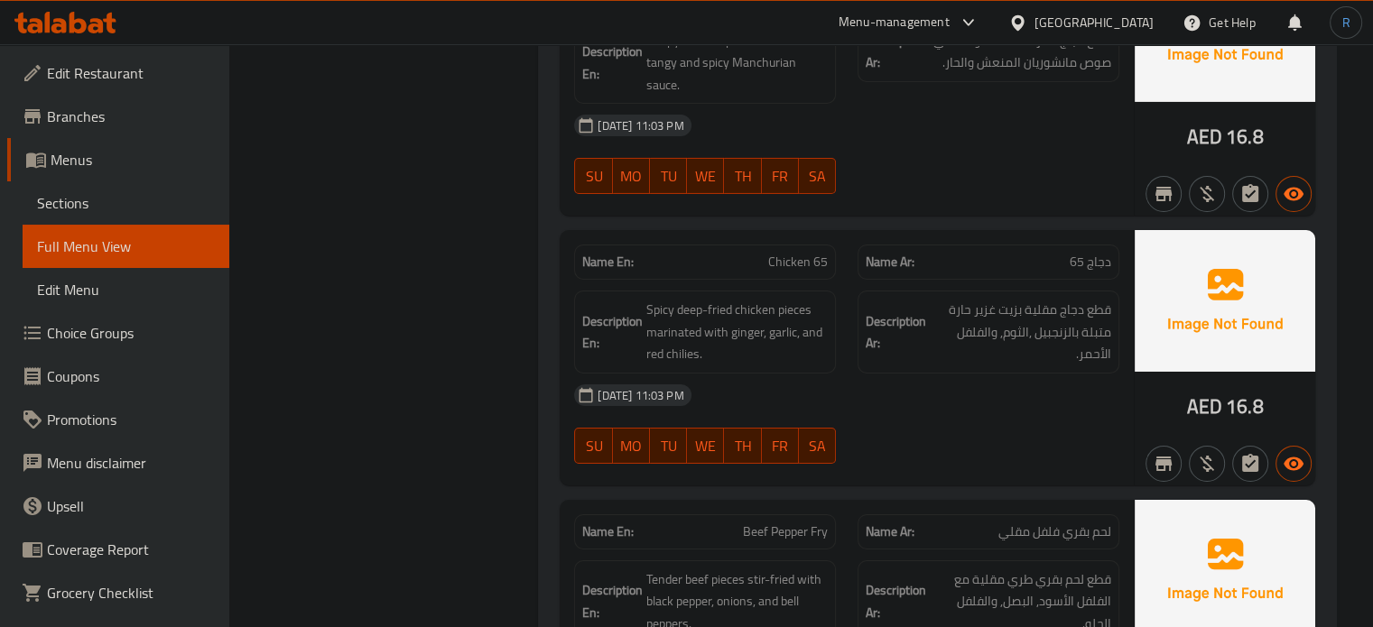
scroll to position [6271, 0]
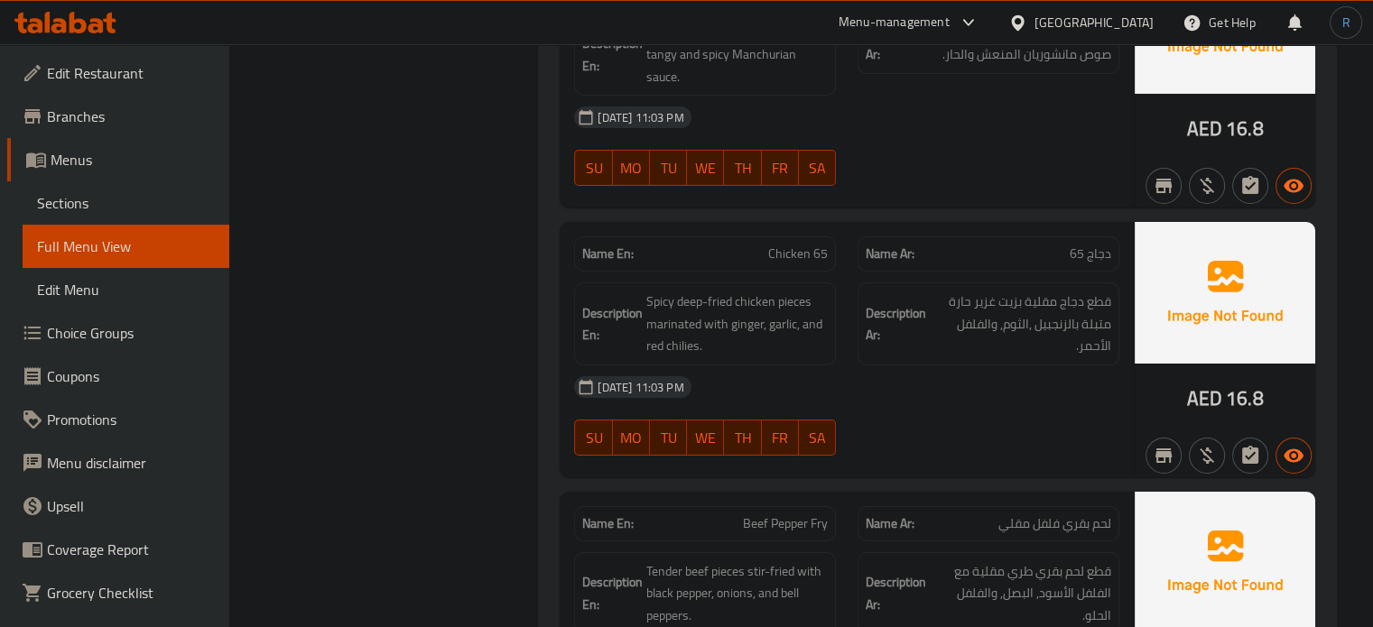
click at [837, 384] on div "13-10-2025 11:03 PM" at bounding box center [846, 387] width 567 height 43
click at [674, 338] on span "Spicy deep-fried chicken pieces marinated with ginger, garlic, and red chilies." at bounding box center [736, 324] width 181 height 67
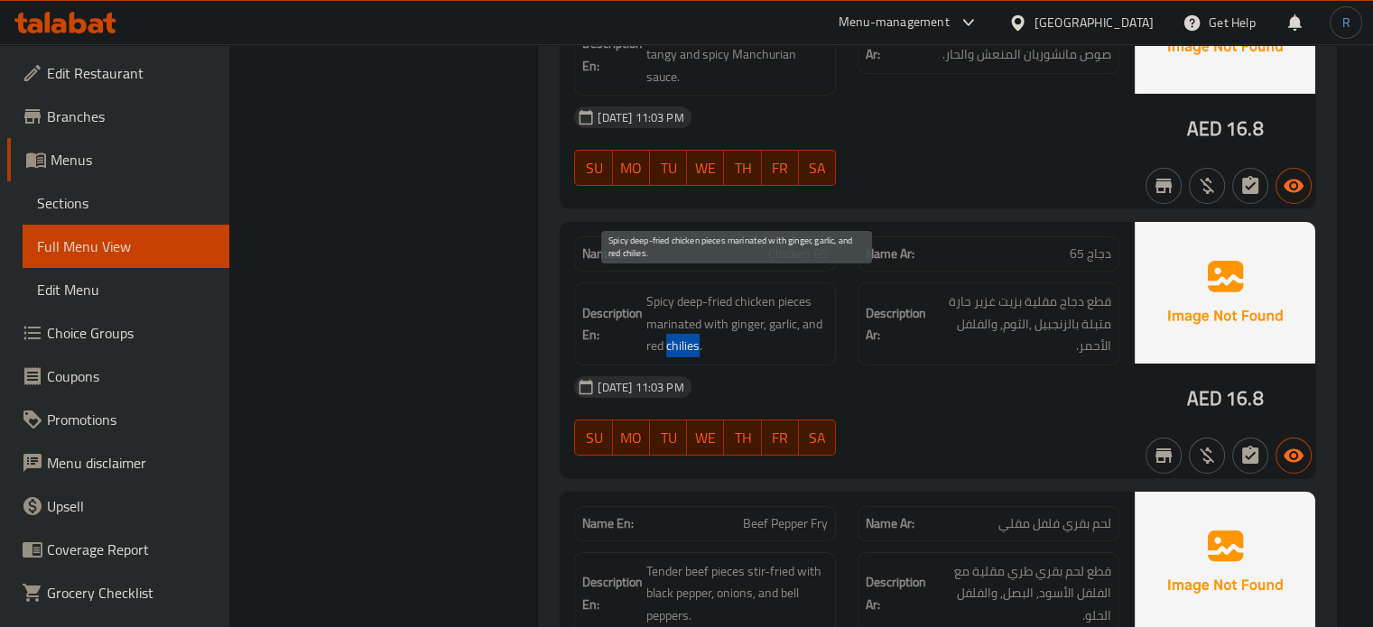
click at [674, 338] on span "Spicy deep-fried chicken pieces marinated with ginger, garlic, and red chilies." at bounding box center [736, 324] width 181 height 67
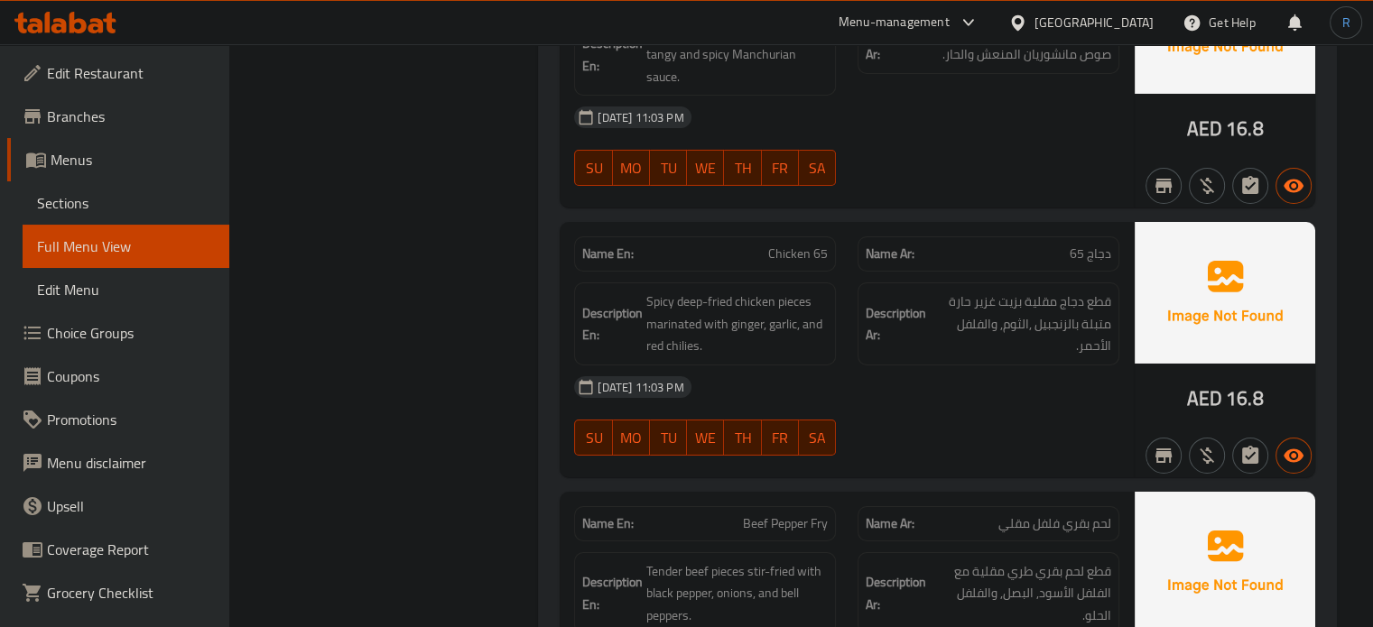
click at [784, 245] on span "Chicken 65" at bounding box center [798, 254] width 60 height 19
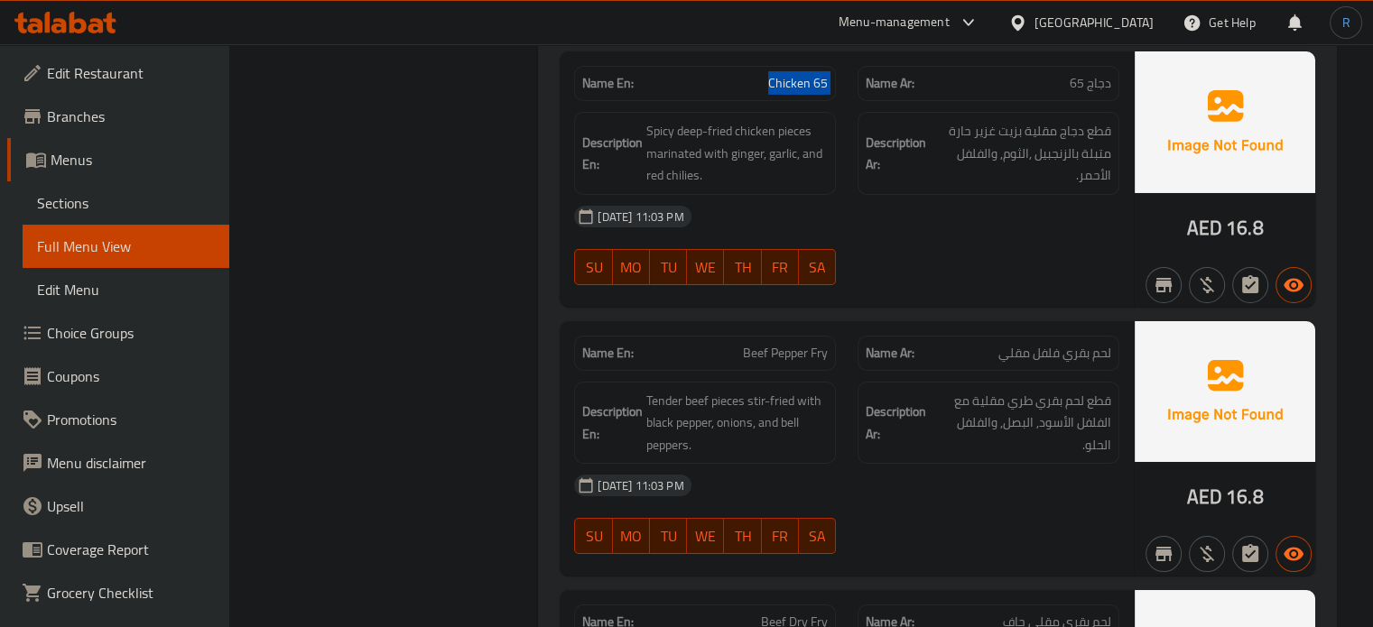
scroll to position [6452, 0]
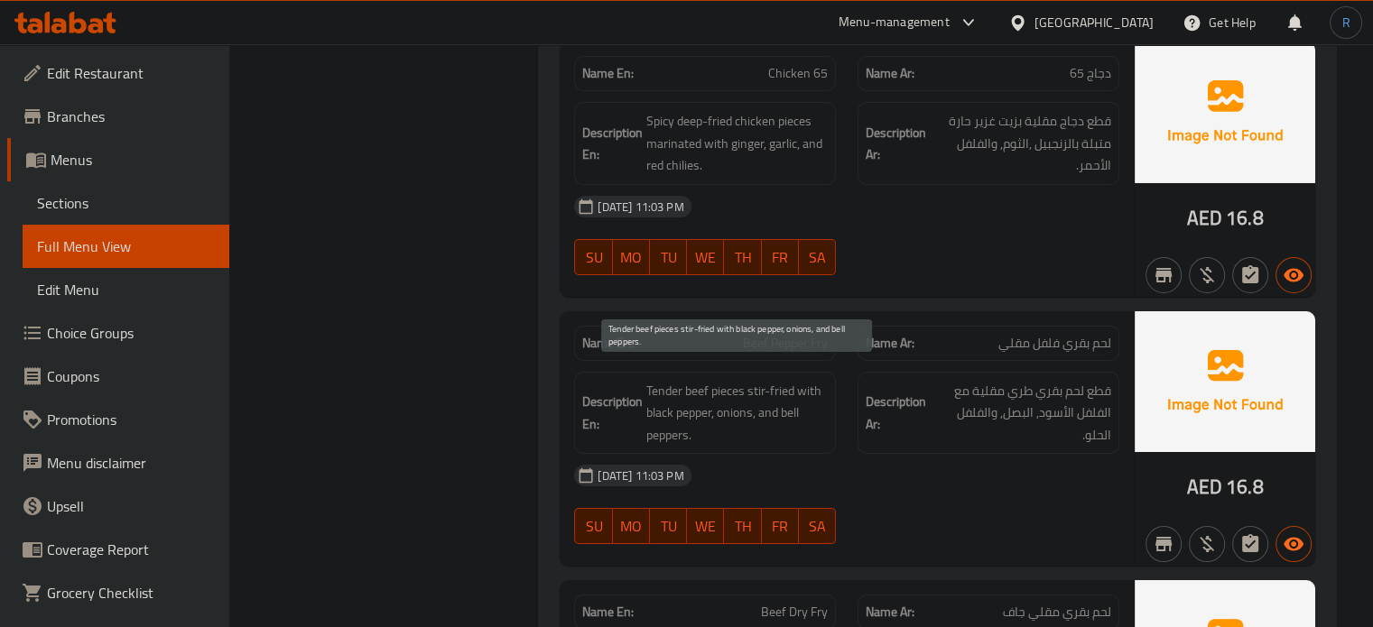
click at [715, 380] on span "Tender beef pieces stir-fried with black pepper, onions, and bell peppers." at bounding box center [736, 413] width 181 height 67
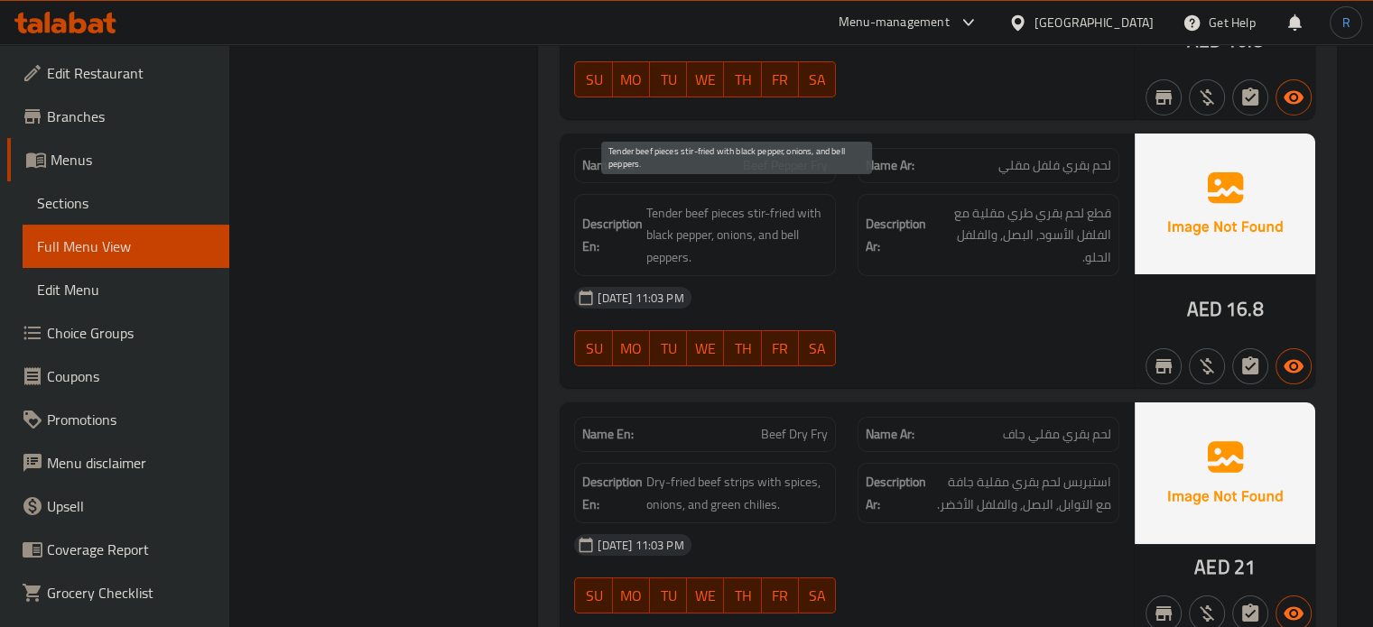
scroll to position [6632, 0]
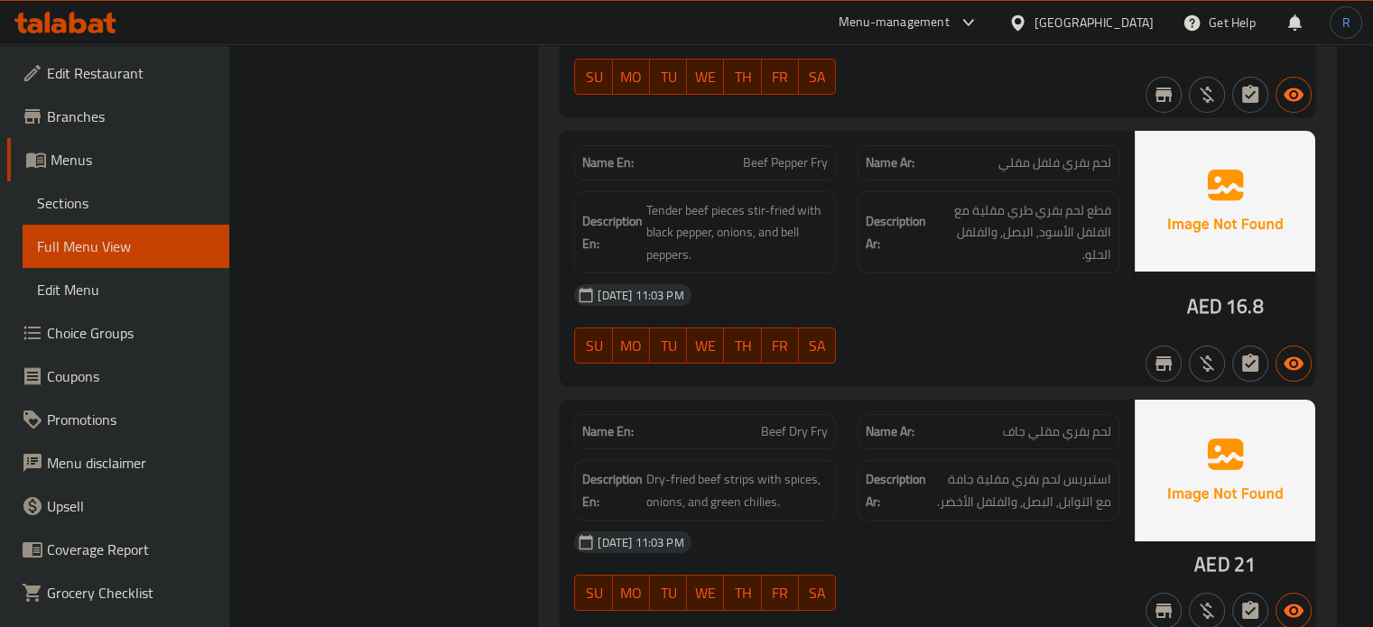
click at [766, 276] on div "13-10-2025 11:03 PM" at bounding box center [846, 295] width 567 height 43
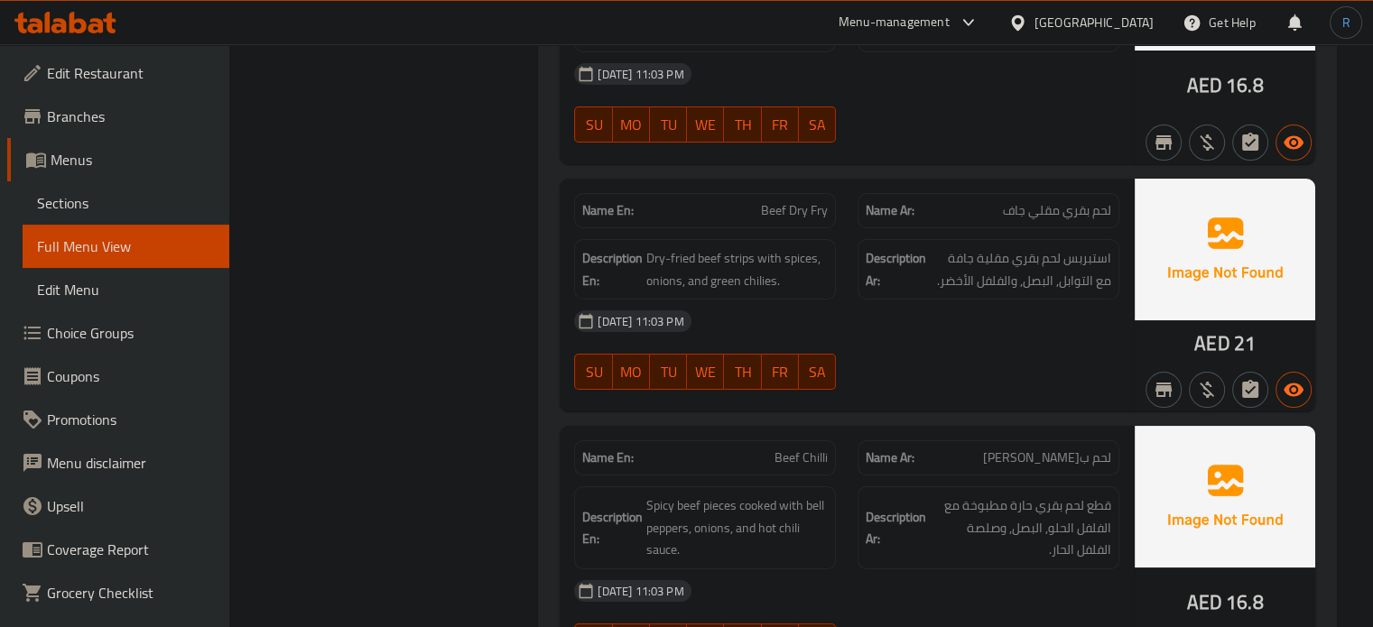
scroll to position [6903, 0]
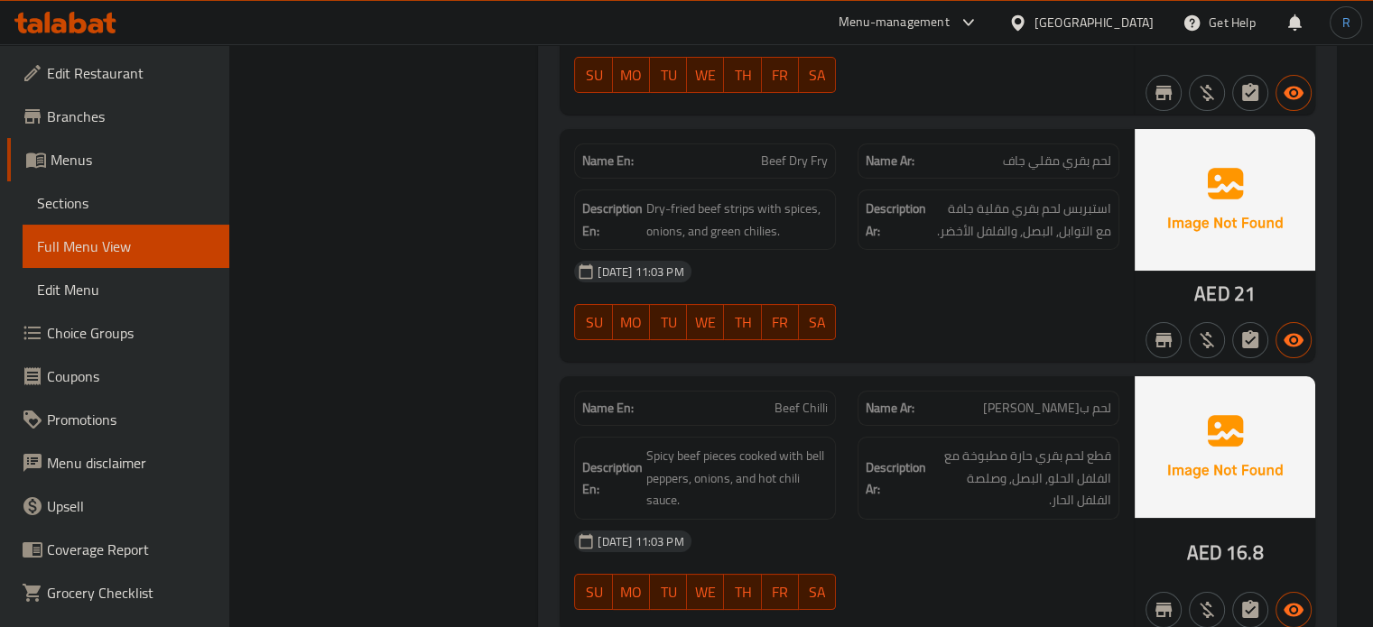
click at [800, 152] on span "Beef Dry Fry" at bounding box center [794, 161] width 67 height 19
click at [1086, 200] on span "استبربس لحم بقري مقلية جافة مع التوابل, البصل, والفلفل الأخضر." at bounding box center [1020, 220] width 181 height 44
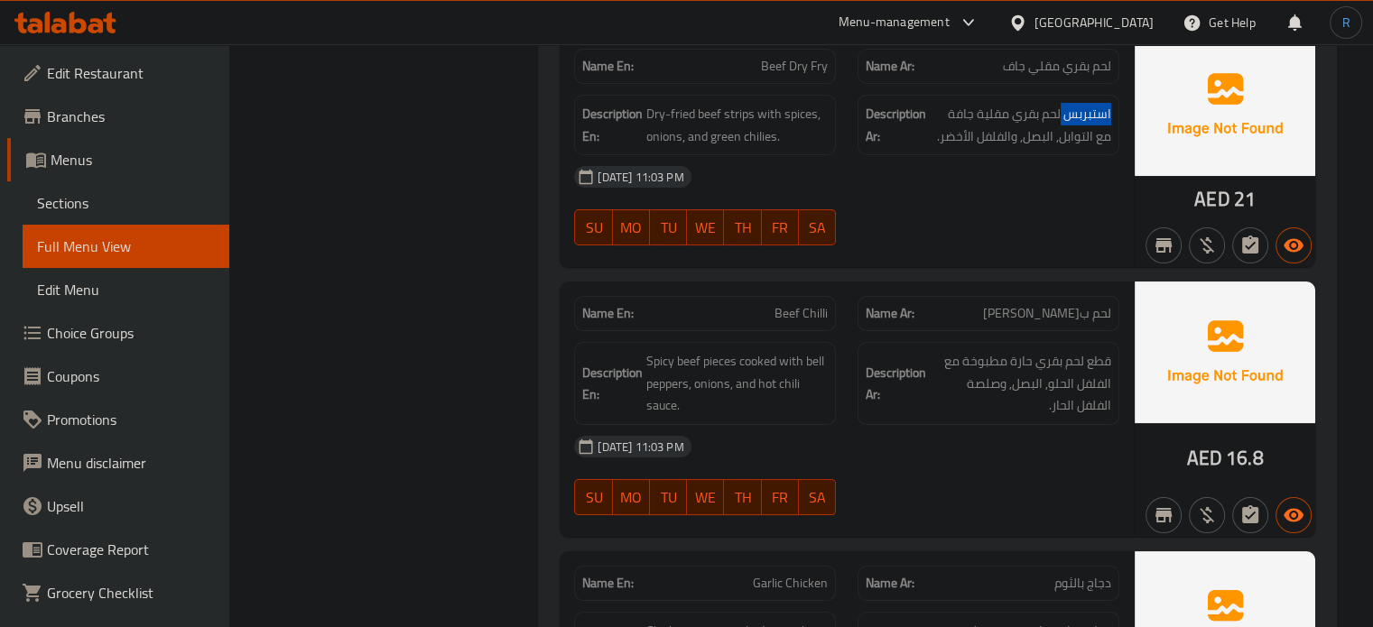
scroll to position [7084, 0]
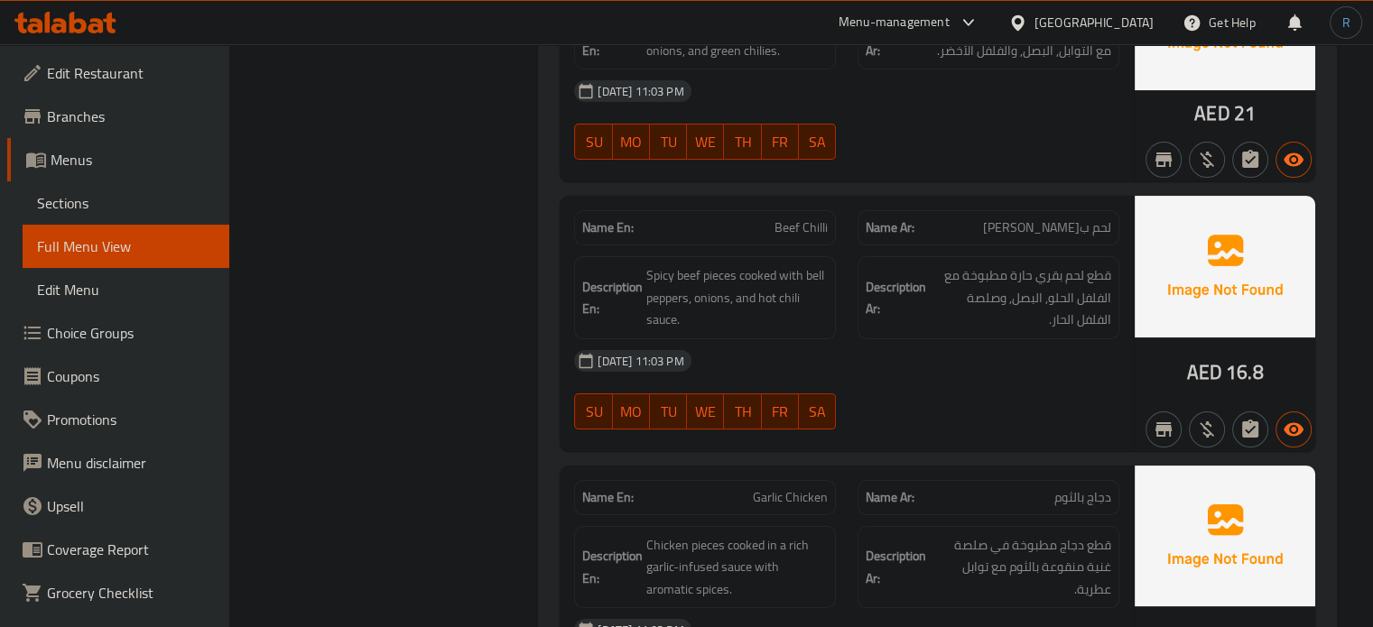
click at [801, 342] on div "13-10-2025 11:03 PM" at bounding box center [846, 360] width 567 height 43
click at [905, 386] on div "13-10-2025 11:03 PM SU MO TU WE TH FR SA" at bounding box center [846, 389] width 567 height 101
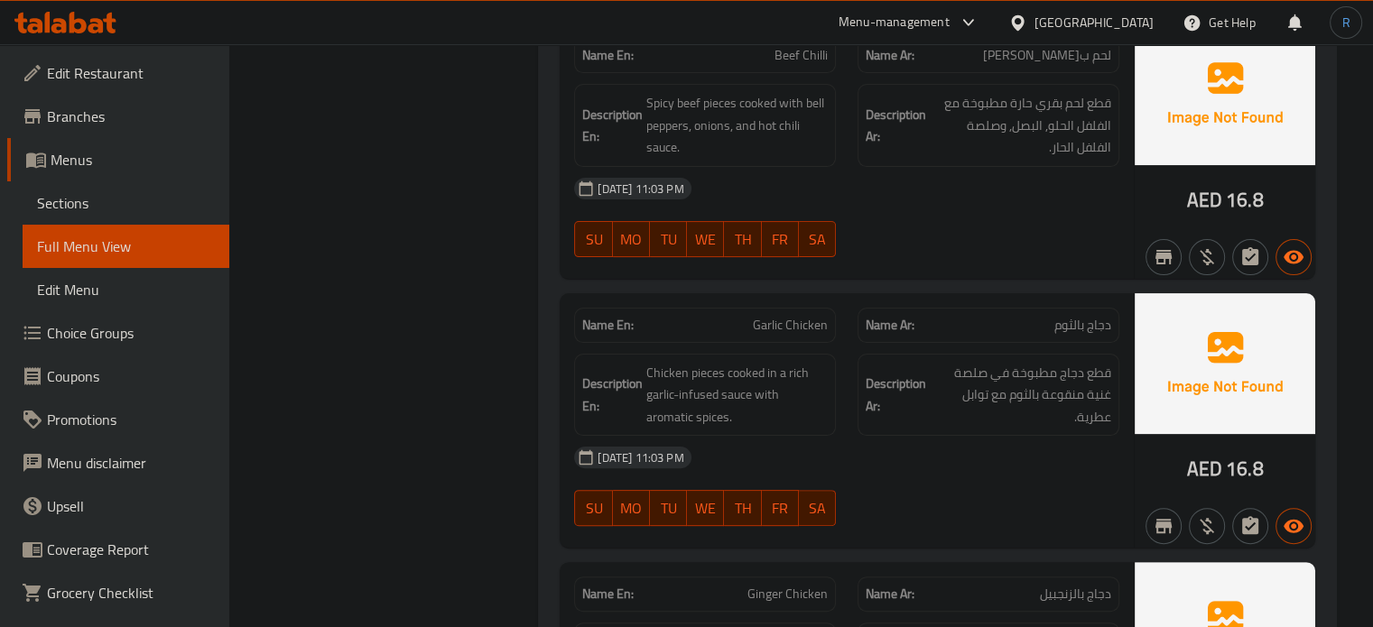
scroll to position [7355, 0]
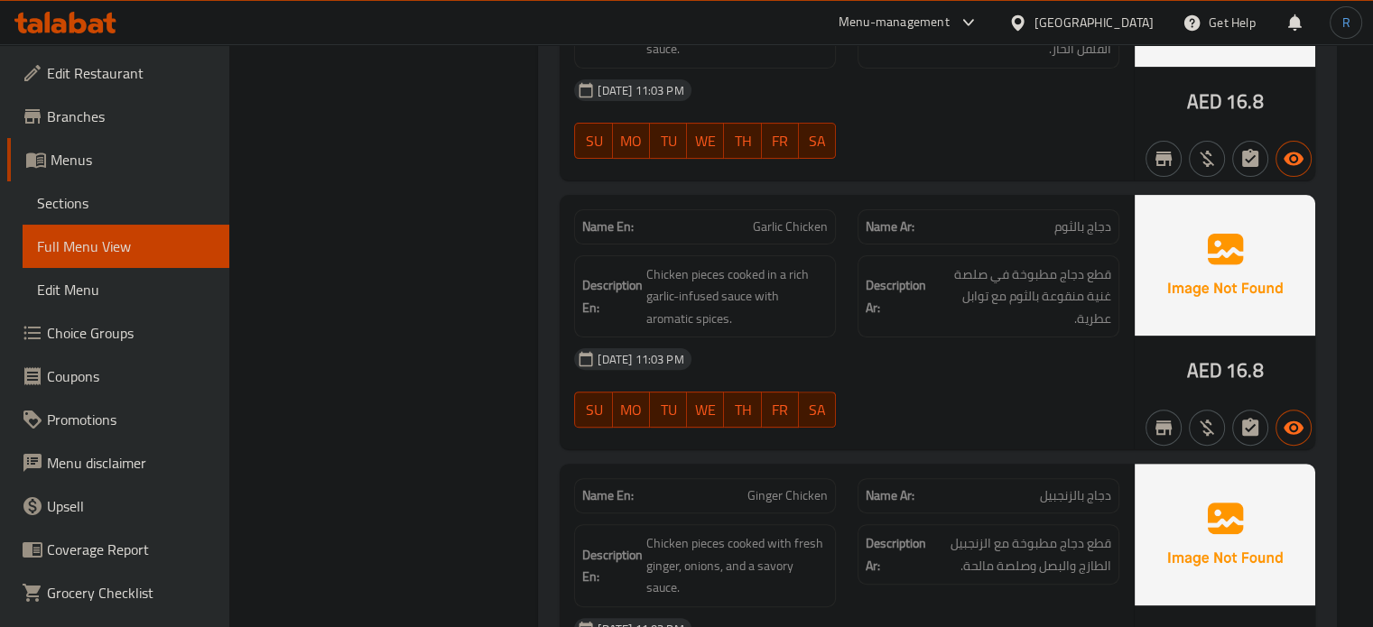
click at [930, 338] on div "13-10-2025 11:03 PM" at bounding box center [846, 359] width 567 height 43
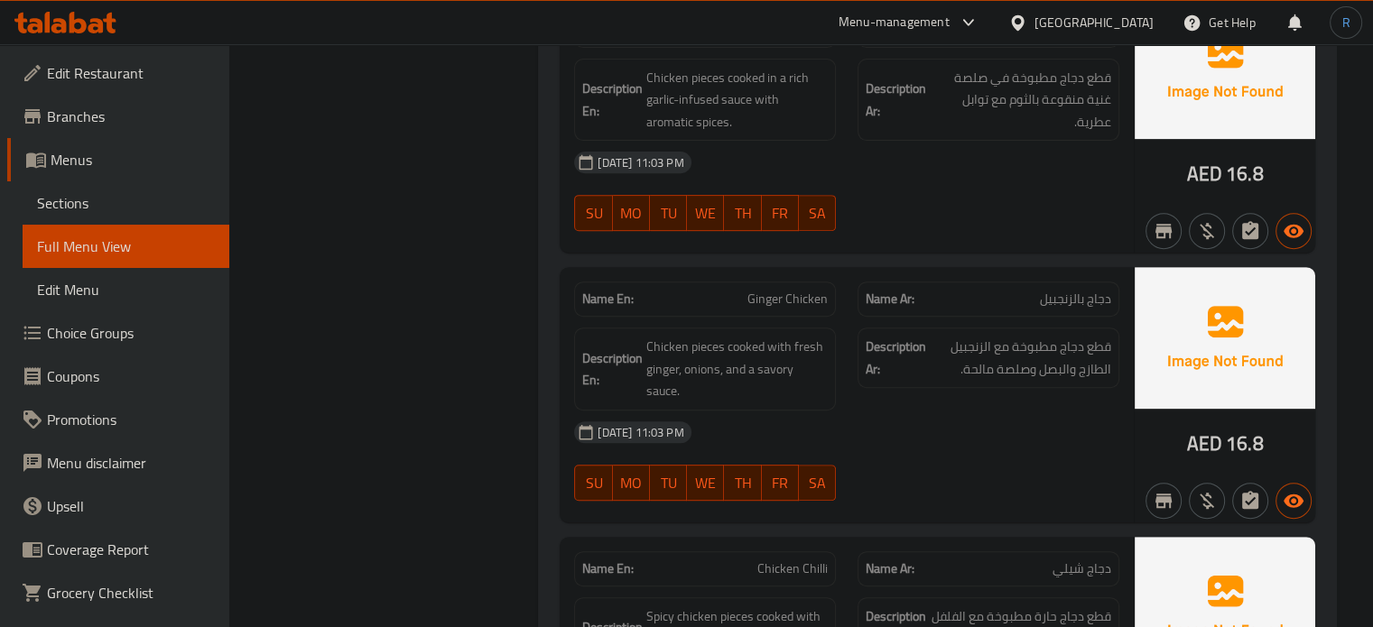
scroll to position [7625, 0]
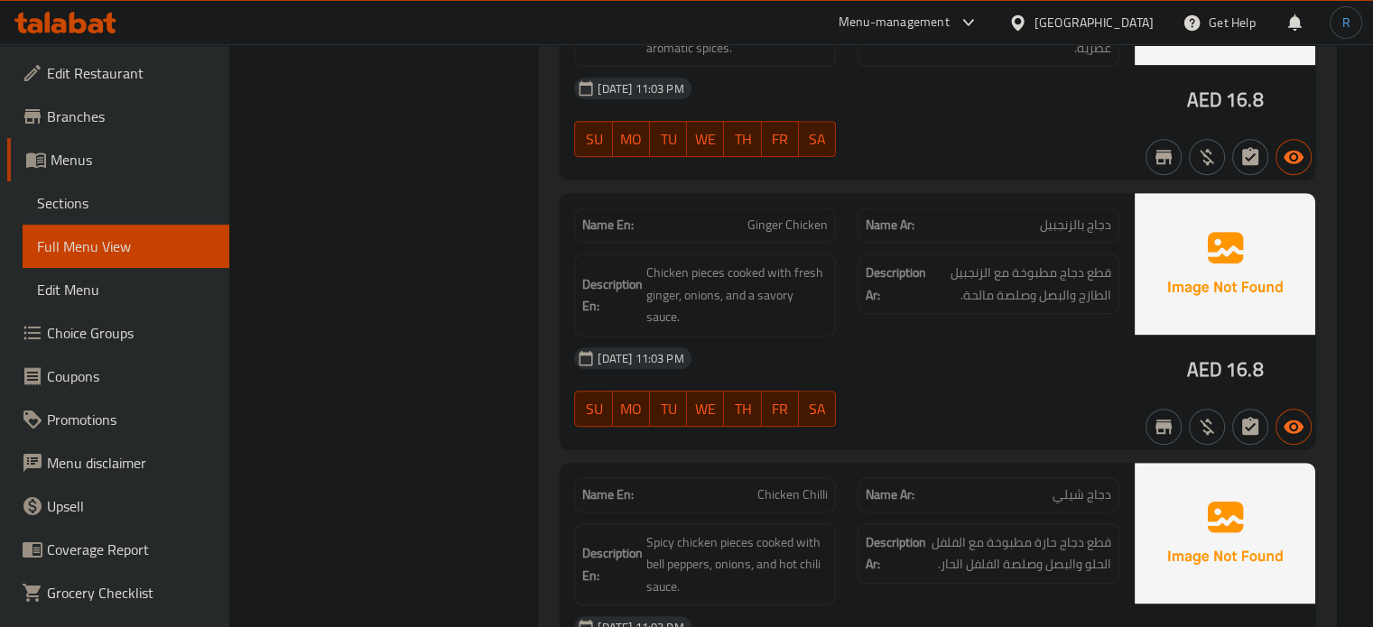
click at [879, 349] on div "13-10-2025 11:03 PM" at bounding box center [846, 358] width 567 height 43
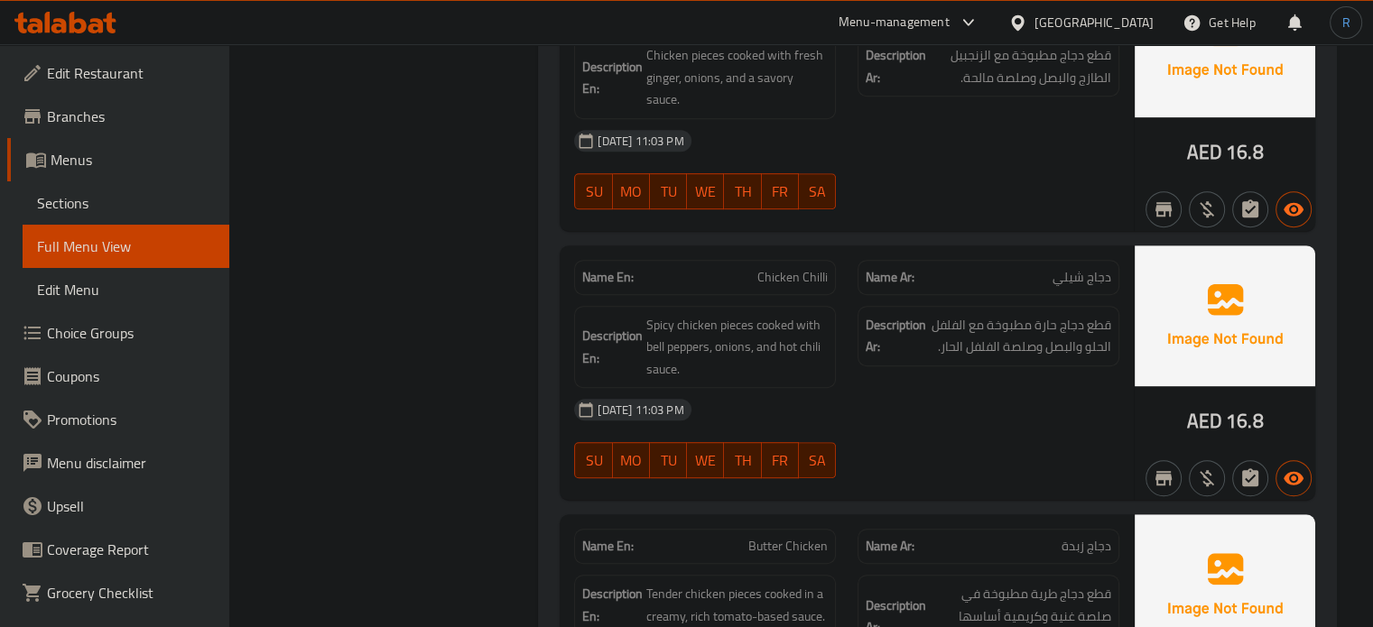
scroll to position [7896, 0]
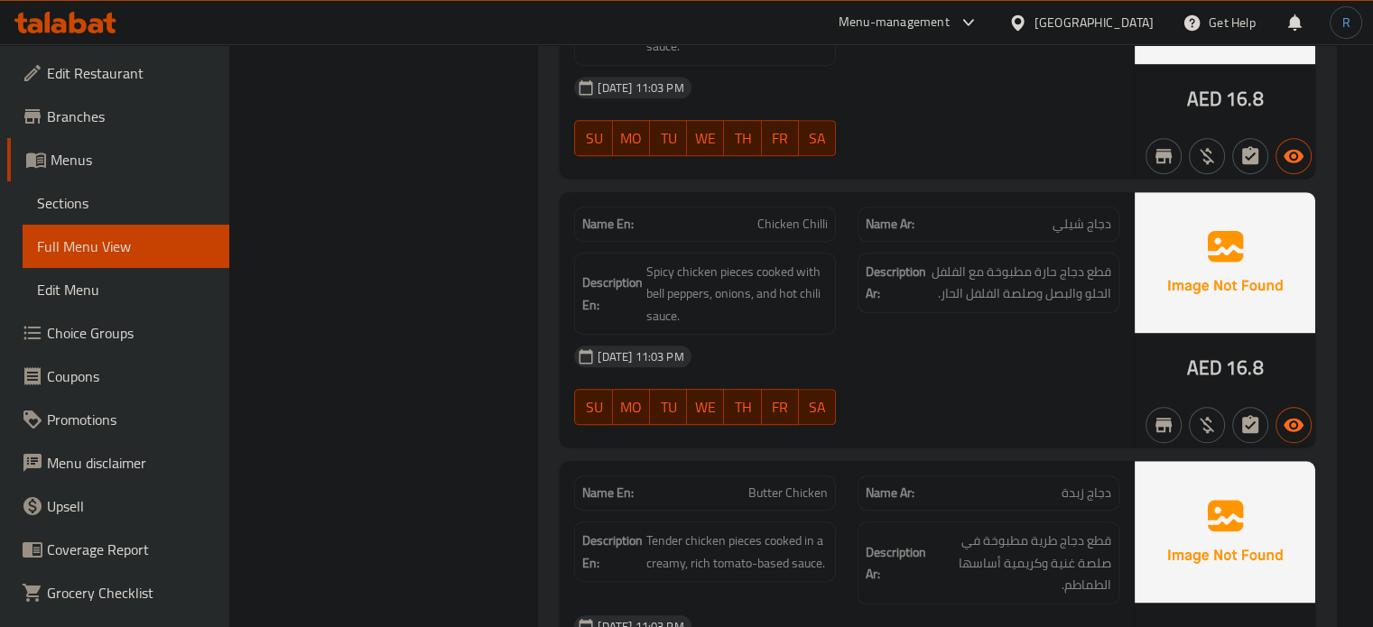
click at [868, 376] on div "13-10-2025 11:03 PM SU MO TU WE TH FR SA" at bounding box center [846, 385] width 567 height 101
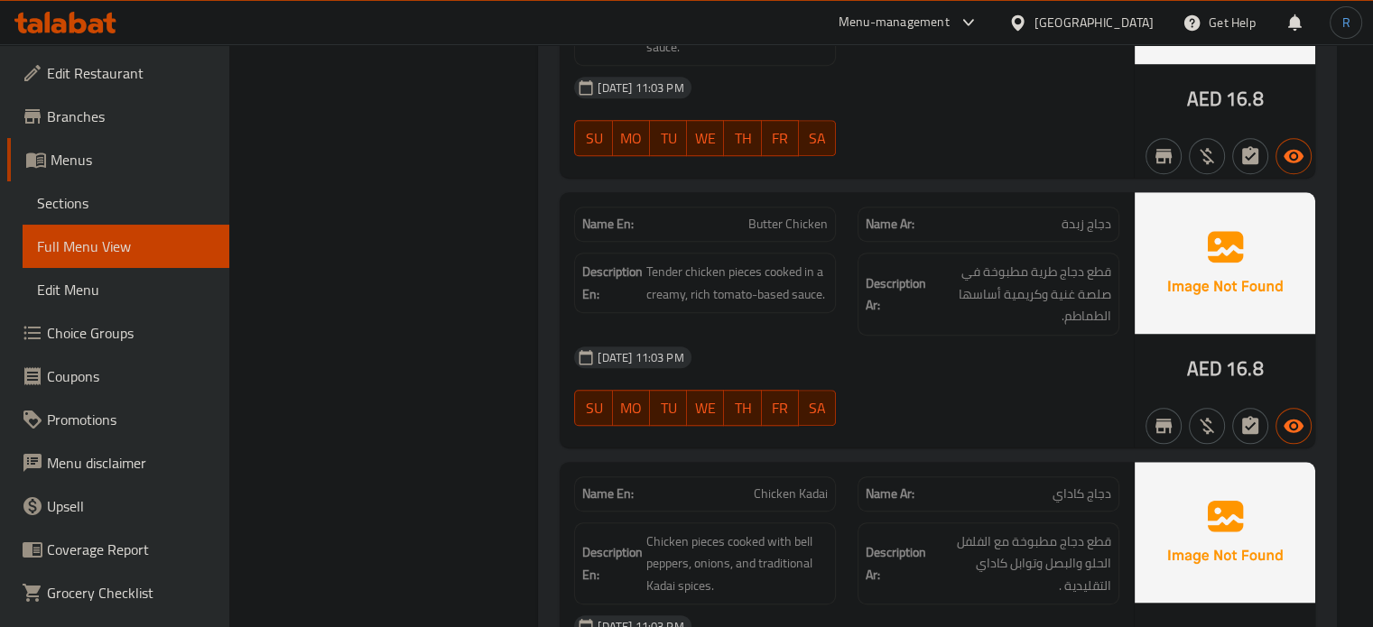
scroll to position [8167, 0]
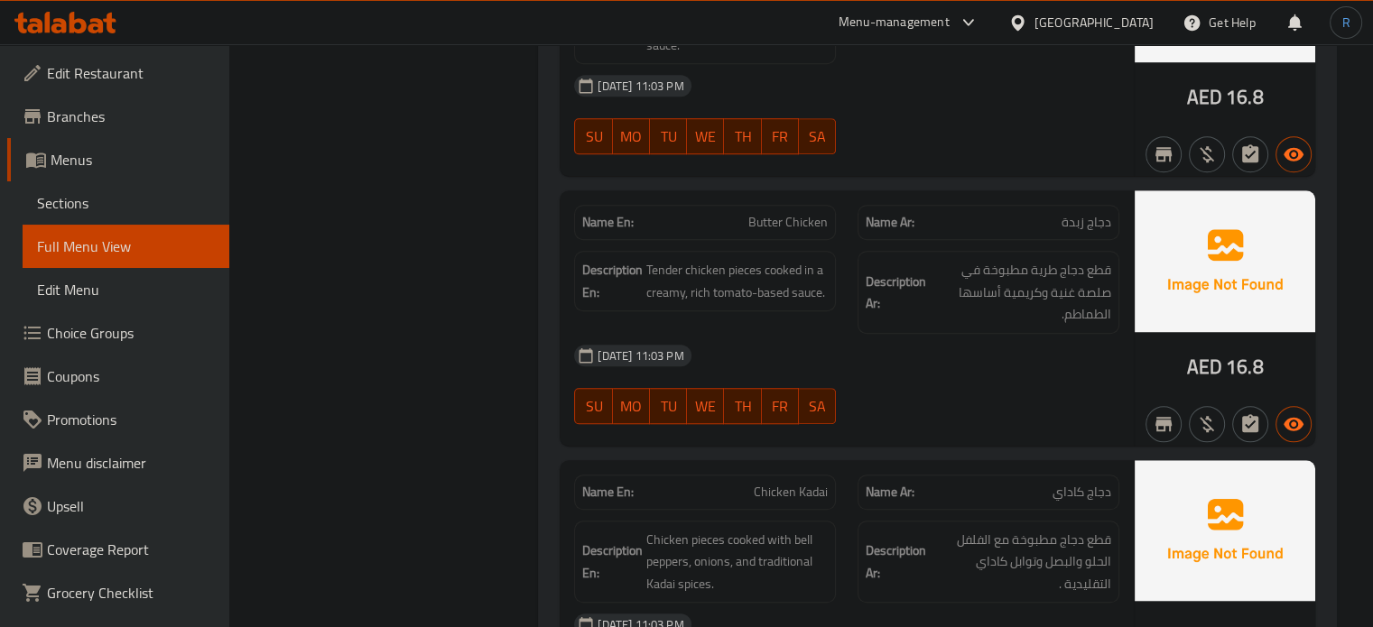
click at [770, 213] on span "Butter Chicken" at bounding box center [787, 222] width 79 height 19
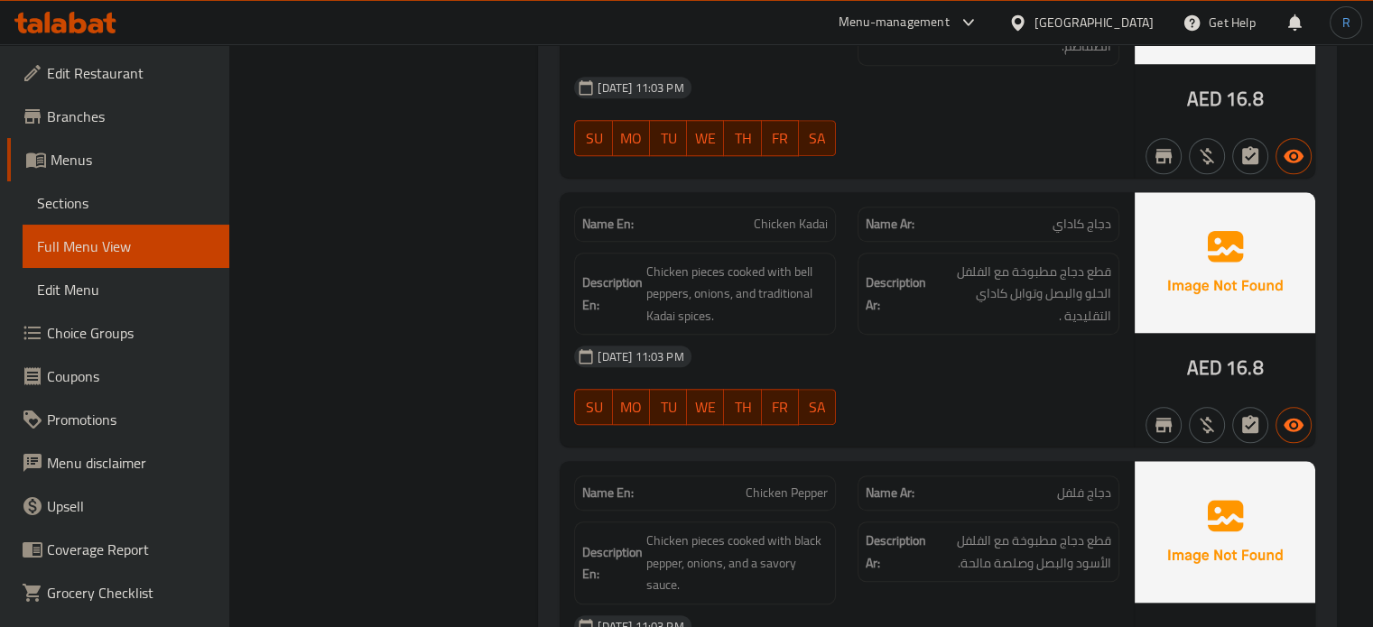
scroll to position [8438, 0]
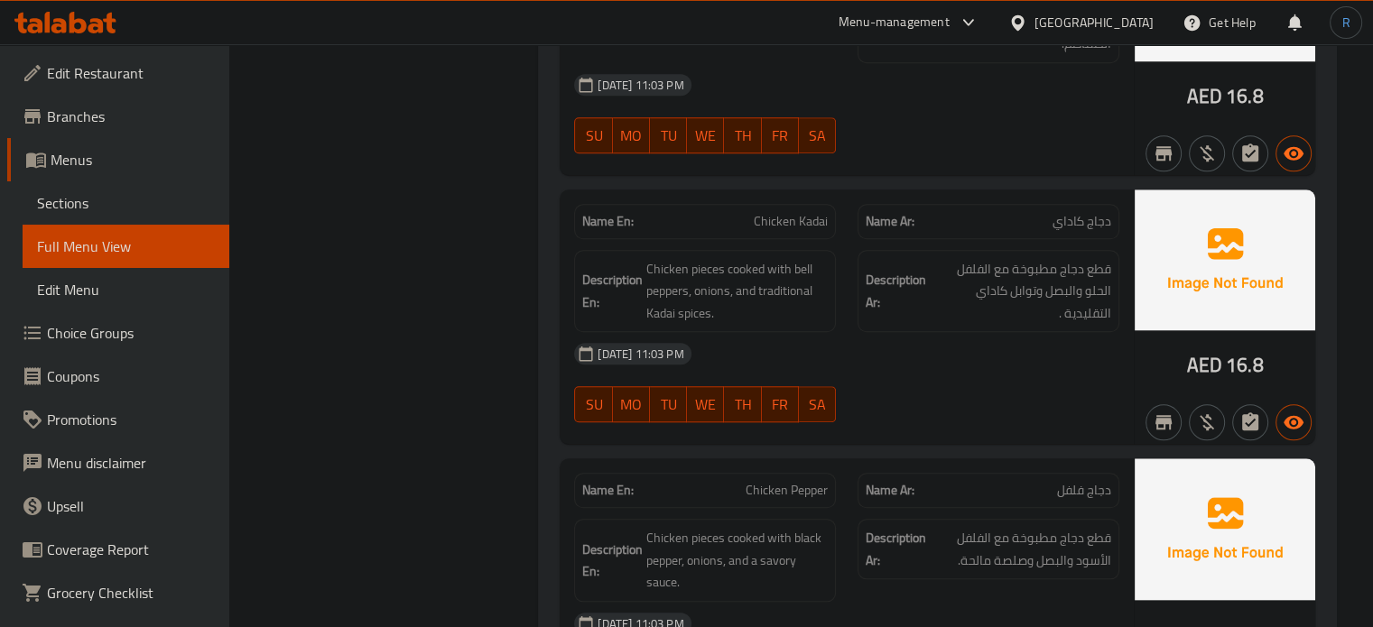
click at [894, 367] on div "13-10-2025 11:03 PM SU MO TU WE TH FR SA" at bounding box center [846, 382] width 567 height 101
click at [838, 376] on div "SU MO TU WE TH FR SA" at bounding box center [704, 405] width 283 height 58
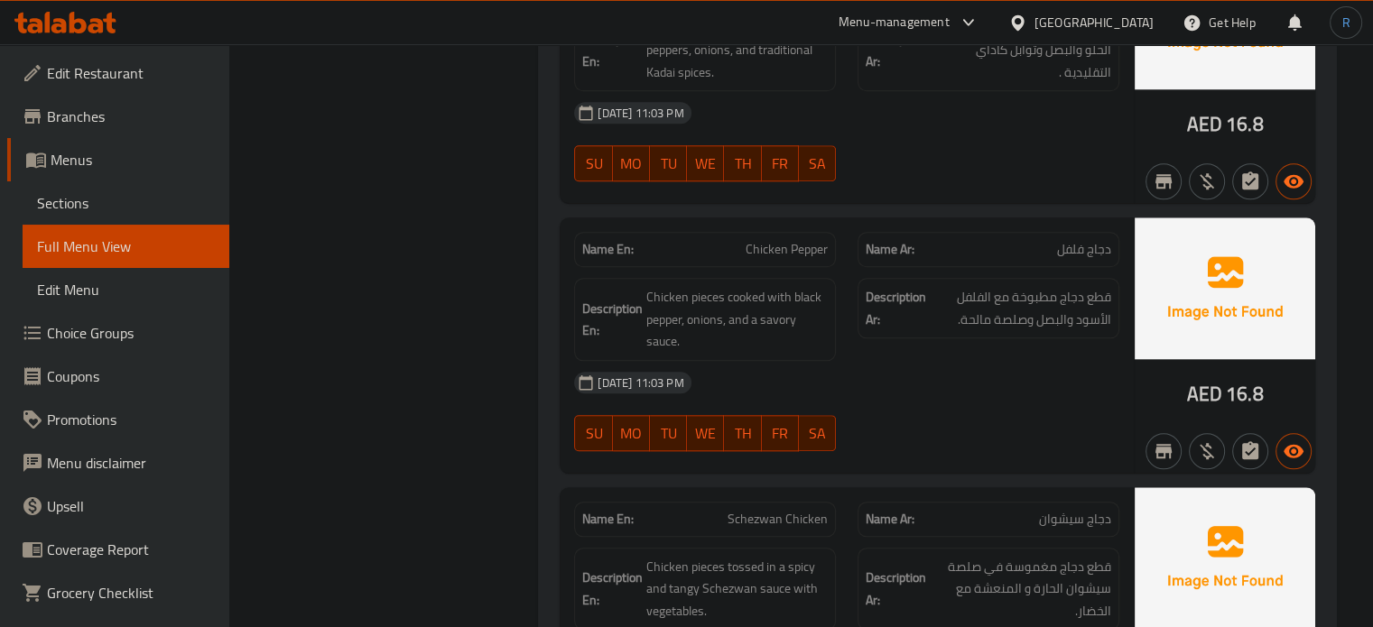
scroll to position [8680, 0]
click at [1029, 440] on div at bounding box center [988, 451] width 283 height 22
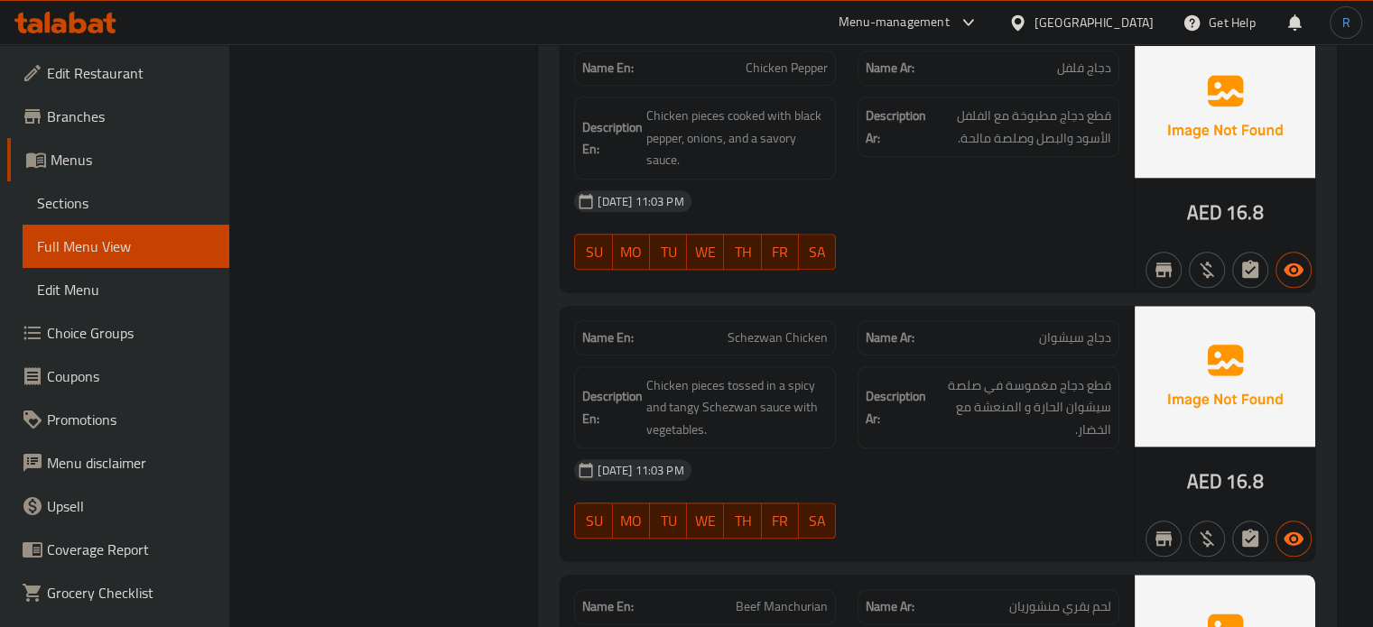
click at [819, 267] on div "Name En: Chicken Pepper Name Ar: دجاج فلفل Description En: Chicken pieces cooke…" at bounding box center [847, 163] width 574 height 255
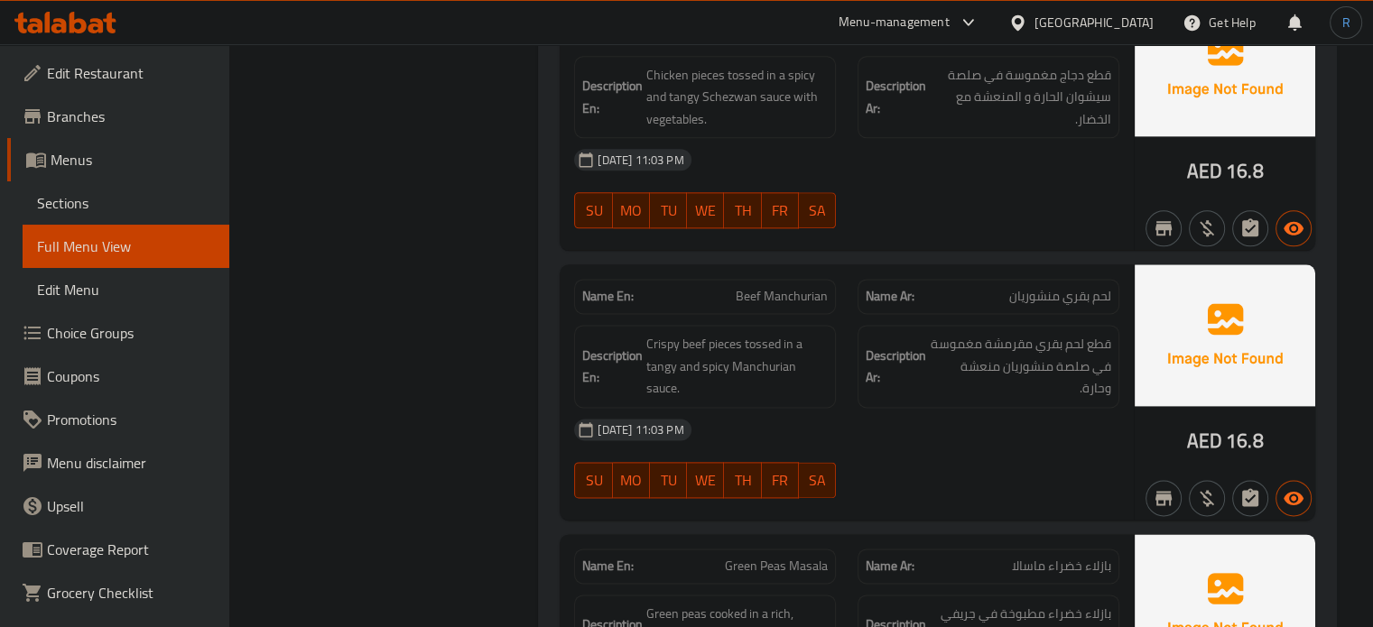
scroll to position [9191, 0]
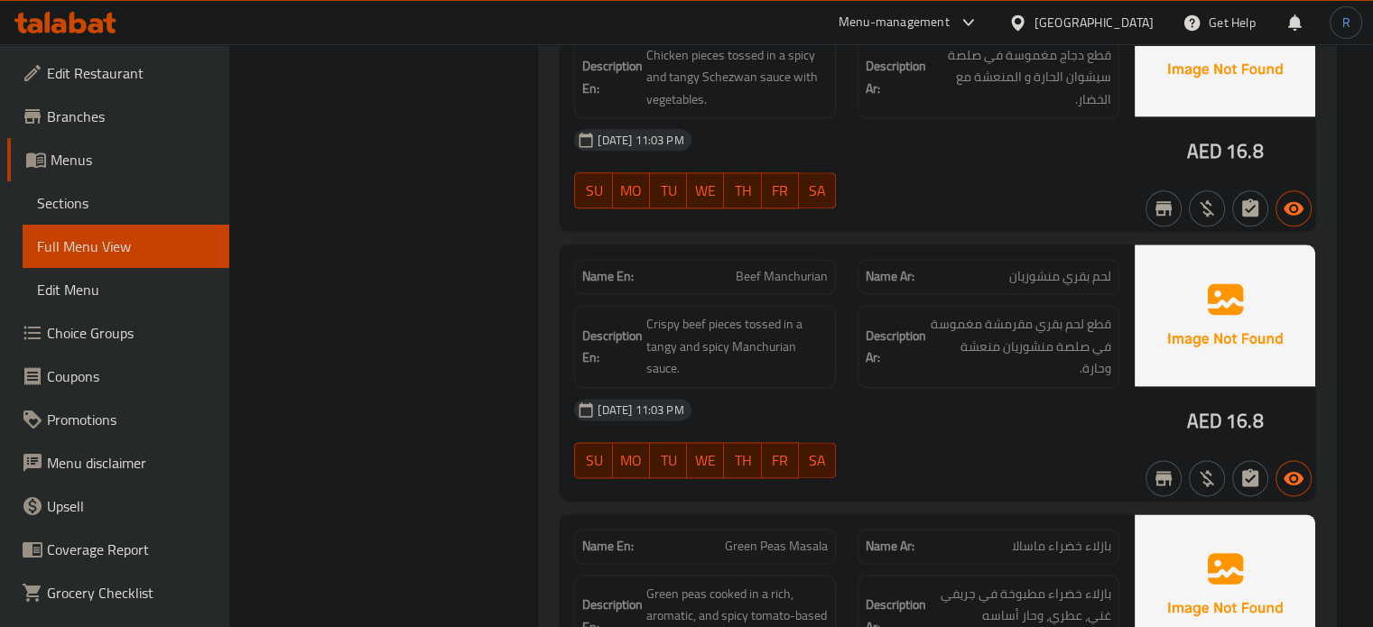
click at [914, 388] on div "13-10-2025 11:03 PM" at bounding box center [846, 409] width 567 height 43
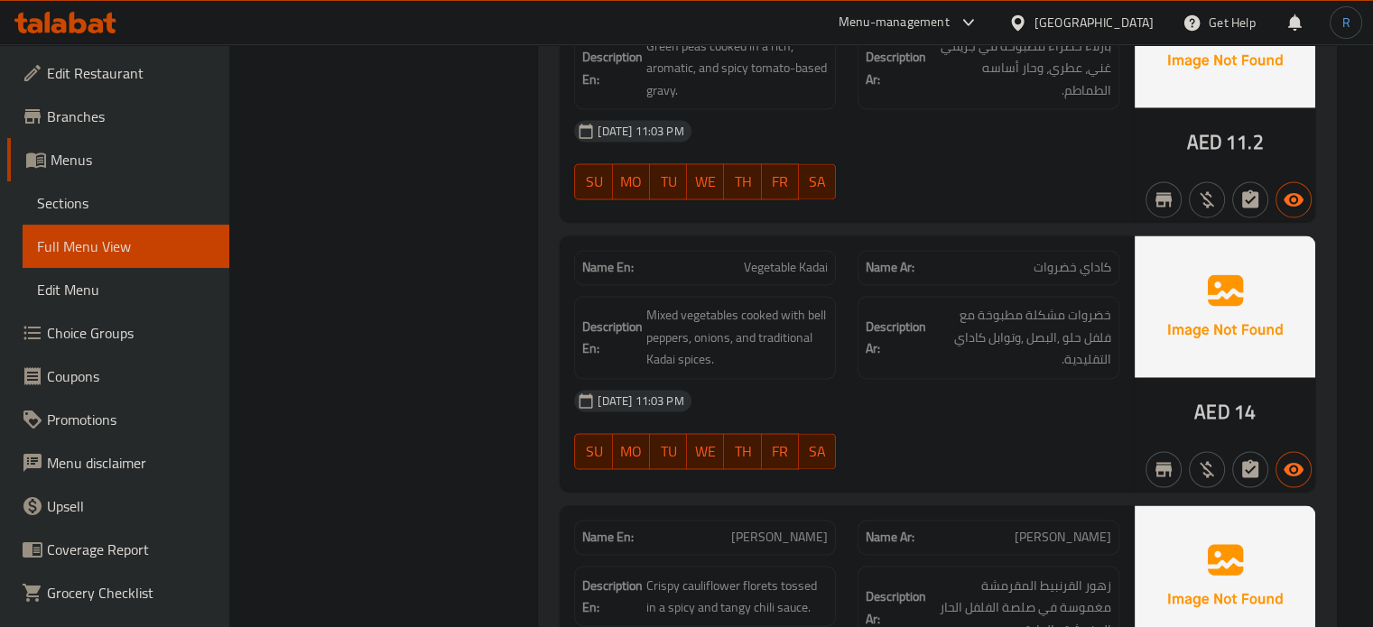
click at [694, 379] on div "13-10-2025 11:03 PM" at bounding box center [846, 400] width 567 height 43
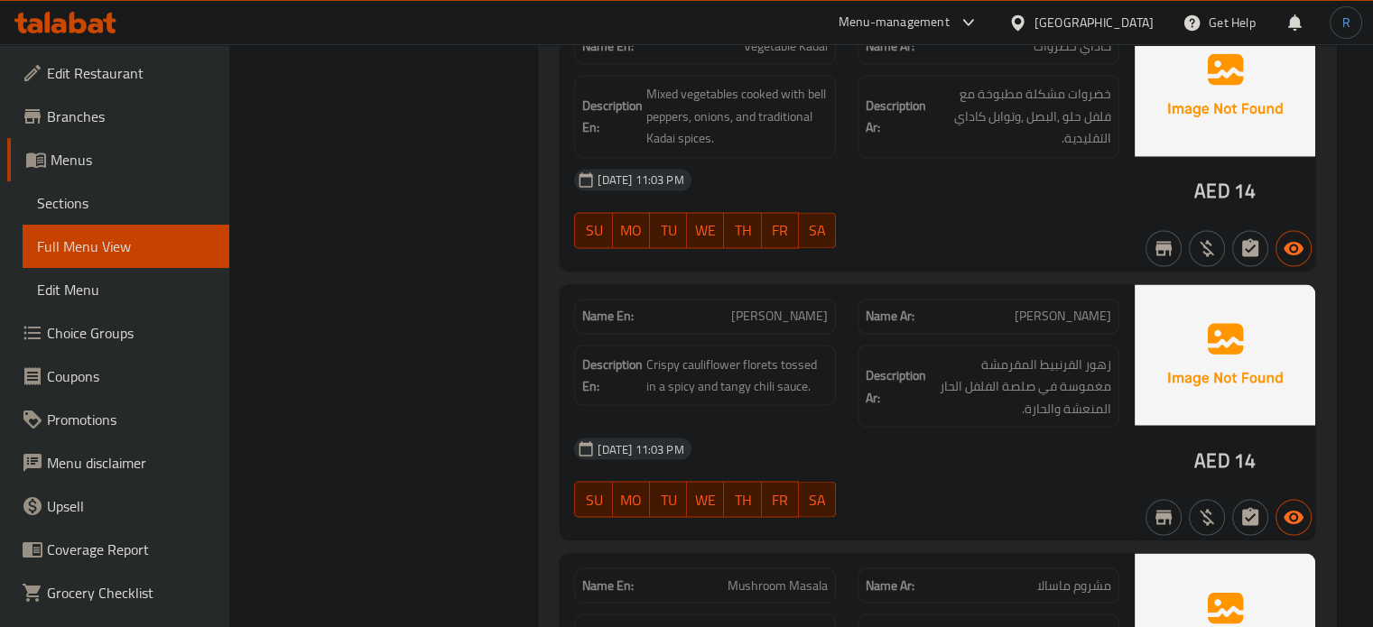
scroll to position [10010, 0]
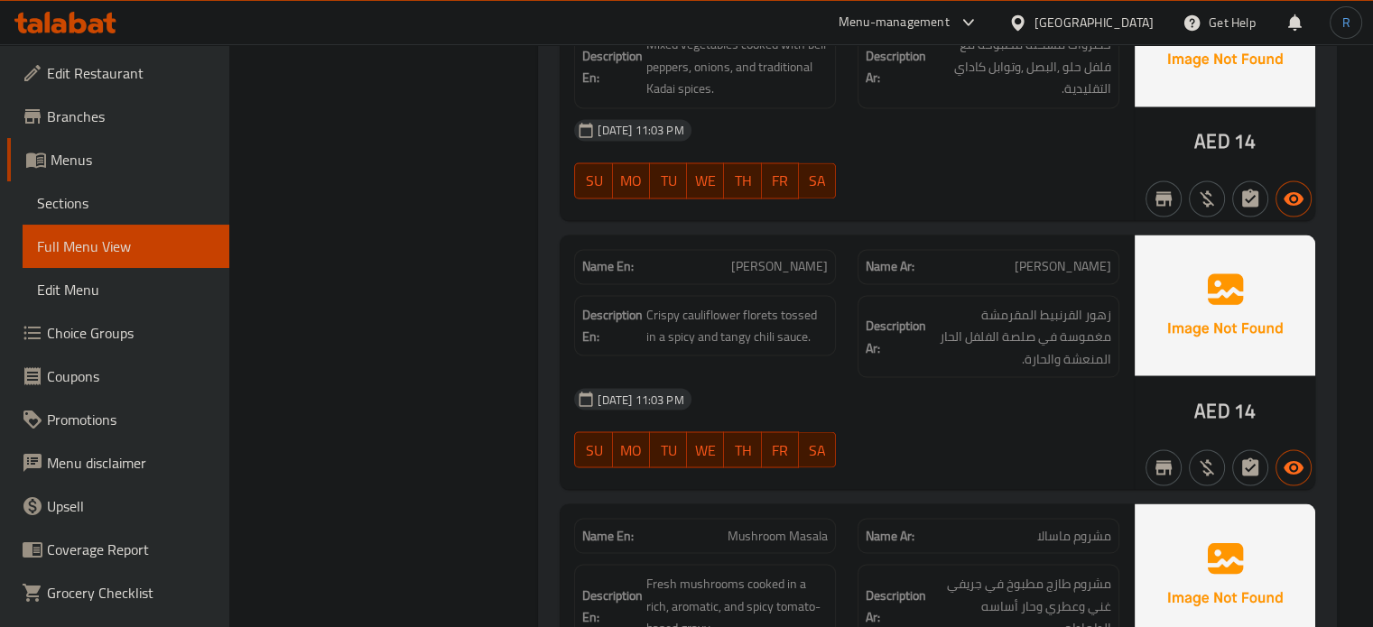
click at [915, 385] on div "13-10-2025 11:03 PM" at bounding box center [846, 398] width 567 height 43
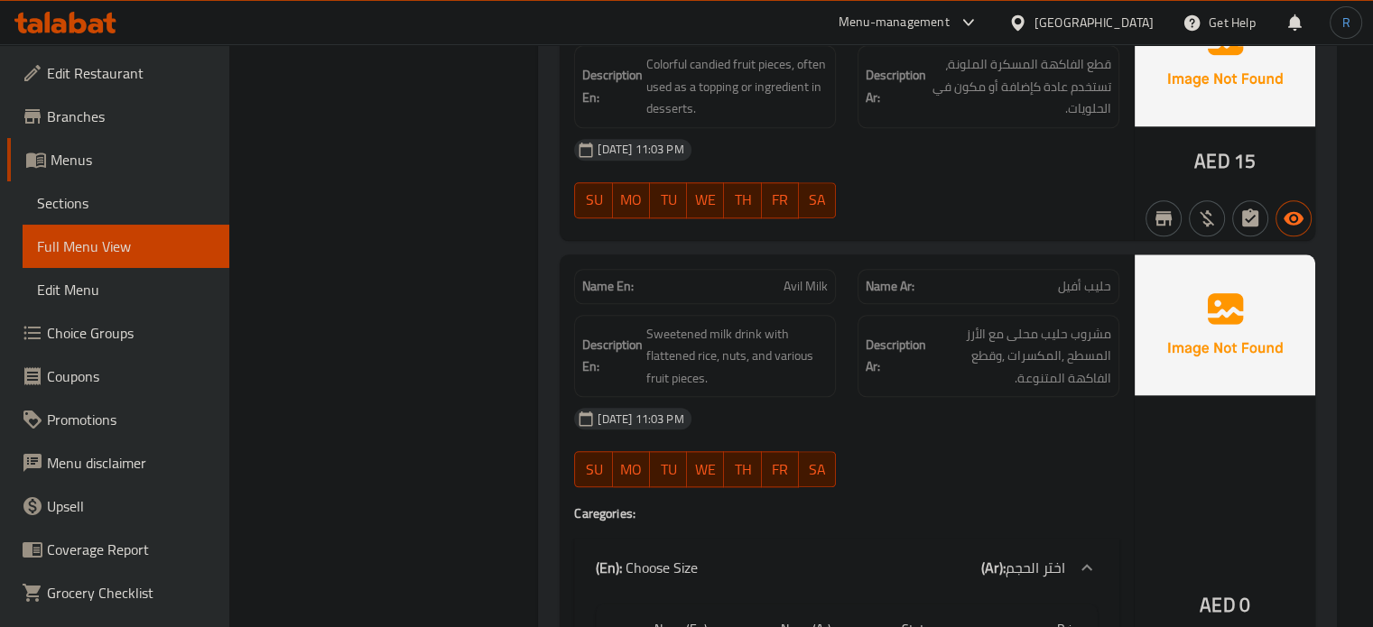
scroll to position [15697, 0]
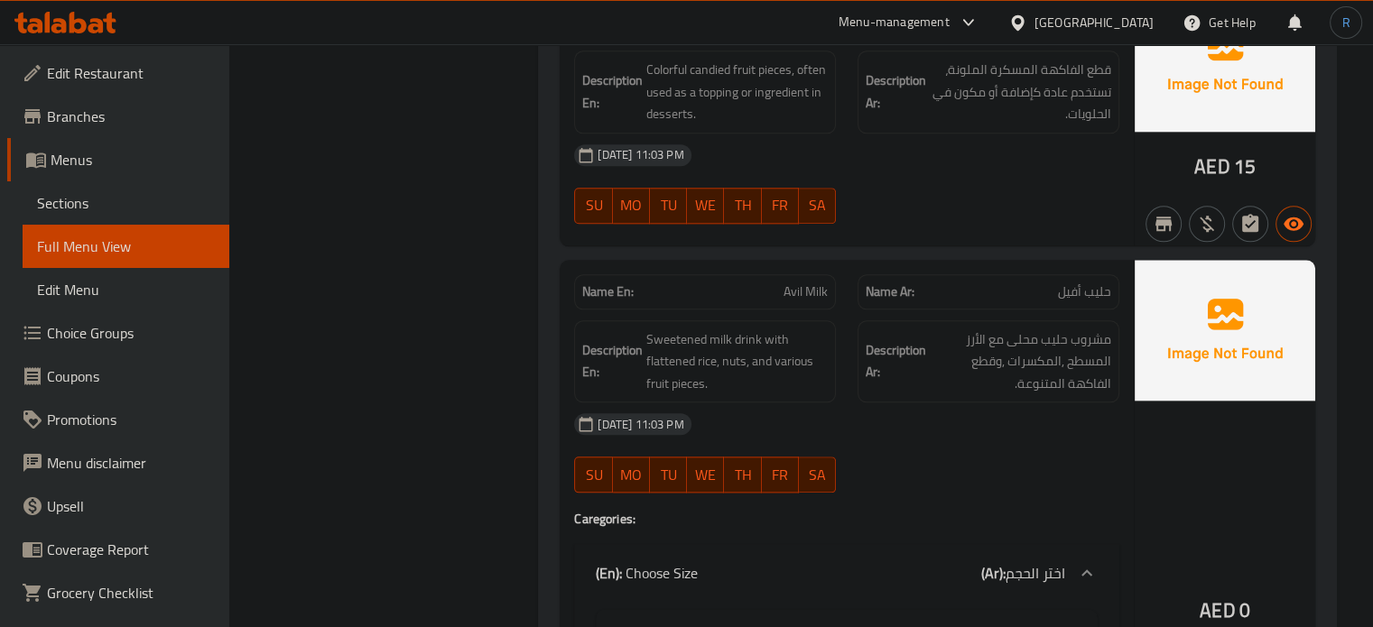
click at [862, 418] on div "13-10-2025 11:03 PM SU MO TU WE TH FR SA" at bounding box center [846, 453] width 567 height 101
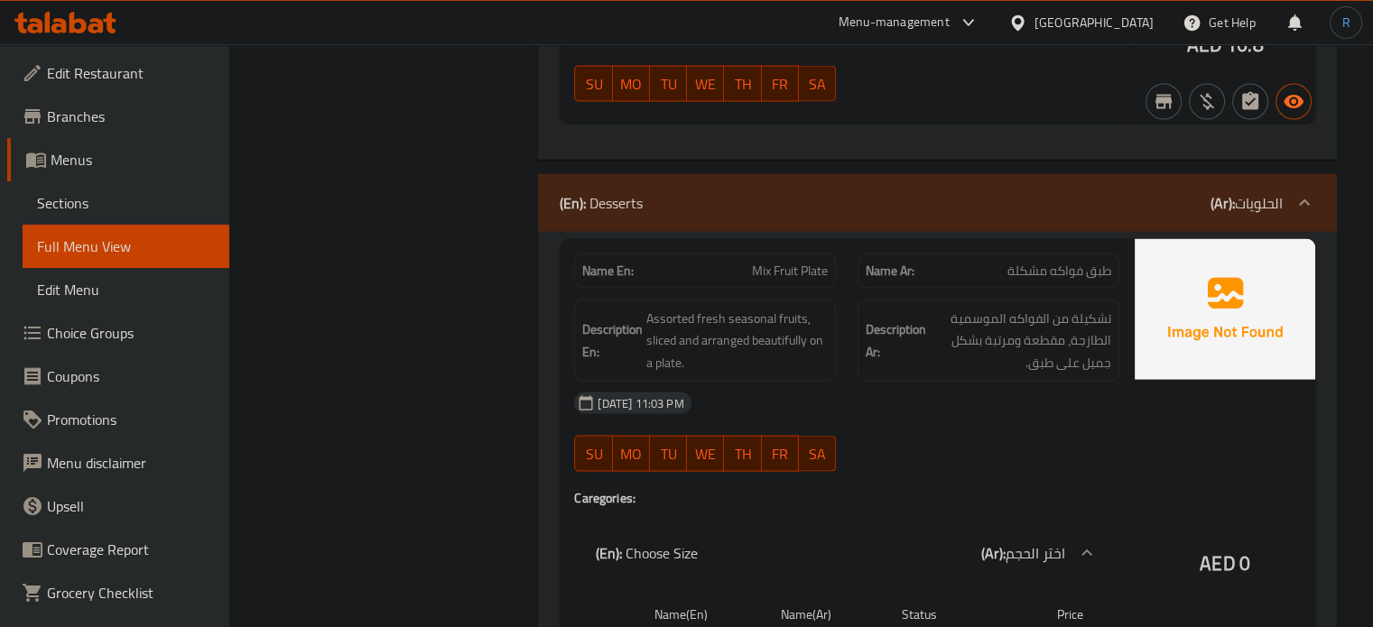
click at [777, 262] on span "Mix Fruit Plate" at bounding box center [790, 271] width 76 height 19
click at [784, 382] on div "13-10-2025 11:03 PM" at bounding box center [846, 403] width 567 height 43
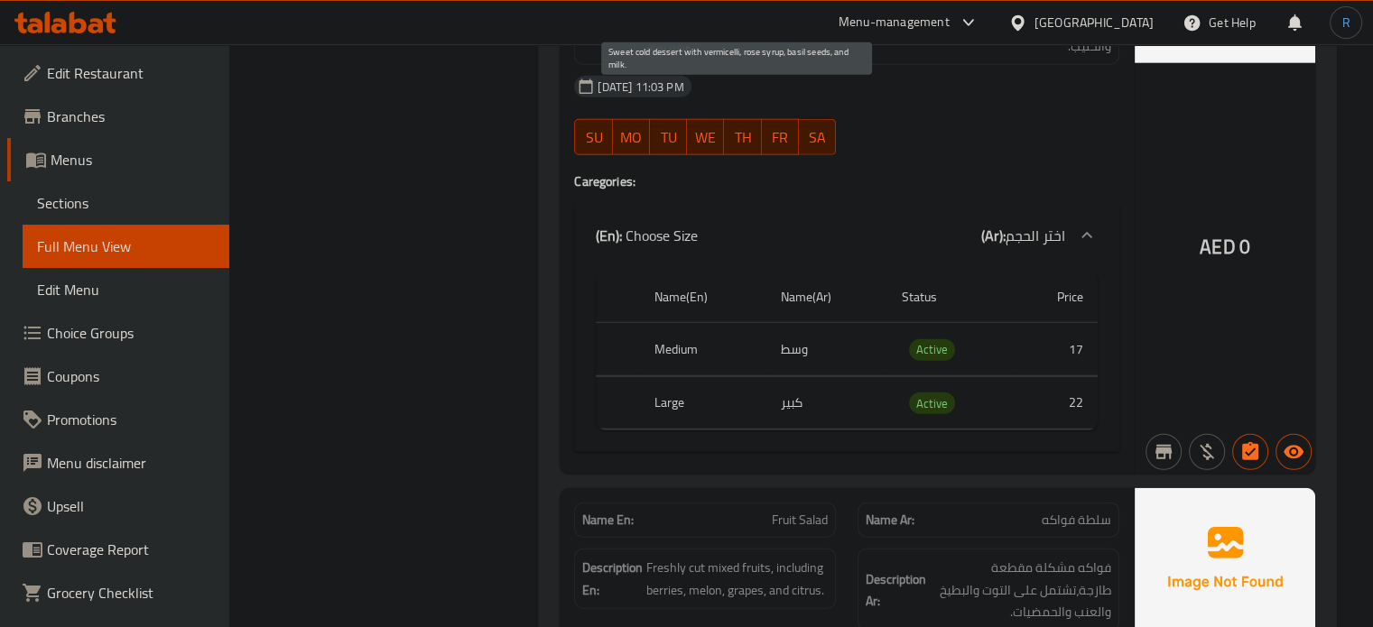
scroll to position [11573, 0]
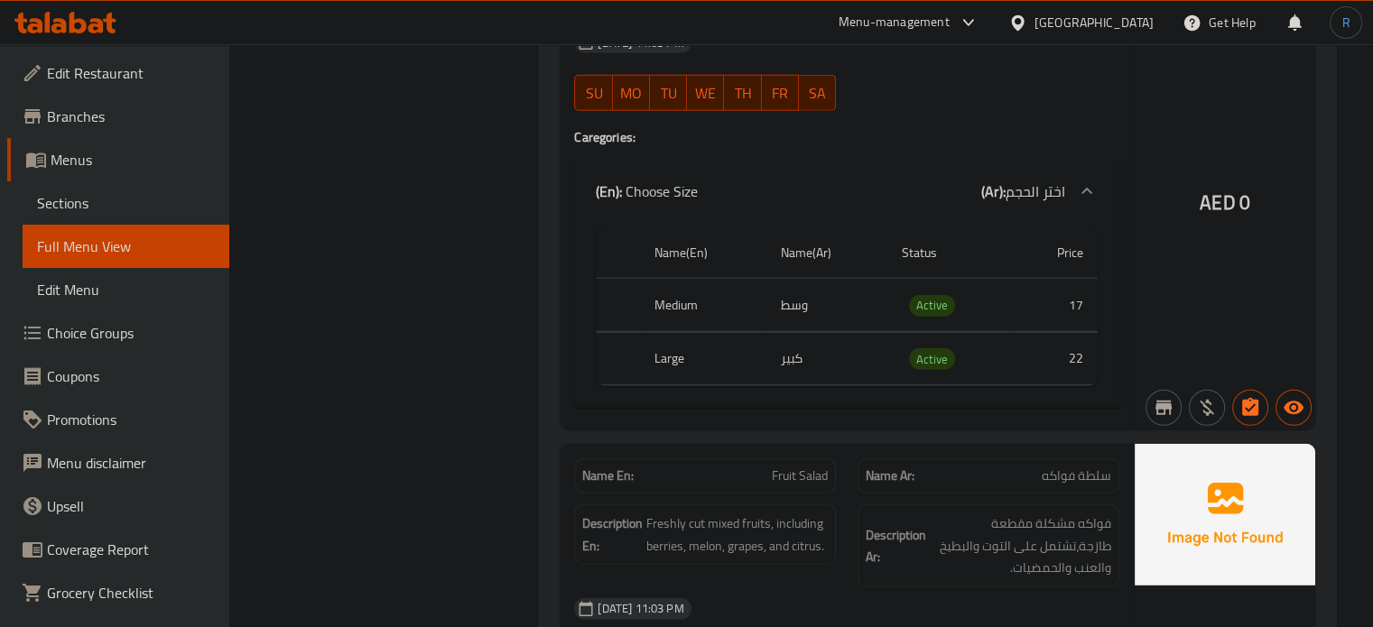
click at [722, 162] on div "(En): Choose Size (Ar): اختر الحجم" at bounding box center [846, 191] width 545 height 58
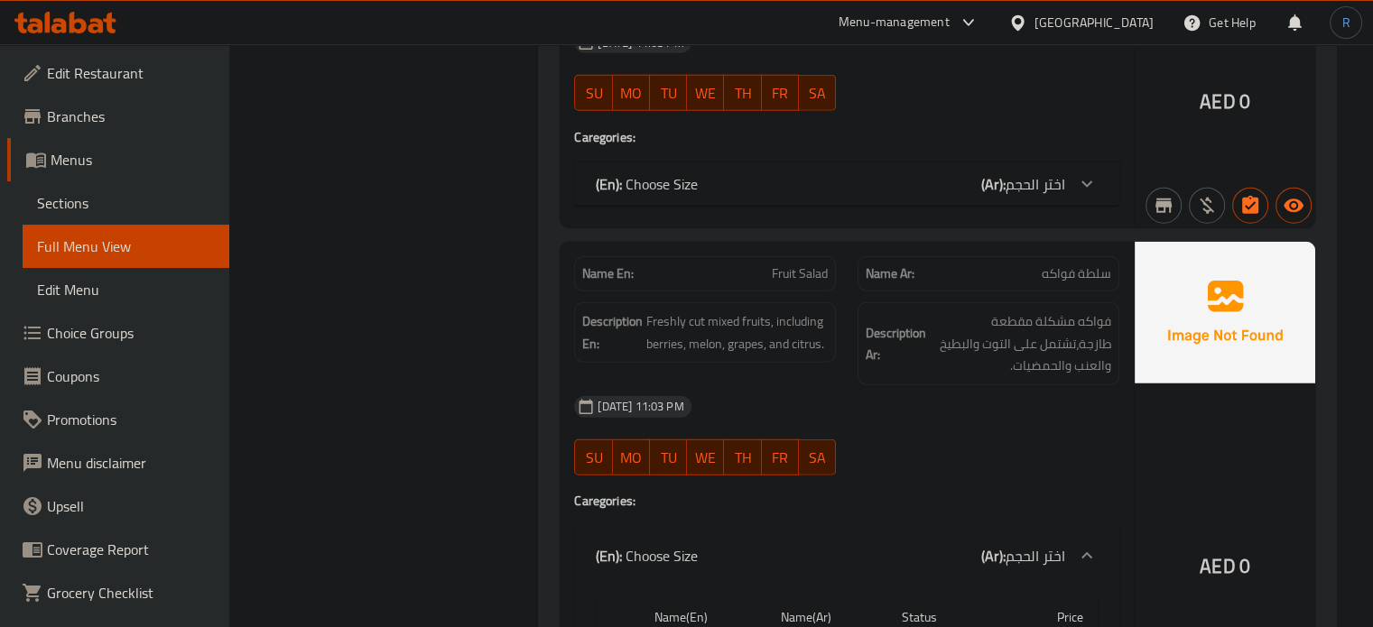
click at [722, 173] on div "(En): Choose Size (Ar): اختر الحجم" at bounding box center [830, 184] width 469 height 22
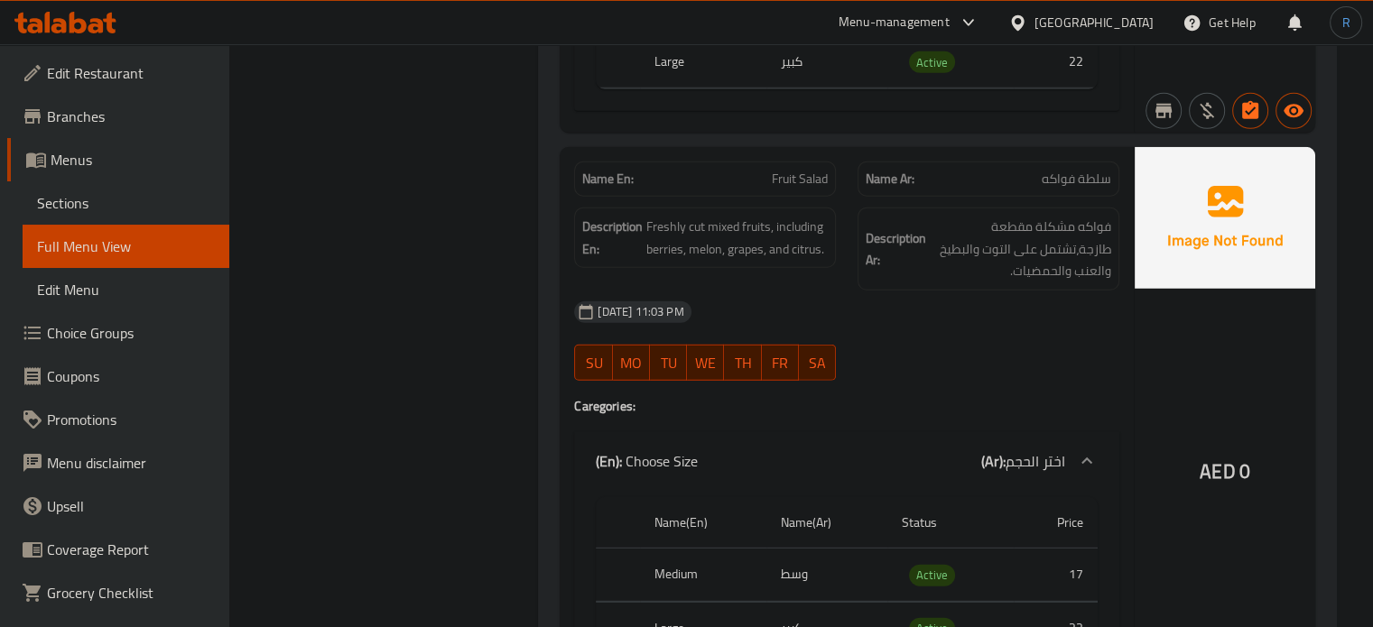
scroll to position [11844, 0]
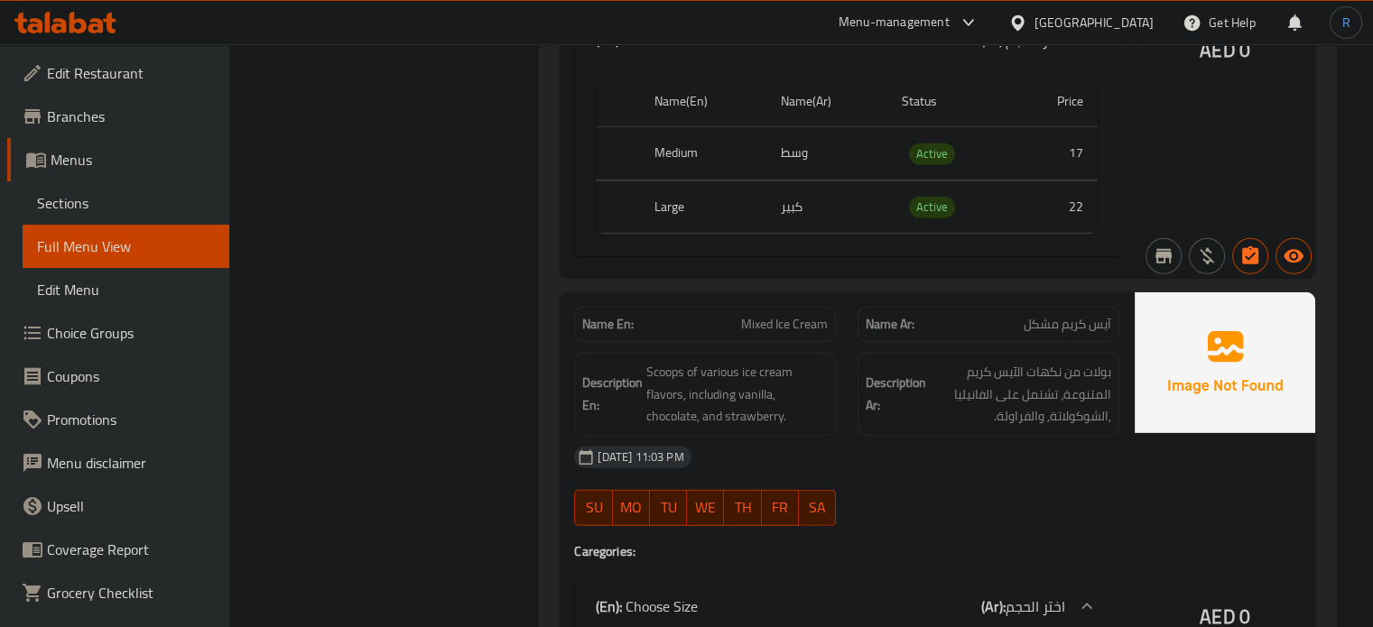
scroll to position [12295, 0]
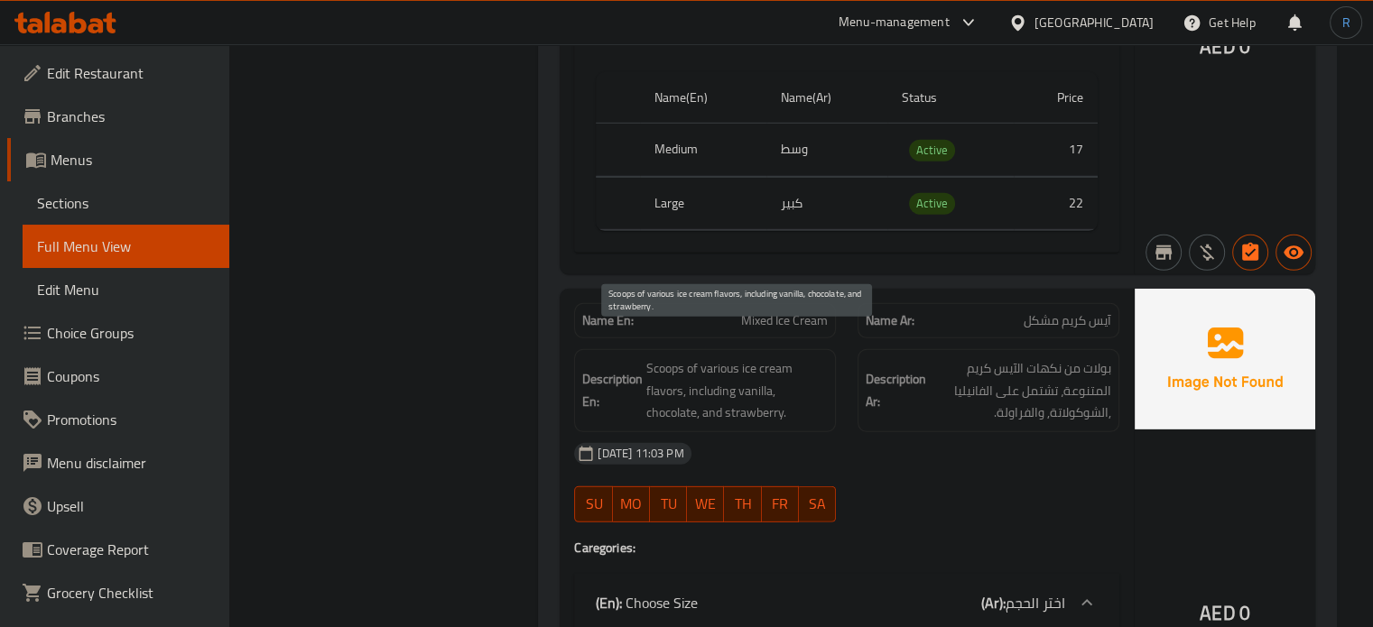
click at [710, 394] on span "Scoops of various ice cream flavors, including vanilla, chocolate, and strawber…" at bounding box center [736, 390] width 181 height 67
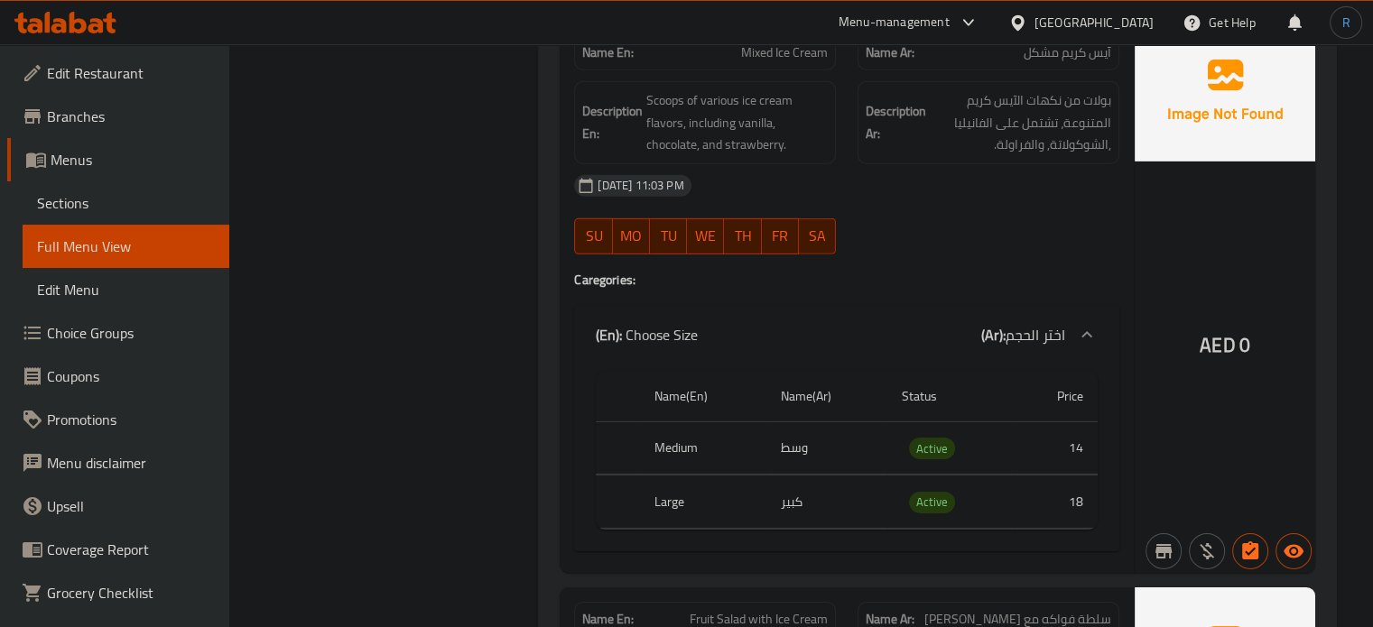
scroll to position [12566, 0]
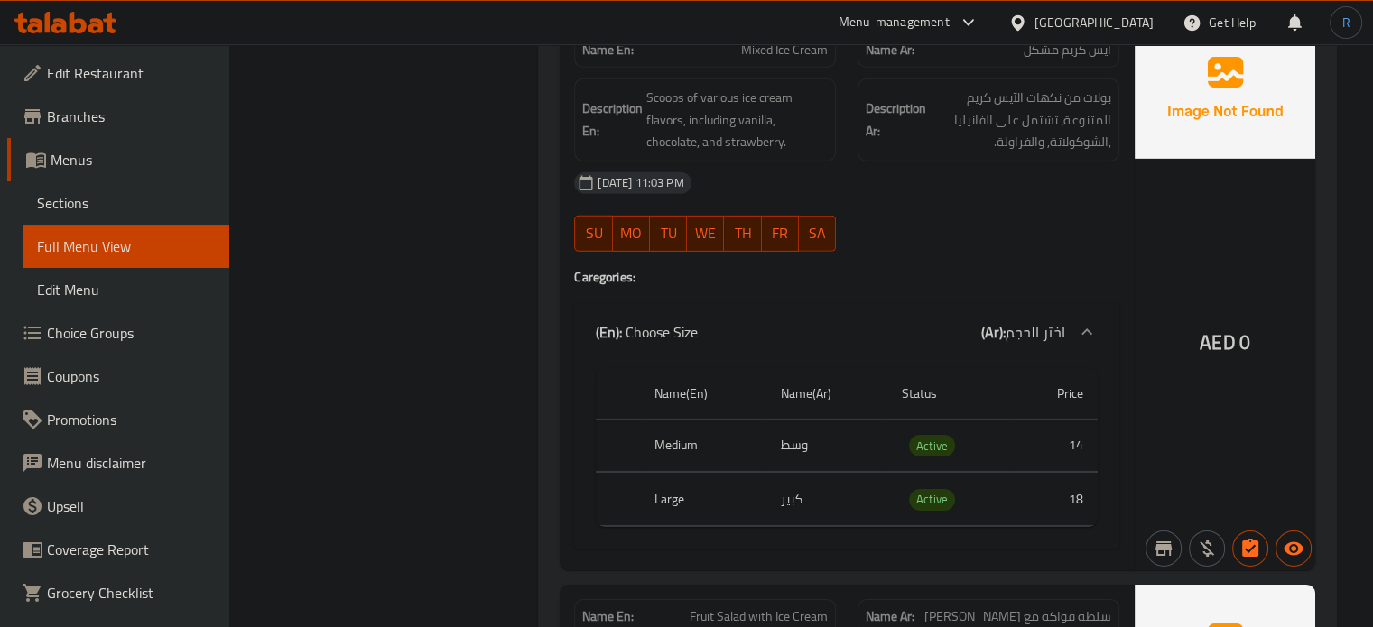
click at [958, 241] on div at bounding box center [988, 252] width 283 height 22
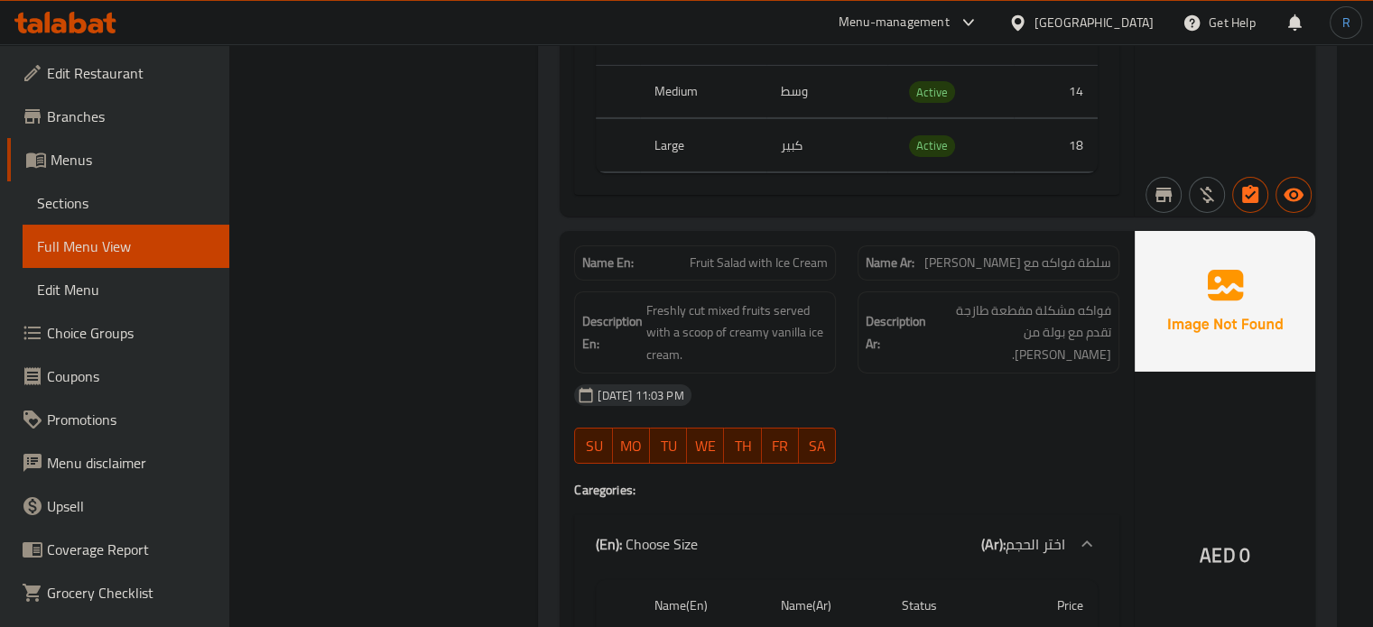
scroll to position [12990, 0]
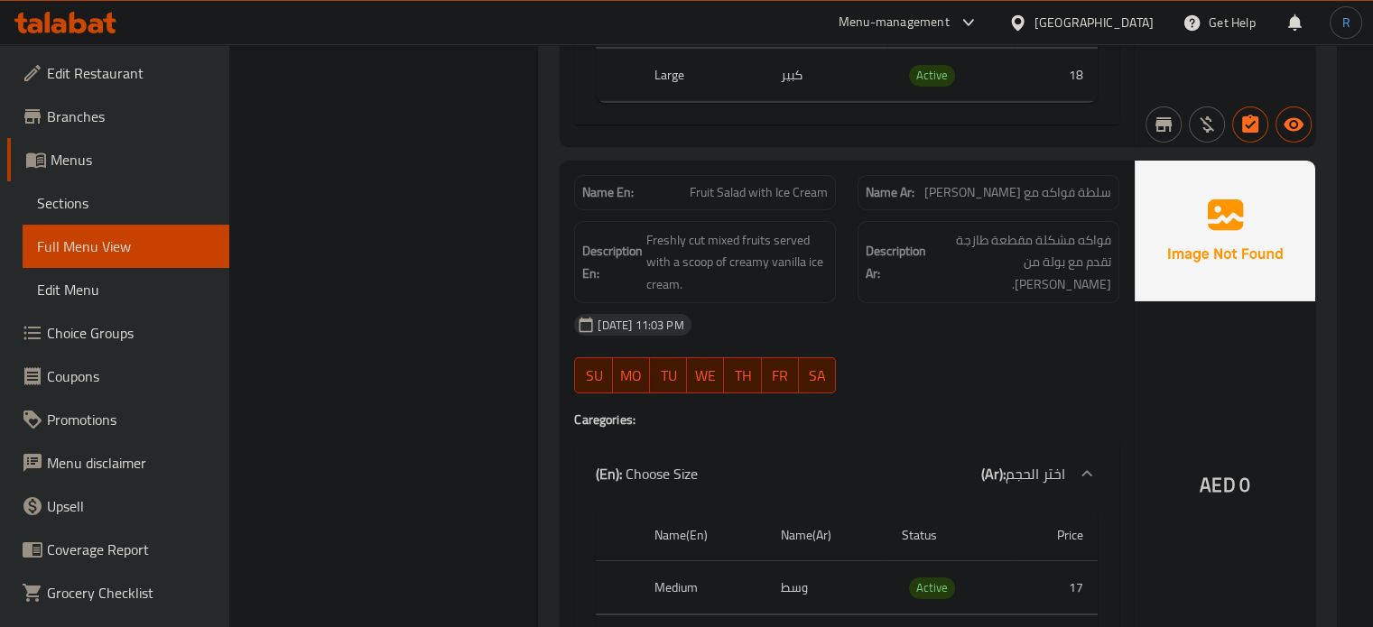
click at [805, 347] on div "SU MO TU WE TH FR SA" at bounding box center [704, 376] width 283 height 58
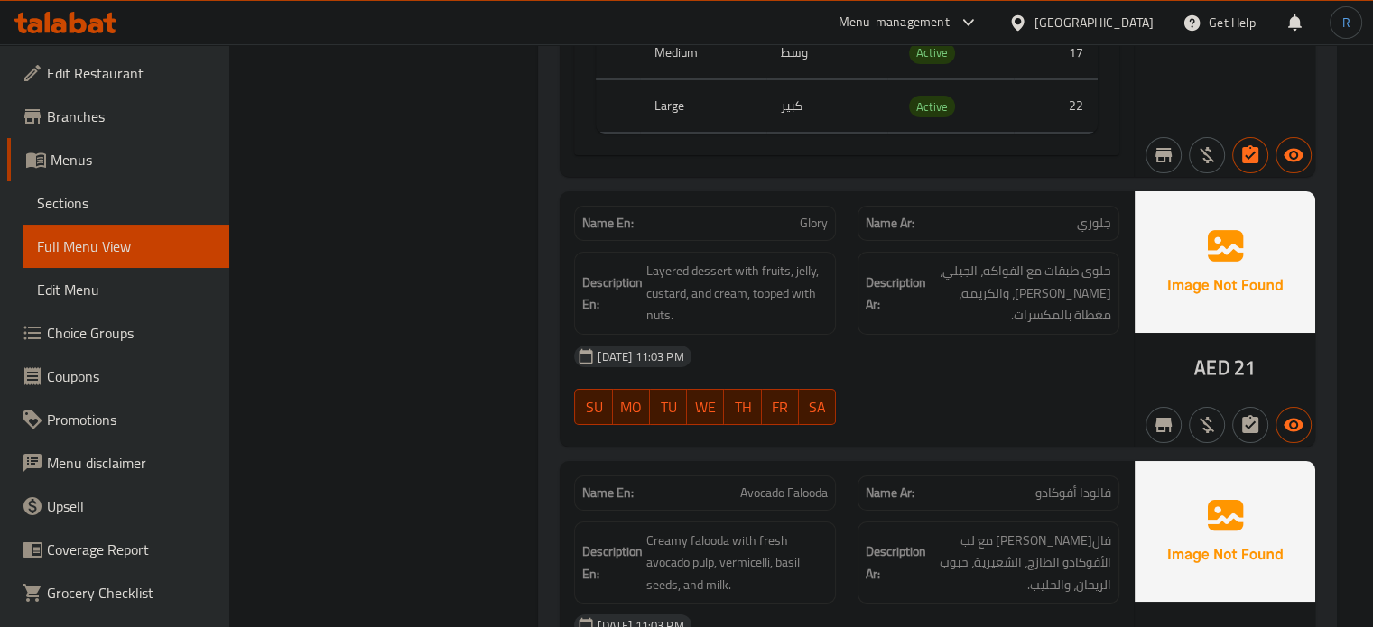
scroll to position [13566, 0]
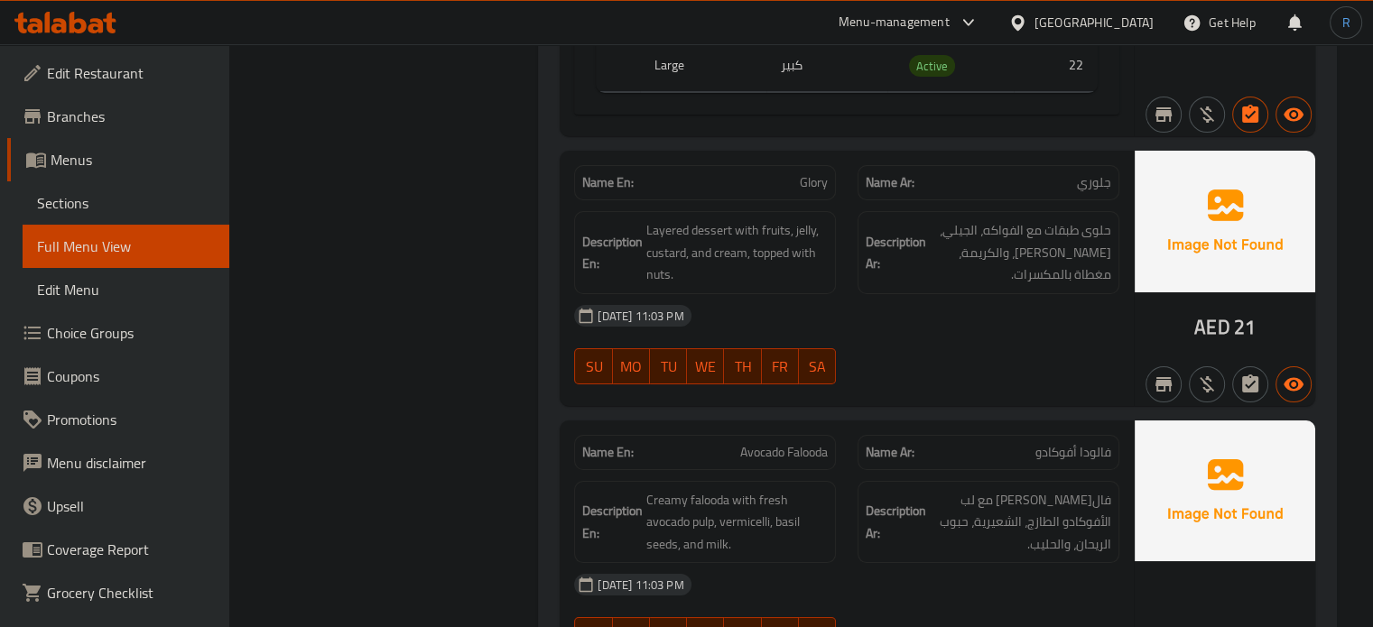
click at [823, 294] on div "13-10-2025 11:03 PM" at bounding box center [846, 315] width 567 height 43
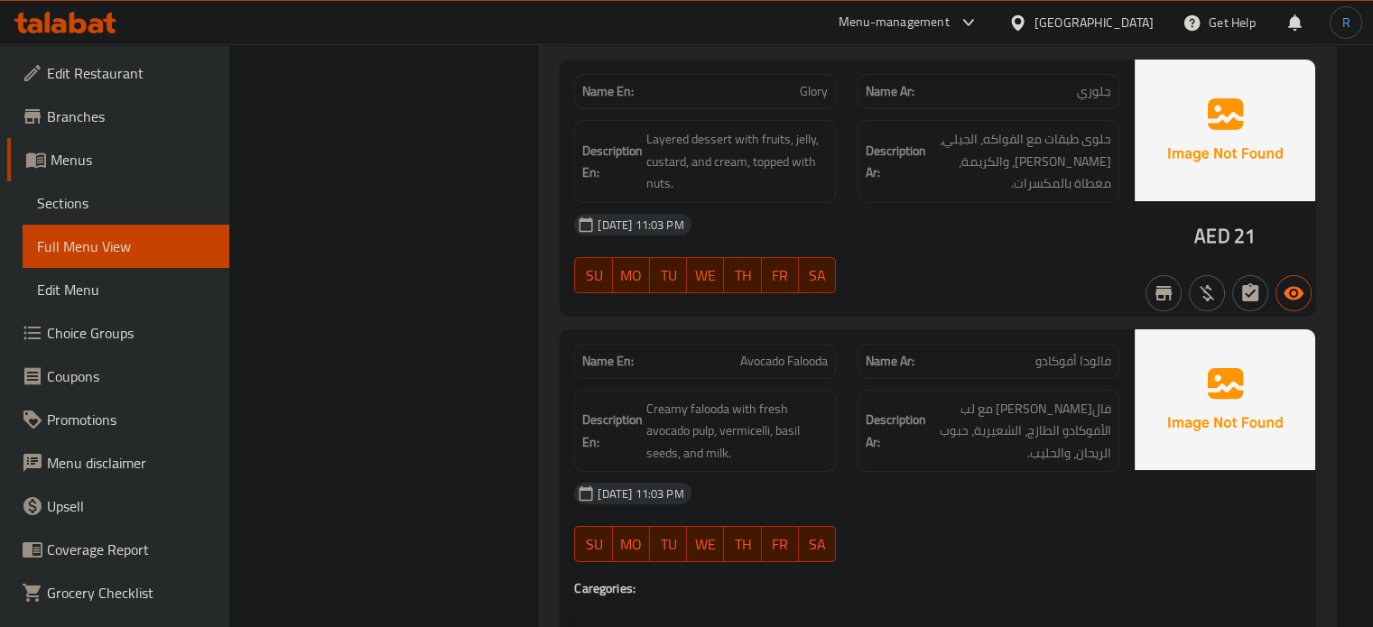
scroll to position [13747, 0]
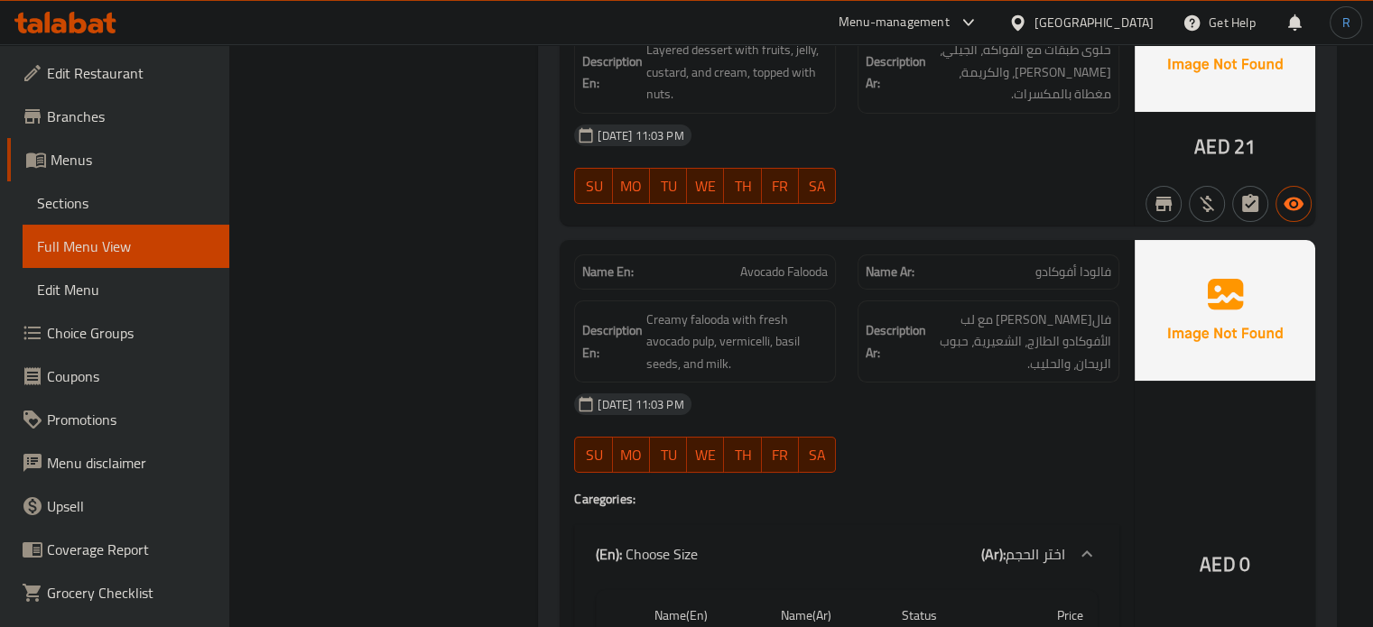
click at [814, 383] on div "13-10-2025 11:03 PM" at bounding box center [846, 404] width 567 height 43
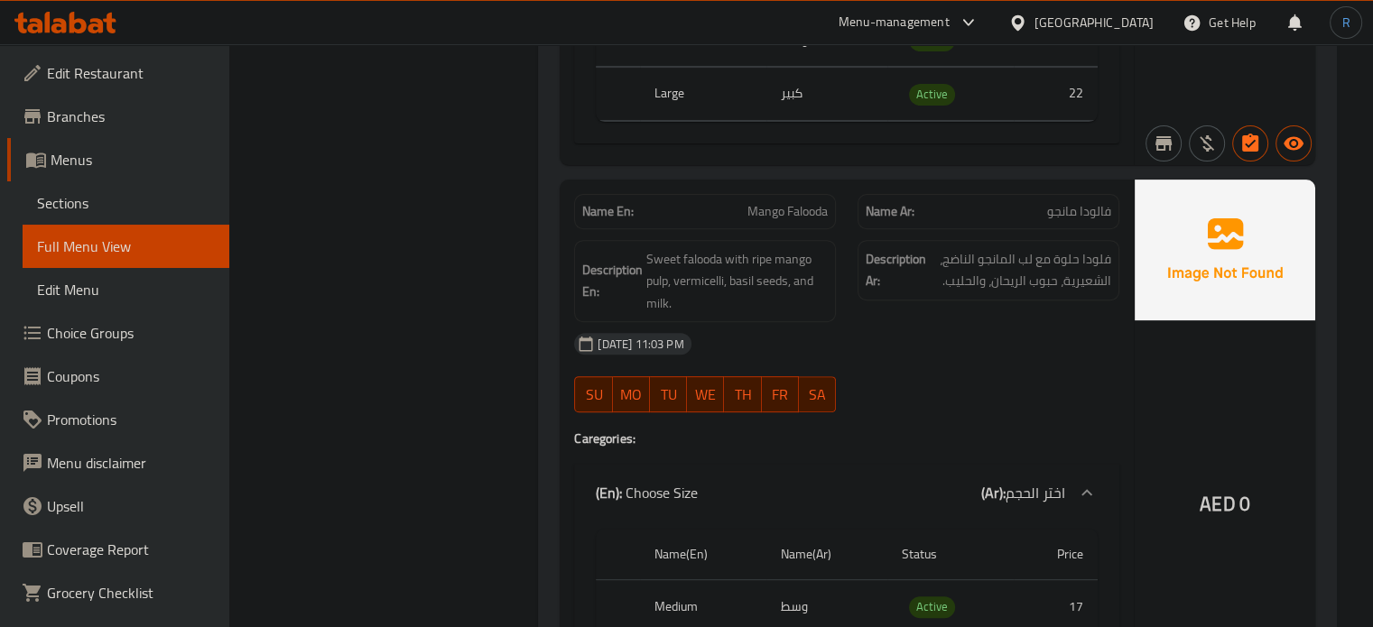
scroll to position [14401, 0]
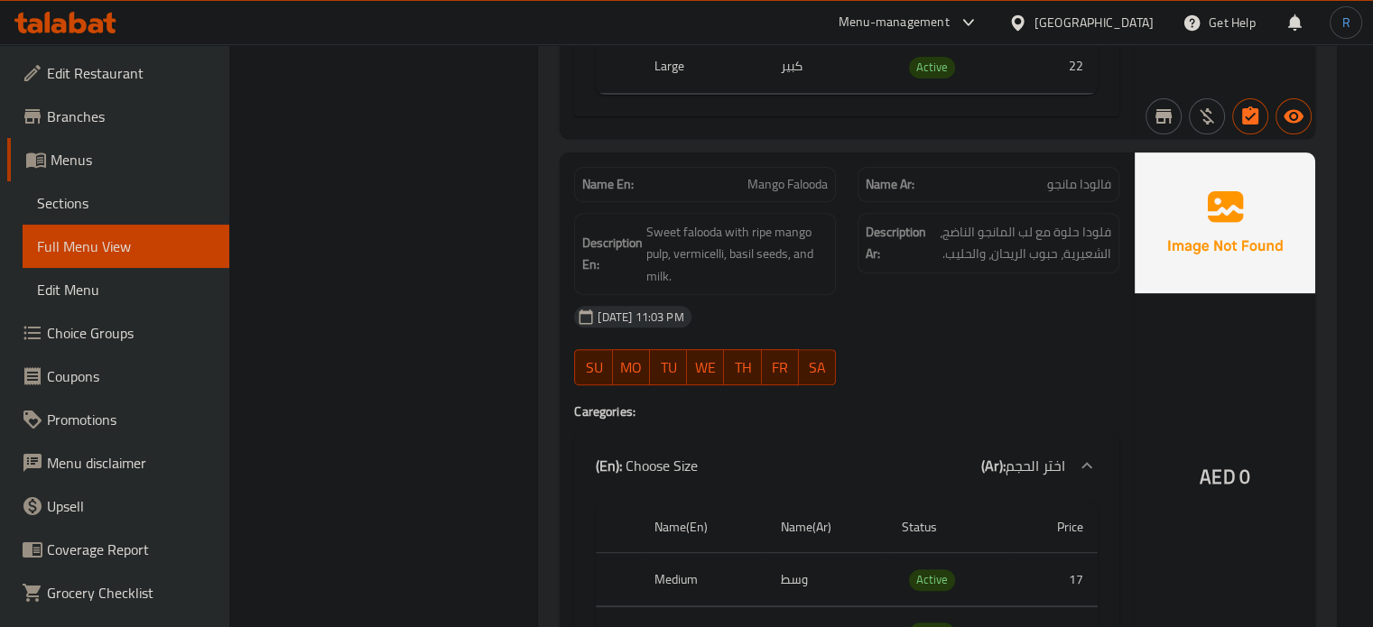
click at [853, 295] on div "13-10-2025 11:03 PM" at bounding box center [846, 316] width 567 height 43
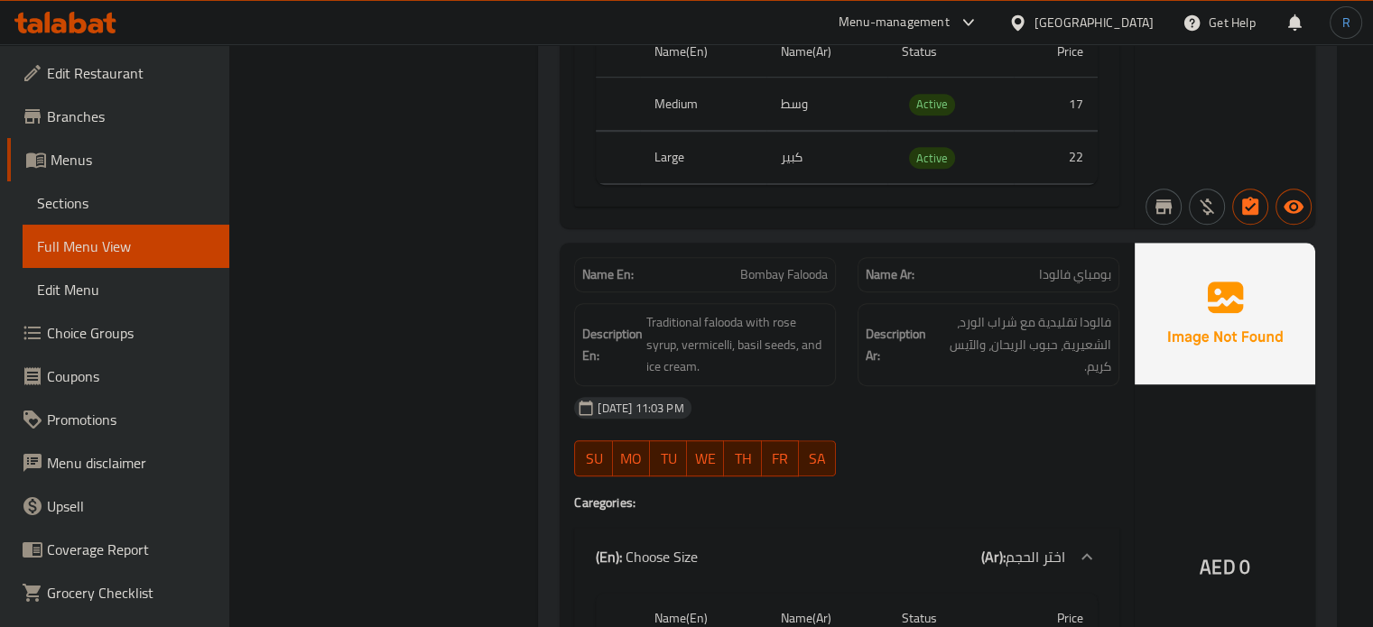
click at [924, 386] on div "13-10-2025 11:03 PM" at bounding box center [846, 407] width 567 height 43
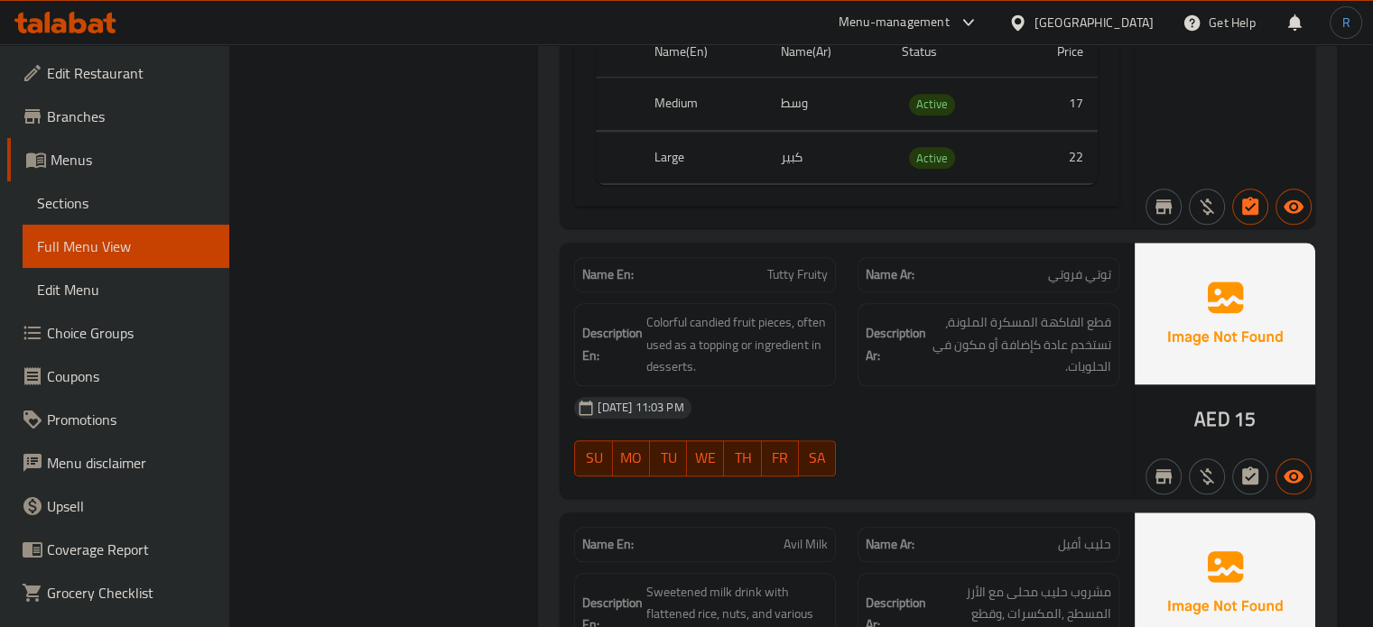
click at [811, 265] on span "Tutty Fruity" at bounding box center [797, 274] width 60 height 19
click at [800, 265] on span "Tutty Fruity" at bounding box center [797, 274] width 60 height 19
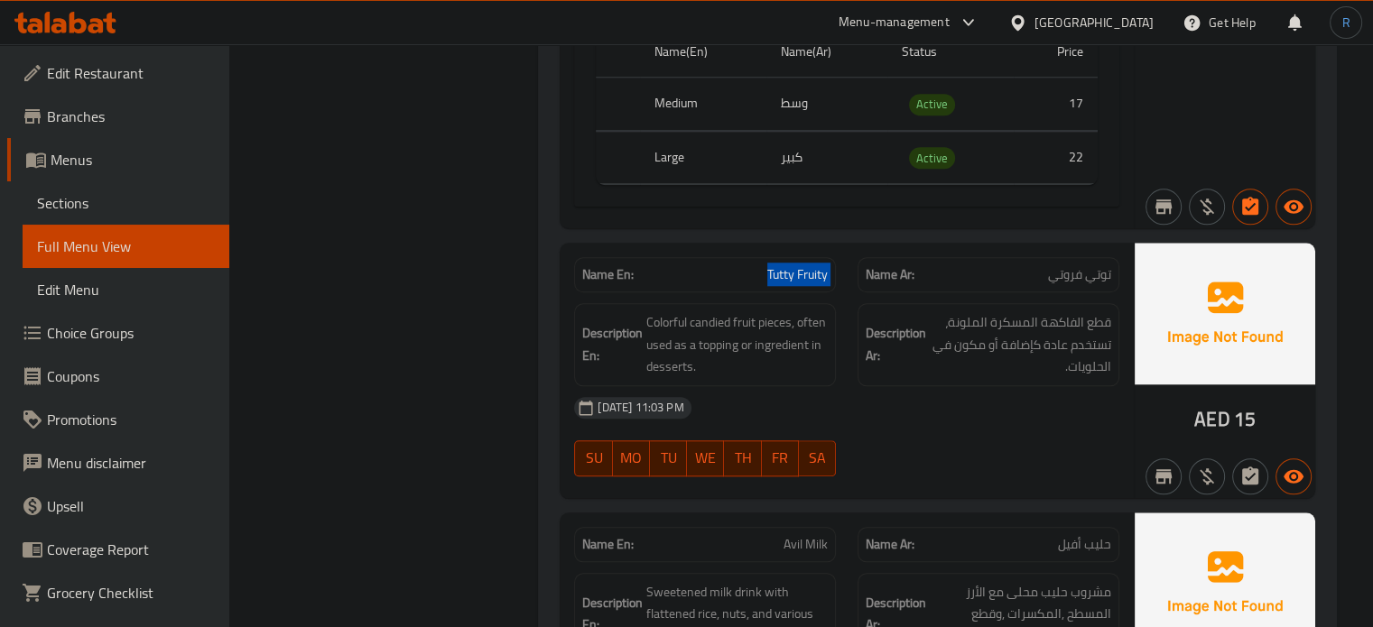
click at [800, 265] on span "Tutty Fruity" at bounding box center [797, 274] width 60 height 19
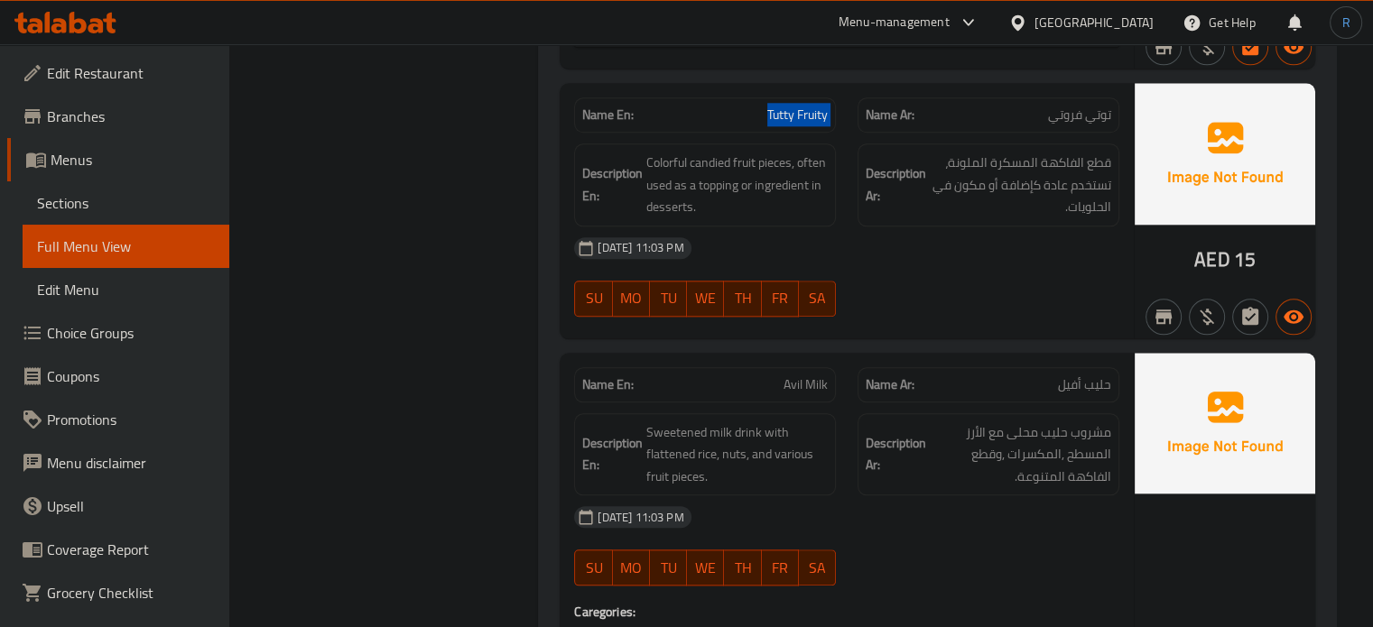
scroll to position [15715, 0]
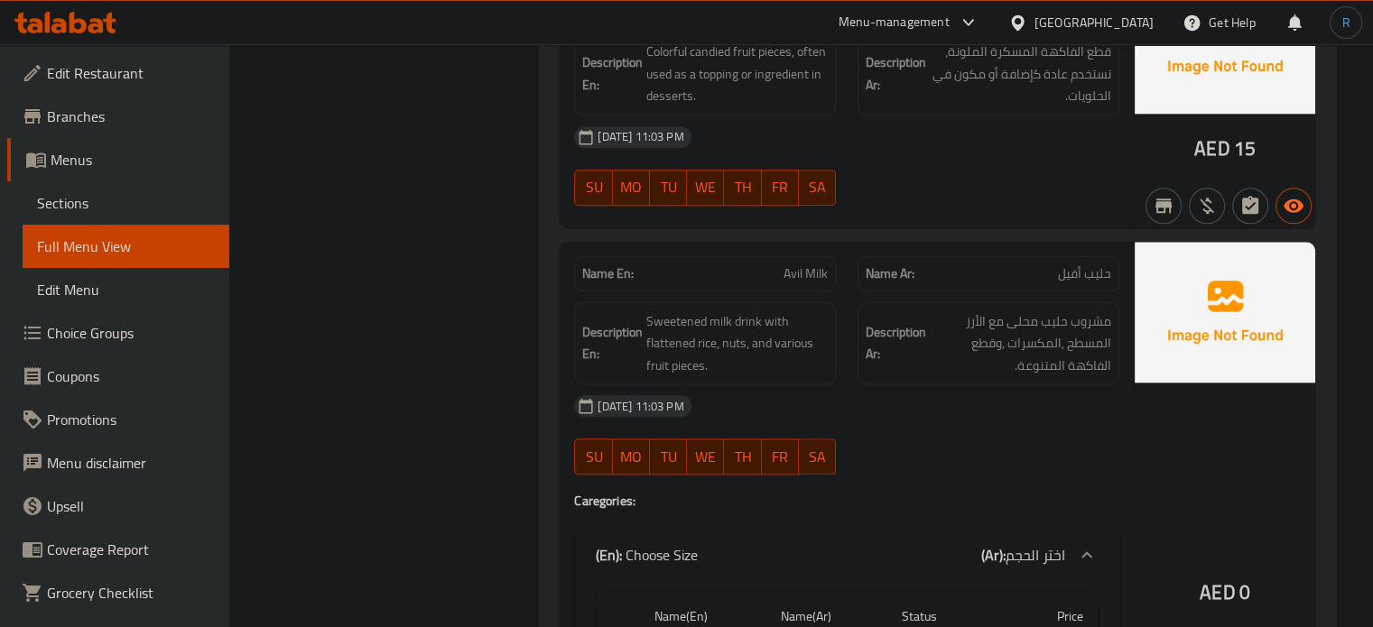
click at [856, 385] on div "13-10-2025 11:03 PM" at bounding box center [846, 406] width 567 height 43
click at [667, 311] on span "Sweetened milk drink with flattened rice, nuts, and various fruit pieces." at bounding box center [736, 344] width 181 height 67
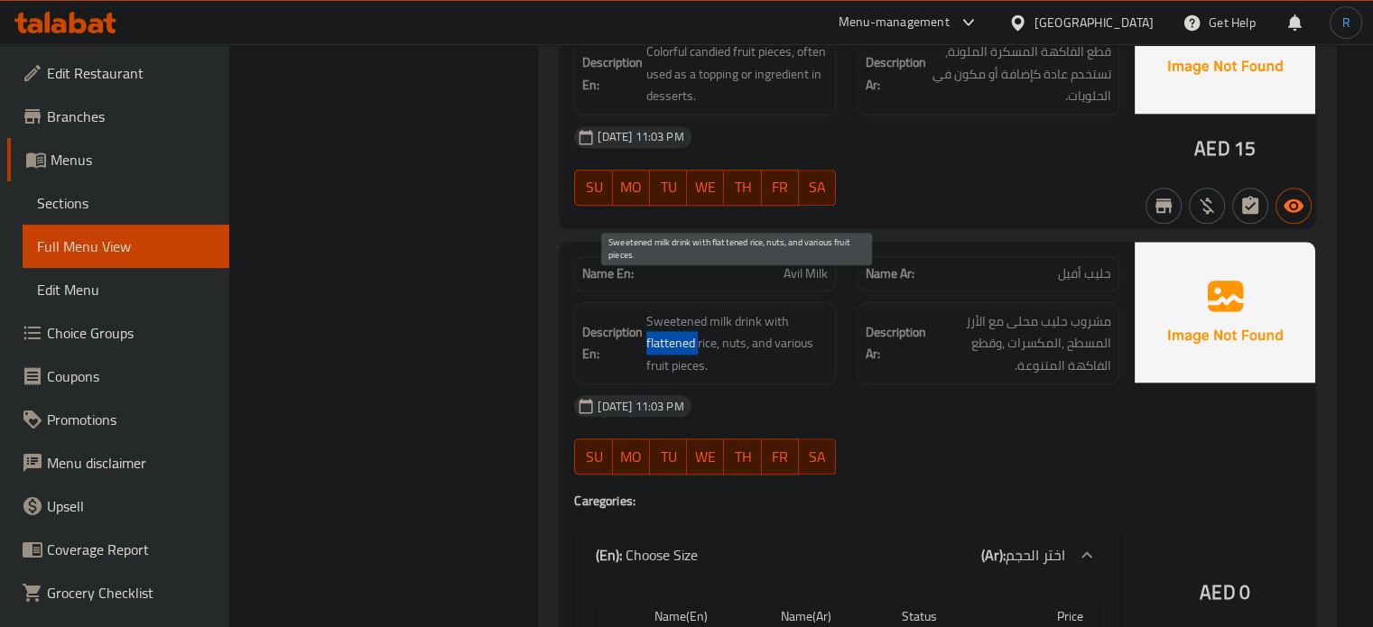
click at [667, 311] on span "Sweetened milk drink with flattened rice, nuts, and various fruit pieces." at bounding box center [736, 344] width 181 height 67
click at [711, 311] on span "Sweetened milk drink with flattened rice, nuts, and various fruit pieces." at bounding box center [736, 344] width 181 height 67
drag, startPoint x: 715, startPoint y: 312, endPoint x: 647, endPoint y: 313, distance: 67.7
click at [647, 313] on span "Sweetened milk drink with flattened rice, nuts, and various fruit pieces." at bounding box center [736, 344] width 181 height 67
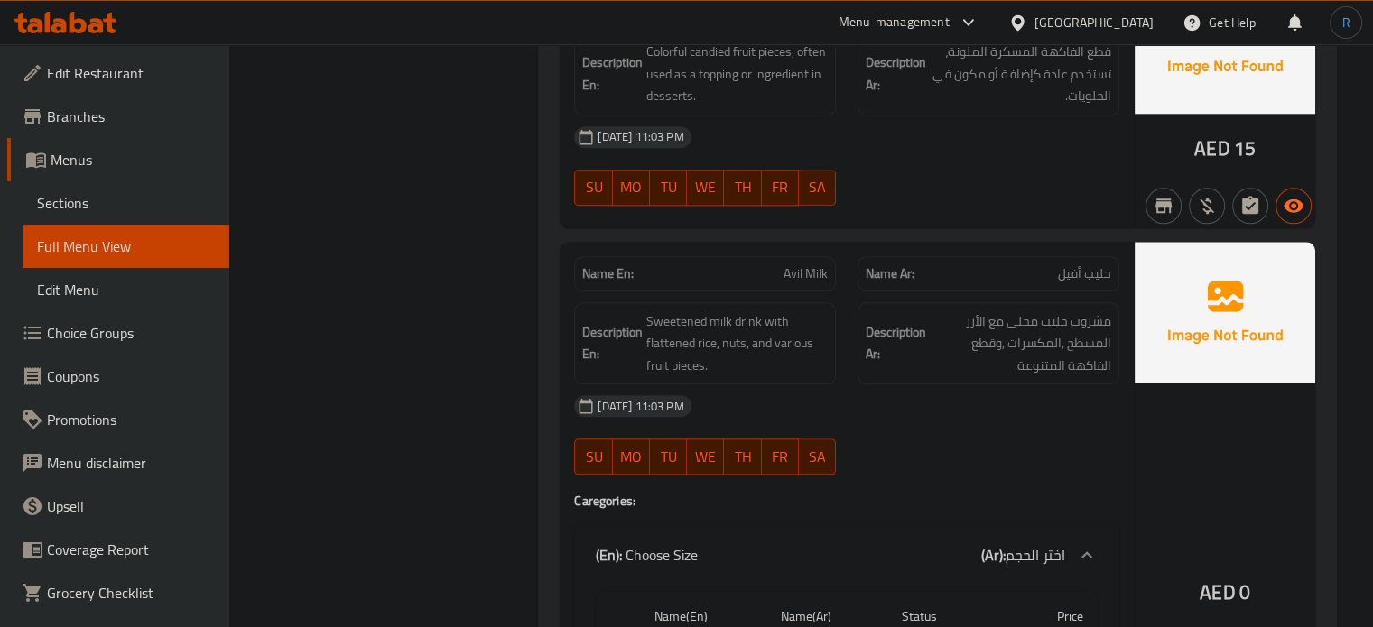
click at [759, 385] on div "13-10-2025 11:03 PM" at bounding box center [846, 406] width 567 height 43
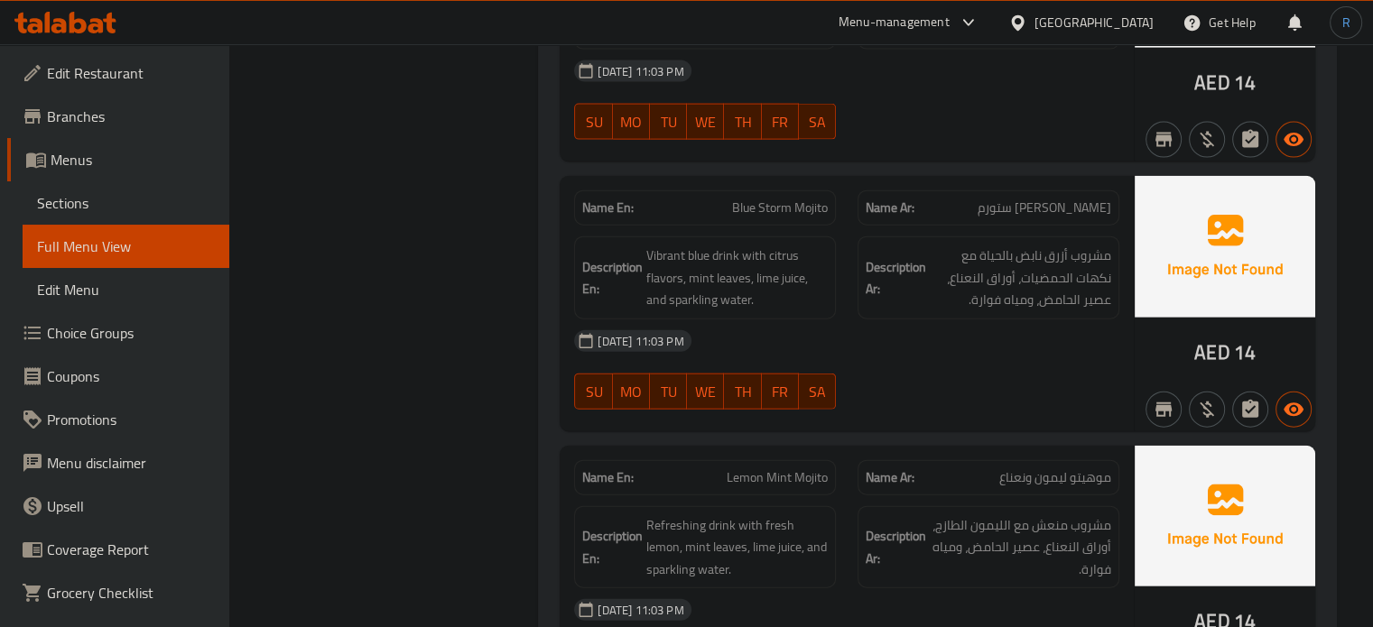
scroll to position [17867, 0]
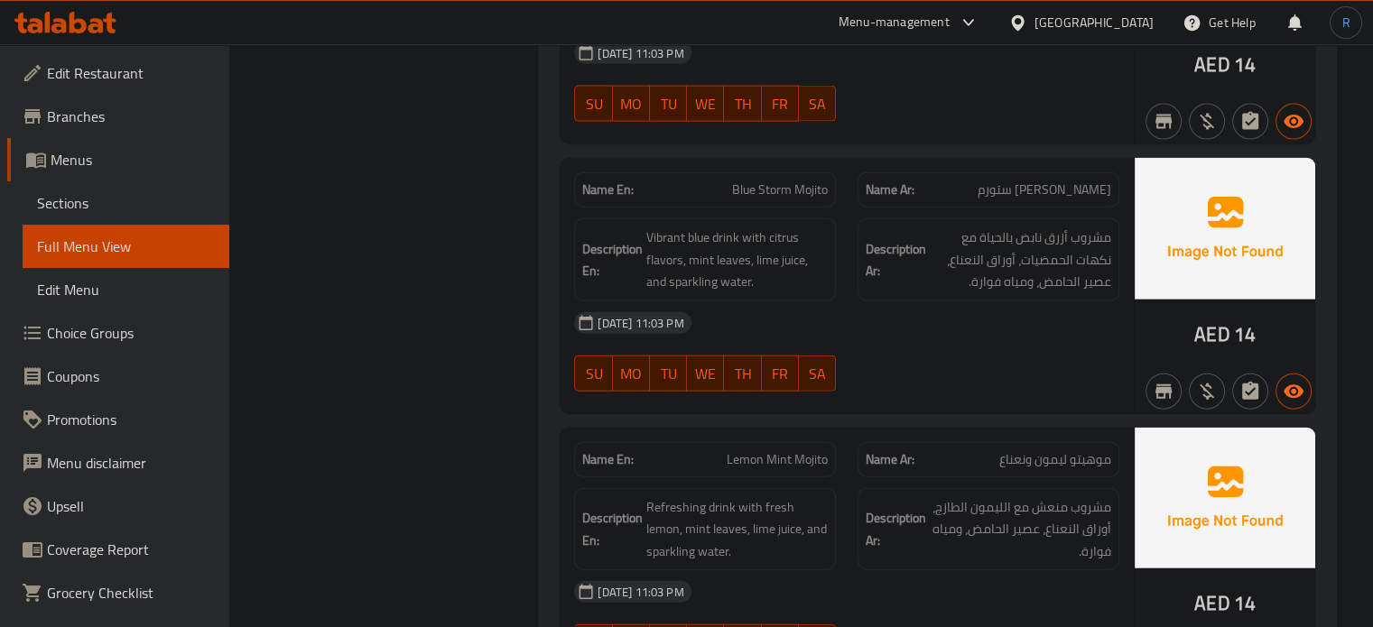
click at [989, 310] on div "13-10-2025 11:03 PM SU MO TU WE TH FR SA" at bounding box center [846, 352] width 567 height 101
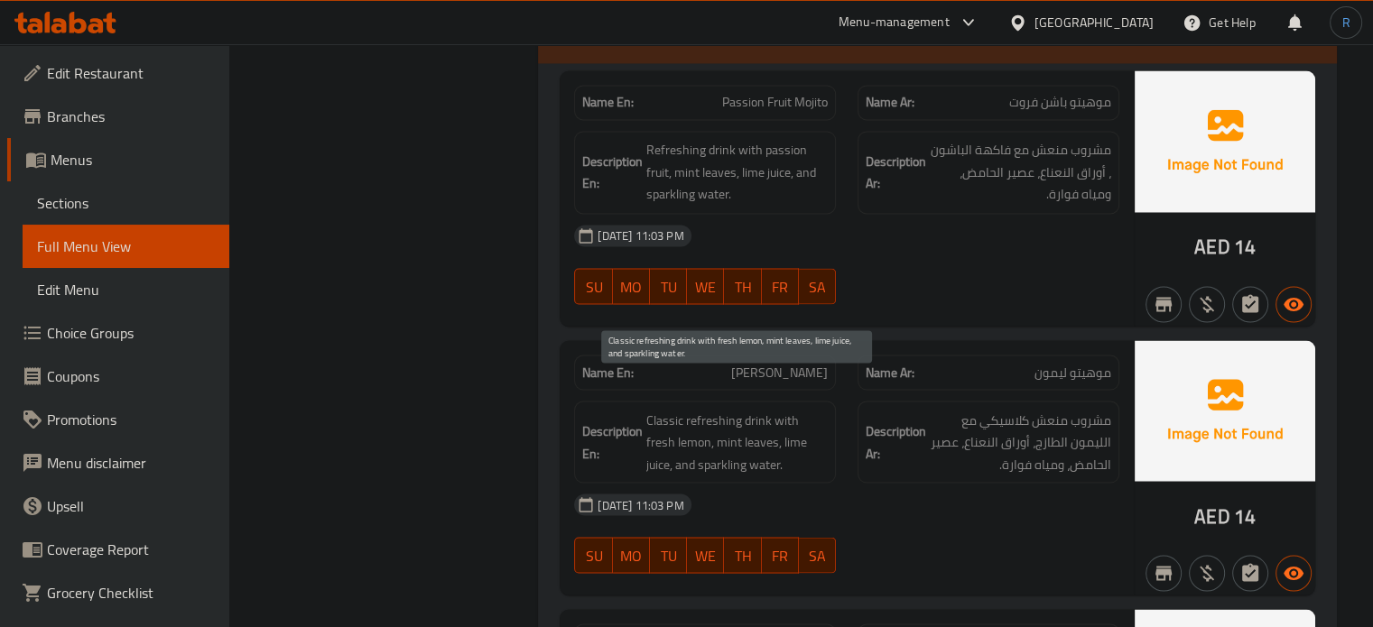
scroll to position [16881, 0]
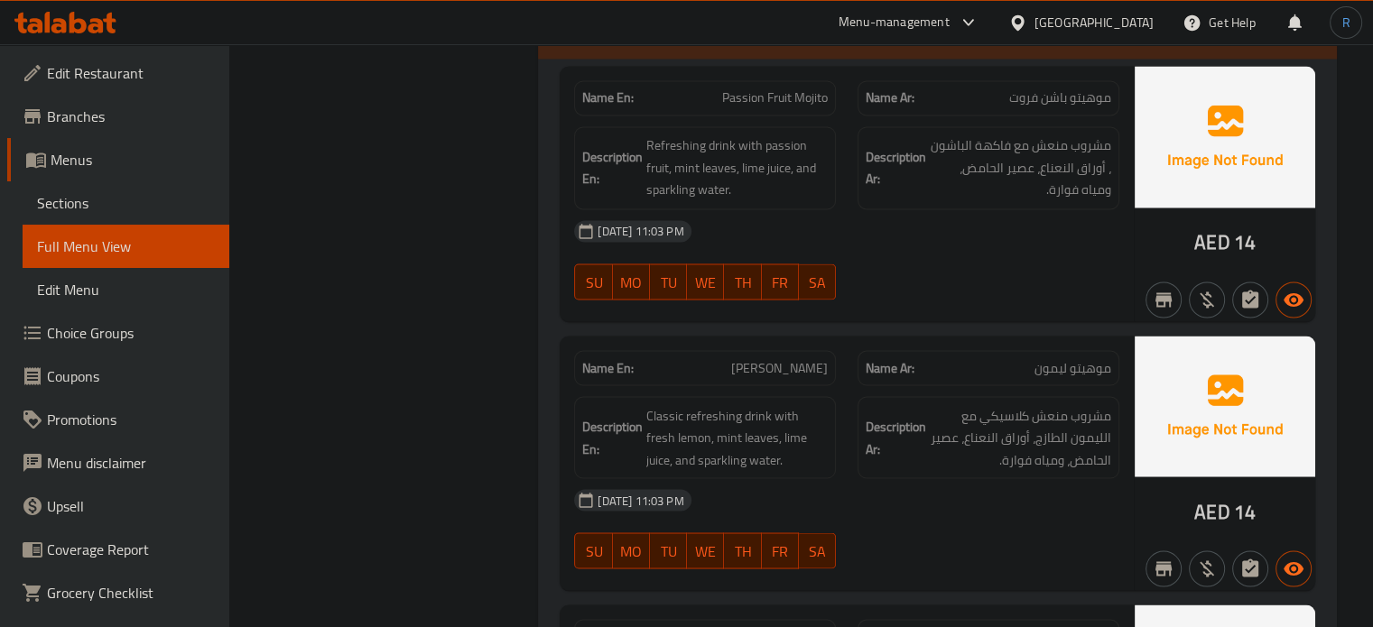
click at [907, 227] on div "13-10-2025 11:03 PM SU MO TU WE TH FR SA" at bounding box center [846, 259] width 567 height 101
click at [944, 245] on div "13-10-2025 11:03 PM SU MO TU WE TH FR SA" at bounding box center [846, 259] width 567 height 101
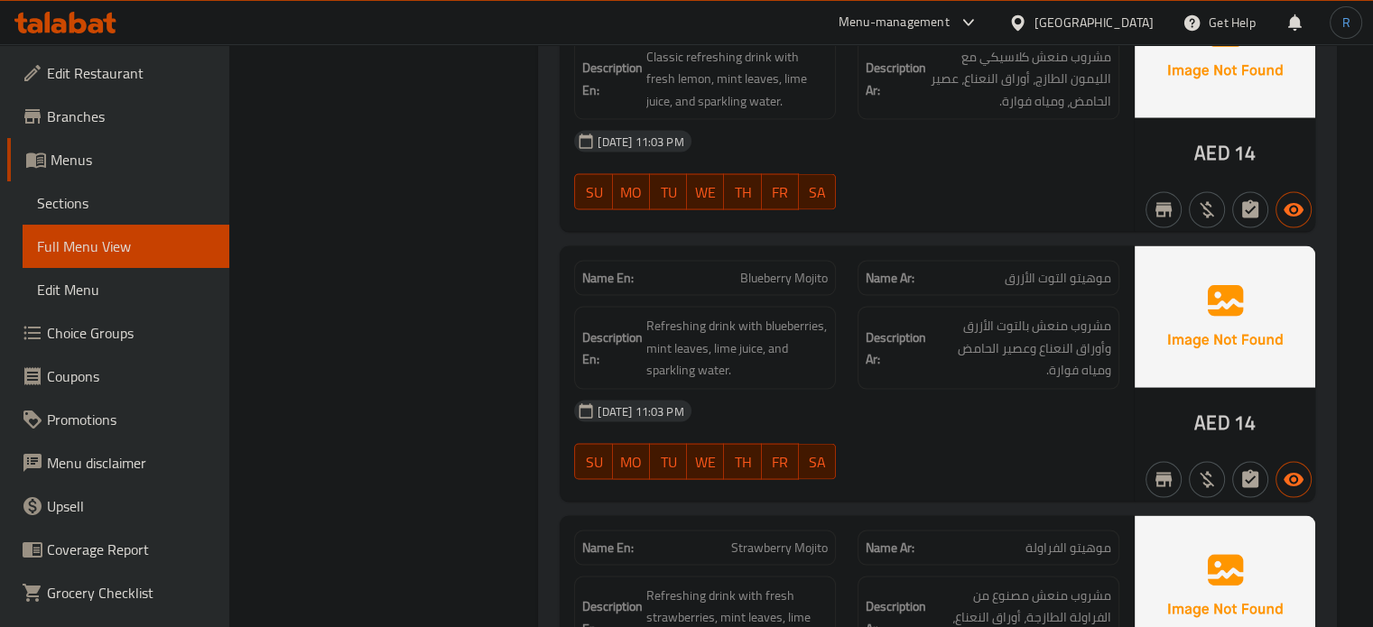
click at [872, 348] on div "Description Ar: مشروب منعش بالتوت الأزرق وأوراق النعناع وعصير الحامض ومياه فوار…" at bounding box center [989, 348] width 262 height 83
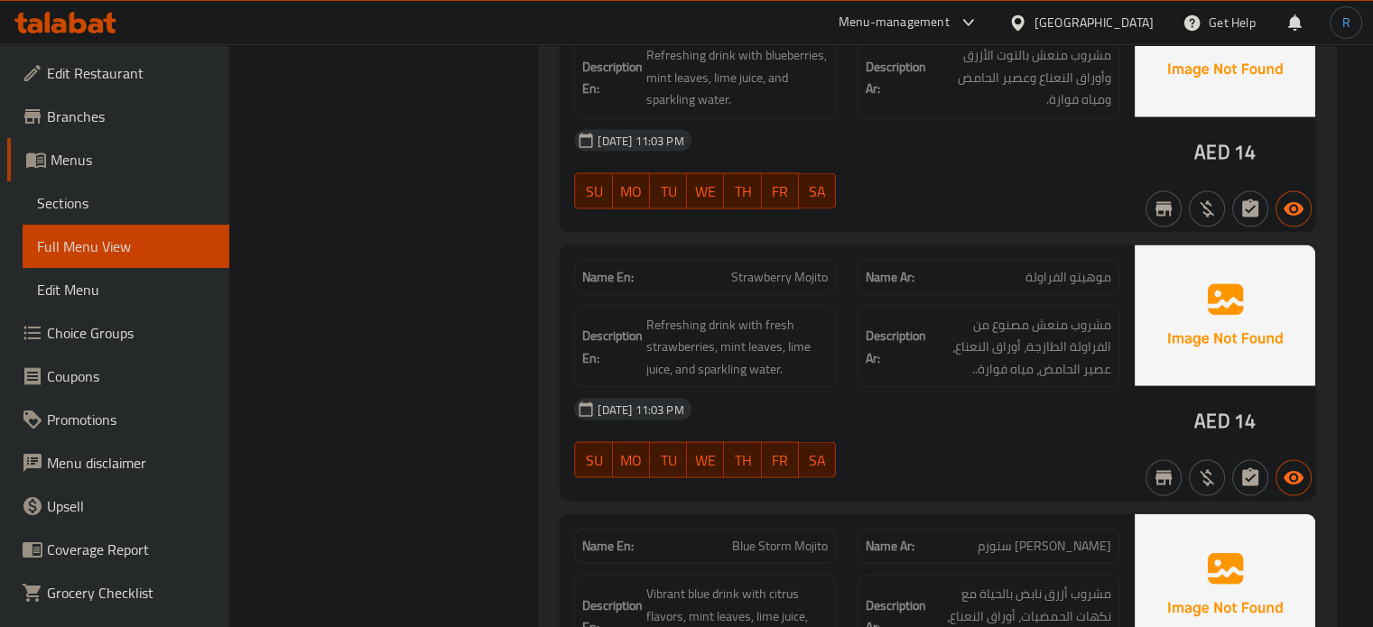
click at [836, 345] on div "Description En: Refreshing drink with fresh strawberries, mint leaves, lime jui…" at bounding box center [704, 347] width 283 height 105
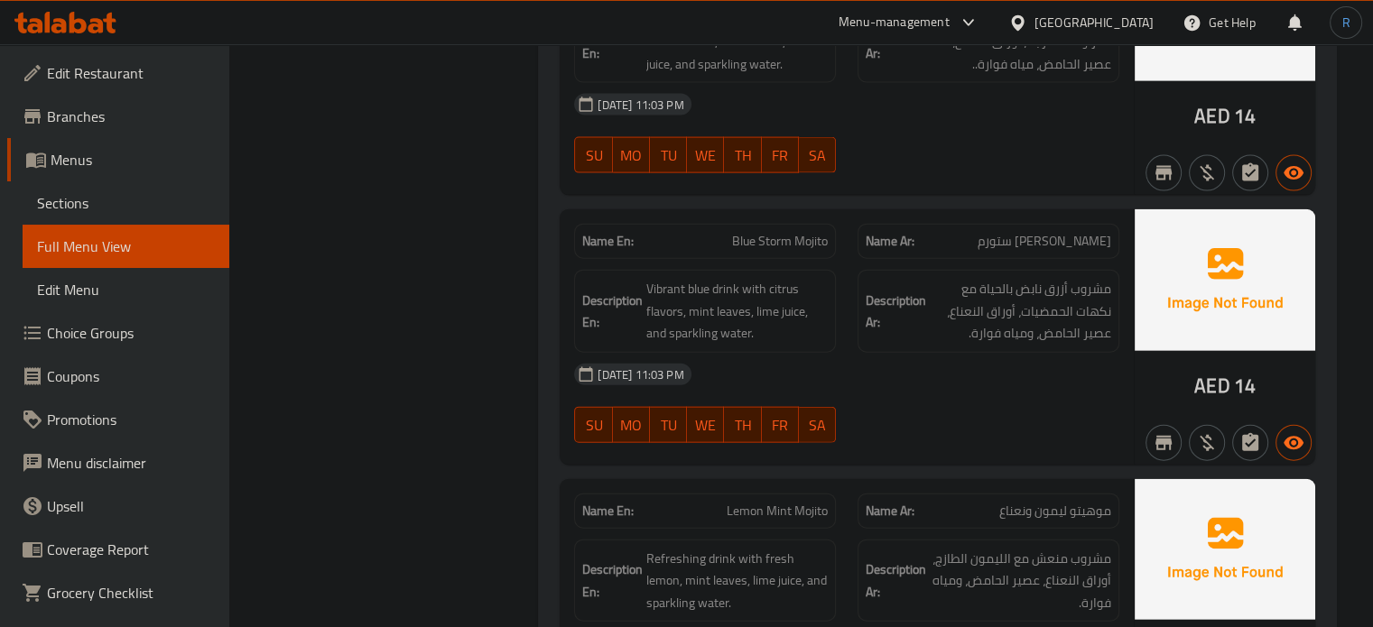
scroll to position [17872, 0]
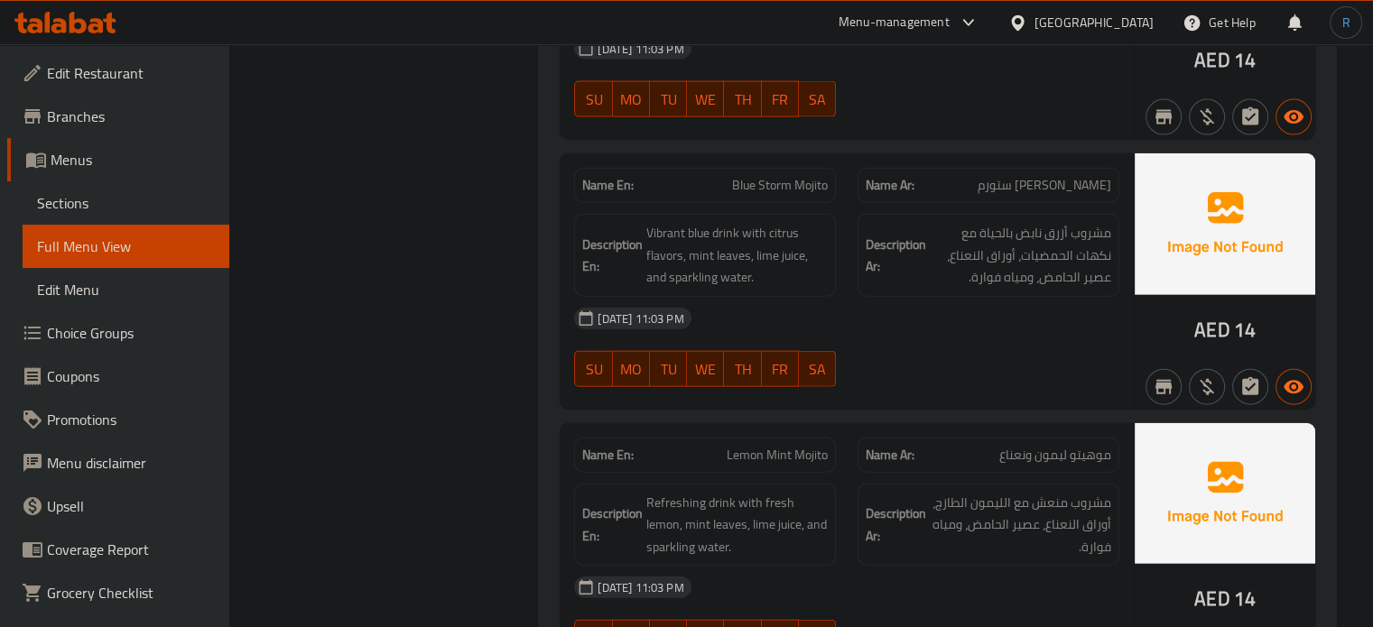
click at [913, 303] on div "13-10-2025 11:03 PM SU MO TU WE TH FR SA" at bounding box center [846, 347] width 567 height 101
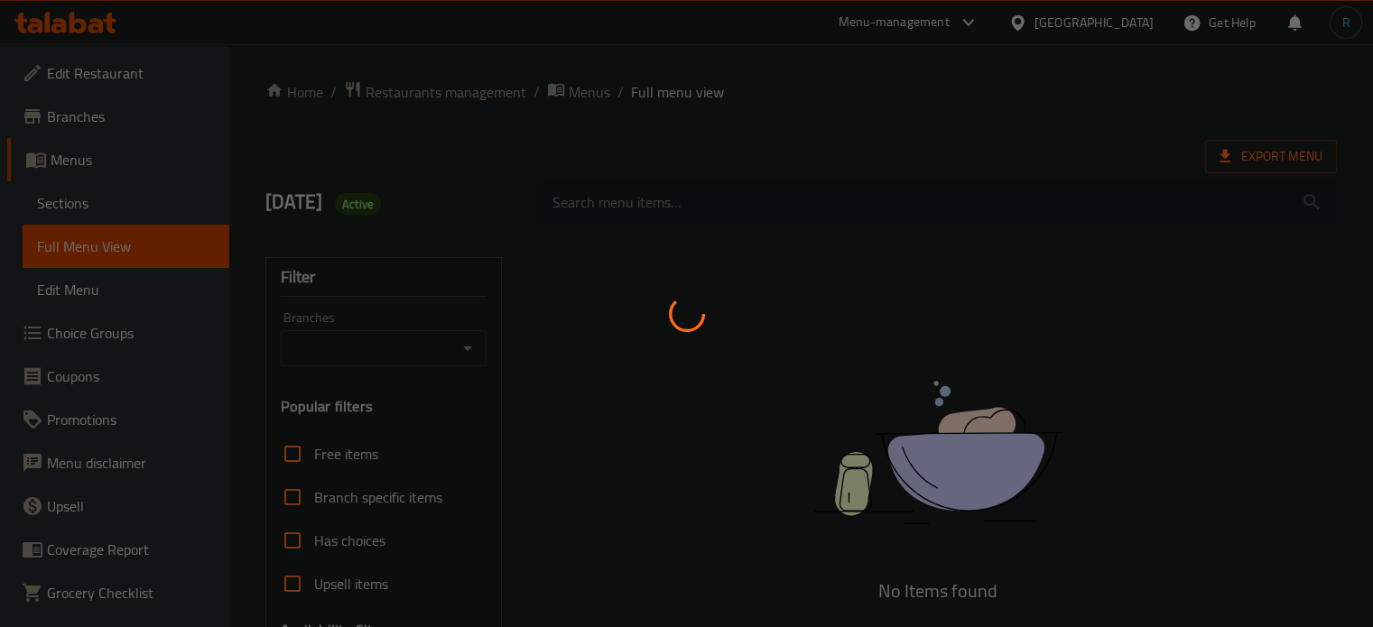
click at [857, 89] on div at bounding box center [686, 313] width 1373 height 627
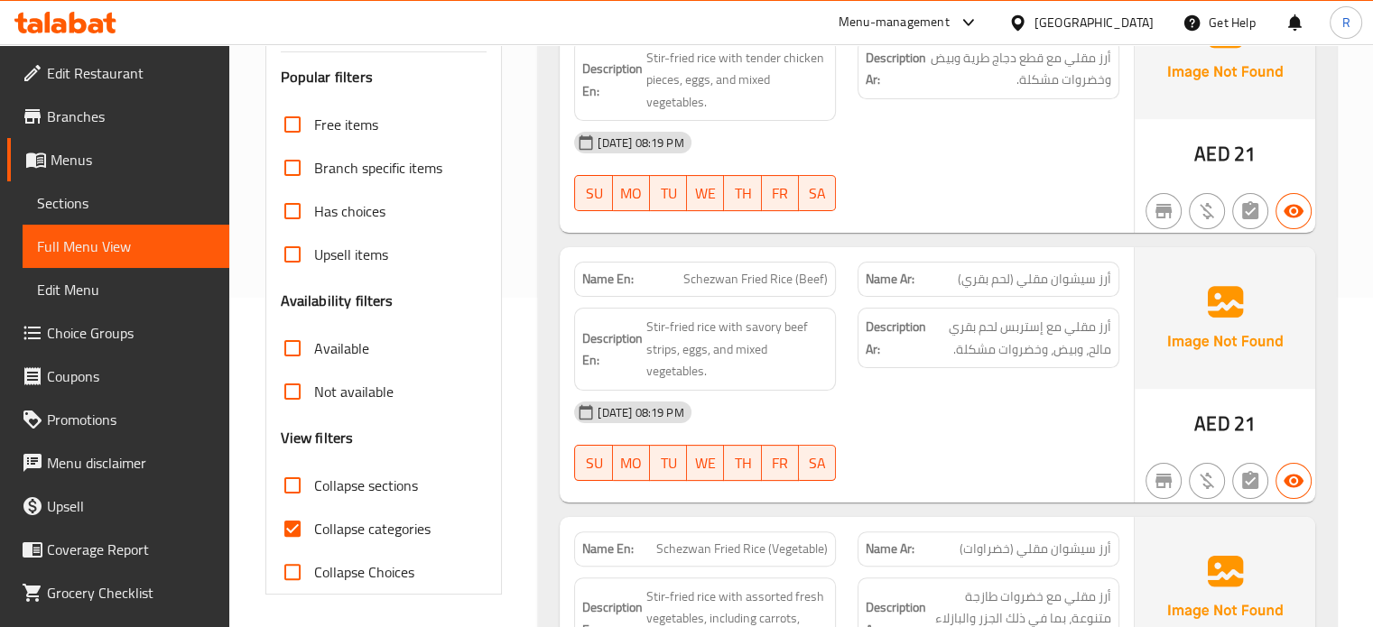
scroll to position [361, 0]
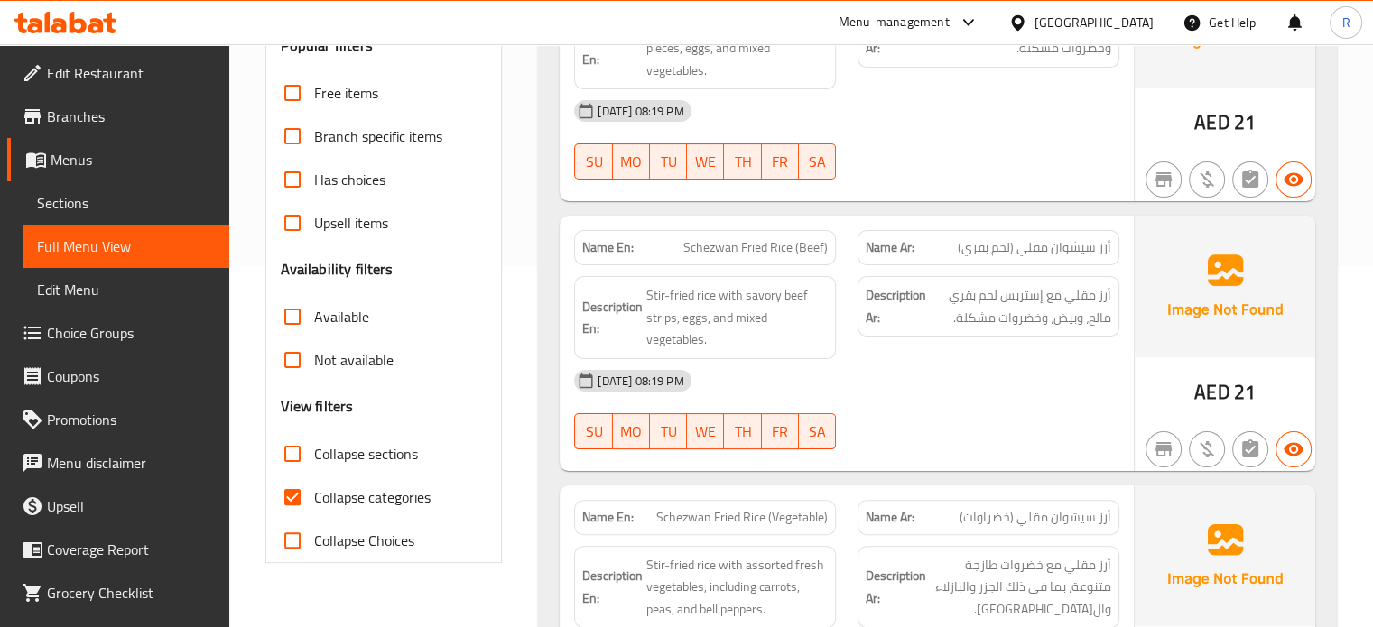
click at [291, 182] on input "Has choices" at bounding box center [292, 179] width 43 height 43
checkbox input "true"
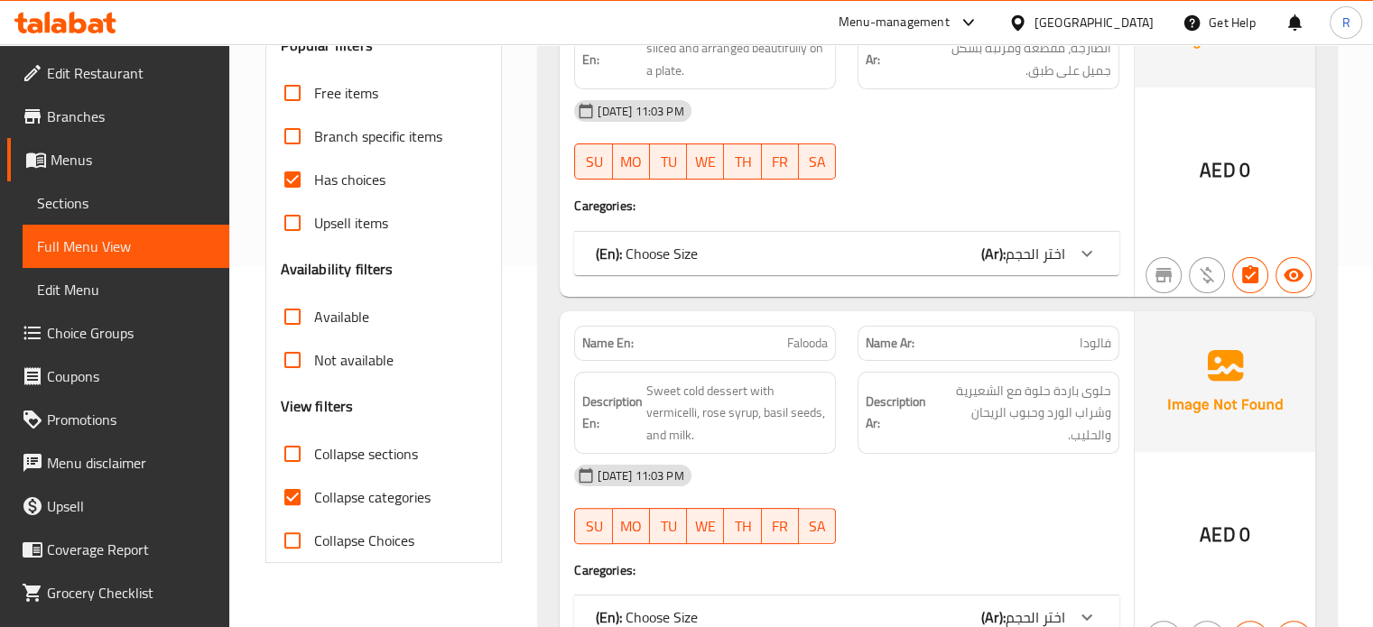
click at [328, 497] on span "Collapse categories" at bounding box center [372, 498] width 116 height 22
click at [314, 497] on input "Collapse categories" at bounding box center [292, 497] width 43 height 43
checkbox input "false"
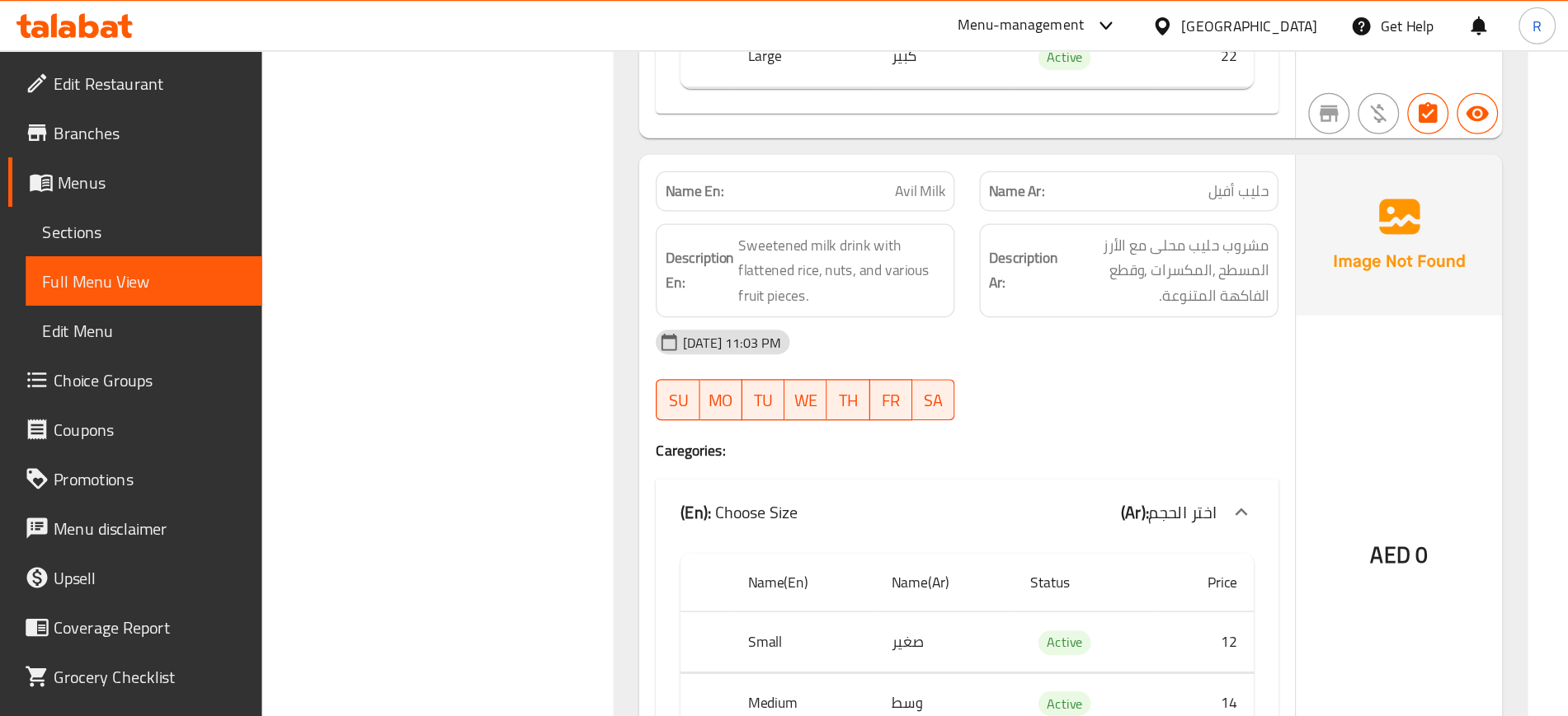
scroll to position [4142, 0]
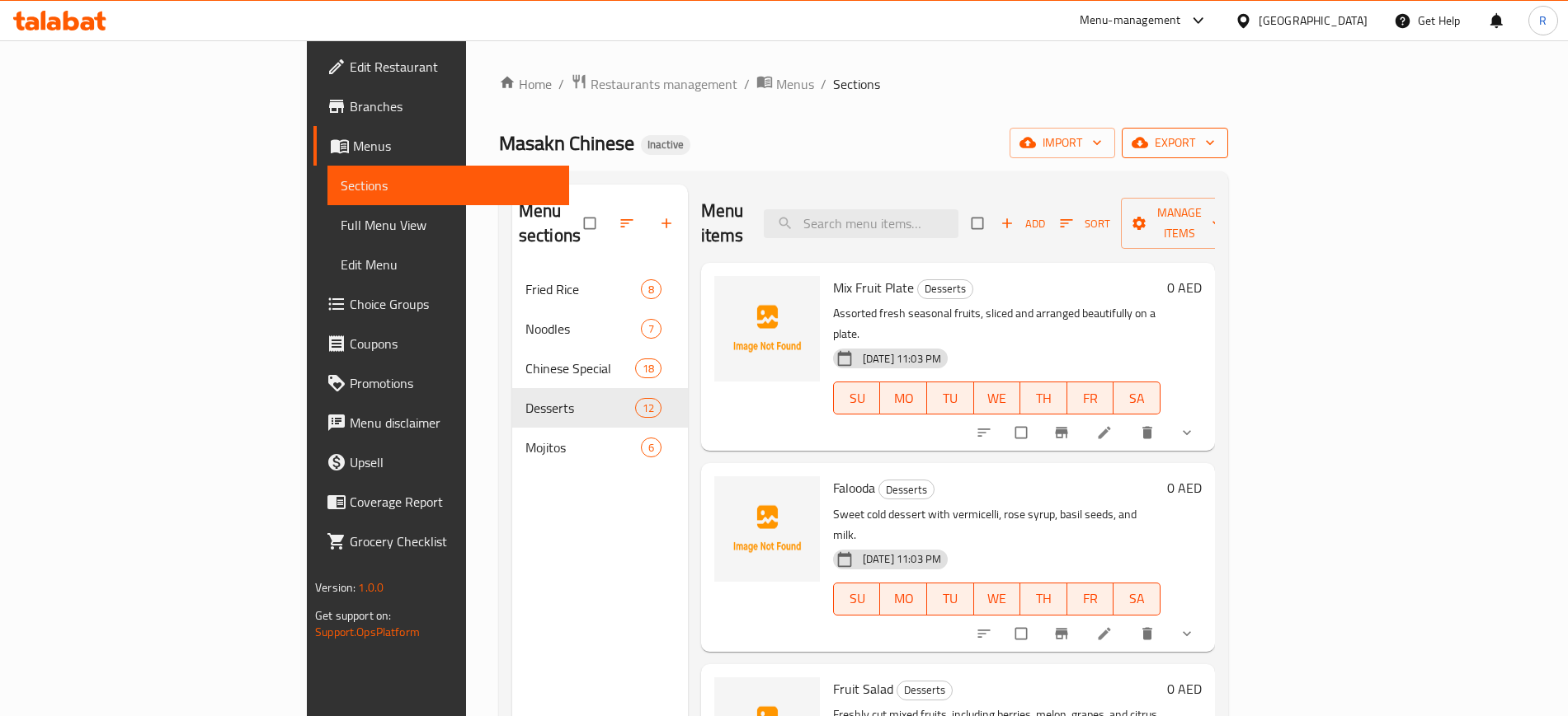
click at [1215, 140] on span "export" at bounding box center [1175, 142] width 80 height 21
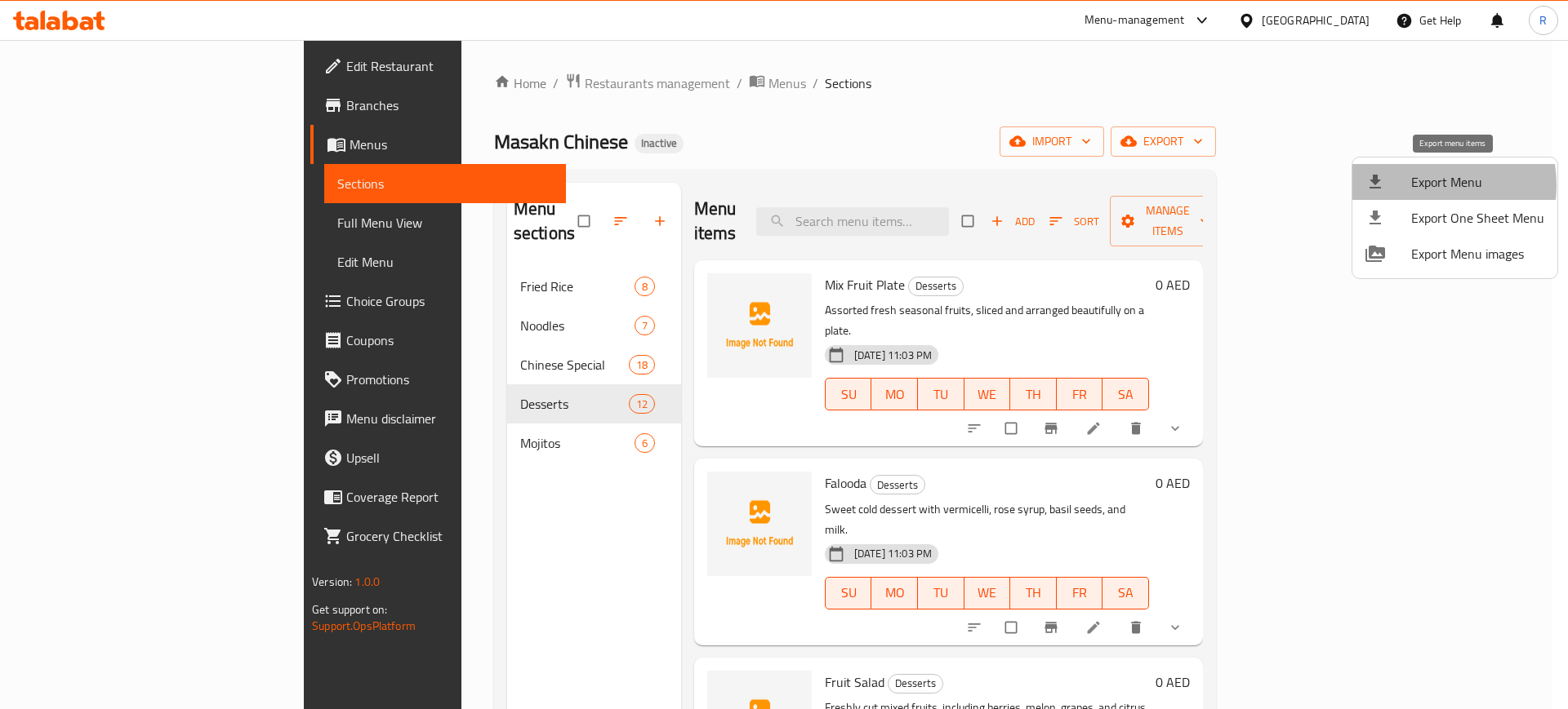
click at [1254, 185] on span "Export Menu" at bounding box center [1478, 182] width 133 height 20
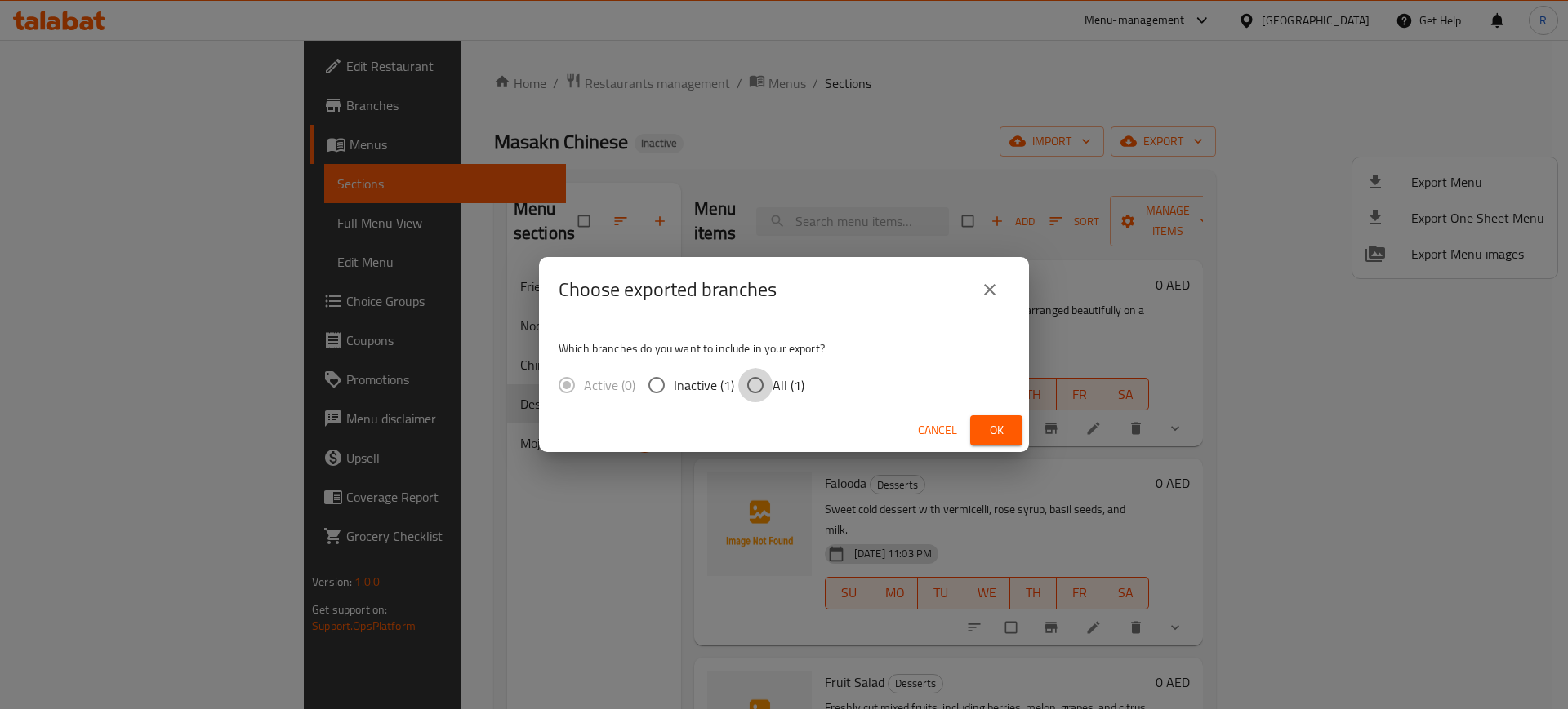
click at [746, 390] on input "All (1)" at bounding box center [755, 385] width 34 height 34
radio input "true"
click at [1013, 423] on button "Ok" at bounding box center [996, 430] width 52 height 30
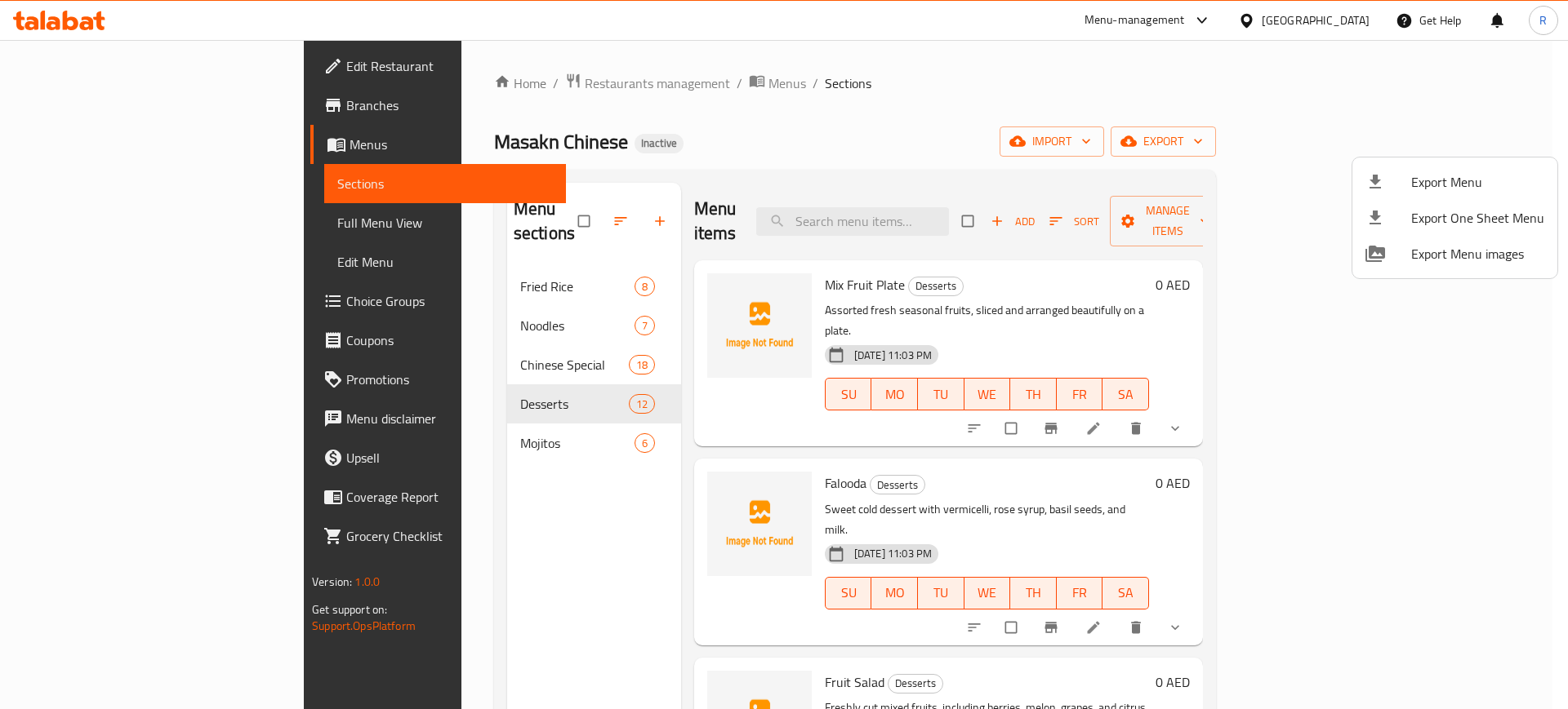
click at [52, 71] on div at bounding box center [784, 354] width 1568 height 709
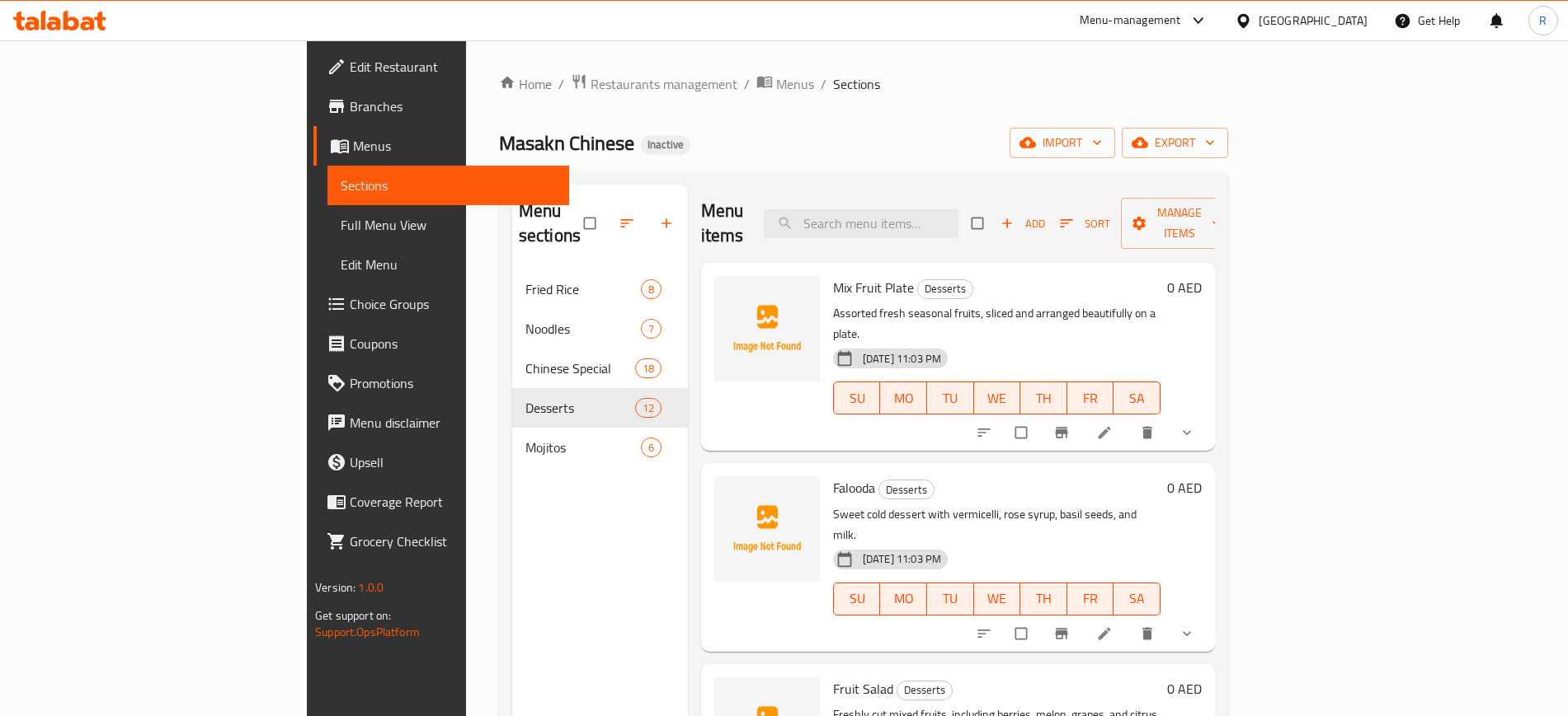
click at [350, 71] on span "Edit Restaurant" at bounding box center [452, 67] width 206 height 20
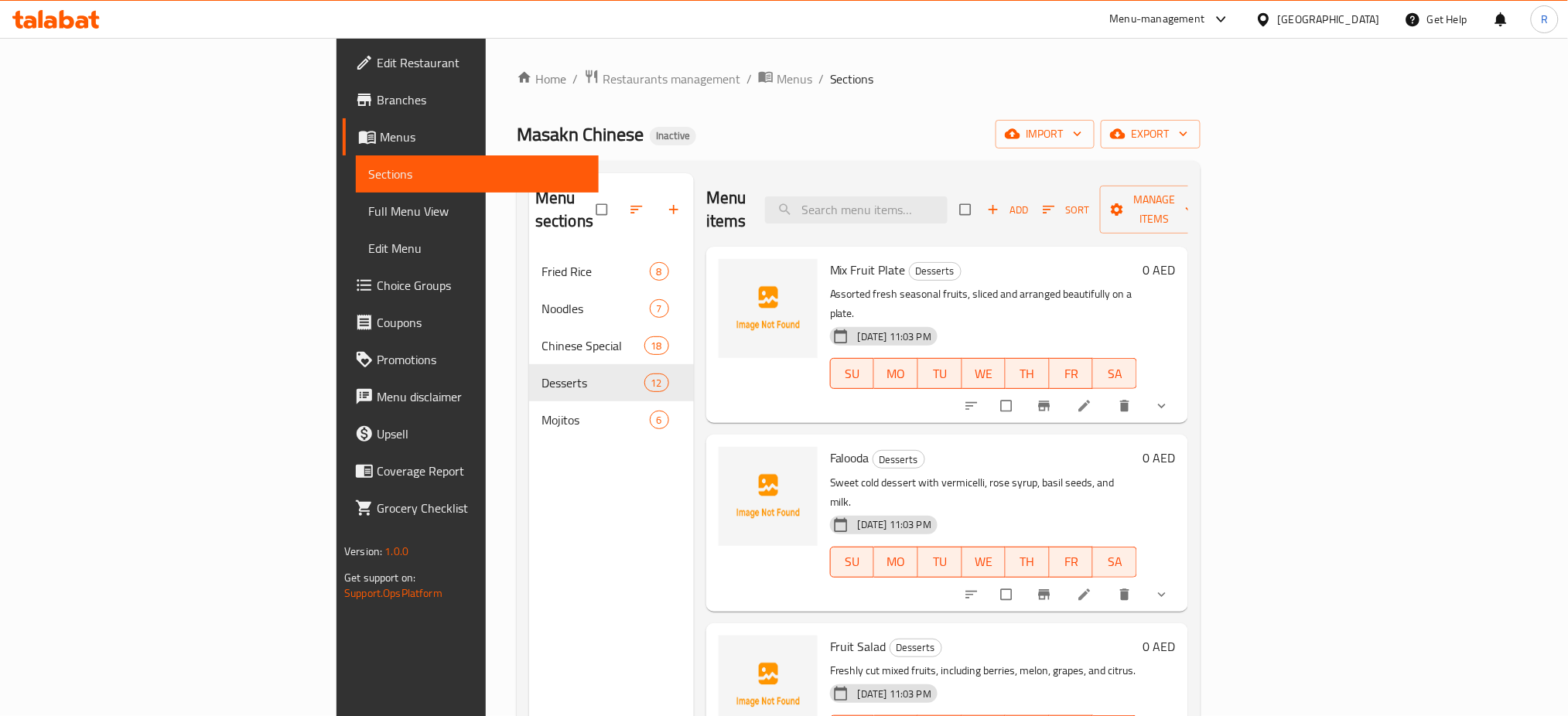
drag, startPoint x: 882, startPoint y: 107, endPoint x: 762, endPoint y: 51, distance: 132.4
click at [882, 107] on div "Home / Restaurants management / Menus / Sections Masakn Chinese Inactive import…" at bounding box center [859, 485] width 684 height 832
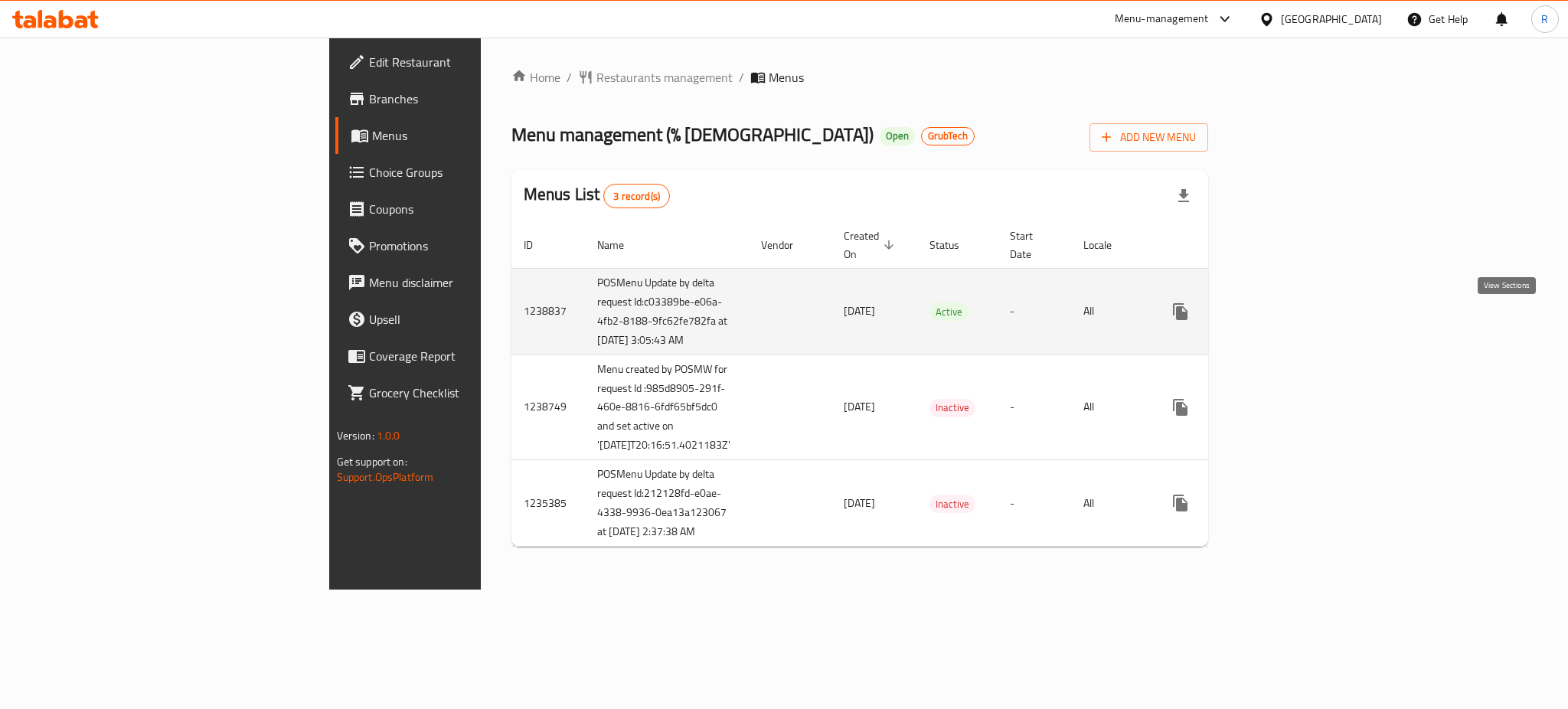
click at [1309, 330] on link "enhanced table" at bounding box center [1290, 311] width 36 height 36
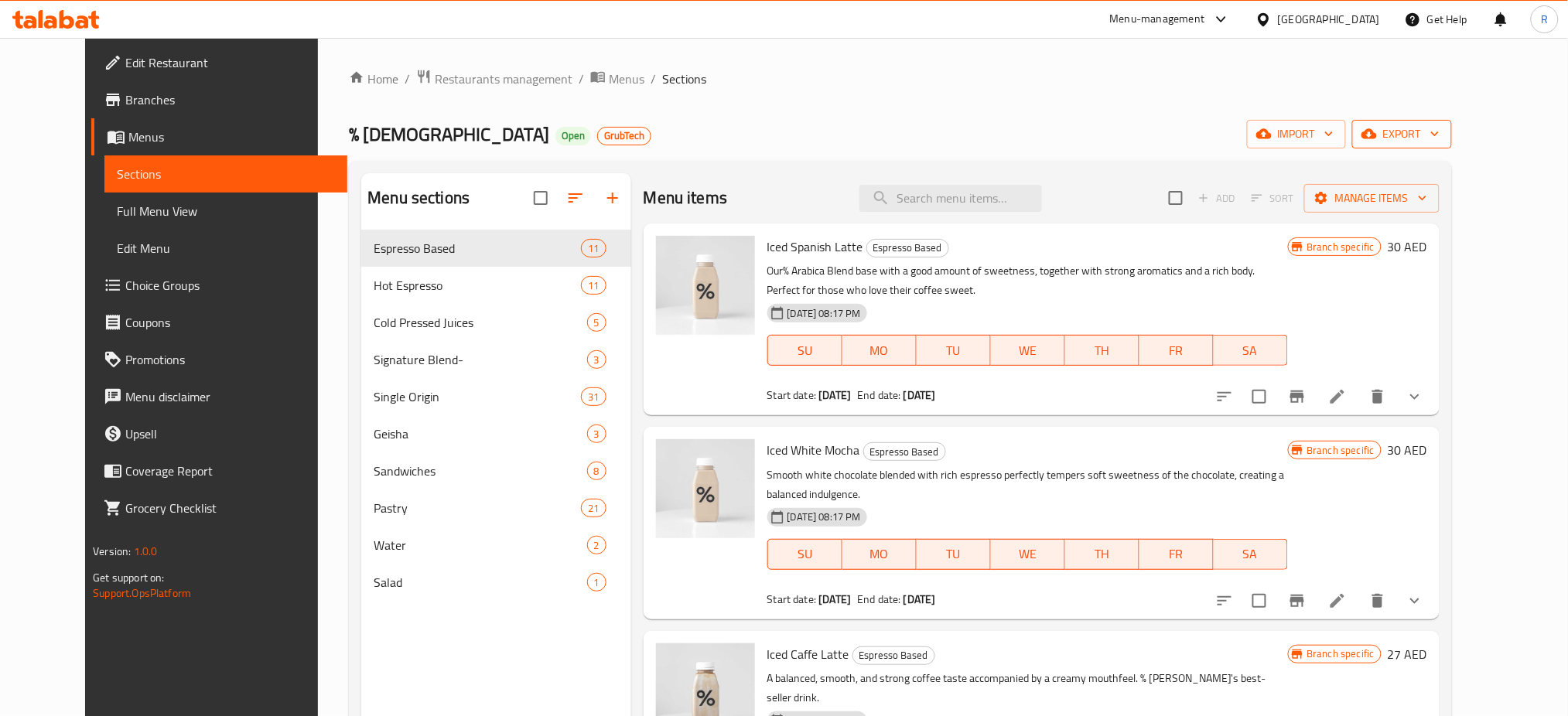
click at [1439, 133] on span "export" at bounding box center [1402, 134] width 75 height 20
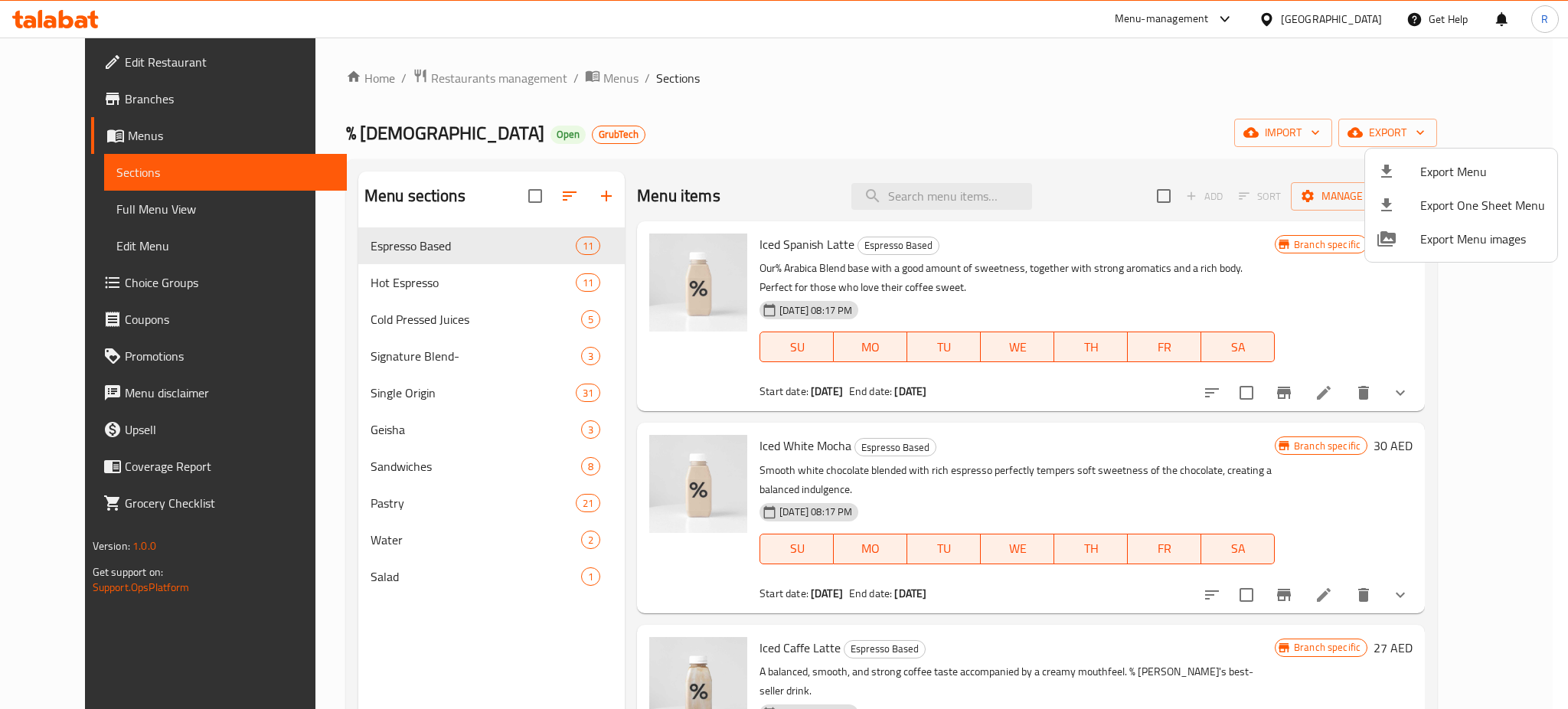
click at [1203, 143] on div at bounding box center [784, 354] width 1568 height 709
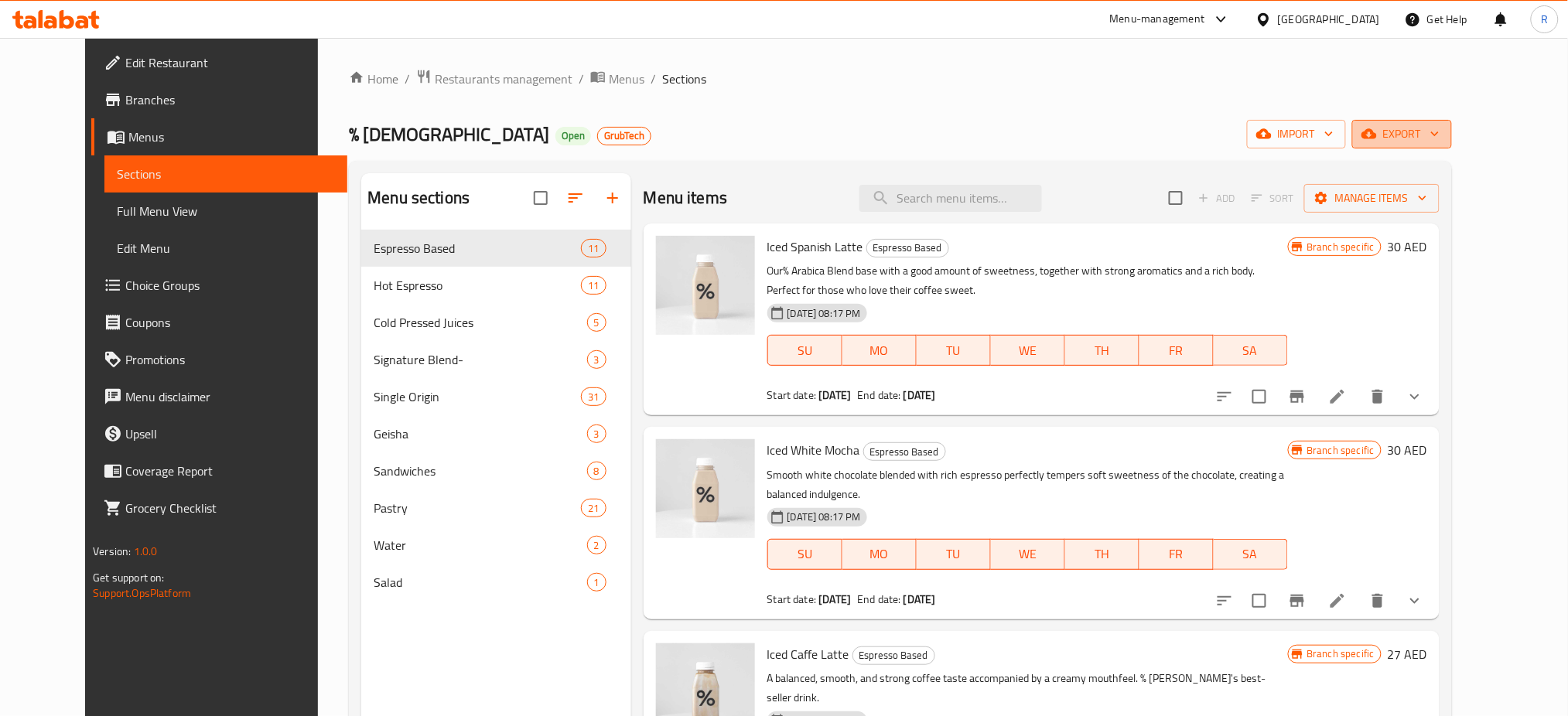
click at [1451, 147] on button "export" at bounding box center [1402, 134] width 99 height 28
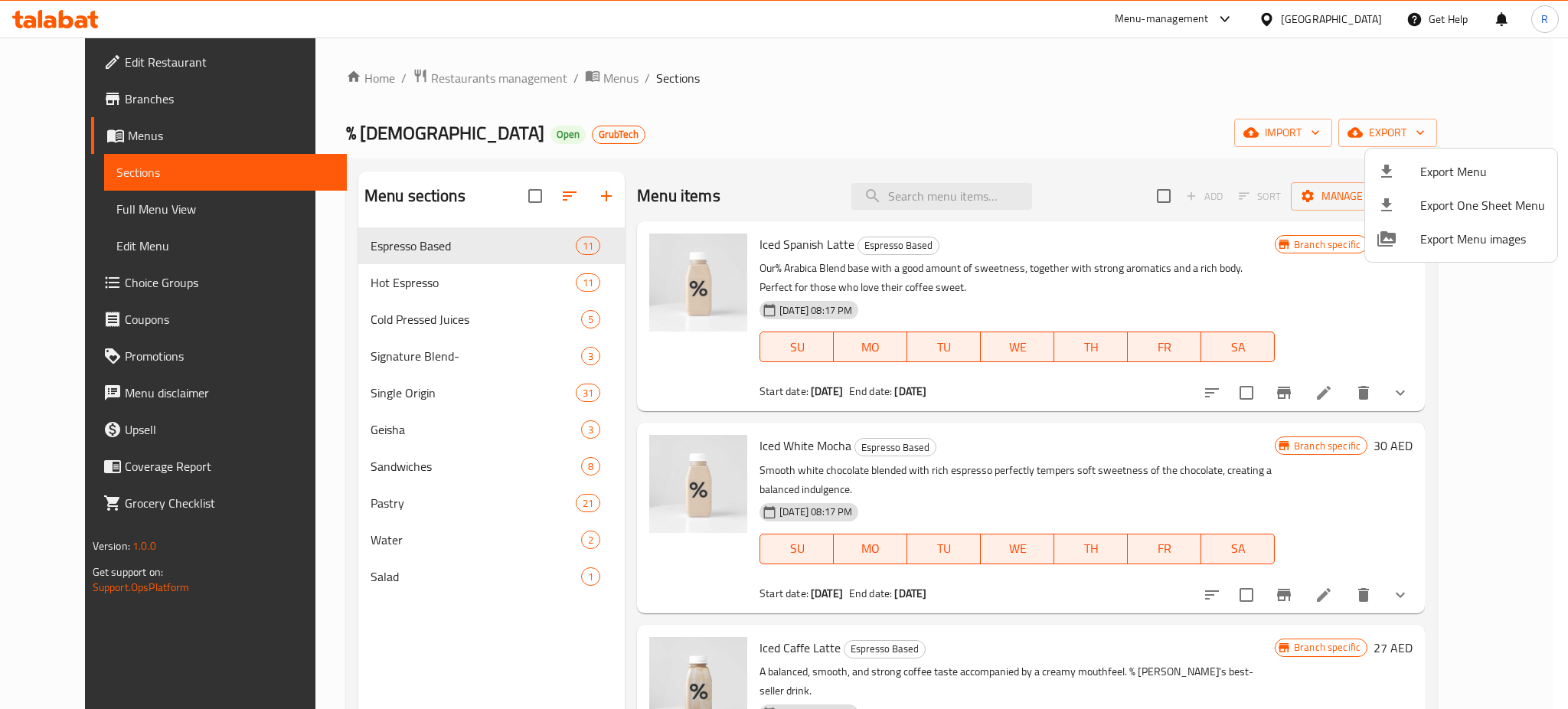
click at [1169, 135] on div at bounding box center [784, 354] width 1568 height 709
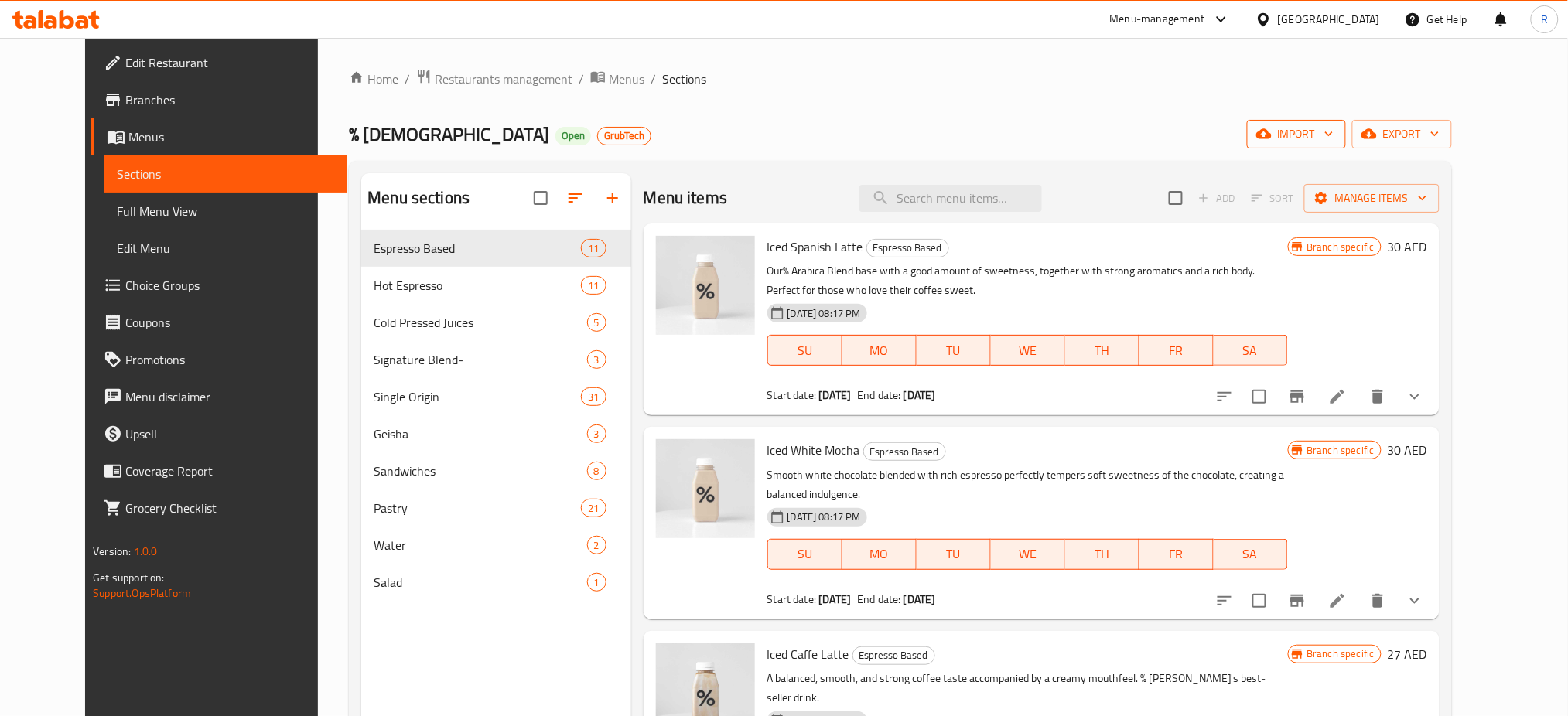
click at [1333, 131] on span "import" at bounding box center [1296, 134] width 75 height 20
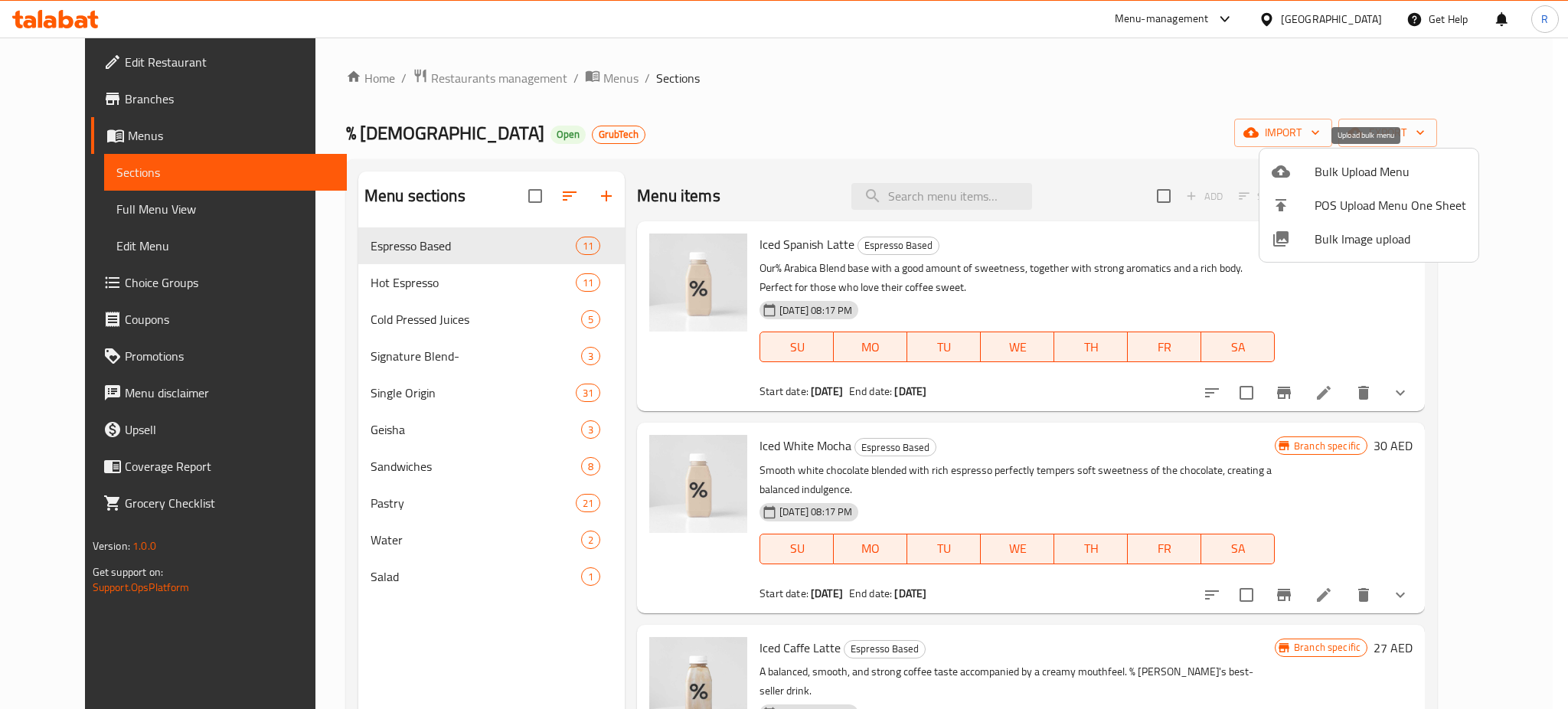
click at [1342, 156] on li "Bulk Upload Menu" at bounding box center [1369, 171] width 219 height 34
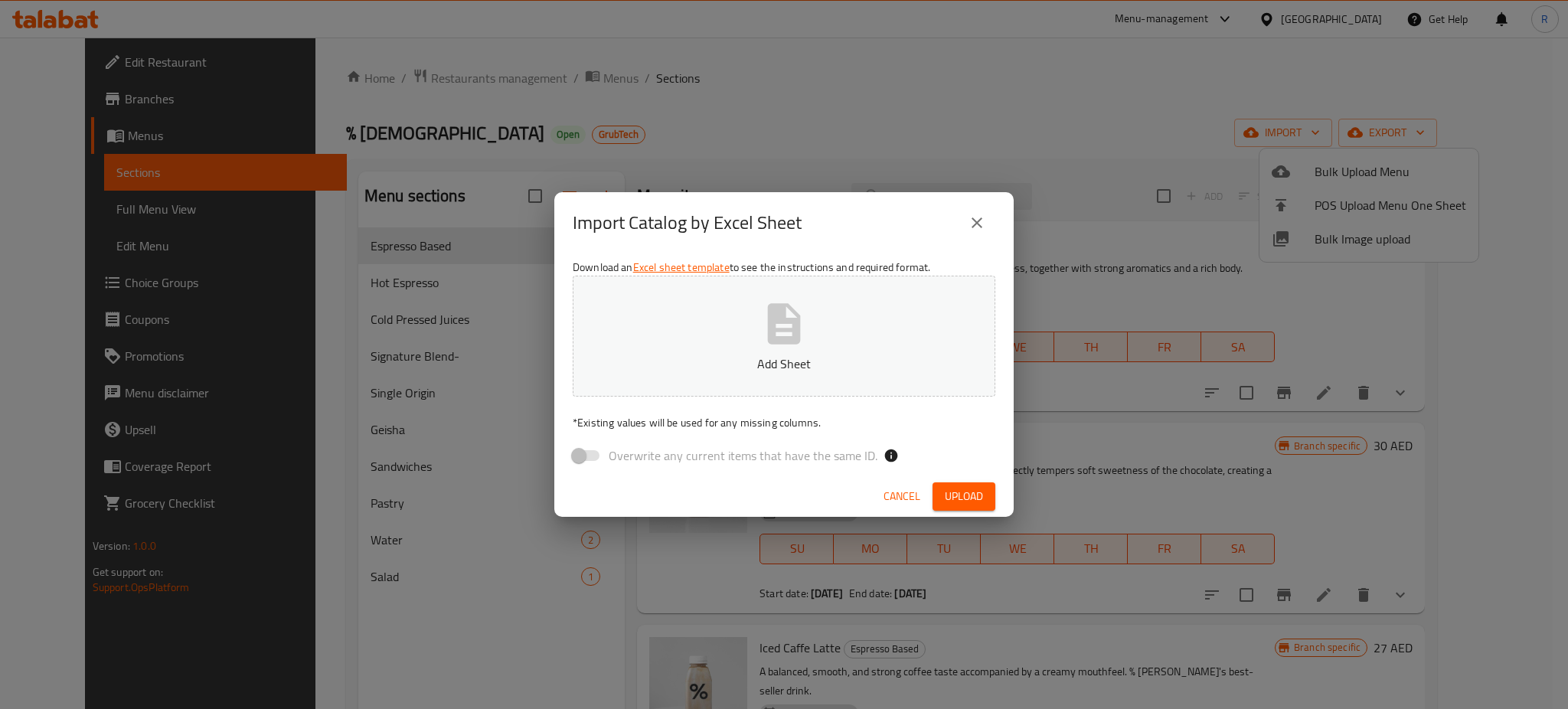
click at [983, 225] on icon "close" at bounding box center [977, 223] width 19 height 19
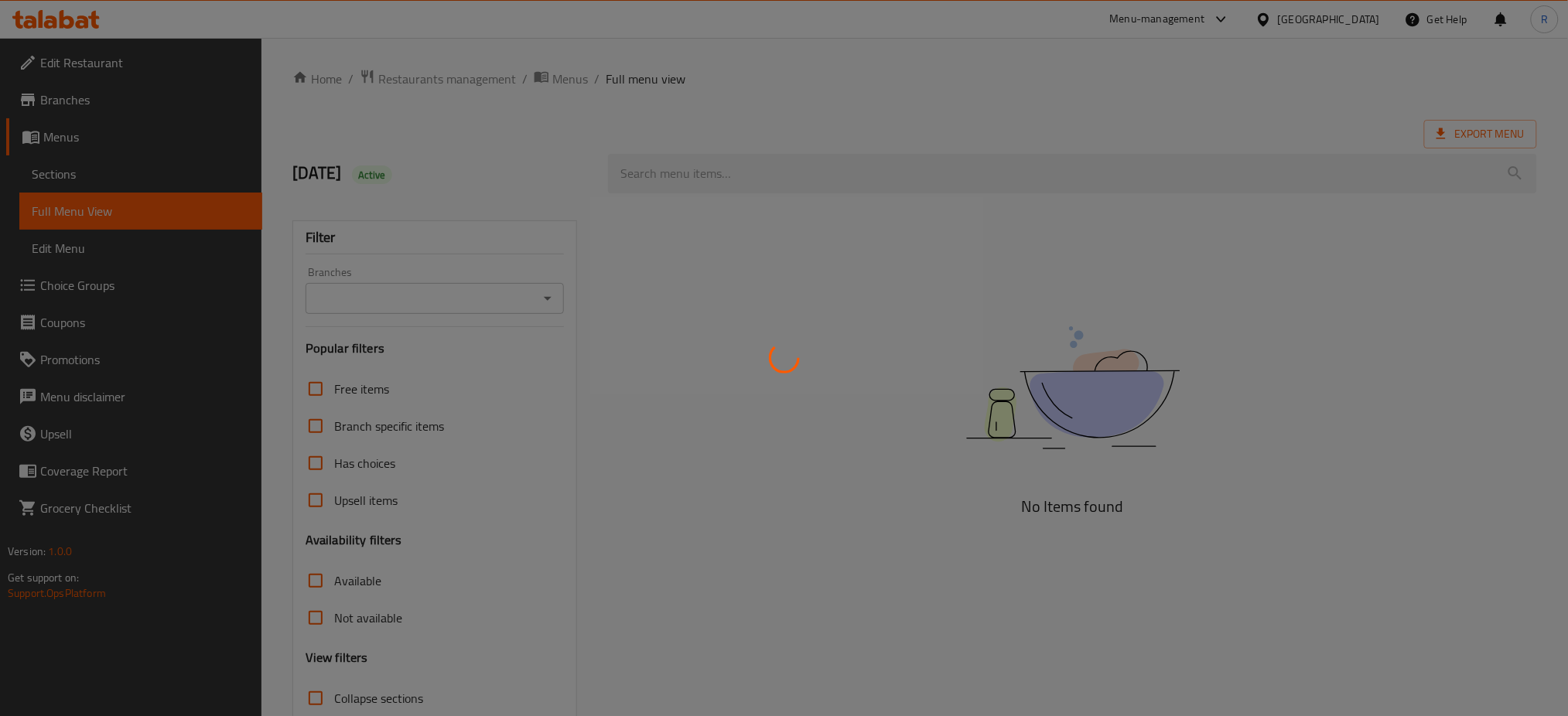
scroll to position [107, 0]
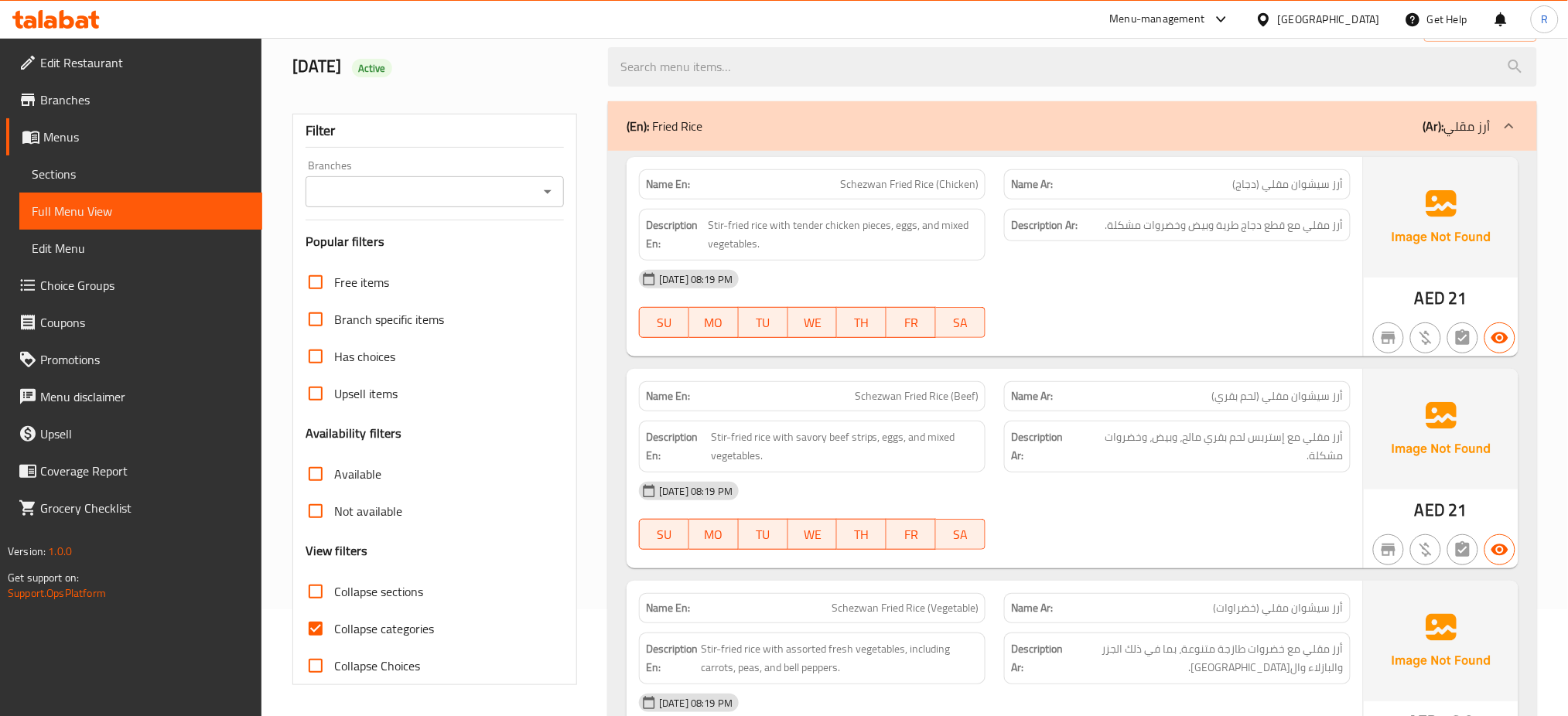
drag, startPoint x: 310, startPoint y: 630, endPoint x: 498, endPoint y: 519, distance: 218.3
click at [309, 629] on input "Collapse categories" at bounding box center [315, 628] width 37 height 37
checkbox input "false"
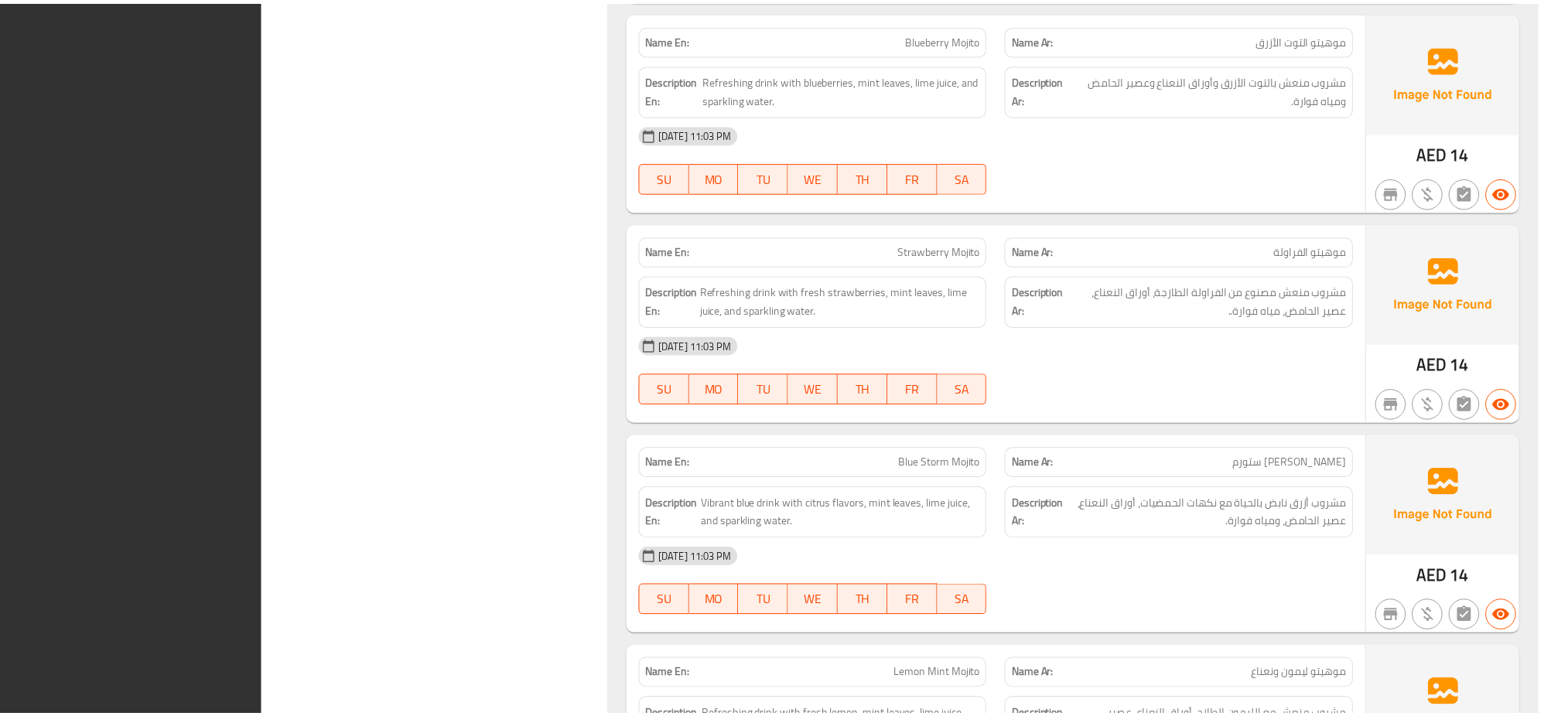
scroll to position [13080, 0]
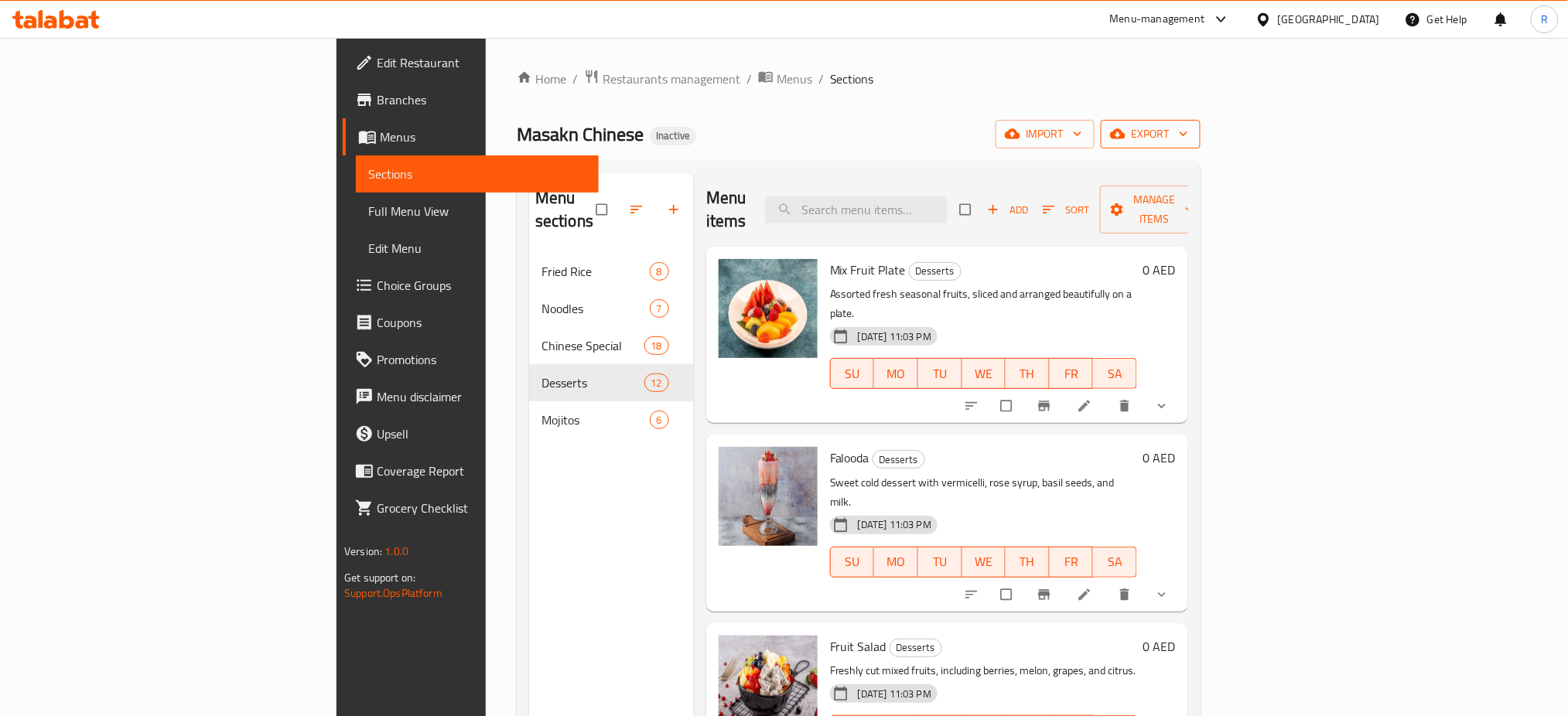
click at [1188, 127] on span "export" at bounding box center [1151, 134] width 75 height 20
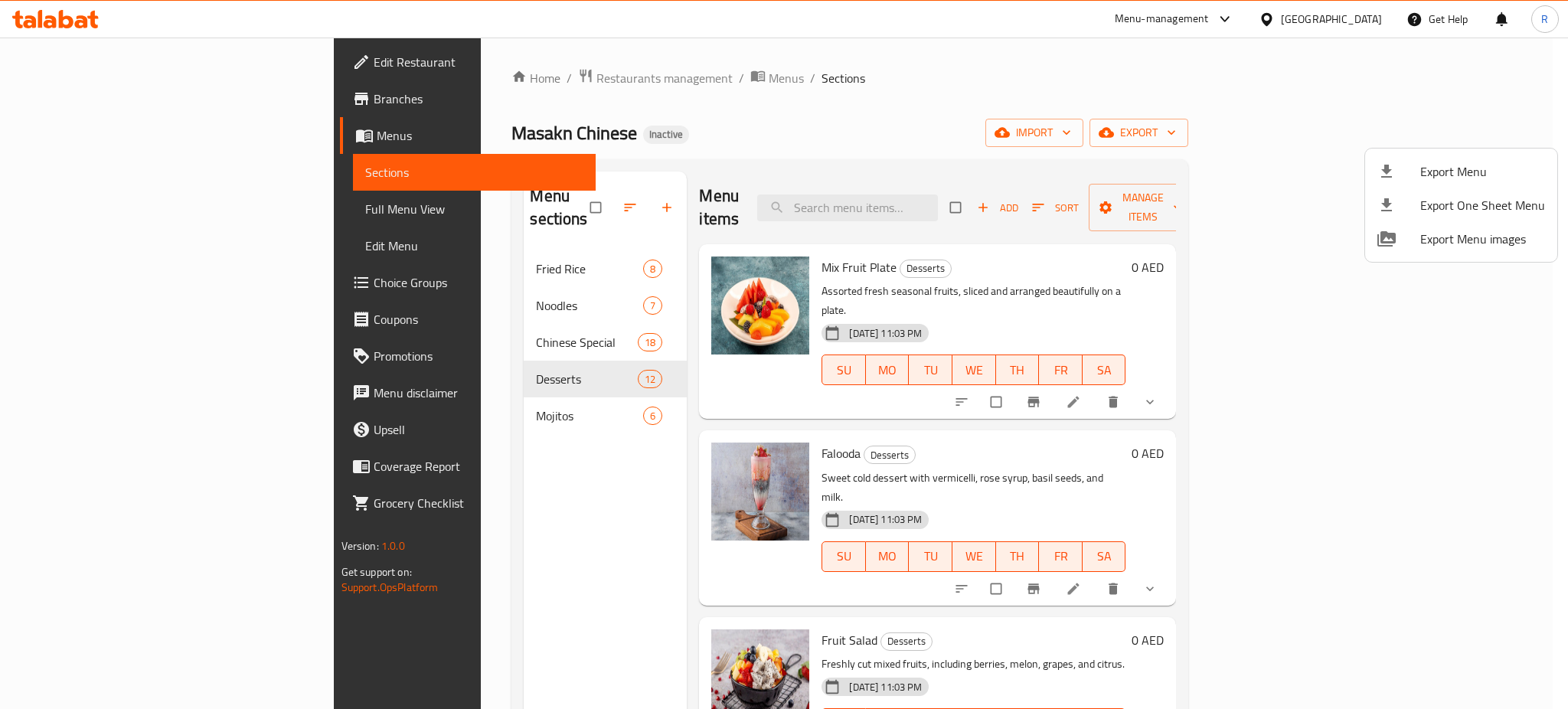
click at [1391, 188] on li "Export One Sheet Menu" at bounding box center [1461, 205] width 193 height 34
click at [909, 85] on div at bounding box center [784, 354] width 1568 height 709
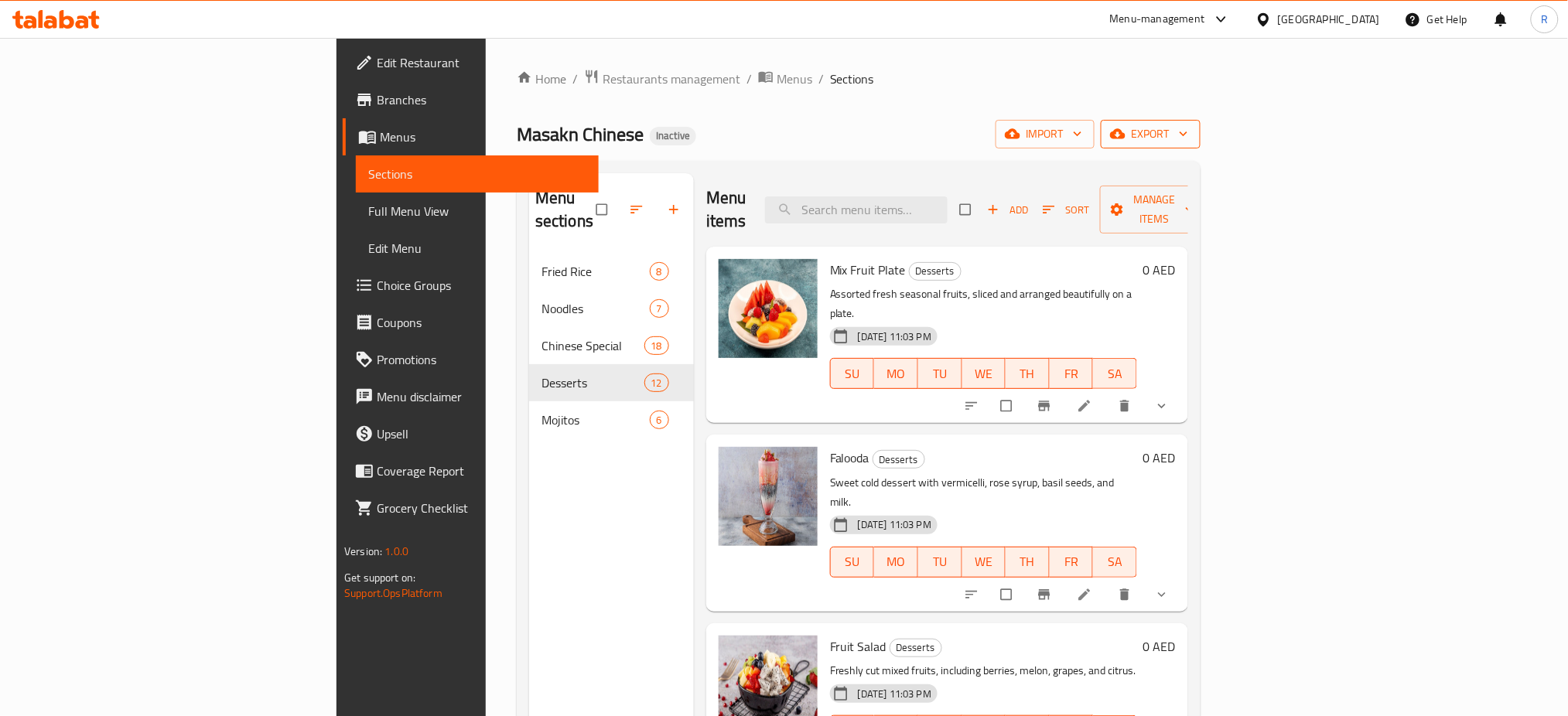
click at [1200, 123] on button "export" at bounding box center [1151, 134] width 99 height 28
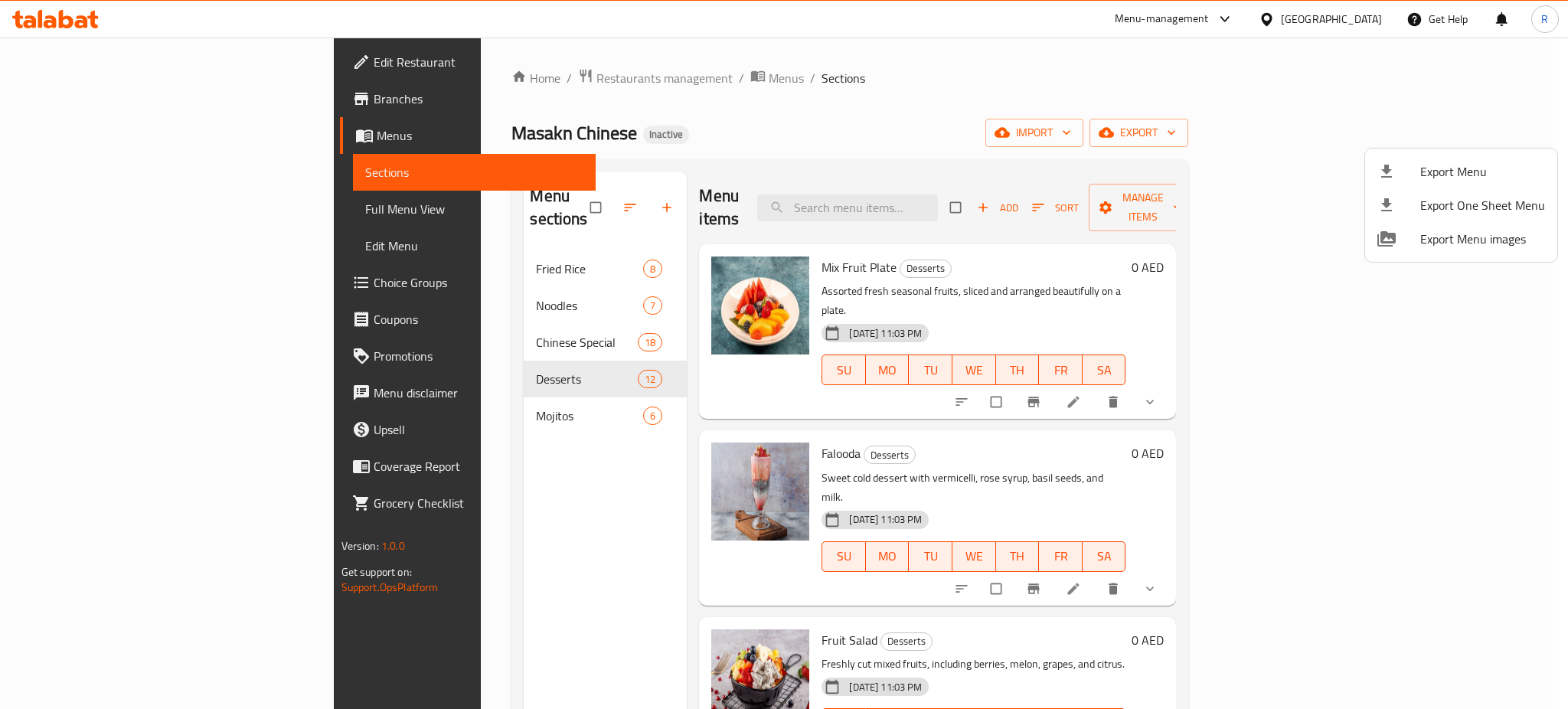
click at [1480, 165] on span "Export Menu" at bounding box center [1482, 171] width 125 height 19
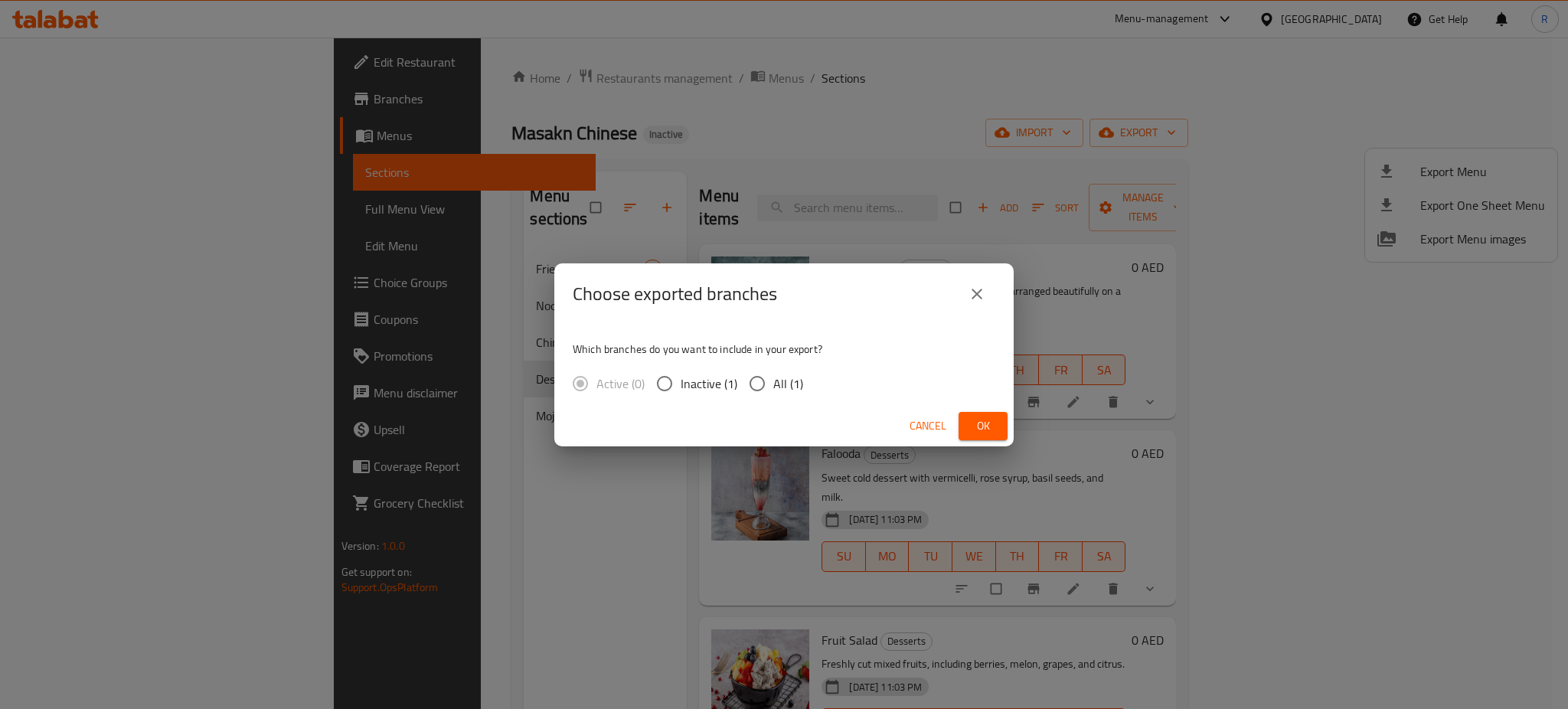
click at [751, 389] on input "All (1)" at bounding box center [757, 383] width 32 height 32
radio input "true"
click at [973, 426] on span "Ok" at bounding box center [983, 426] width 25 height 20
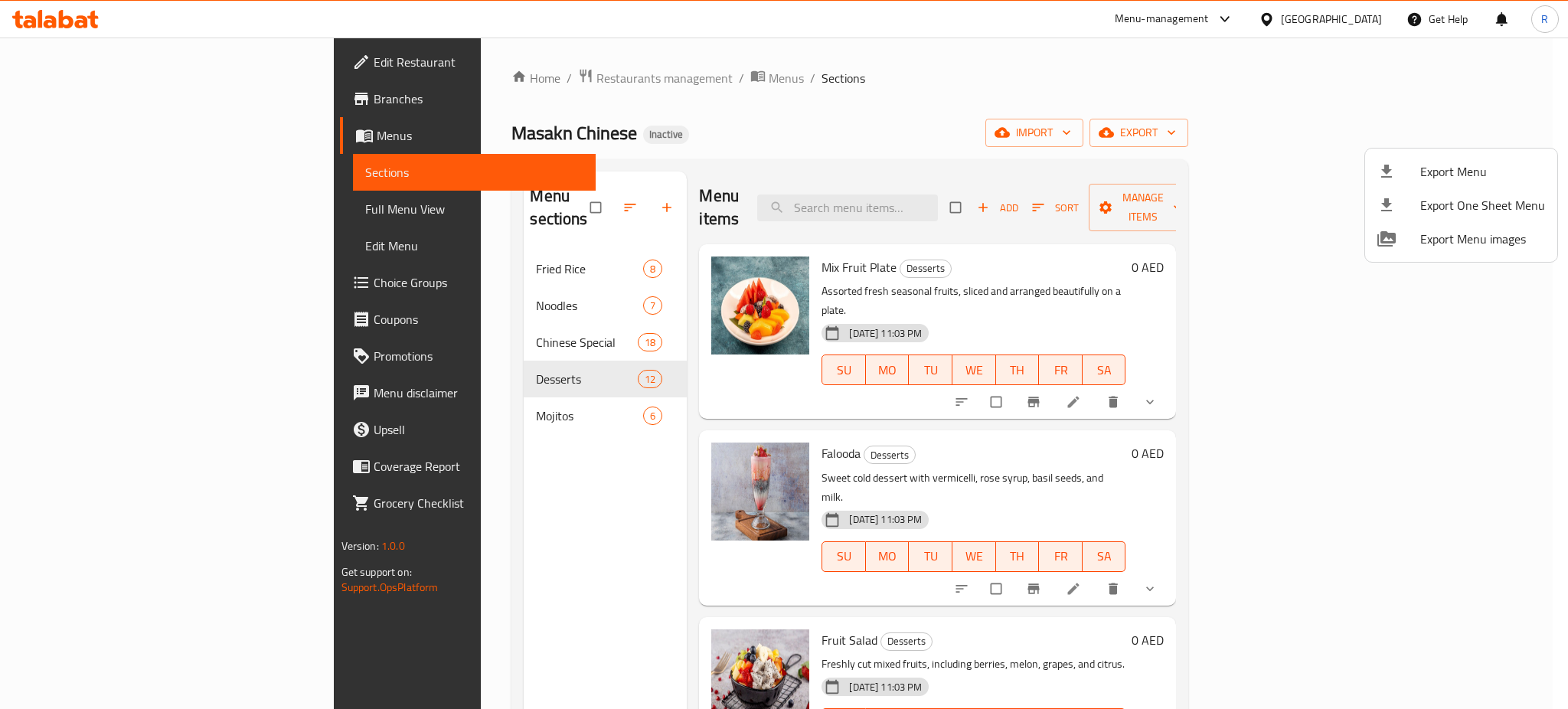
click at [76, 19] on div at bounding box center [784, 354] width 1568 height 709
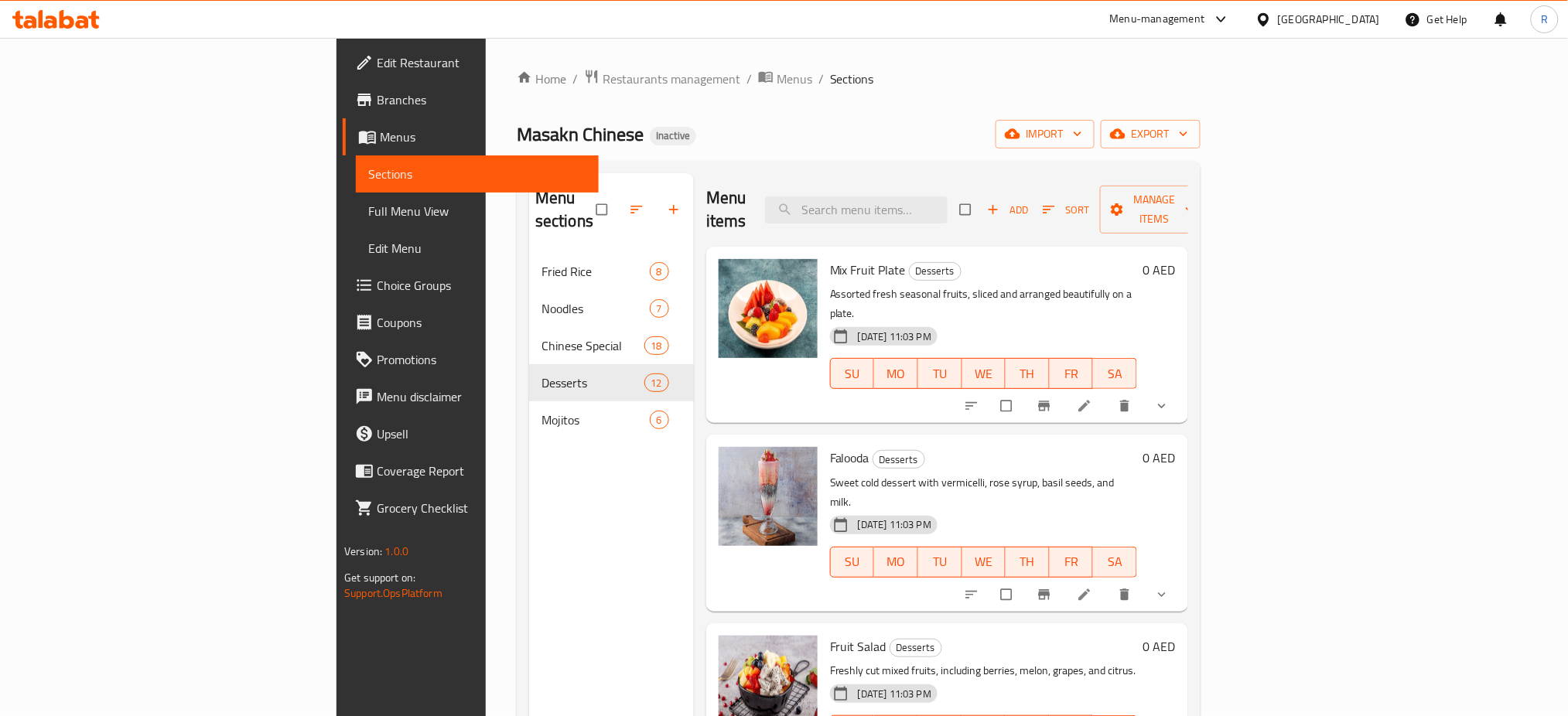
click at [38, 16] on icon at bounding box center [56, 20] width 87 height 19
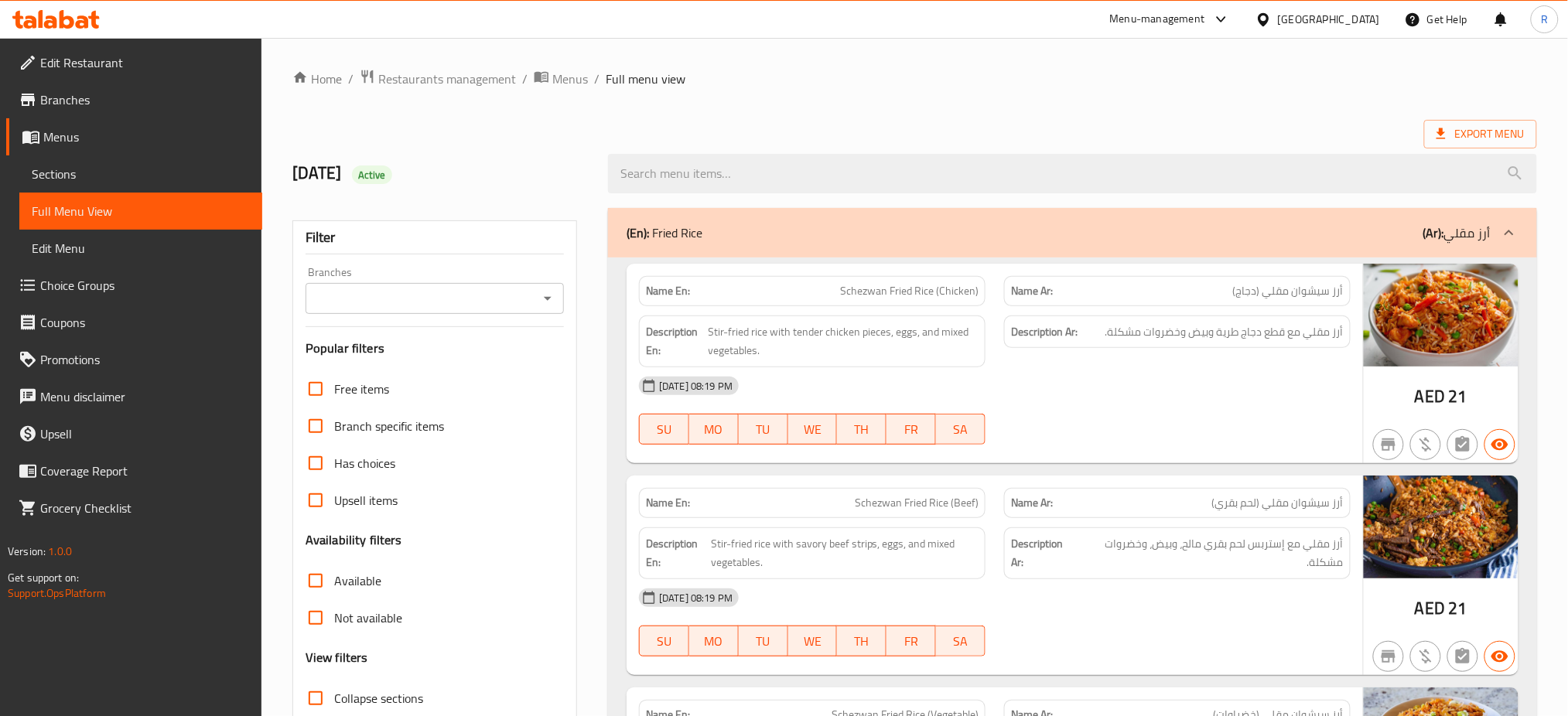
scroll to position [309, 0]
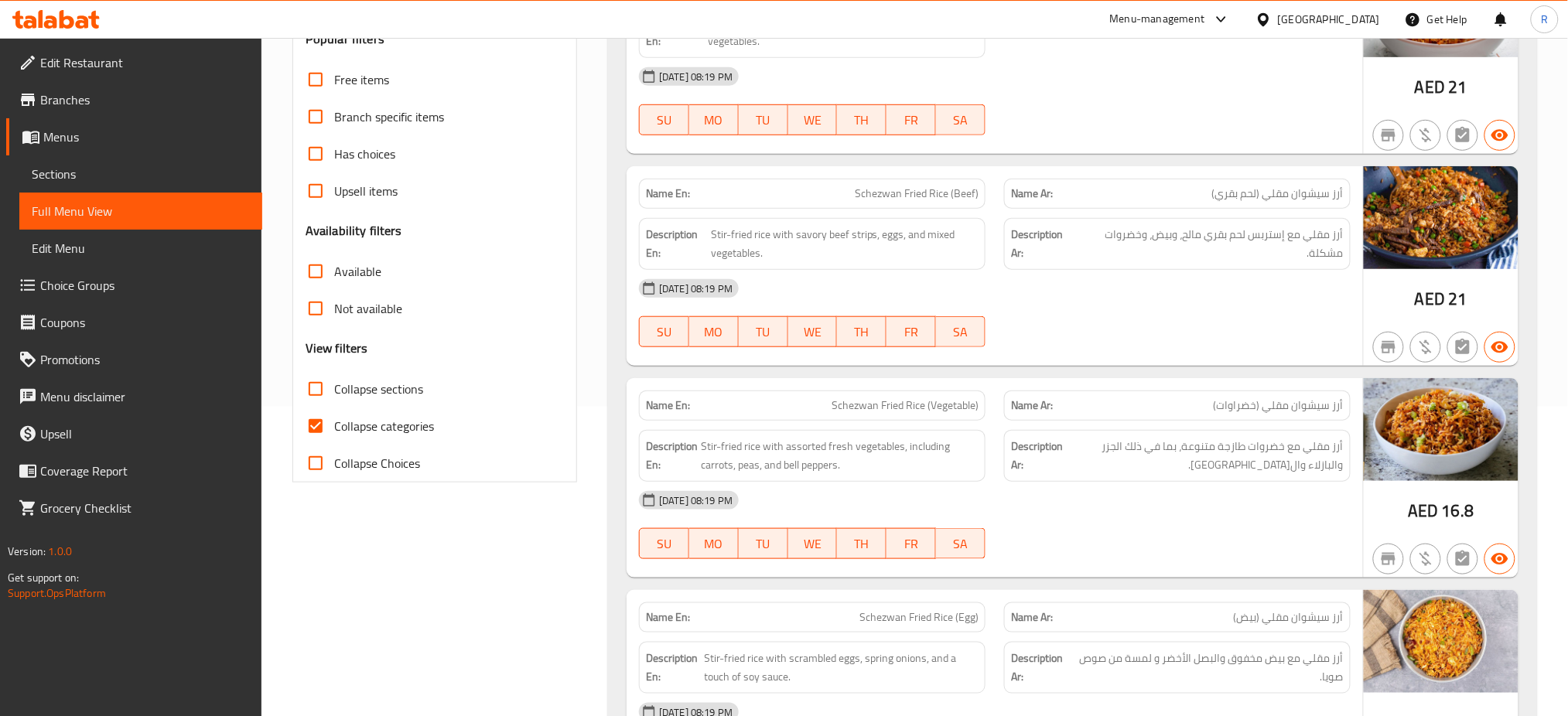
click at [356, 428] on span "Collapse categories" at bounding box center [384, 427] width 99 height 19
click at [334, 428] on input "Collapse categories" at bounding box center [315, 426] width 37 height 37
checkbox input "false"
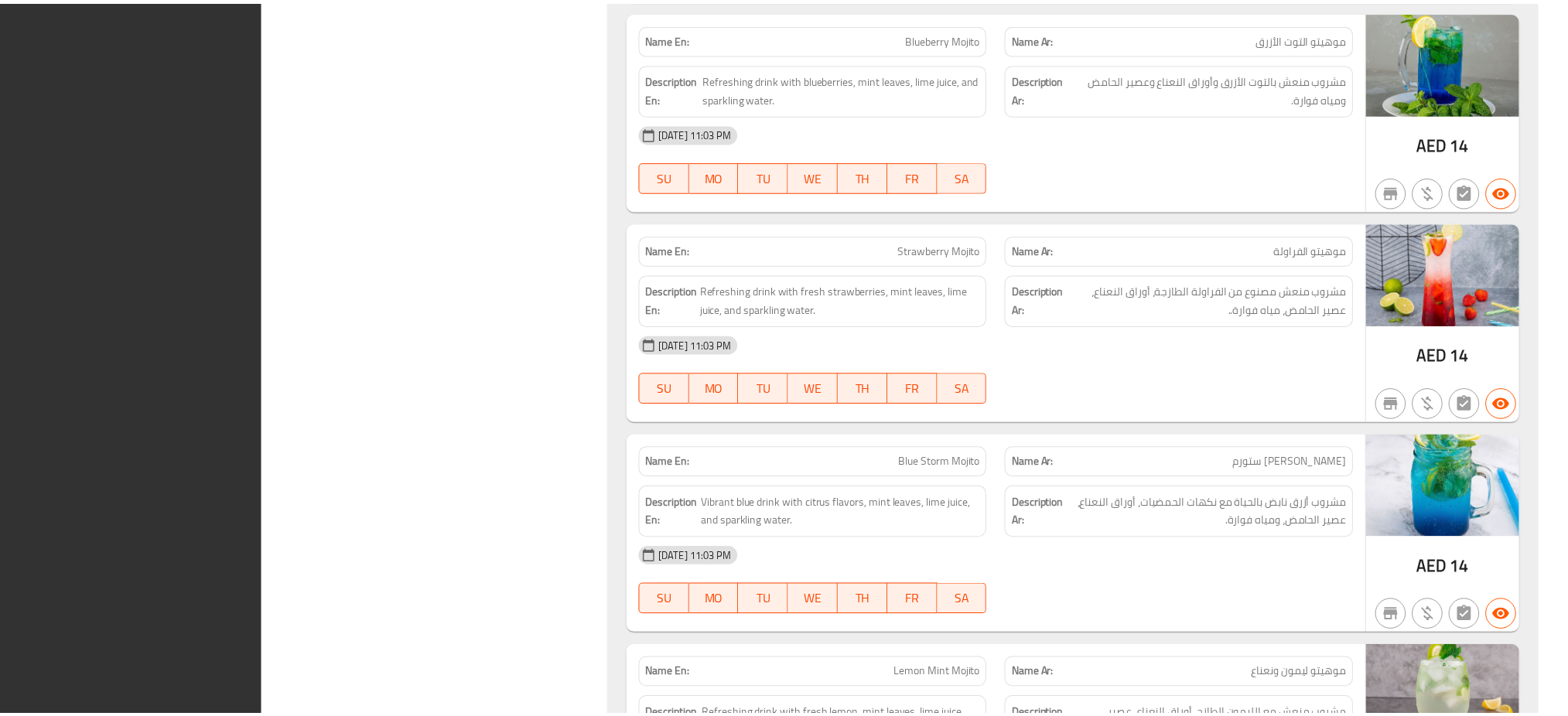
scroll to position [13080, 0]
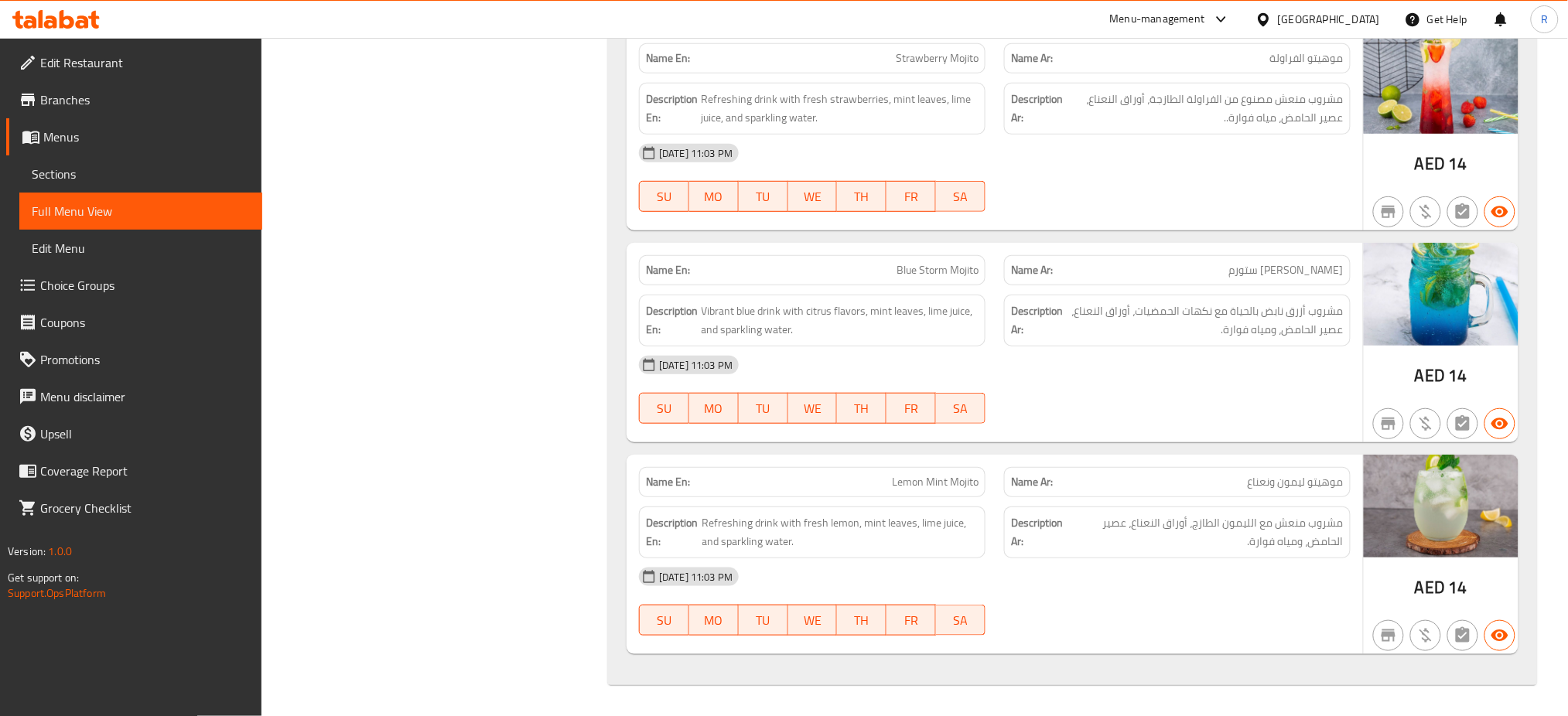
click at [818, 375] on div "13-10-2025 11:03 PM" at bounding box center [995, 364] width 730 height 37
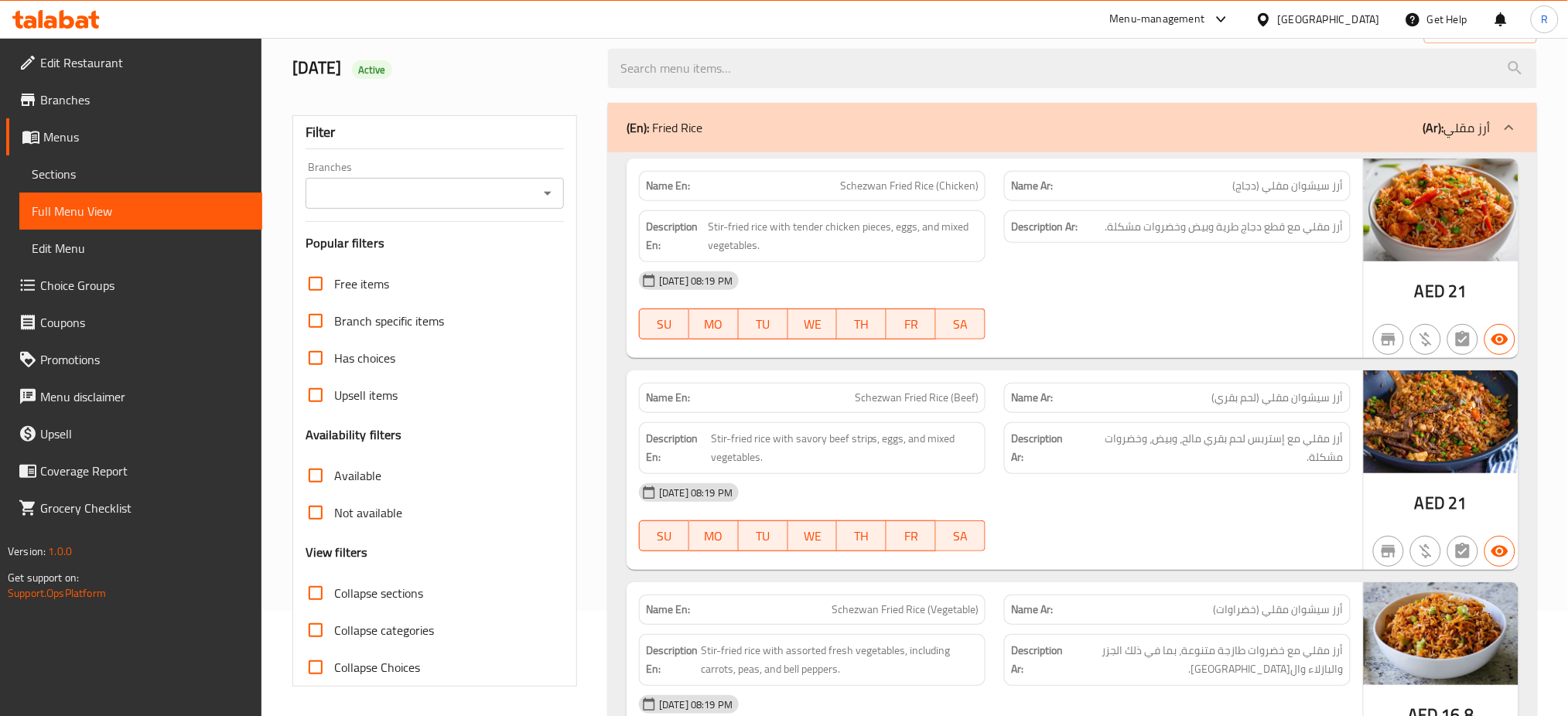
scroll to position [103, 0]
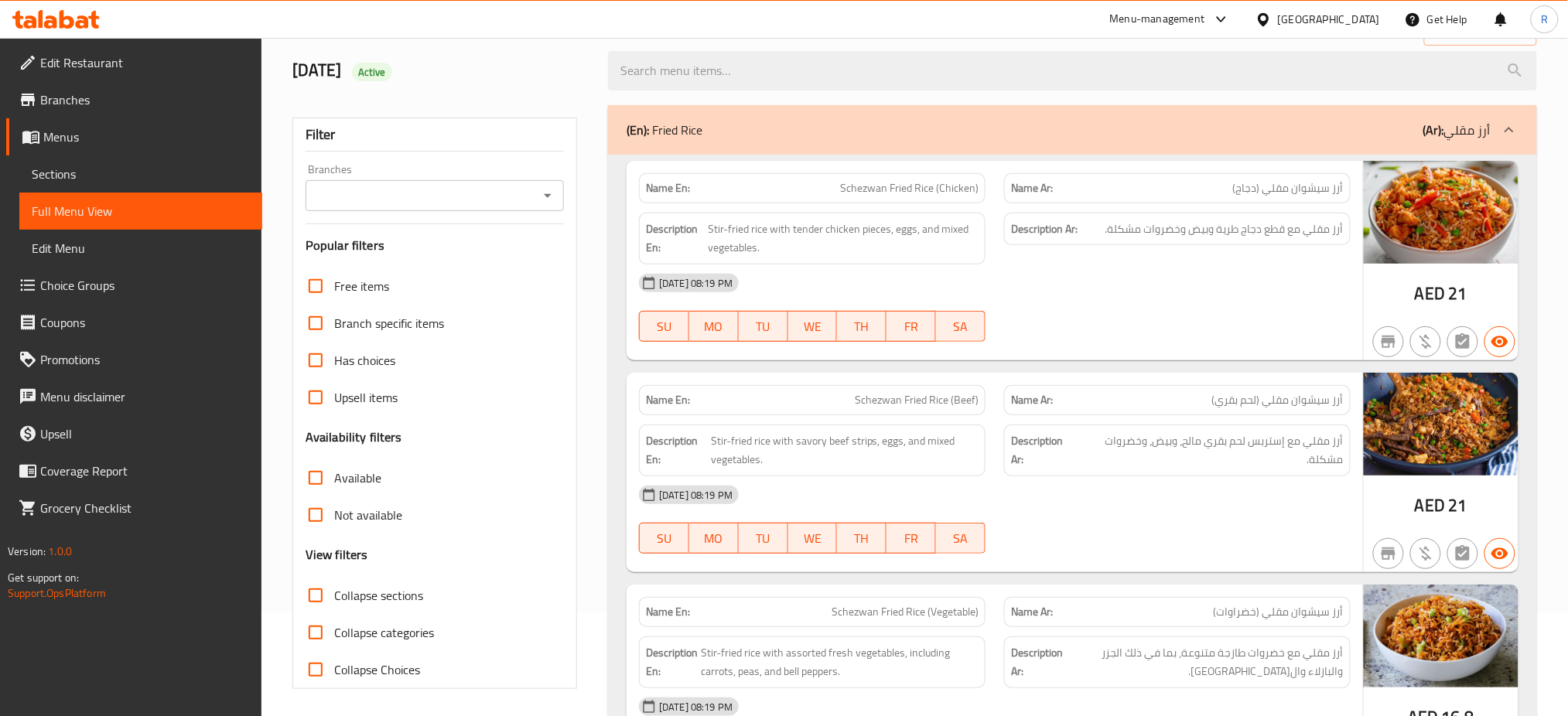
click at [715, 136] on div "(En): Fried Rice (Ar): أرز مقلي" at bounding box center [1058, 130] width 864 height 19
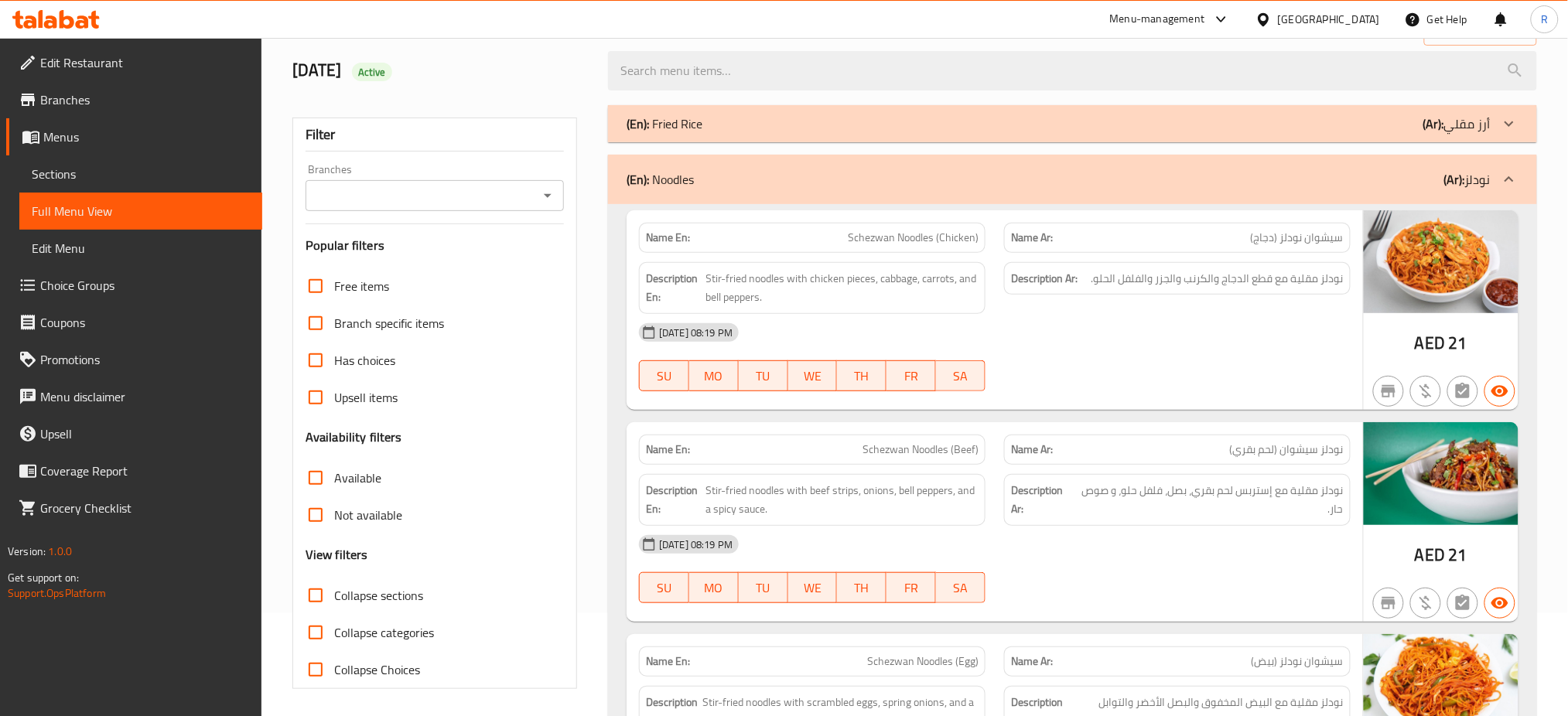
click at [694, 178] on p "(En): Noodles" at bounding box center [660, 180] width 68 height 19
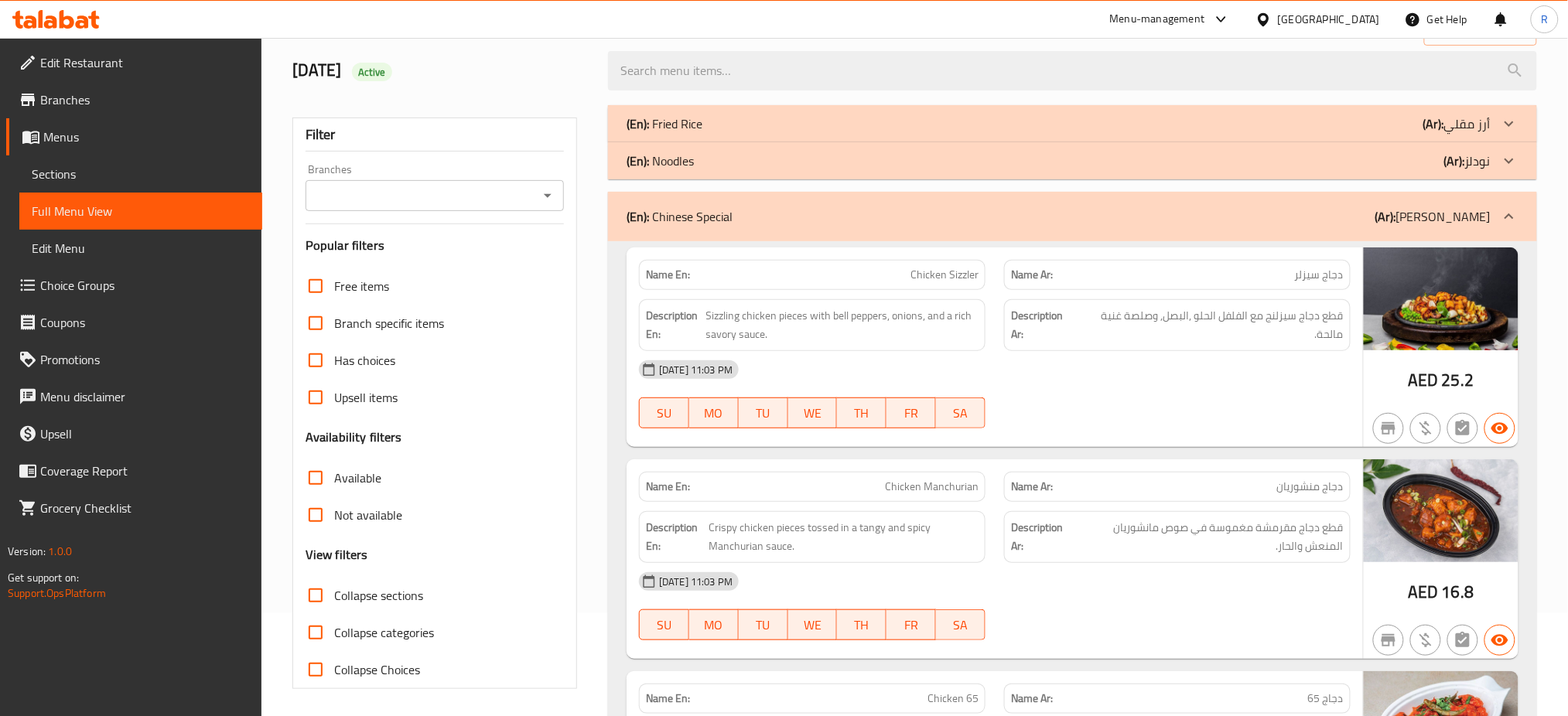
click at [673, 283] on strong "Name En:" at bounding box center [667, 274] width 44 height 16
copy strong "Name En:"
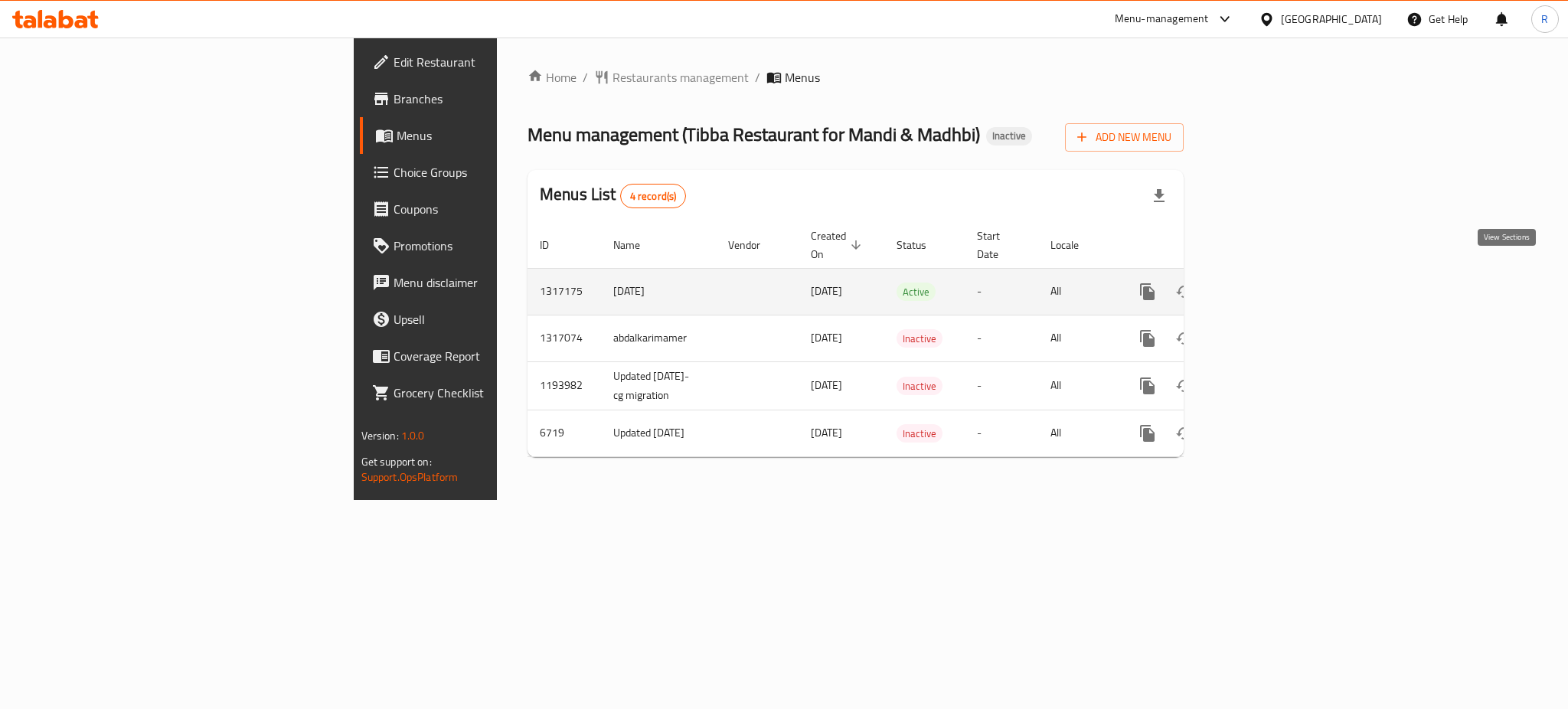
click at [1267, 282] on icon "enhanced table" at bounding box center [1258, 292] width 19 height 19
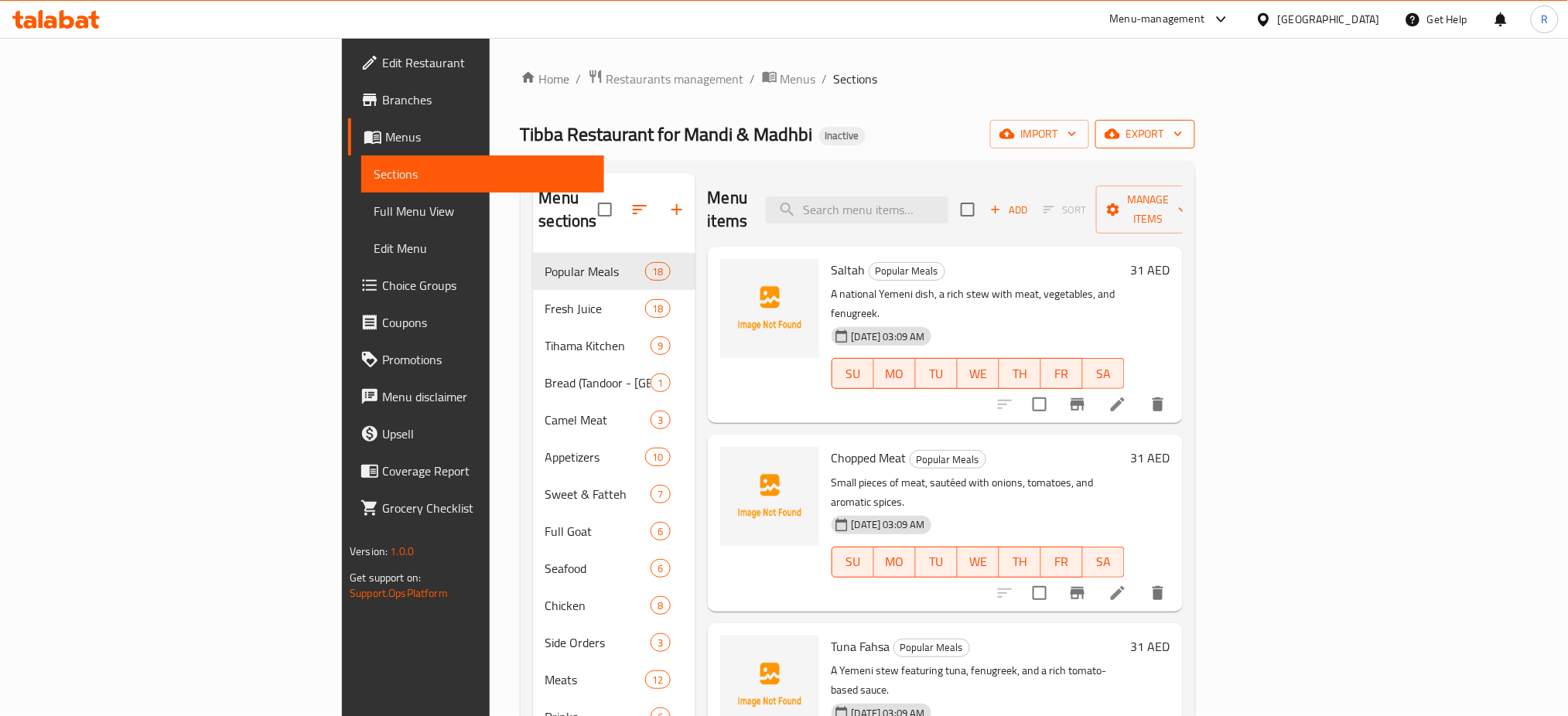
click at [1182, 137] on span "export" at bounding box center [1146, 134] width 75 height 20
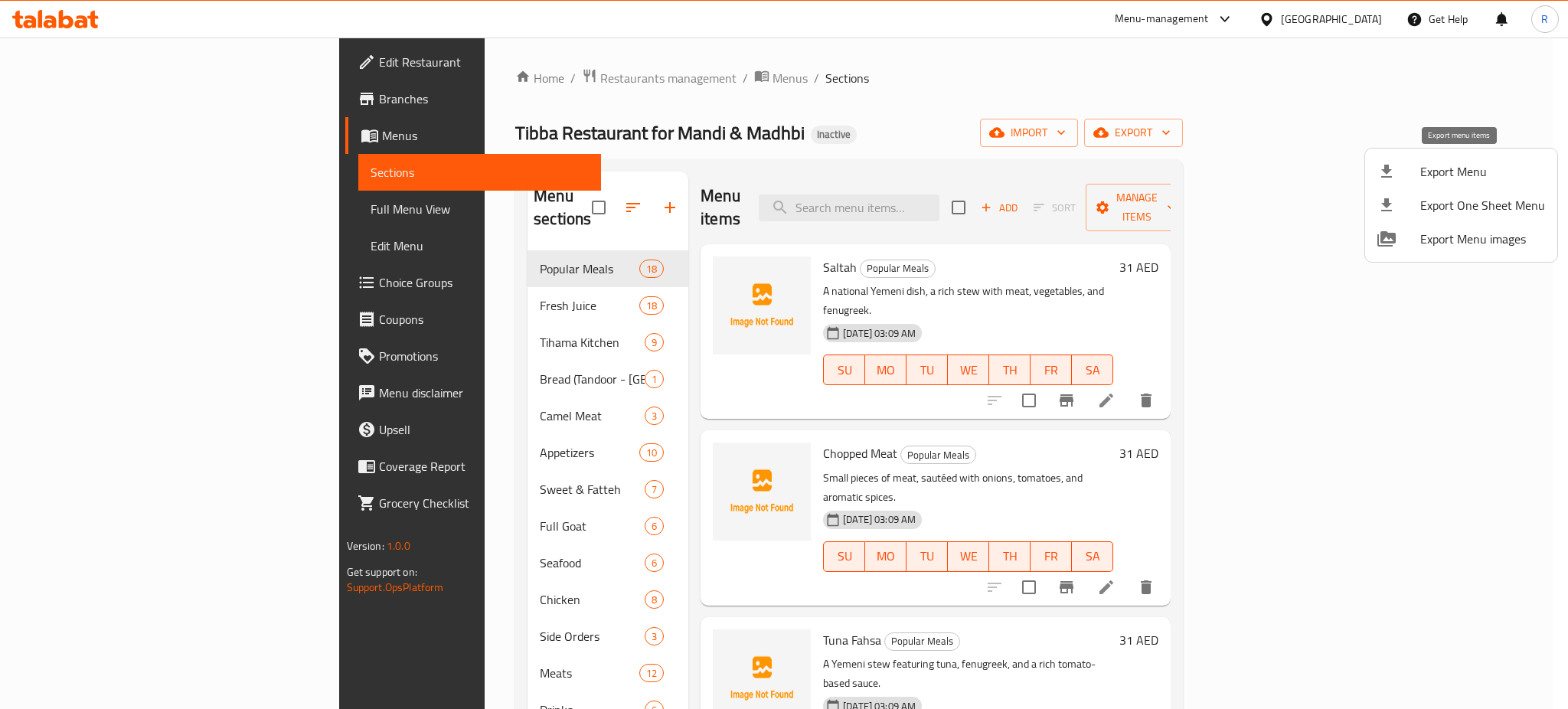
click at [1397, 180] on div at bounding box center [1398, 171] width 43 height 19
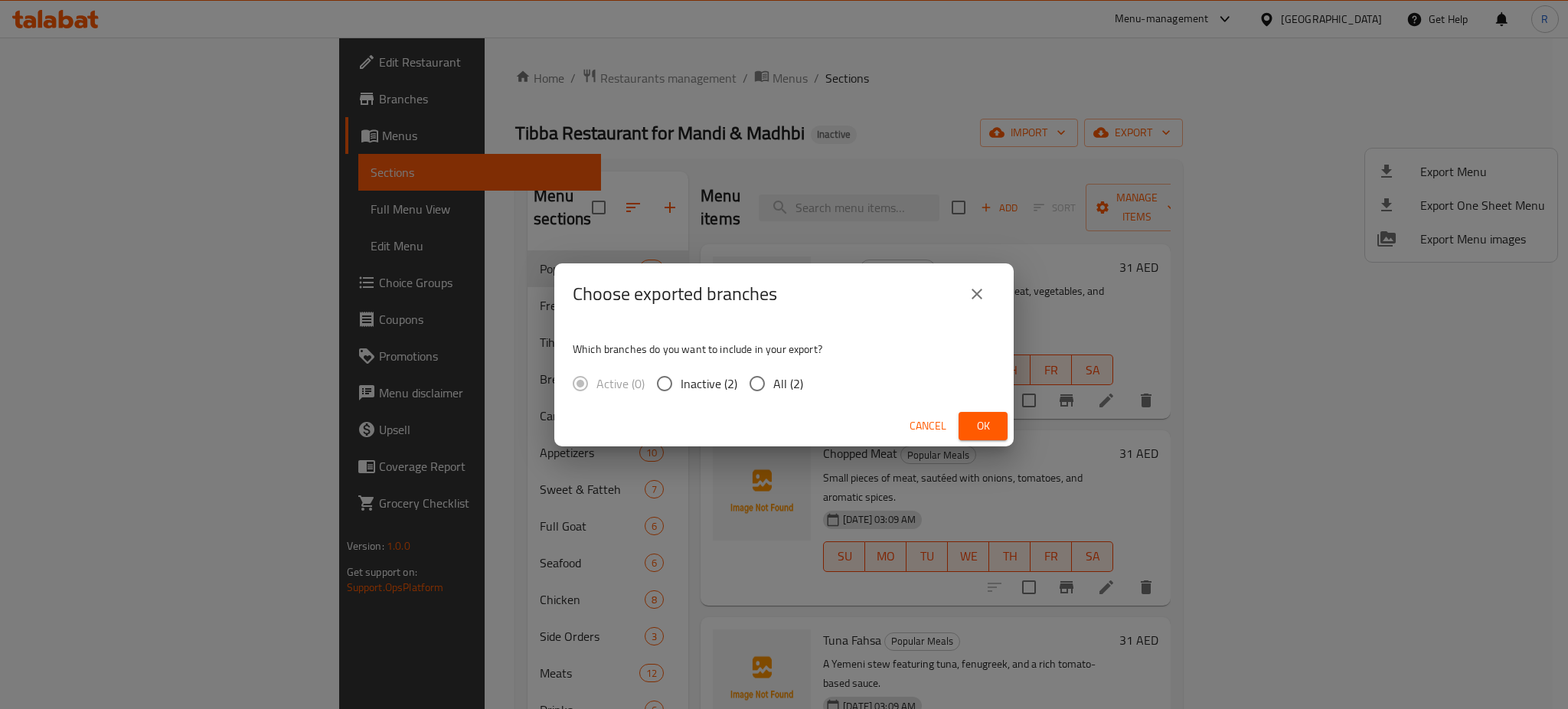
click at [755, 383] on input "All (2)" at bounding box center [757, 383] width 32 height 32
radio input "true"
click at [993, 420] on span "Ok" at bounding box center [983, 426] width 25 height 20
